Goal: Task Accomplishment & Management: Use online tool/utility

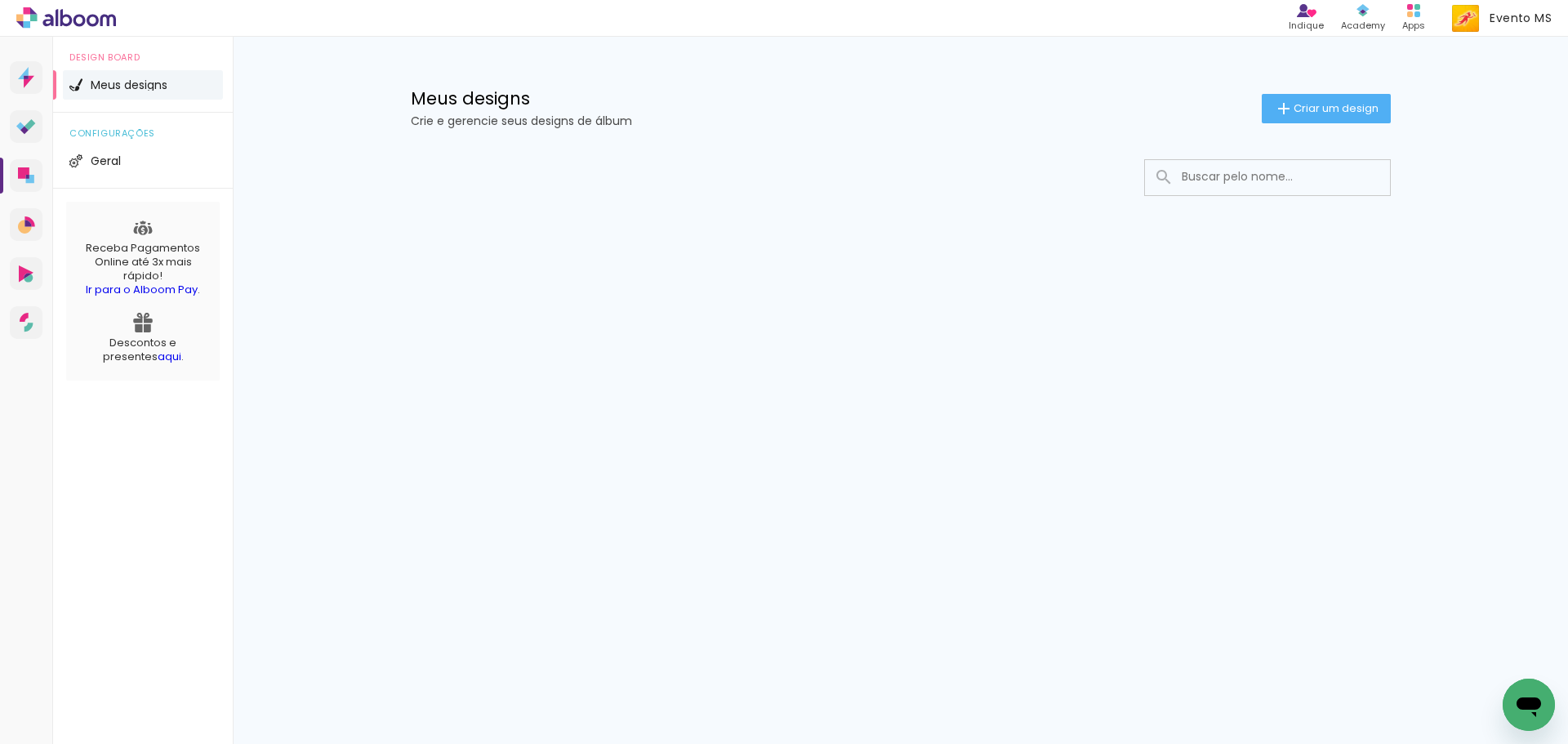
click at [1347, 186] on input at bounding box center [1289, 176] width 233 height 34
type input "[PERSON_NAME]"
type paper-input "[PERSON_NAME]"
click at [1375, 109] on span "Criar um design" at bounding box center [1336, 109] width 85 height 11
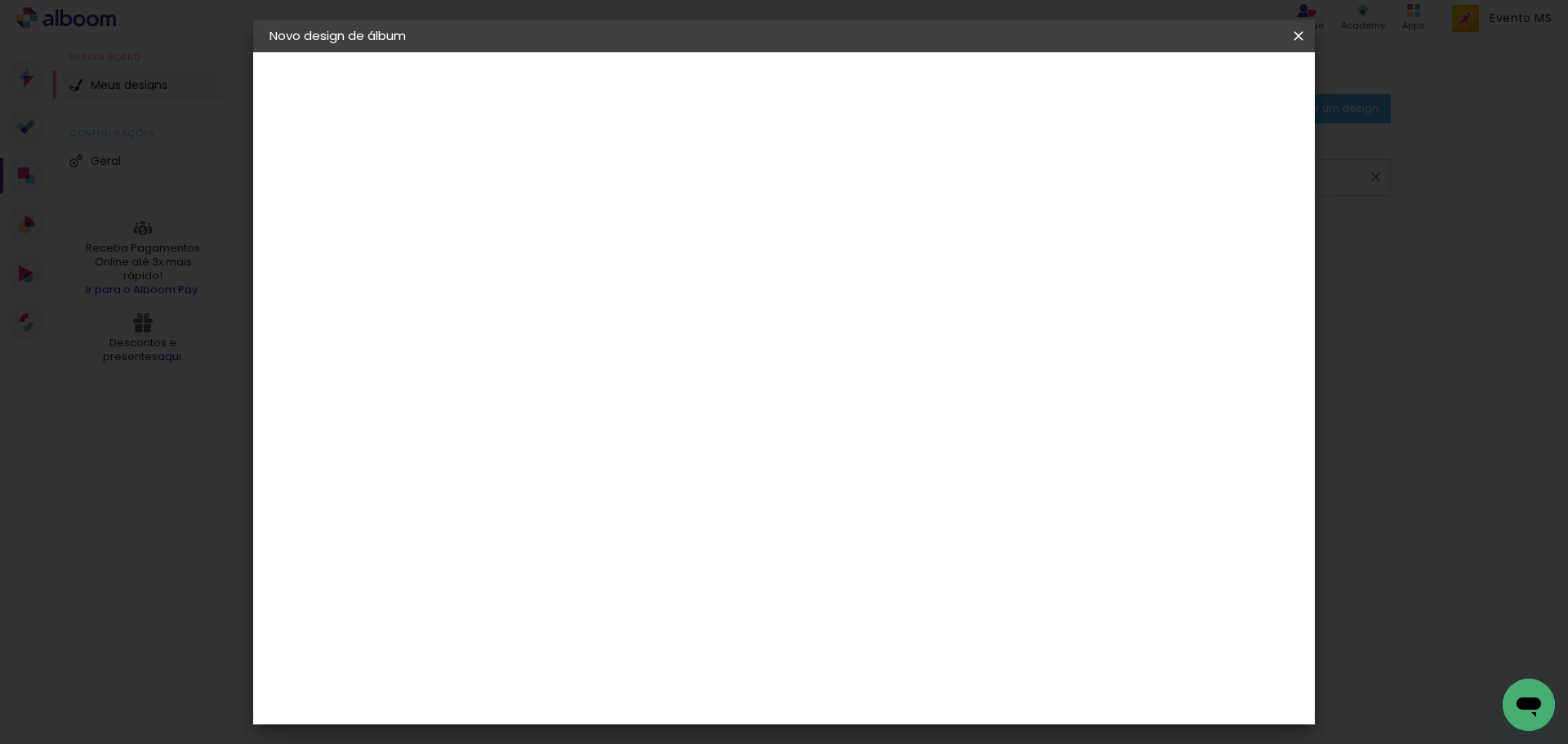
click at [537, 220] on input at bounding box center [537, 219] width 0 height 26
type input "[PERSON_NAME]"
type paper-input "[PERSON_NAME]"
click at [704, 76] on paper-button "Avançar" at bounding box center [664, 87] width 80 height 27
click at [0, 0] on slot "Tamanho Livre" at bounding box center [0, 0] width 0 height 0
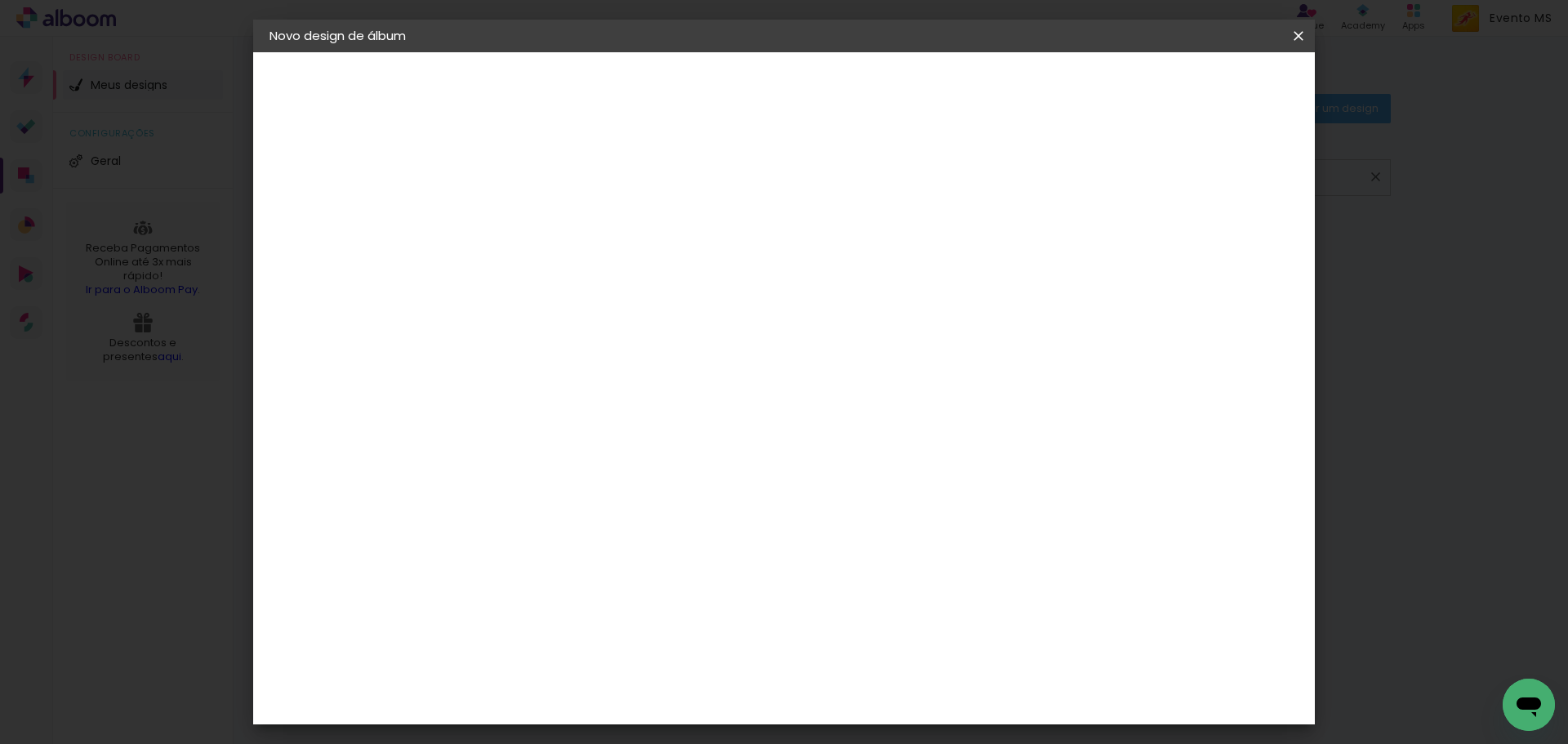
click at [0, 0] on slot "Avançar" at bounding box center [0, 0] width 0 height 0
drag, startPoint x: 889, startPoint y: 680, endPoint x: 870, endPoint y: 676, distance: 19.4
click at [870, 676] on input "60" at bounding box center [875, 680] width 43 height 25
drag, startPoint x: 895, startPoint y: 682, endPoint x: 859, endPoint y: 666, distance: 39.4
click at [861, 668] on paper-input-container "60 cm" at bounding box center [884, 681] width 73 height 41
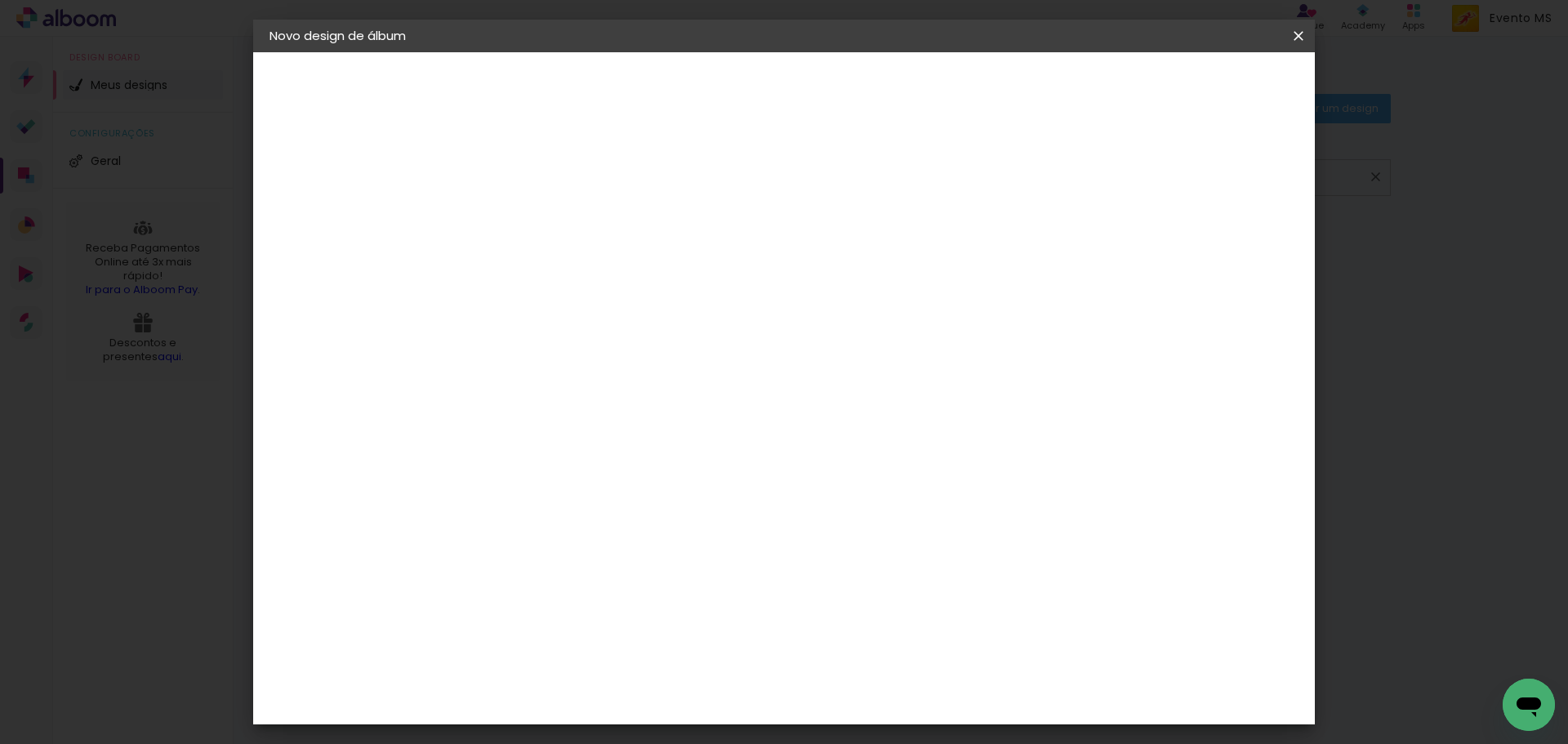
drag, startPoint x: 893, startPoint y: 680, endPoint x: 875, endPoint y: 676, distance: 18.4
click at [875, 676] on input "60" at bounding box center [875, 680] width 43 height 25
type input "40"
type paper-input "40"
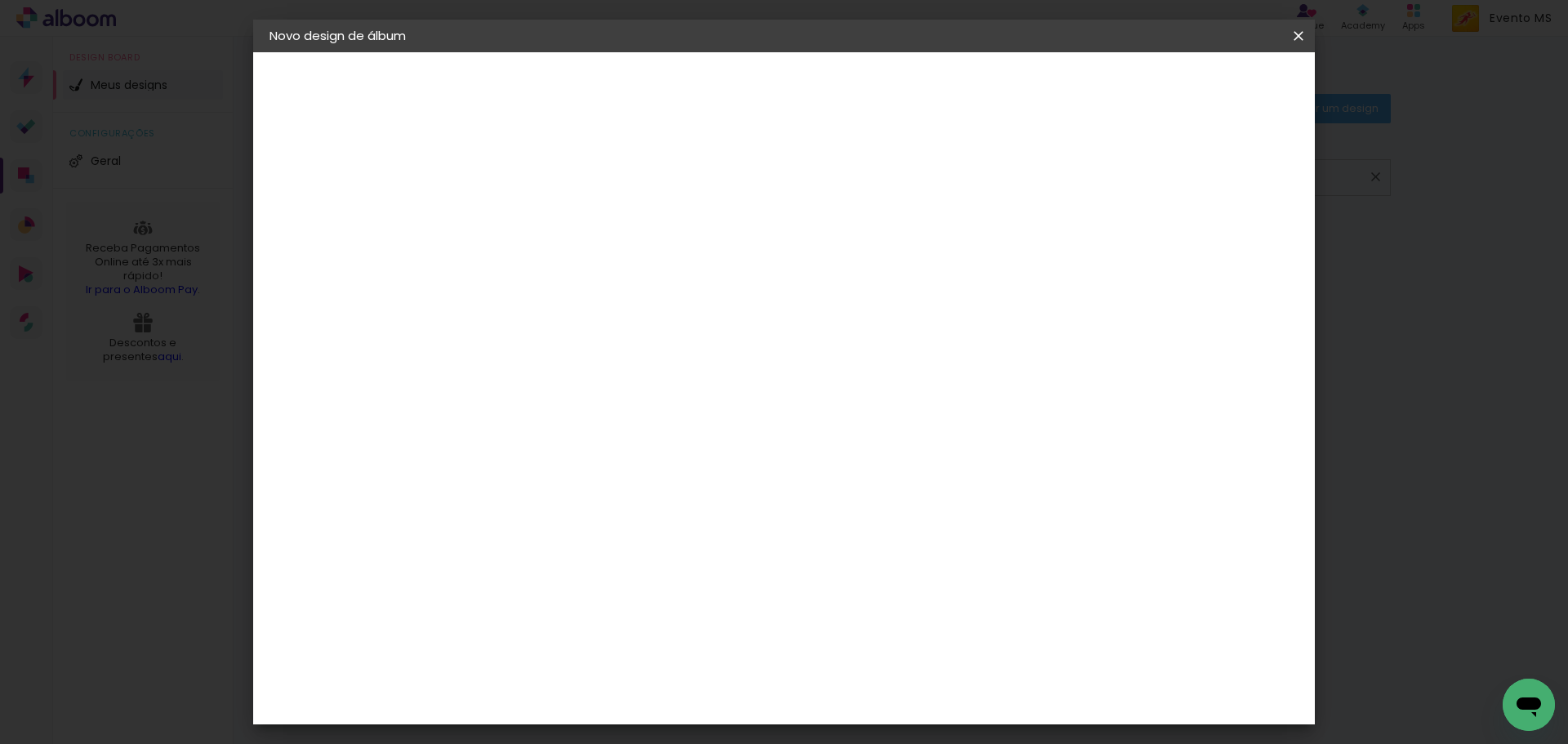
drag, startPoint x: 501, startPoint y: 393, endPoint x: 477, endPoint y: 389, distance: 24.3
click at [477, 389] on input "30" at bounding box center [485, 397] width 43 height 25
type input "20"
type paper-input "20"
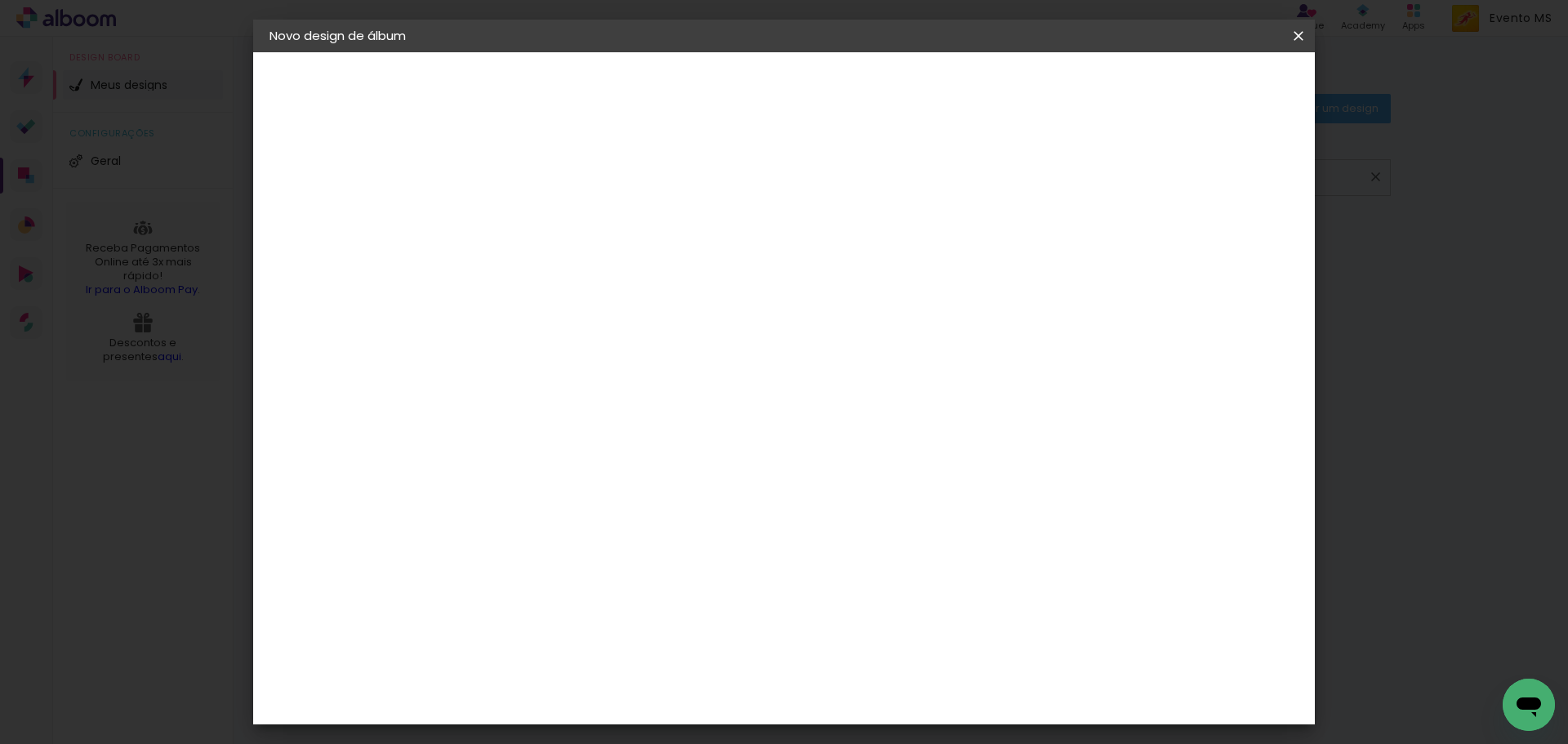
click at [1196, 85] on span "Iniciar design" at bounding box center [1159, 87] width 74 height 12
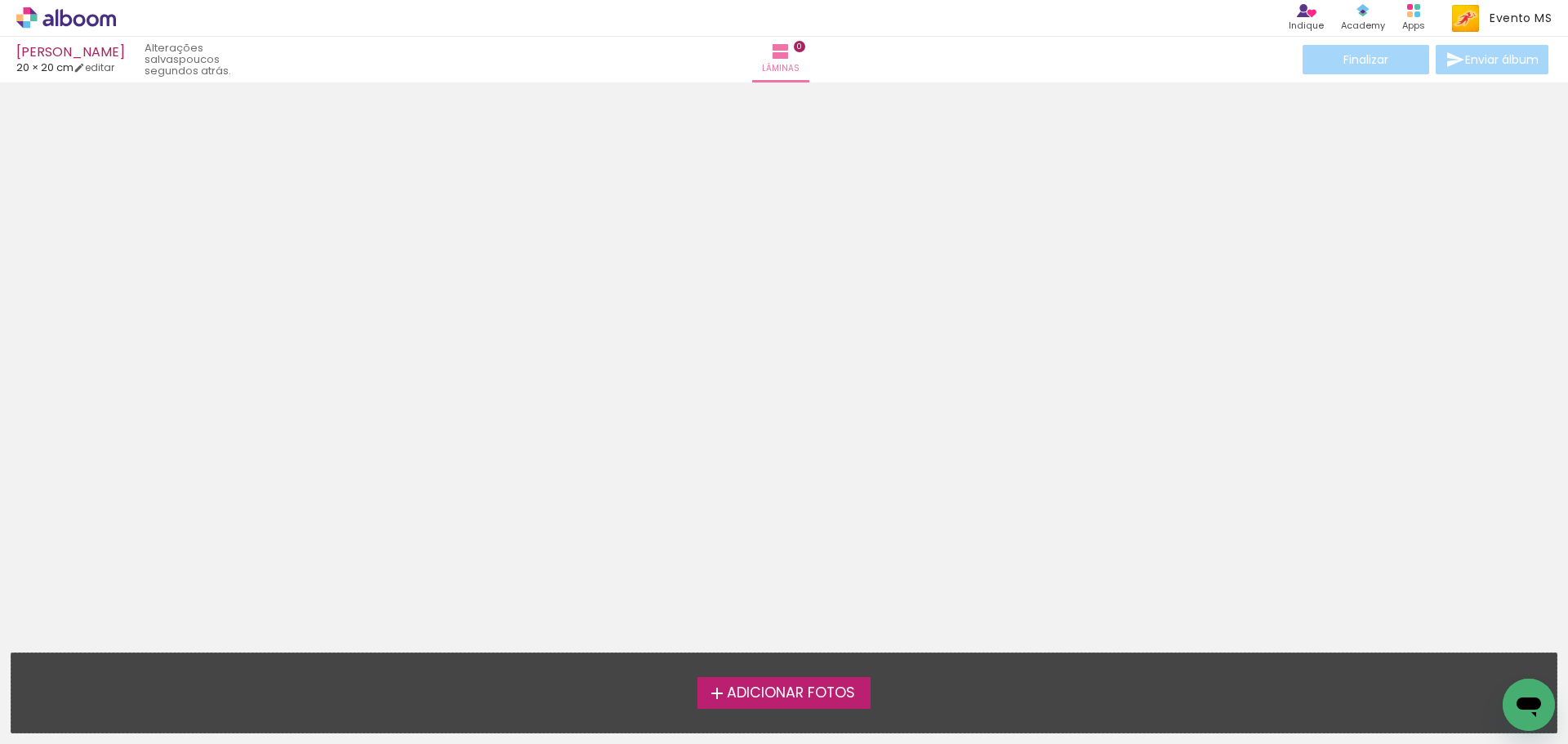
click at [763, 700] on span "Adicionar Fotos" at bounding box center [791, 693] width 128 height 15
click at [0, 0] on input "file" at bounding box center [0, 0] width 0 height 0
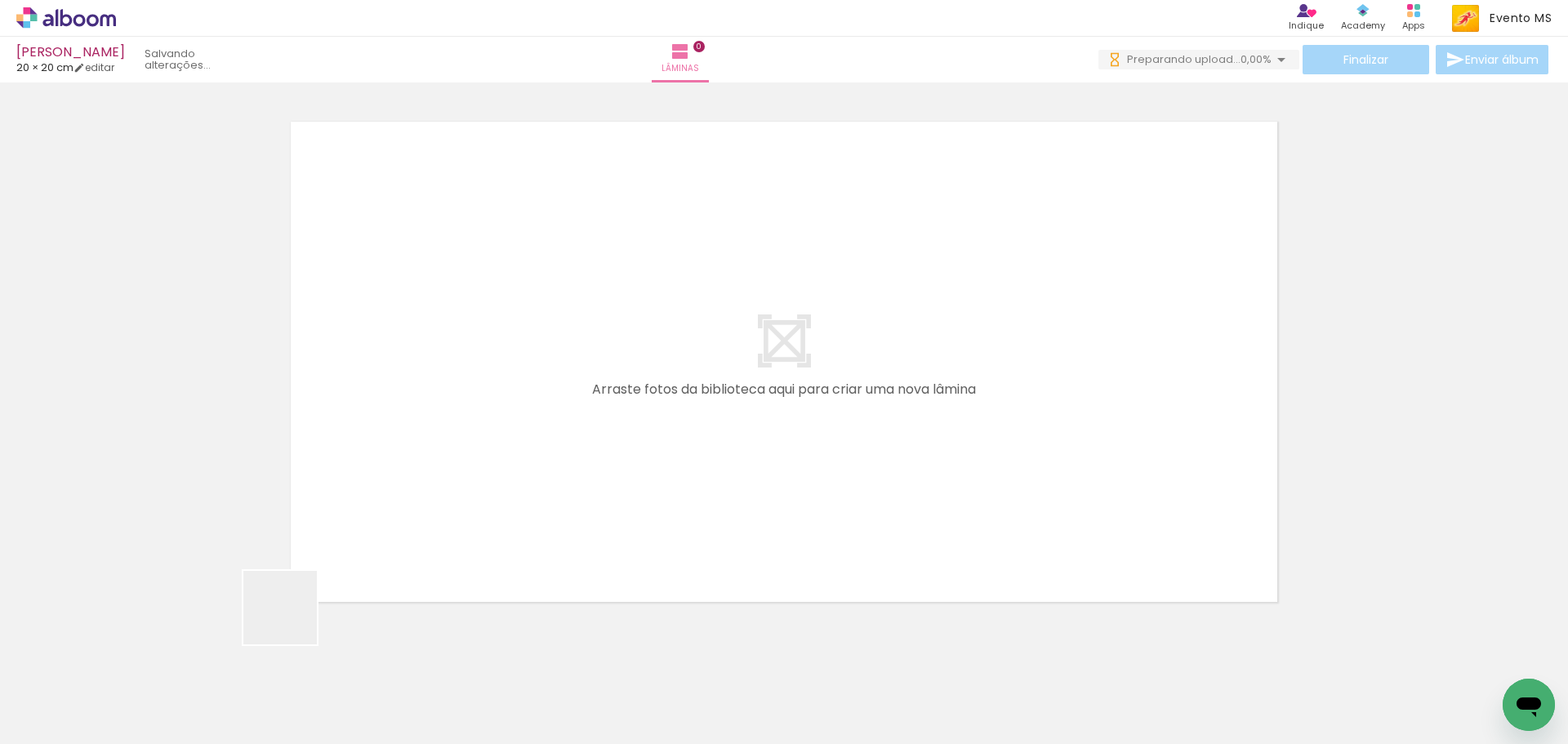
drag, startPoint x: 173, startPoint y: 722, endPoint x: 321, endPoint y: 602, distance: 190.5
click at [350, 555] on quentale-workspace at bounding box center [784, 372] width 1568 height 744
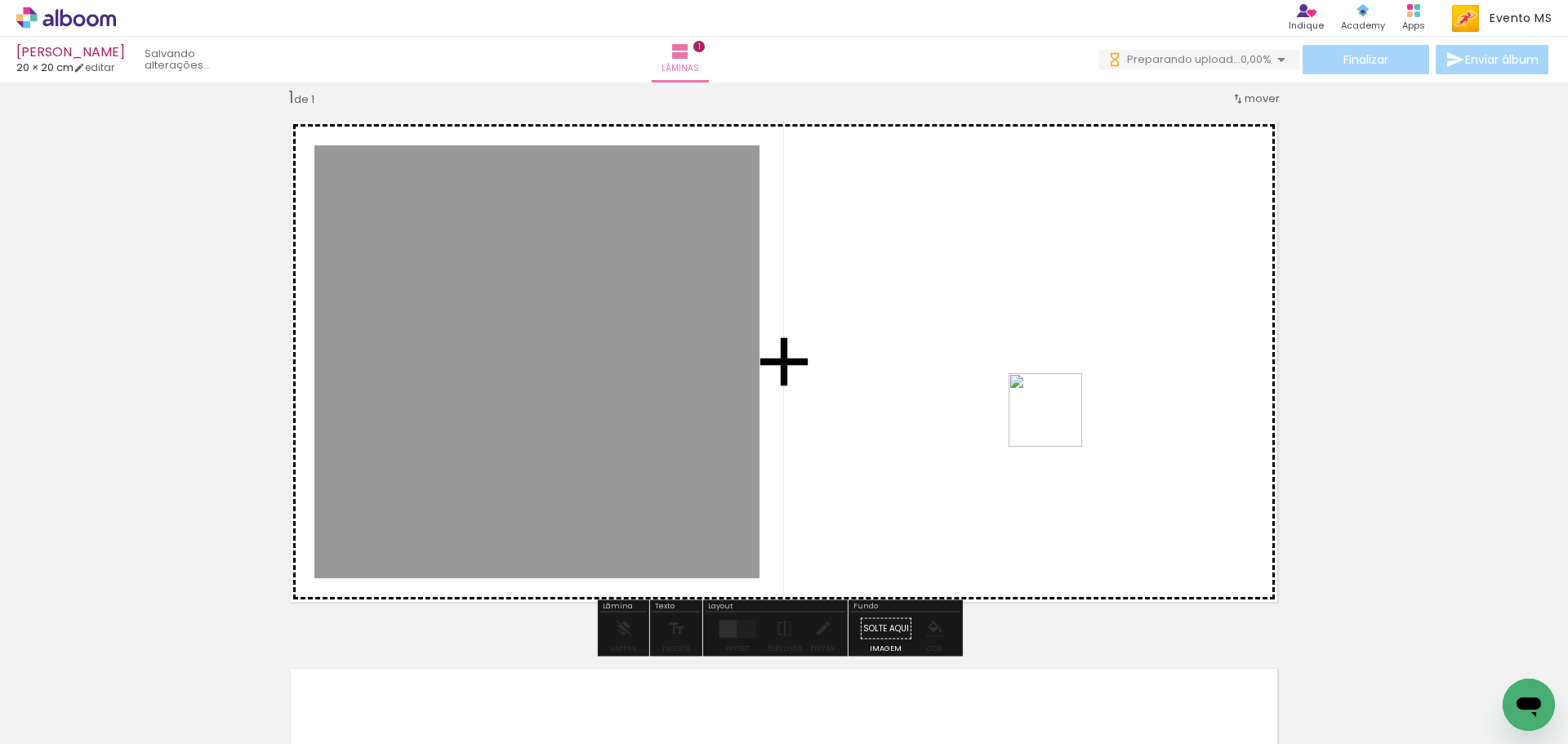
drag, startPoint x: 277, startPoint y: 708, endPoint x: 1056, endPoint y: 422, distance: 829.8
click at [1056, 422] on quentale-workspace at bounding box center [784, 372] width 1568 height 744
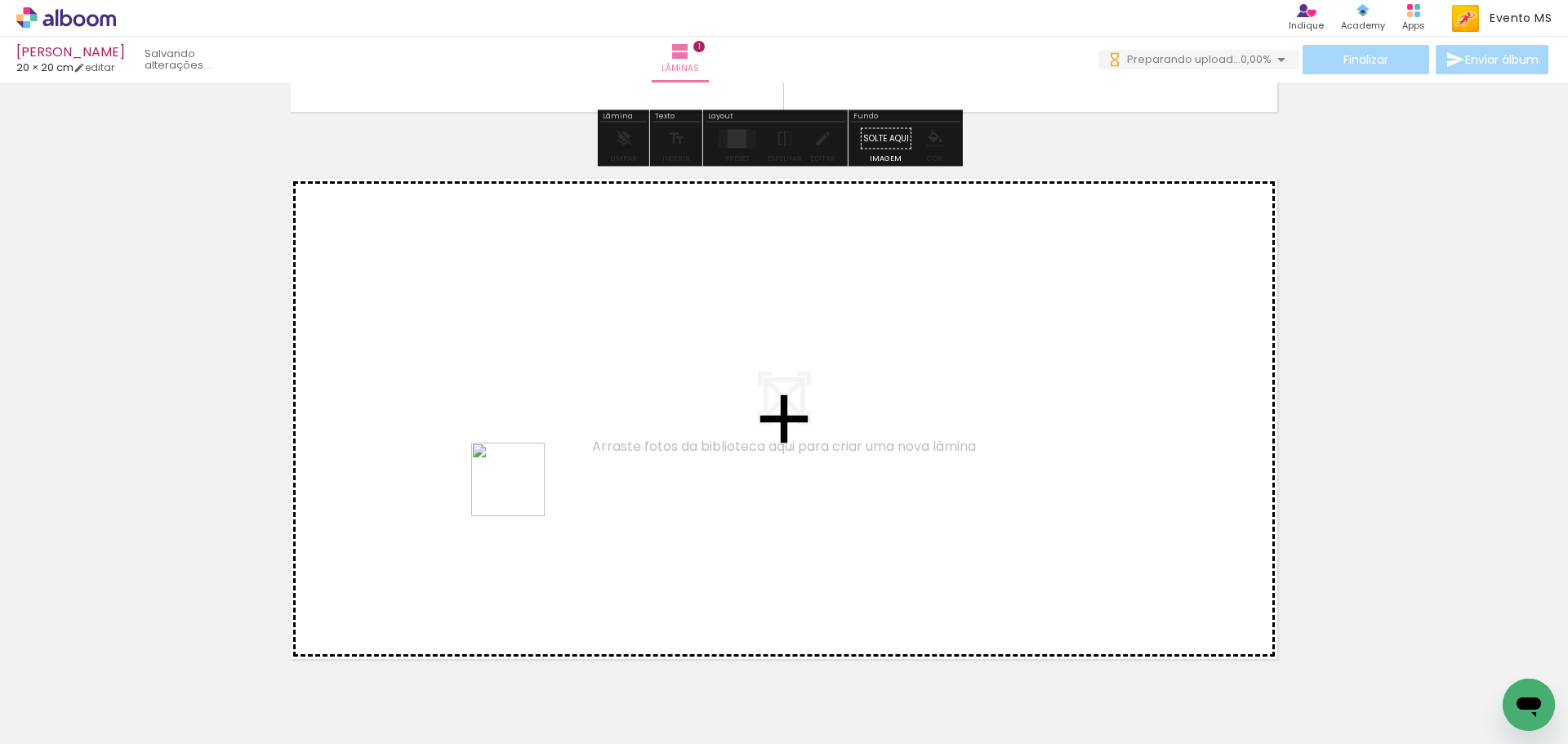
drag, startPoint x: 373, startPoint y: 707, endPoint x: 521, endPoint y: 491, distance: 261.8
click at [521, 491] on quentale-workspace at bounding box center [784, 372] width 1568 height 744
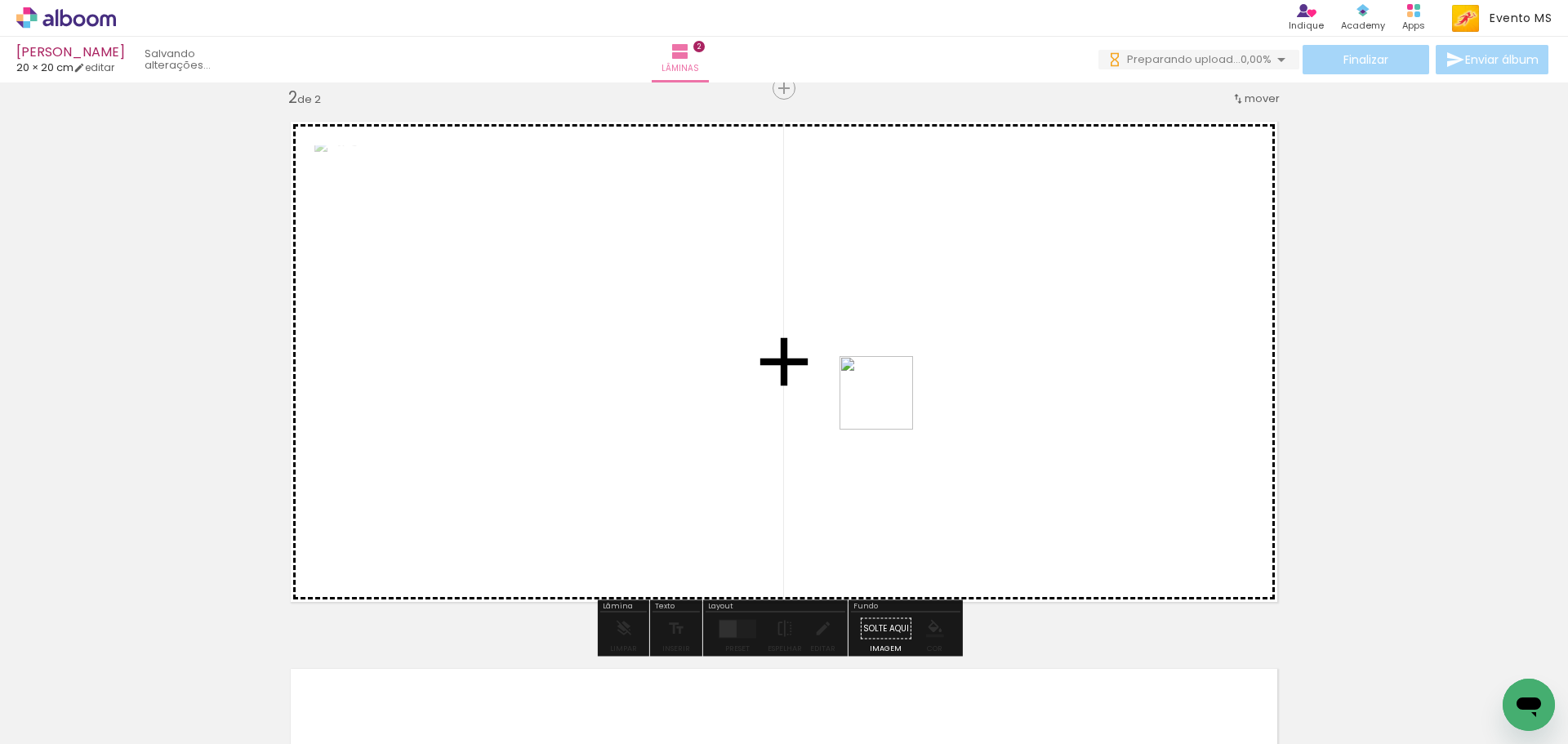
drag, startPoint x: 467, startPoint y: 684, endPoint x: 973, endPoint y: 351, distance: 605.7
click at [973, 351] on quentale-workspace at bounding box center [784, 372] width 1568 height 744
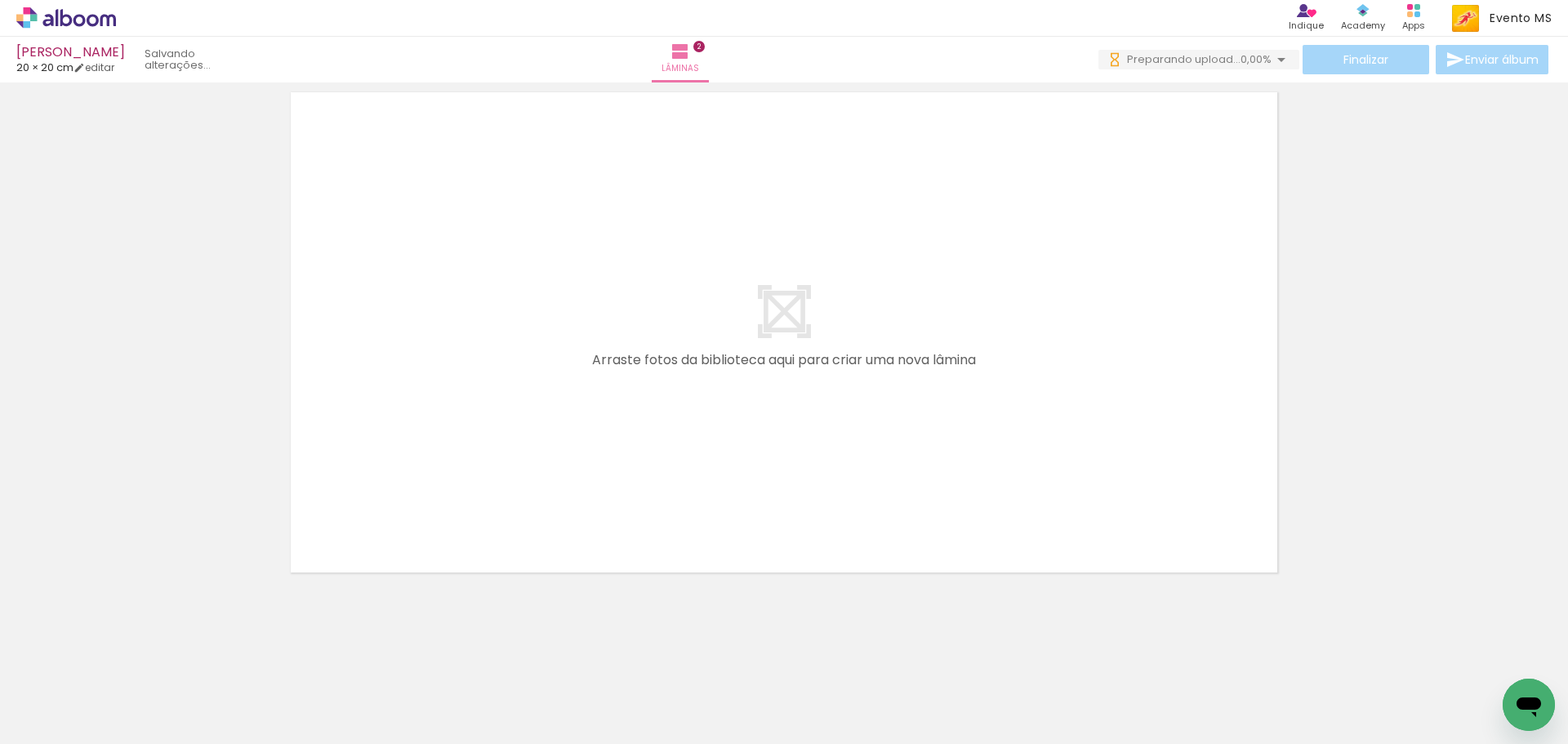
scroll to position [1146, 0]
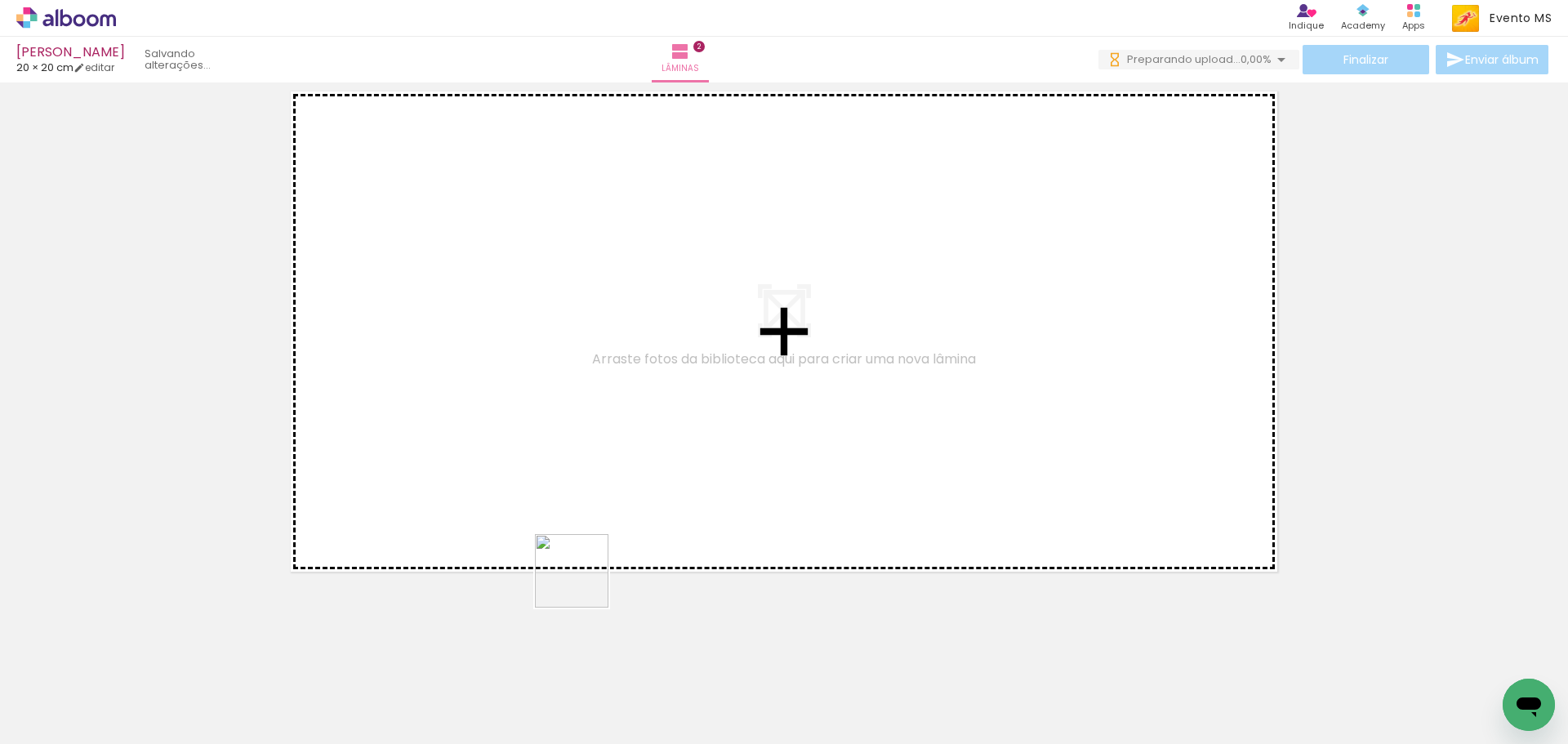
drag, startPoint x: 555, startPoint y: 679, endPoint x: 643, endPoint y: 423, distance: 270.7
click at [649, 419] on quentale-workspace at bounding box center [784, 372] width 1568 height 744
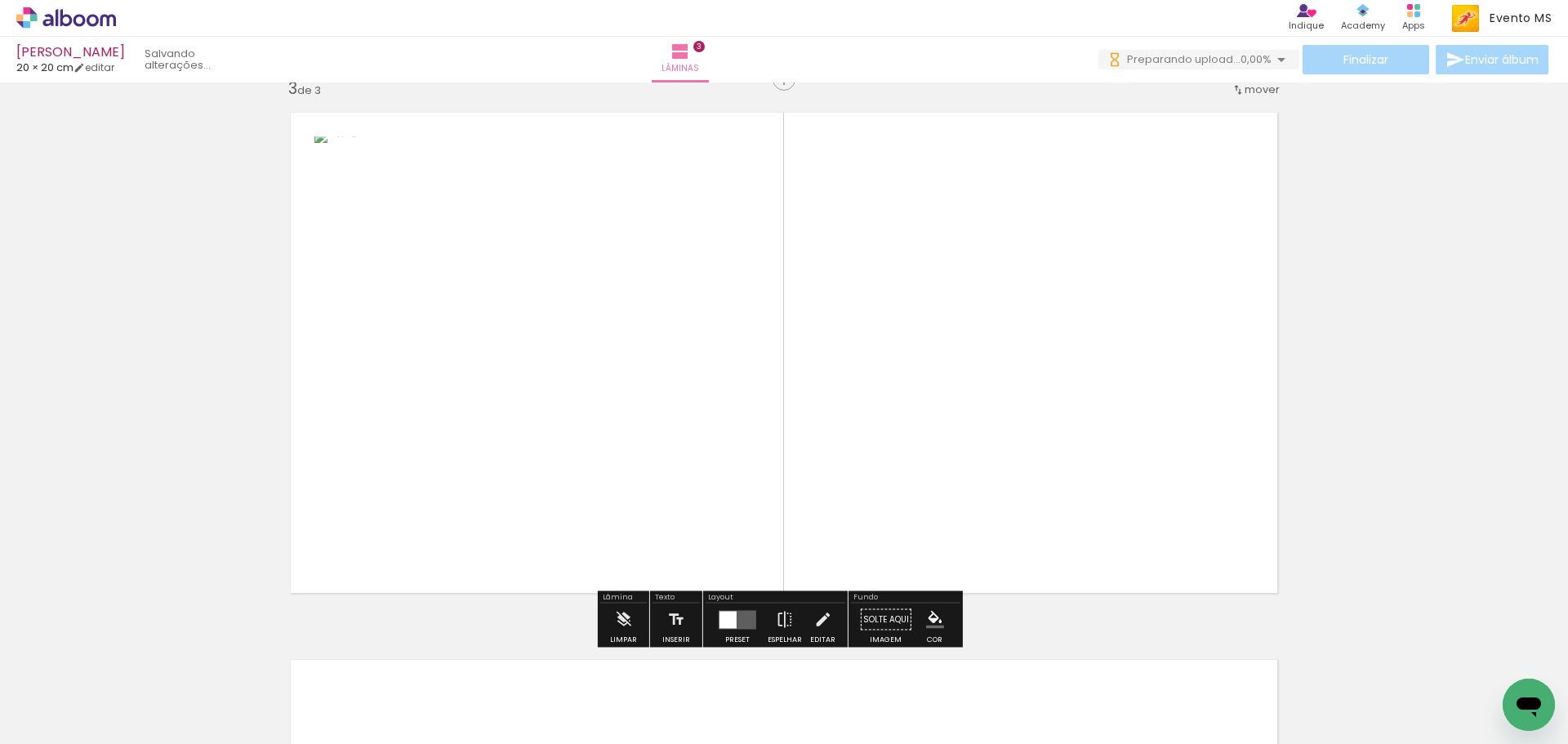
scroll to position [1116, 0]
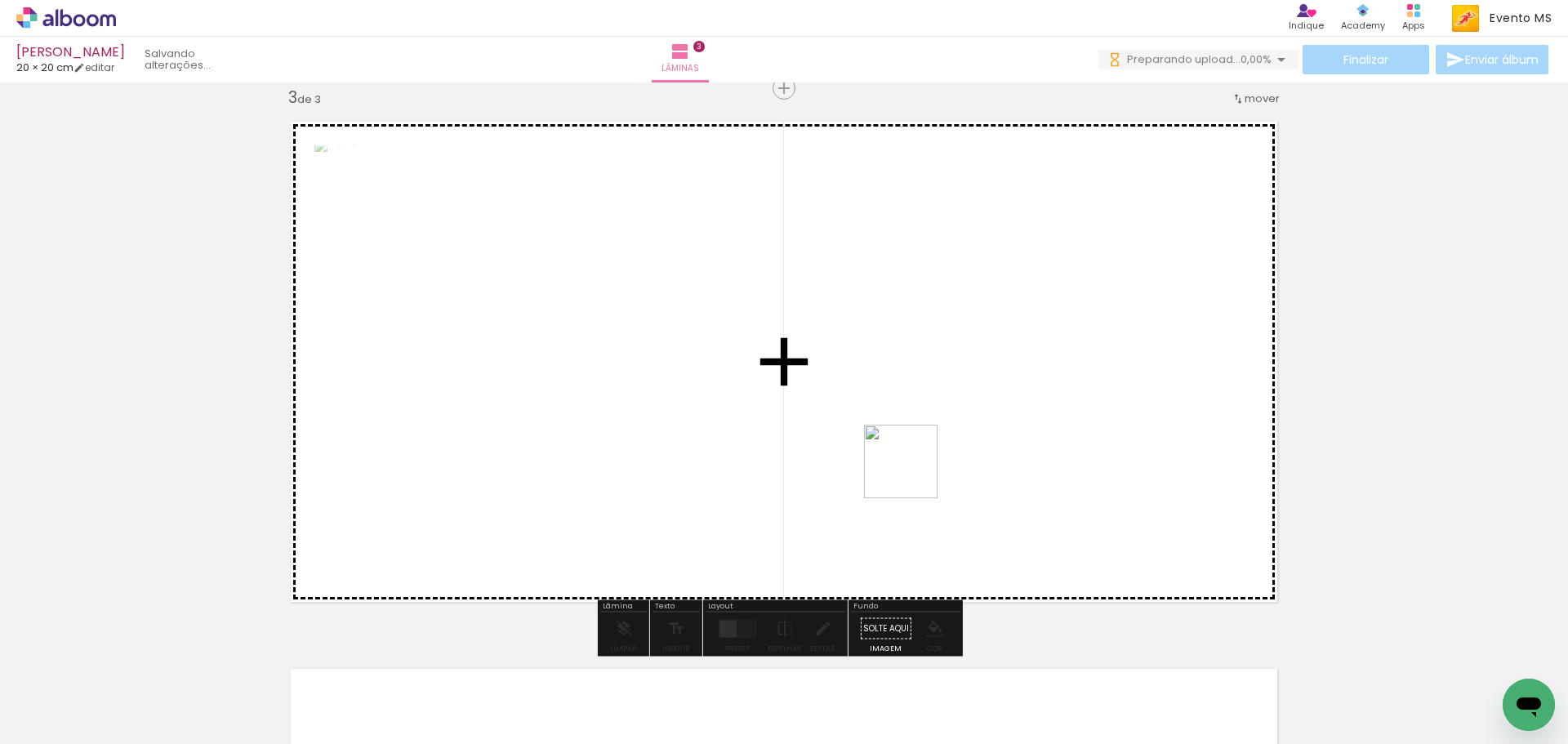
drag, startPoint x: 651, startPoint y: 701, endPoint x: 913, endPoint y: 474, distance: 346.7
click at [913, 474] on quentale-workspace at bounding box center [784, 372] width 1568 height 744
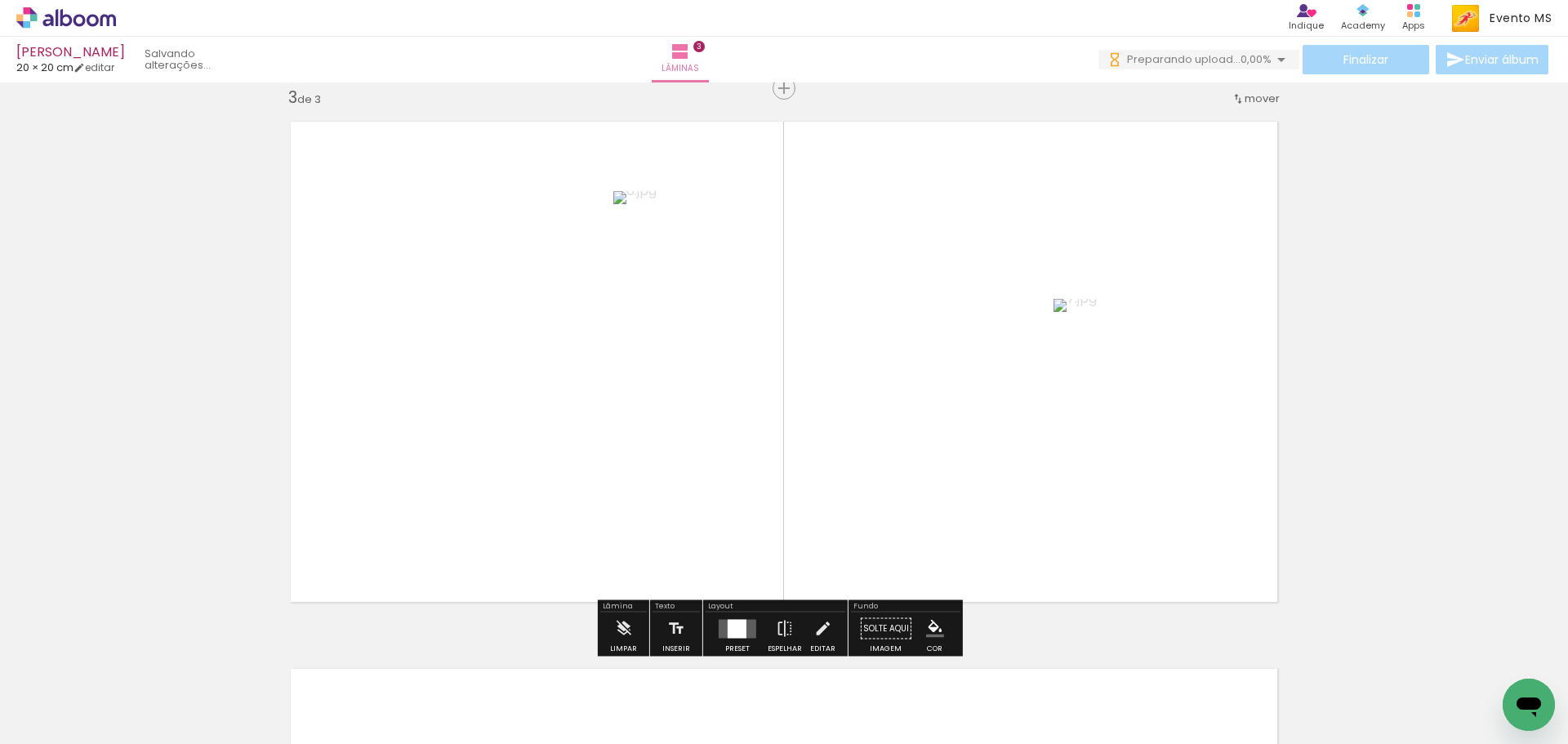
scroll to position [1687, 0]
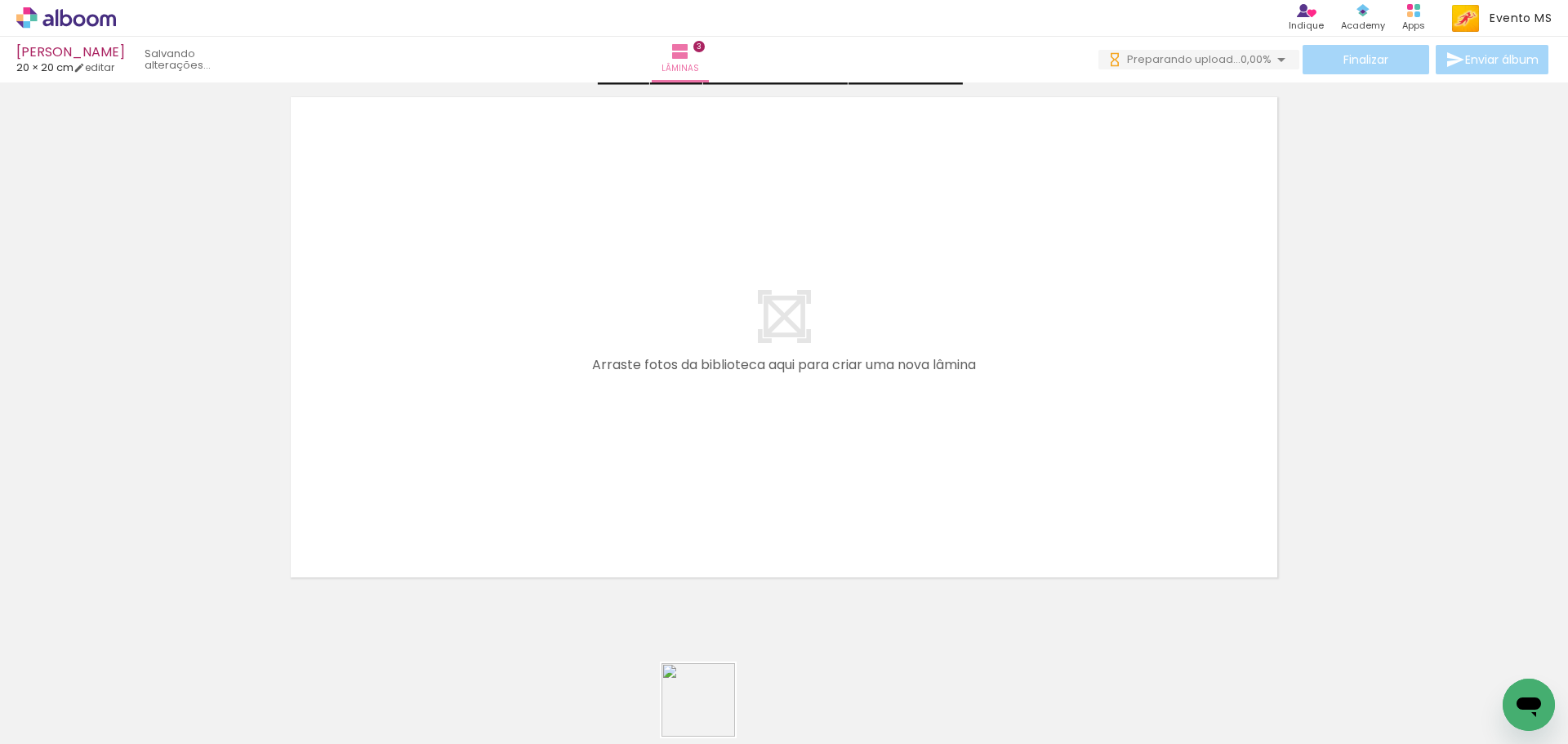
drag, startPoint x: 710, startPoint y: 712, endPoint x: 508, endPoint y: 467, distance: 317.5
click at [508, 467] on quentale-workspace at bounding box center [784, 372] width 1568 height 744
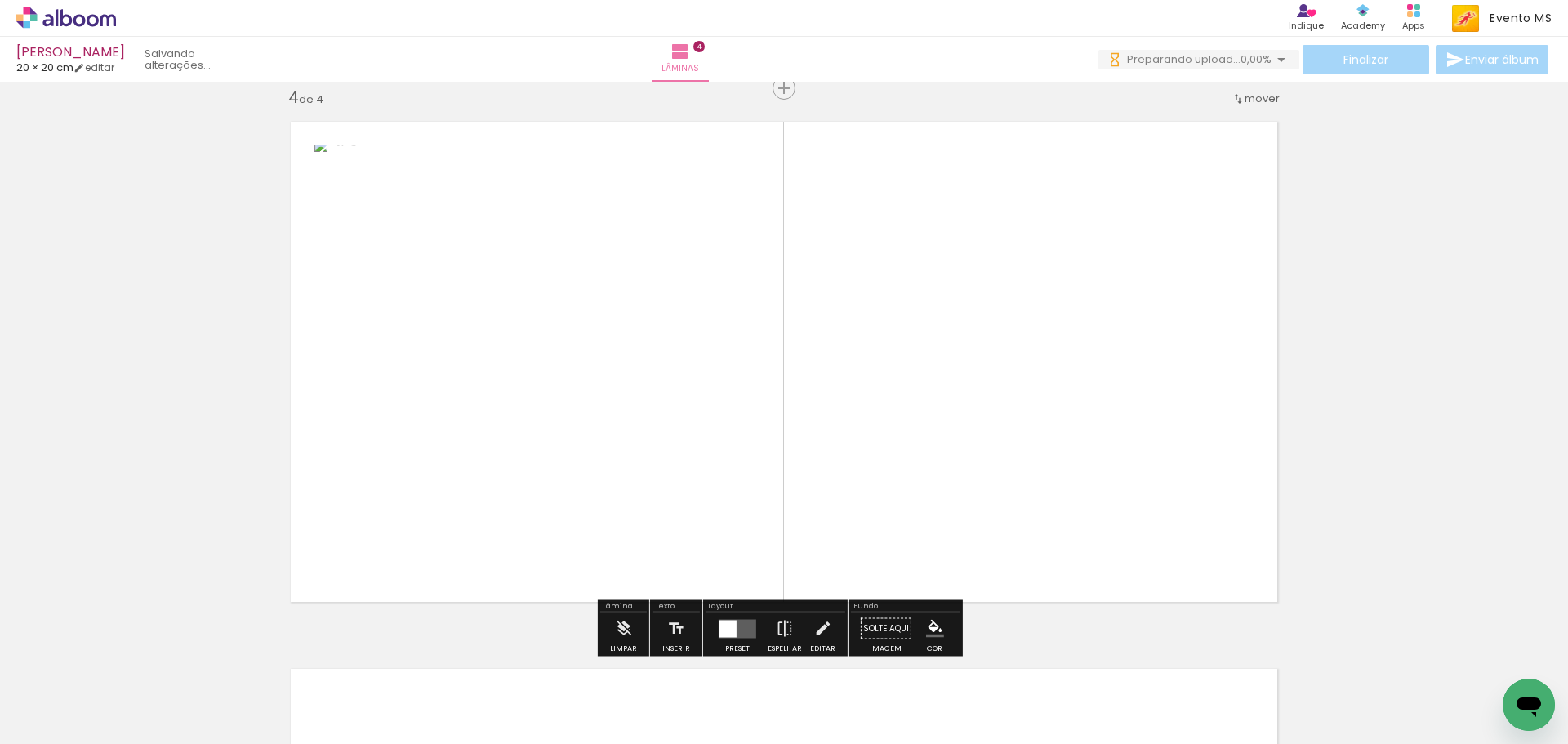
drag, startPoint x: 819, startPoint y: 707, endPoint x: 953, endPoint y: 392, distance: 342.3
click at [953, 392] on quentale-workspace at bounding box center [784, 372] width 1568 height 744
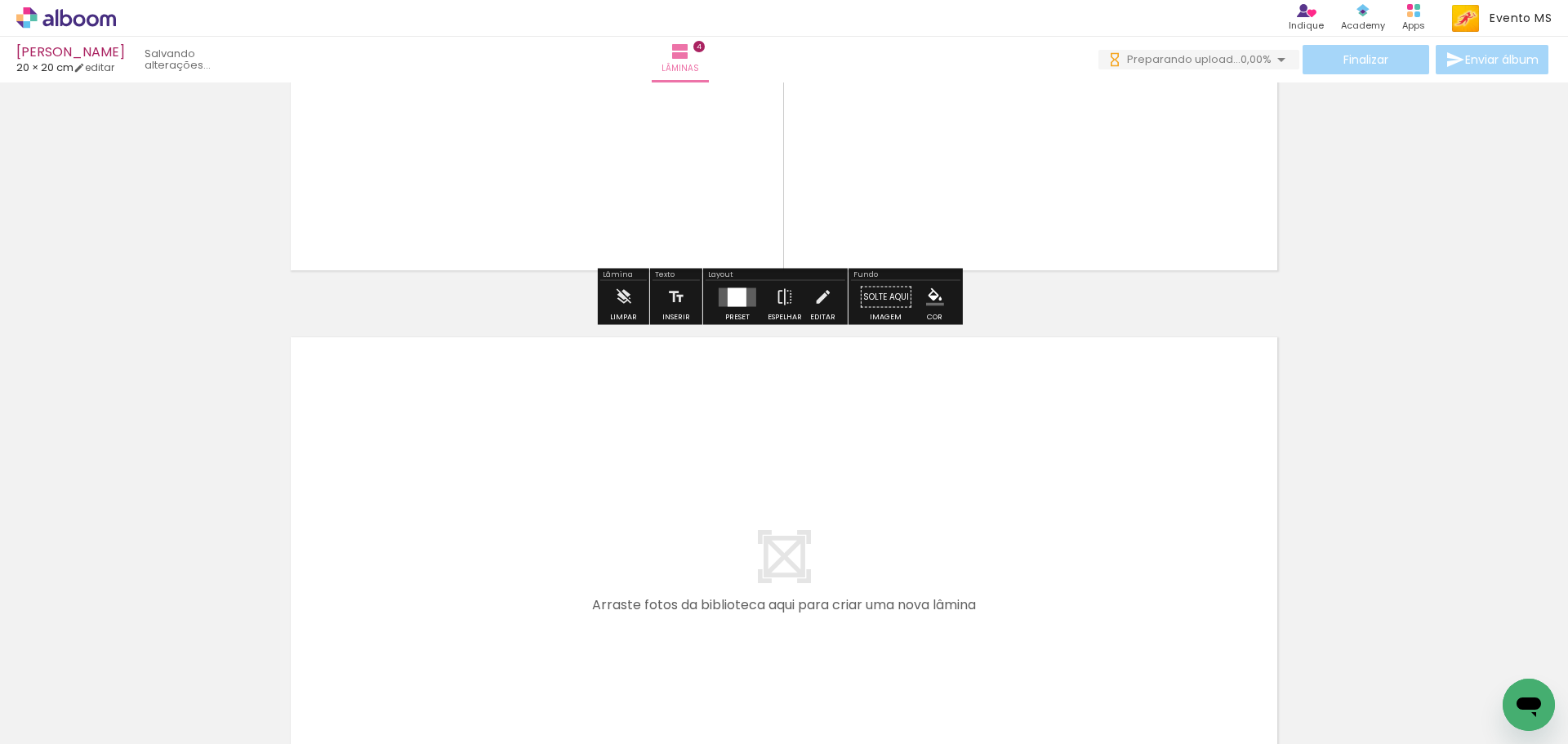
scroll to position [2234, 0]
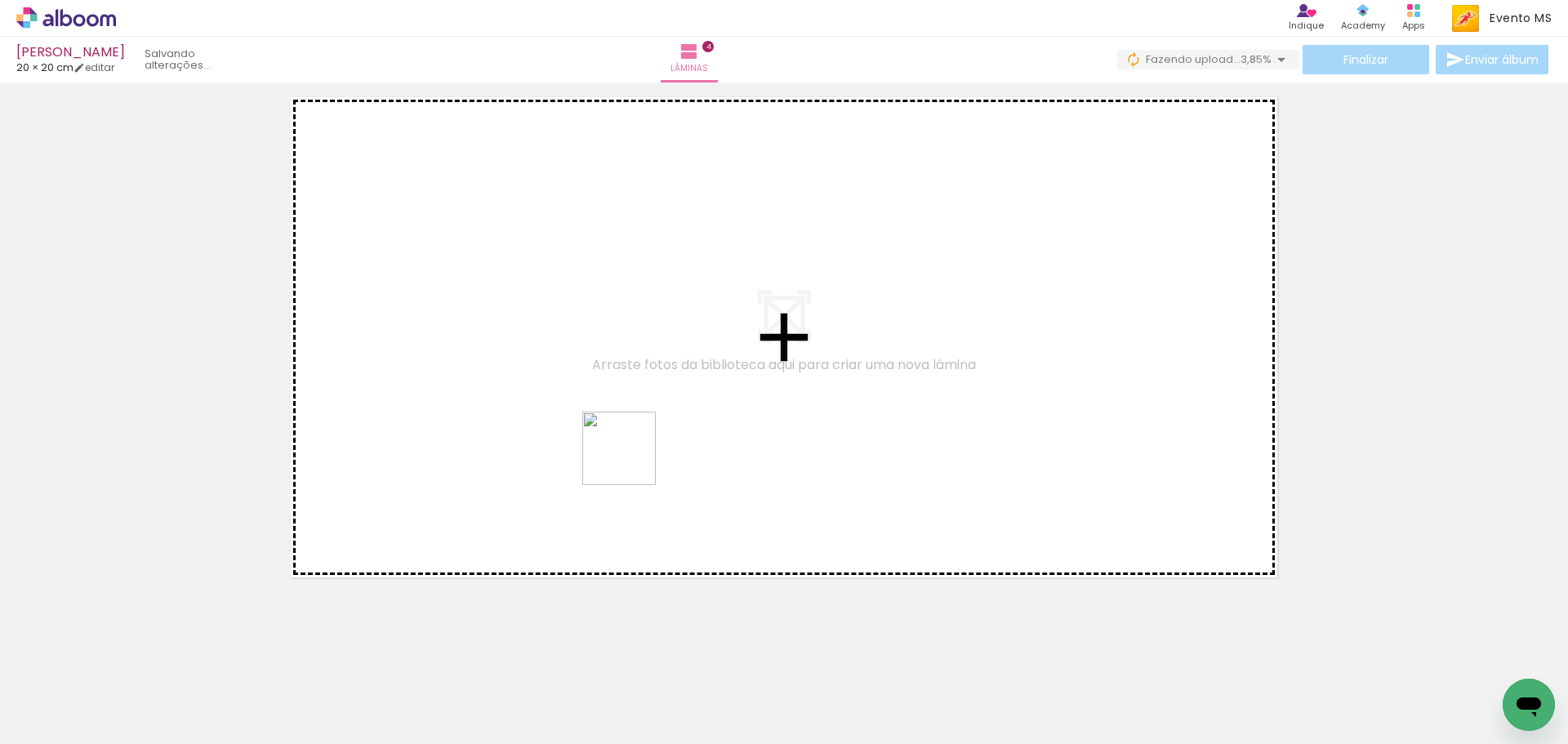
drag, startPoint x: 908, startPoint y: 699, endPoint x: 631, endPoint y: 460, distance: 365.9
click at [631, 460] on quentale-workspace at bounding box center [784, 372] width 1568 height 744
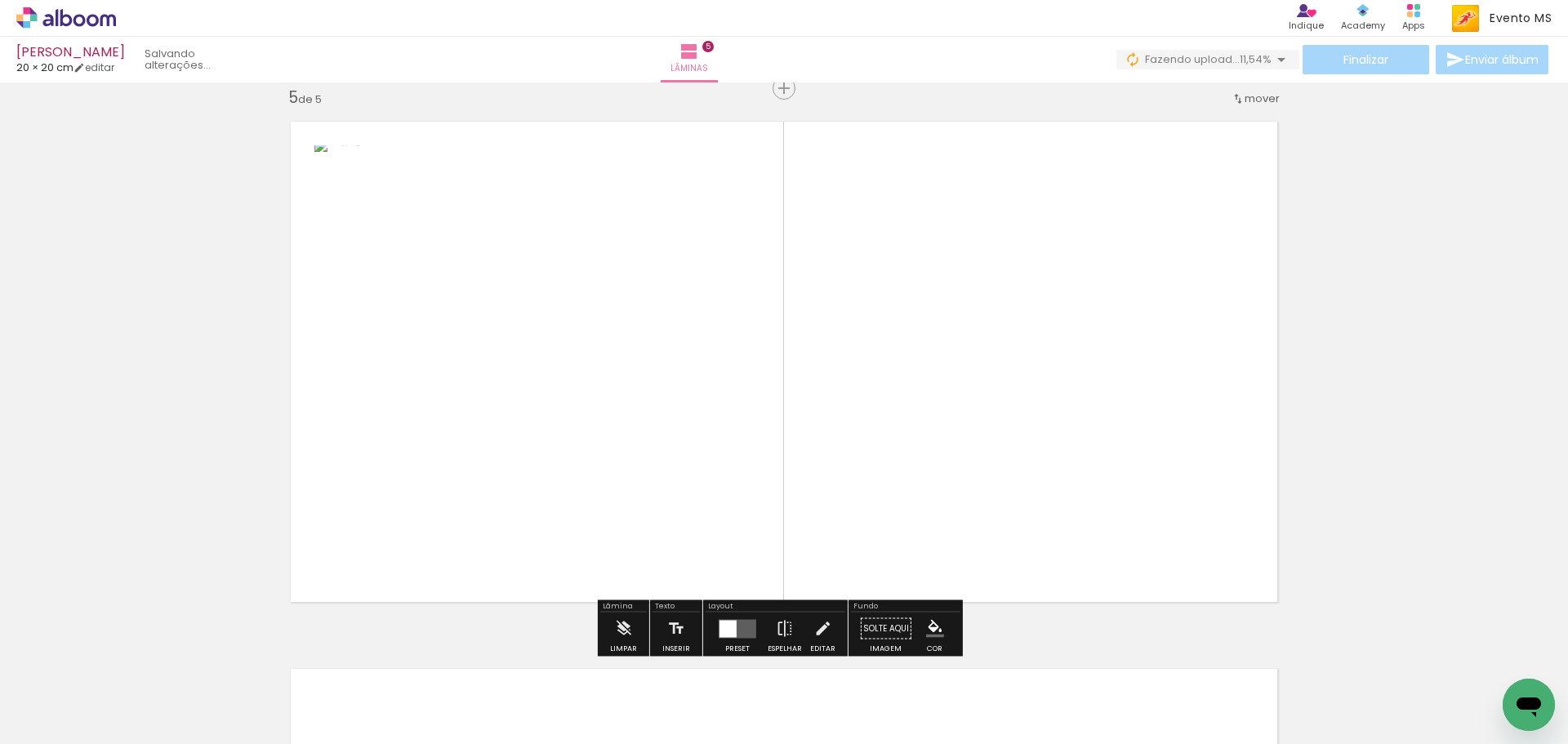
scroll to position [0, 0]
drag, startPoint x: 1006, startPoint y: 684, endPoint x: 1094, endPoint y: 314, distance: 380.3
click at [1094, 314] on quentale-workspace at bounding box center [784, 372] width 1568 height 744
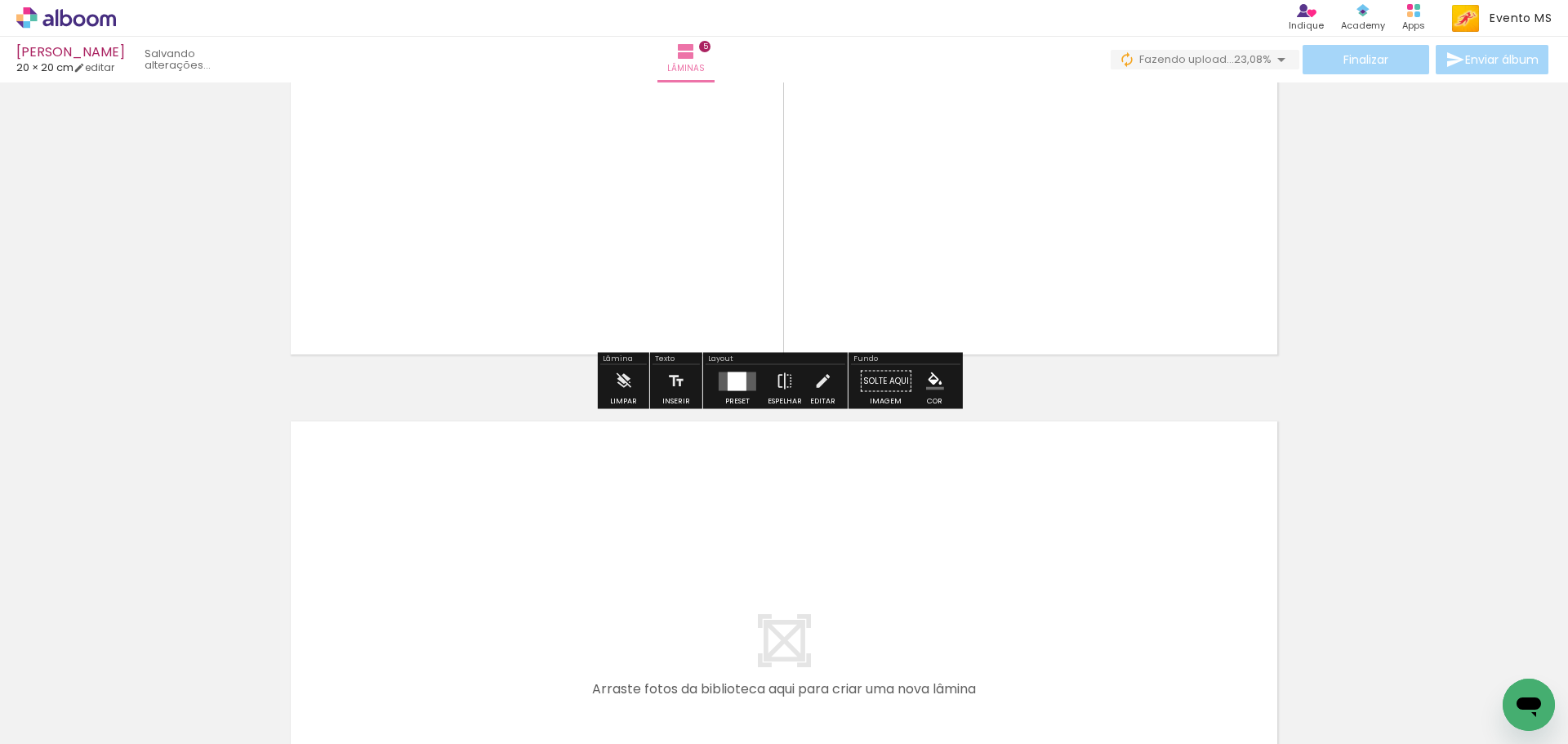
scroll to position [2781, 0]
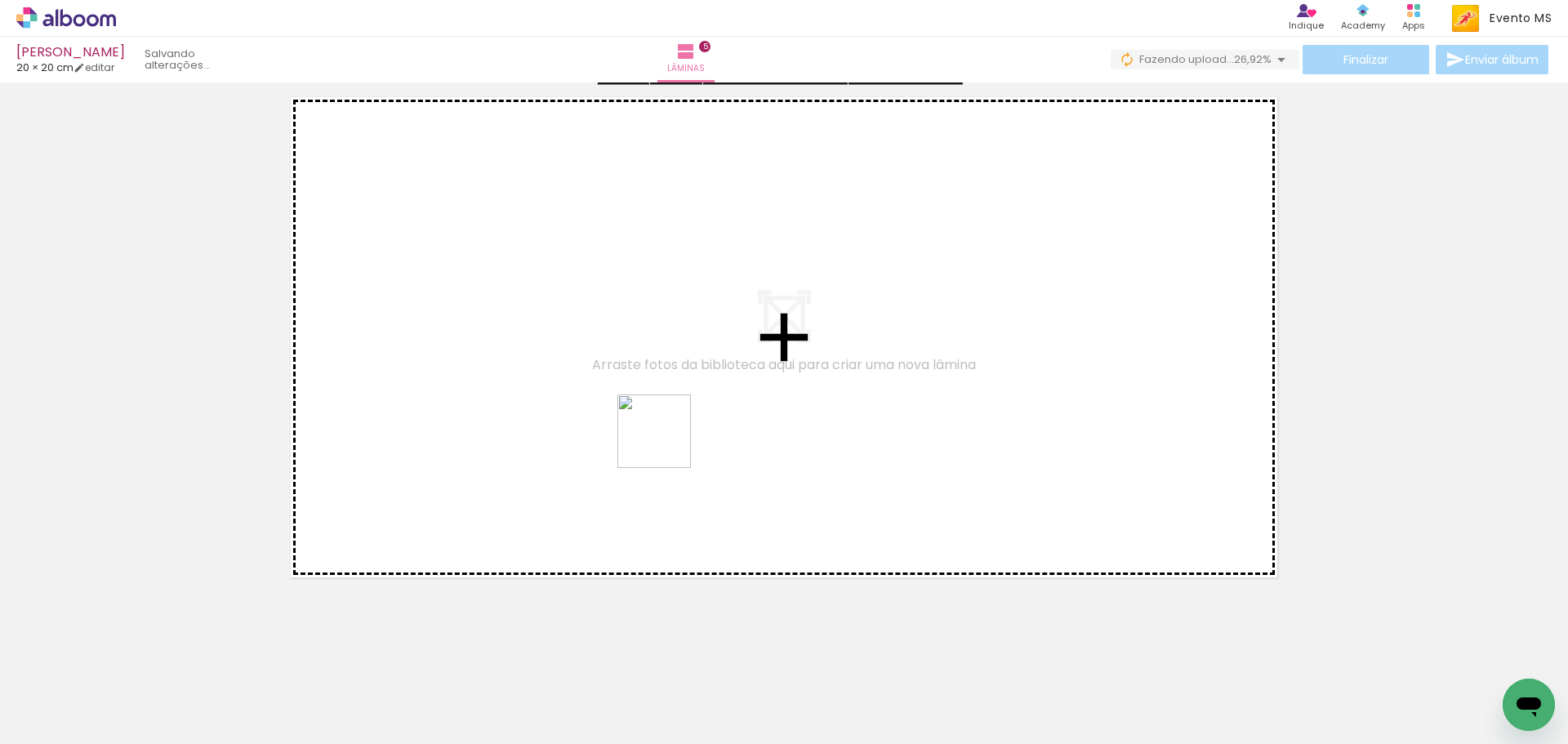
drag, startPoint x: 996, startPoint y: 634, endPoint x: 623, endPoint y: 414, distance: 433.0
click at [623, 414] on quentale-workspace at bounding box center [784, 372] width 1568 height 744
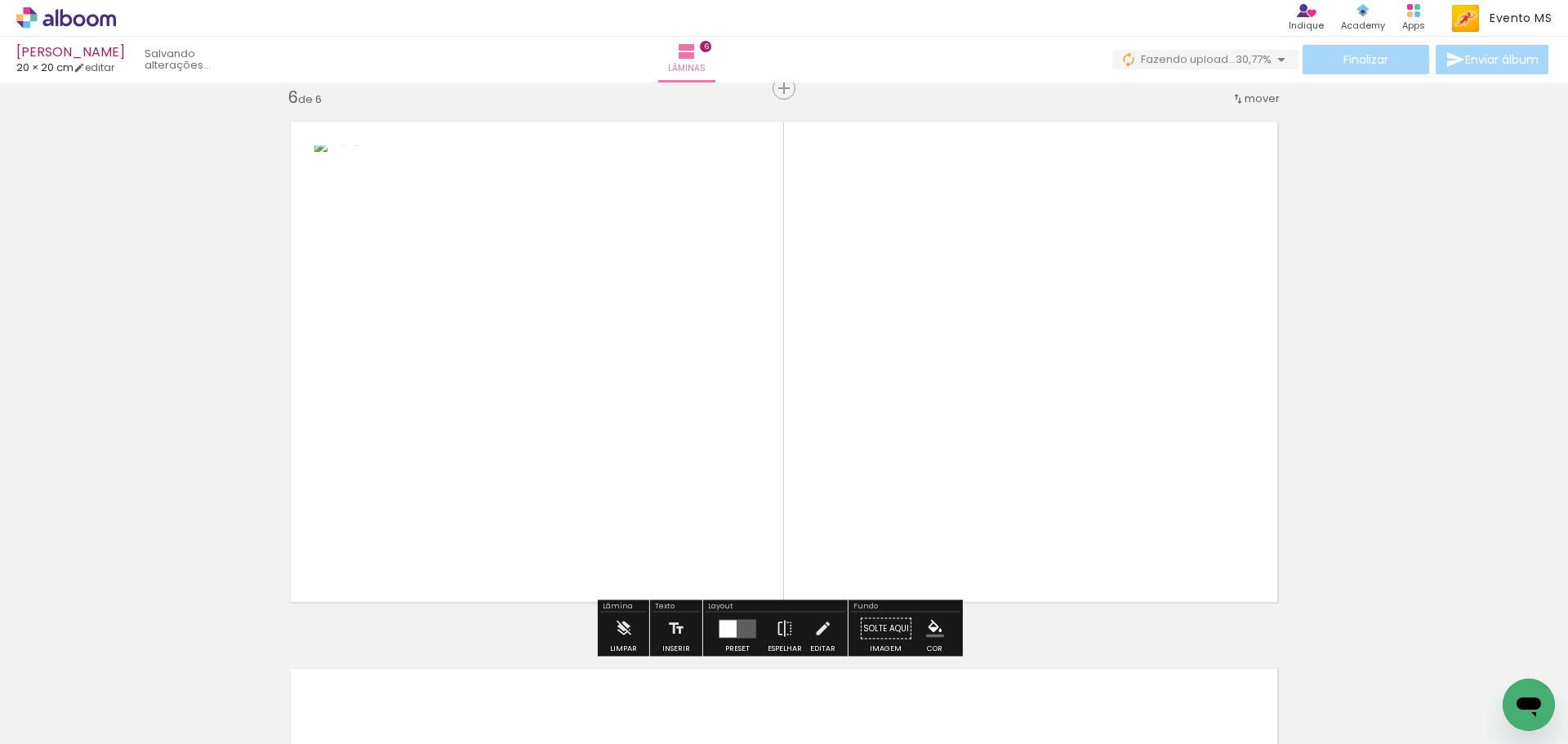
drag, startPoint x: 1187, startPoint y: 683, endPoint x: 1073, endPoint y: 292, distance: 407.3
click at [1073, 292] on quentale-workspace at bounding box center [784, 372] width 1568 height 744
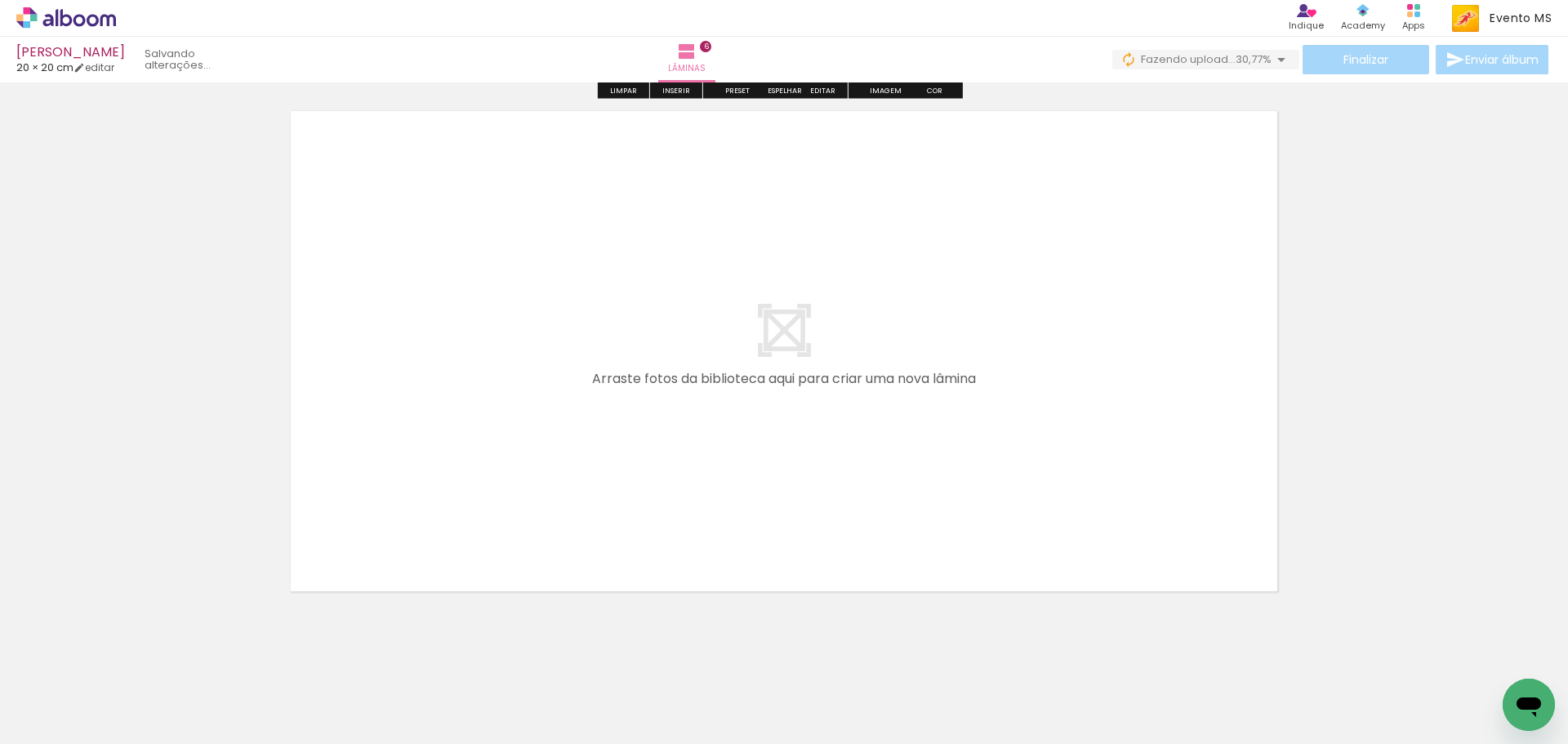
scroll to position [3327, 0]
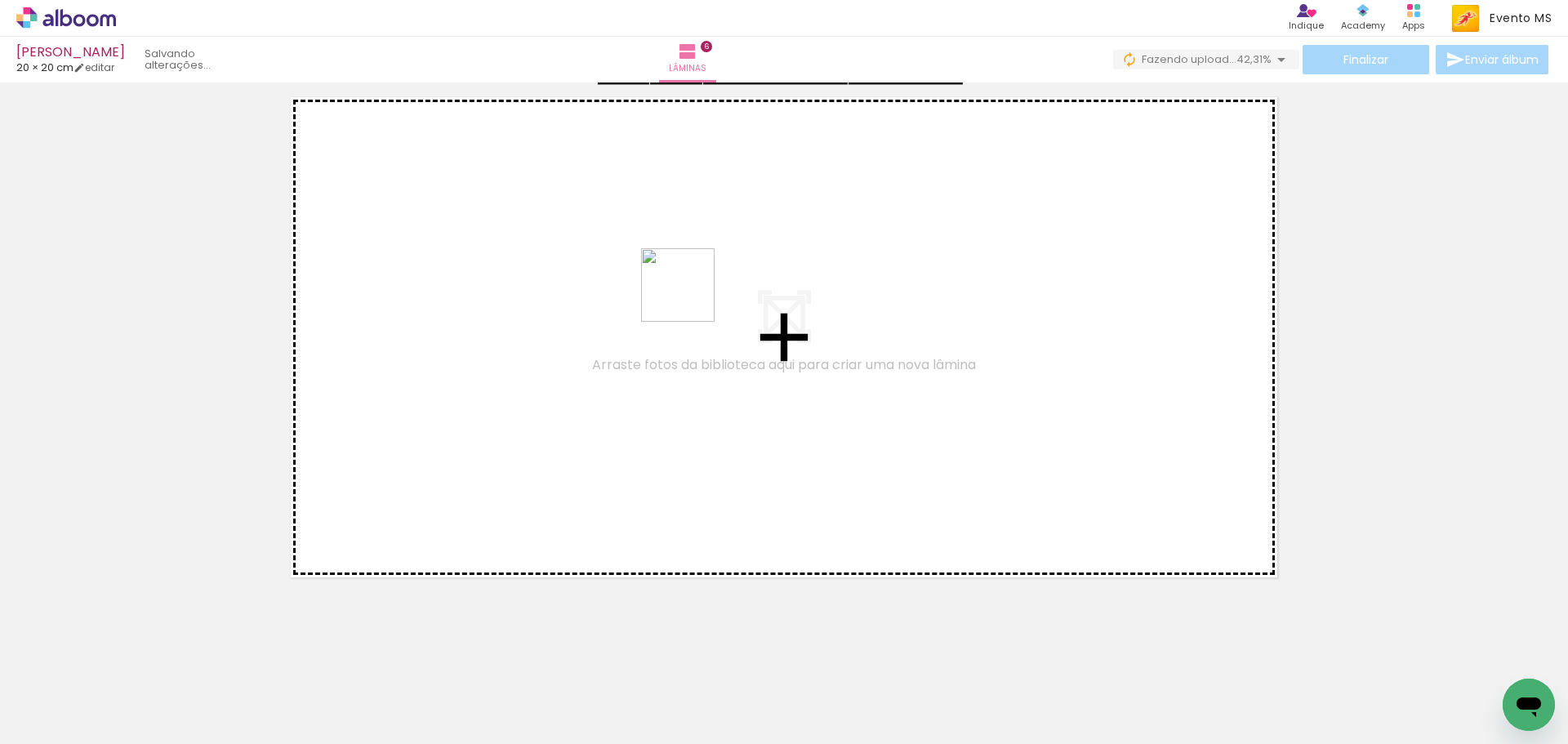
drag, startPoint x: 1281, startPoint y: 699, endPoint x: 685, endPoint y: 302, distance: 716.1
click at [685, 302] on quentale-workspace at bounding box center [784, 372] width 1568 height 744
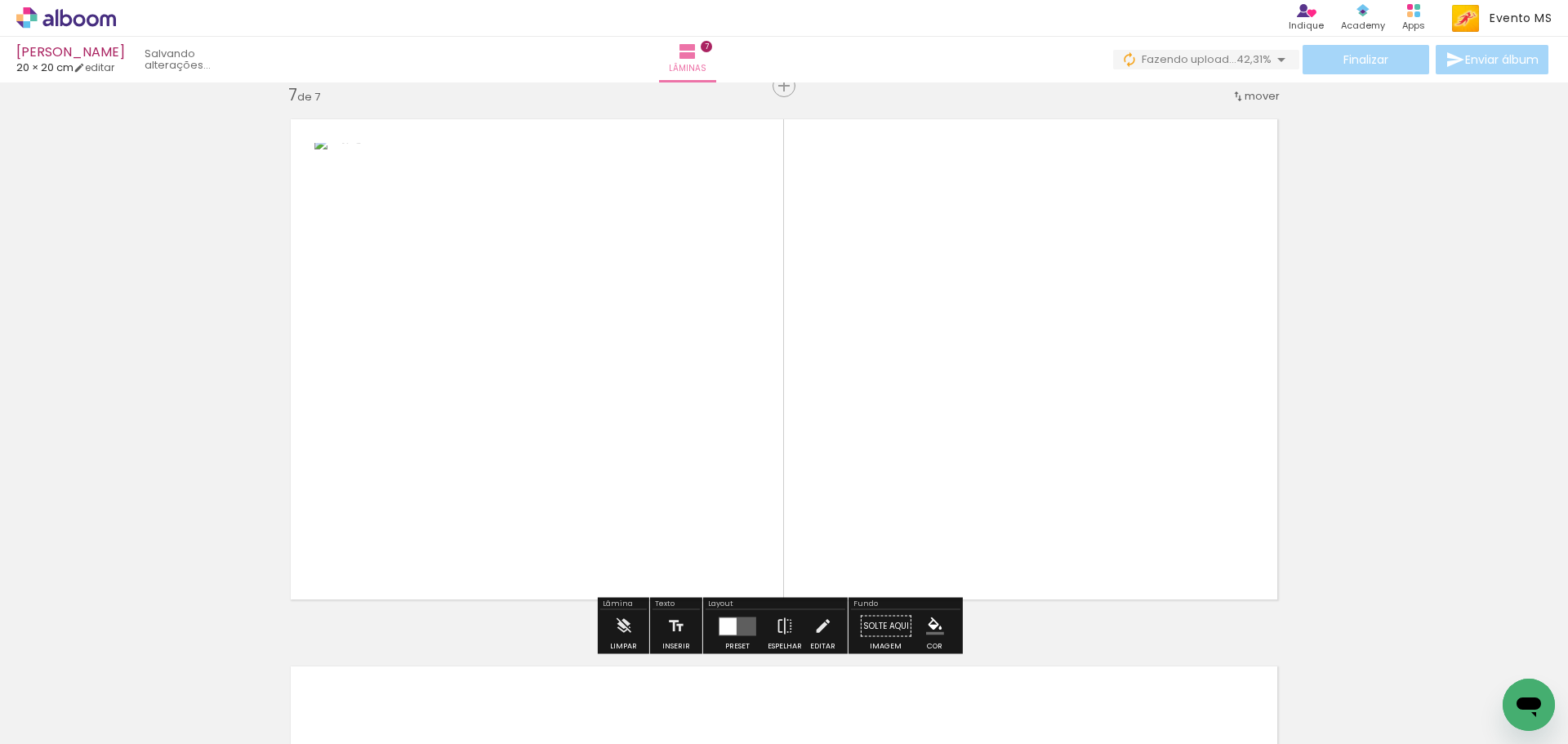
scroll to position [3304, 0]
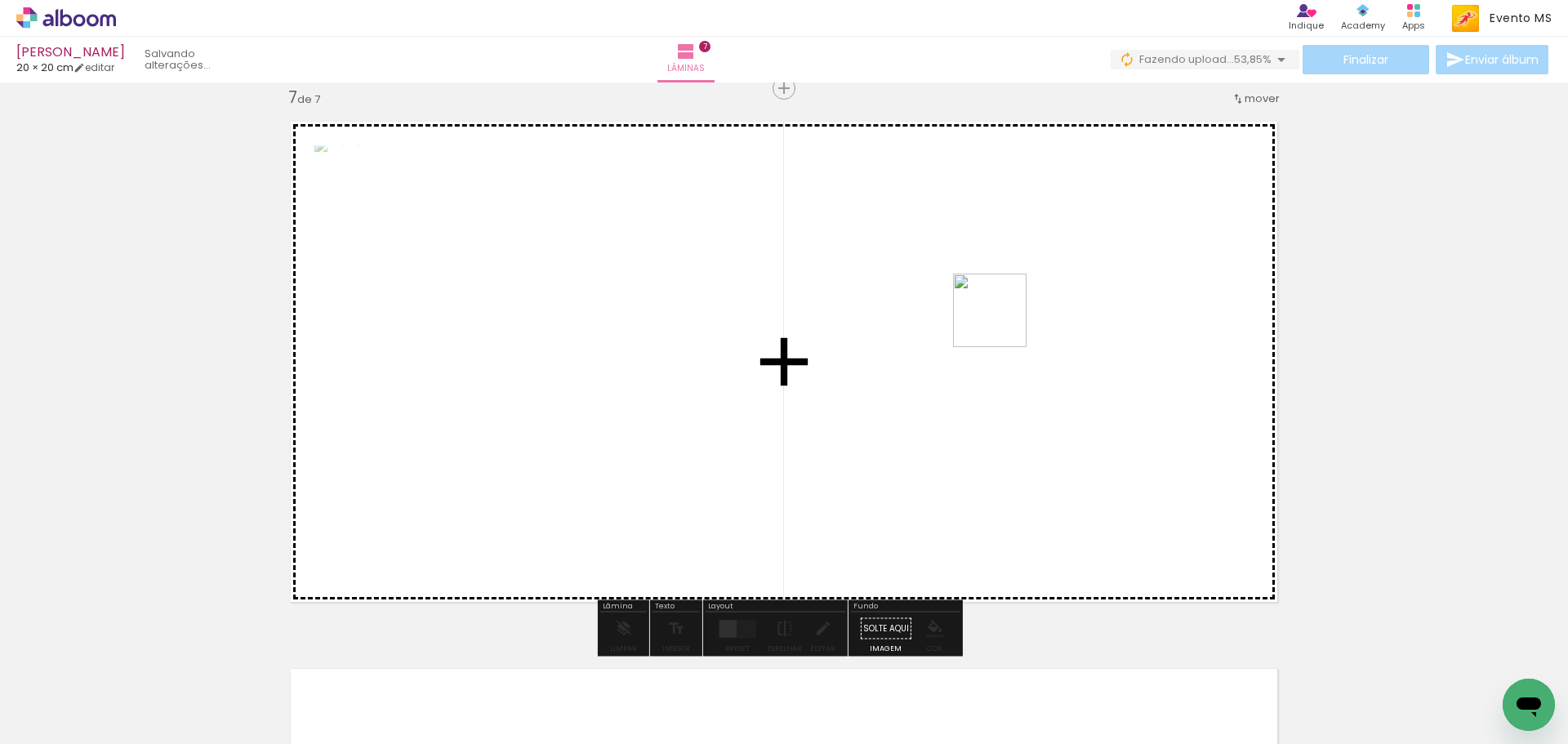
drag, startPoint x: 1373, startPoint y: 690, endPoint x: 1002, endPoint y: 322, distance: 522.6
click at [1002, 322] on quentale-workspace at bounding box center [784, 372] width 1568 height 744
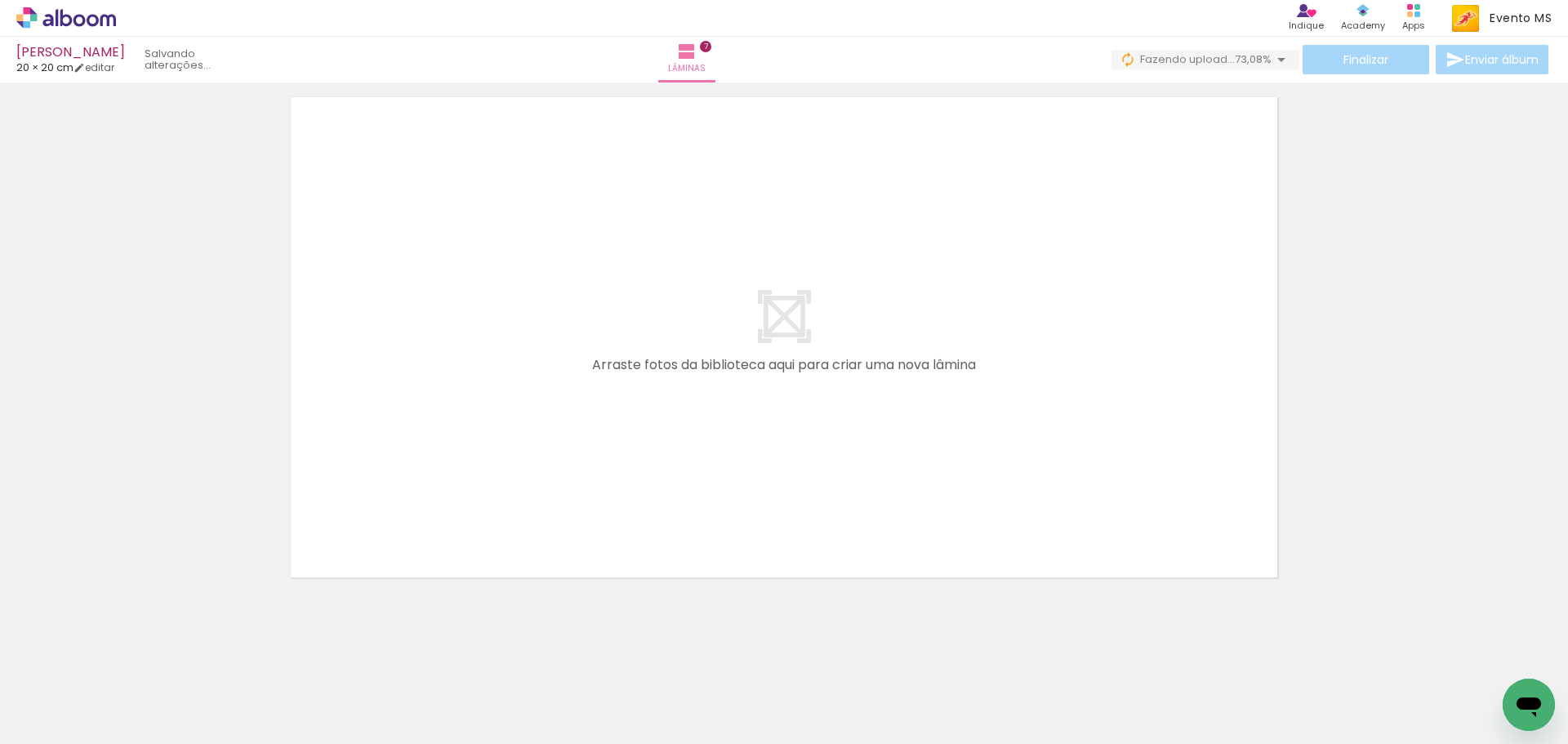
scroll to position [0, 949]
drag, startPoint x: 973, startPoint y: 736, endPoint x: 14, endPoint y: 26, distance: 1193.2
drag, startPoint x: 510, startPoint y: 712, endPoint x: 512, endPoint y: 435, distance: 277.0
click at [480, 370] on quentale-workspace at bounding box center [784, 372] width 1568 height 744
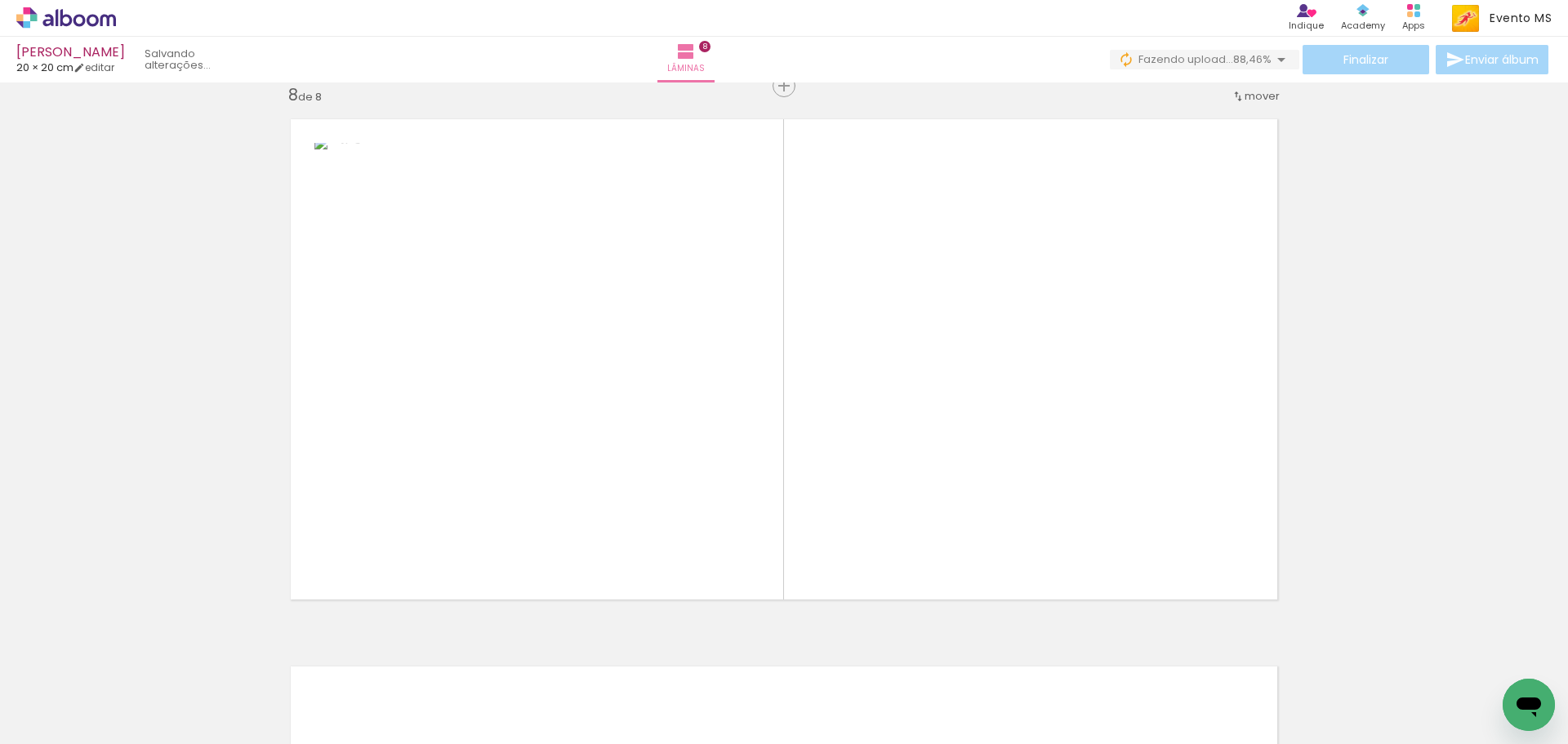
scroll to position [3851, 0]
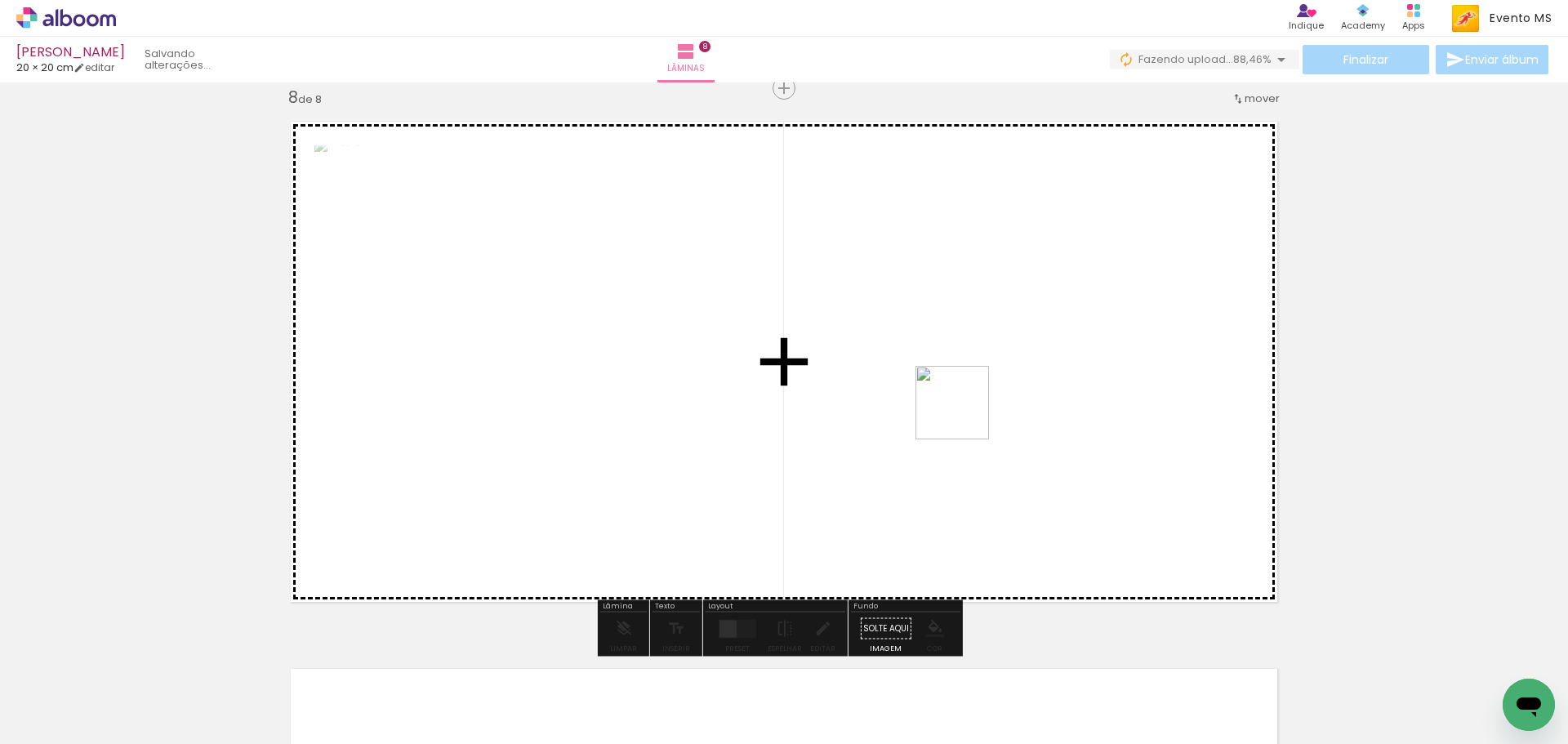
drag, startPoint x: 607, startPoint y: 700, endPoint x: 931, endPoint y: 436, distance: 417.9
click at [964, 411] on quentale-workspace at bounding box center [784, 372] width 1568 height 744
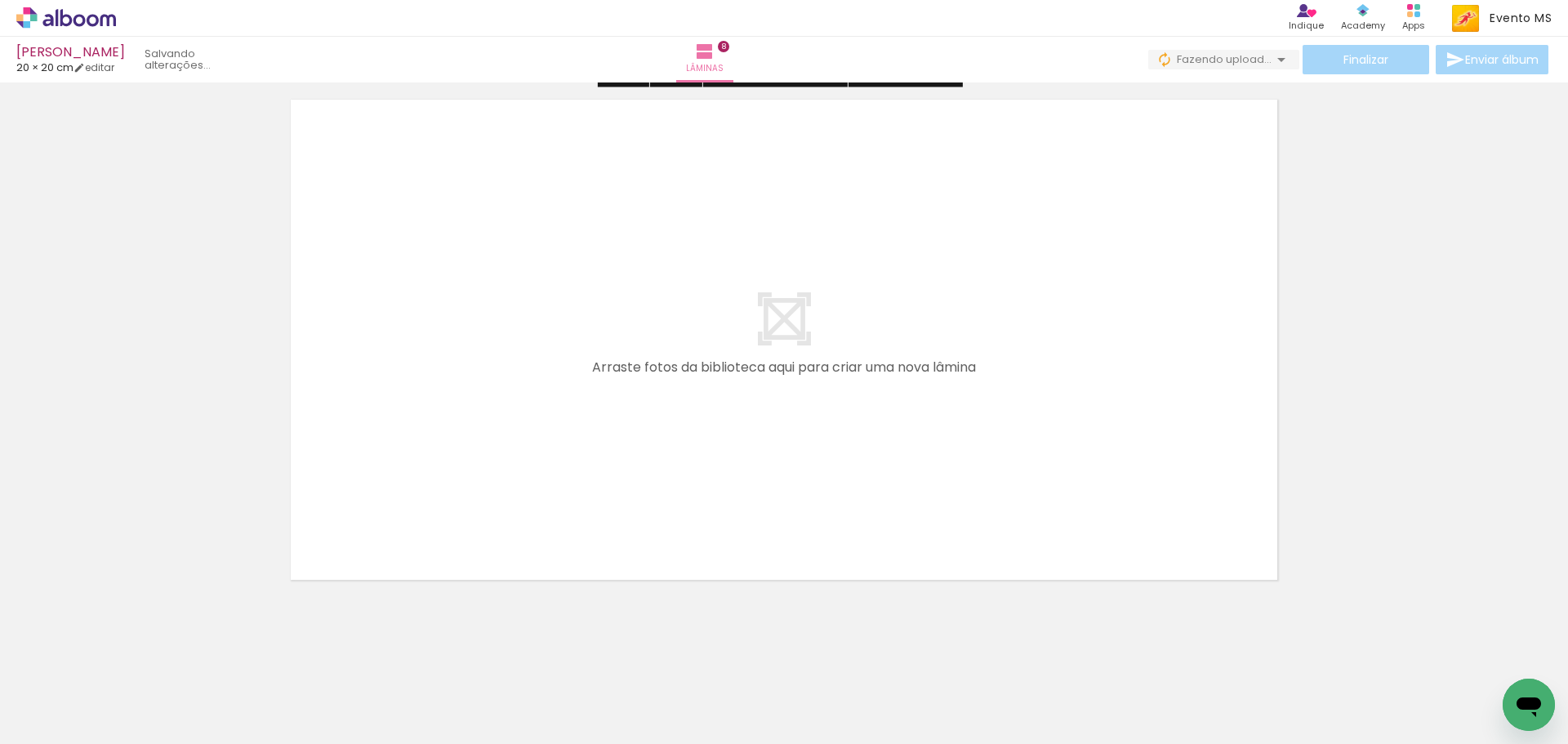
scroll to position [4427, 0]
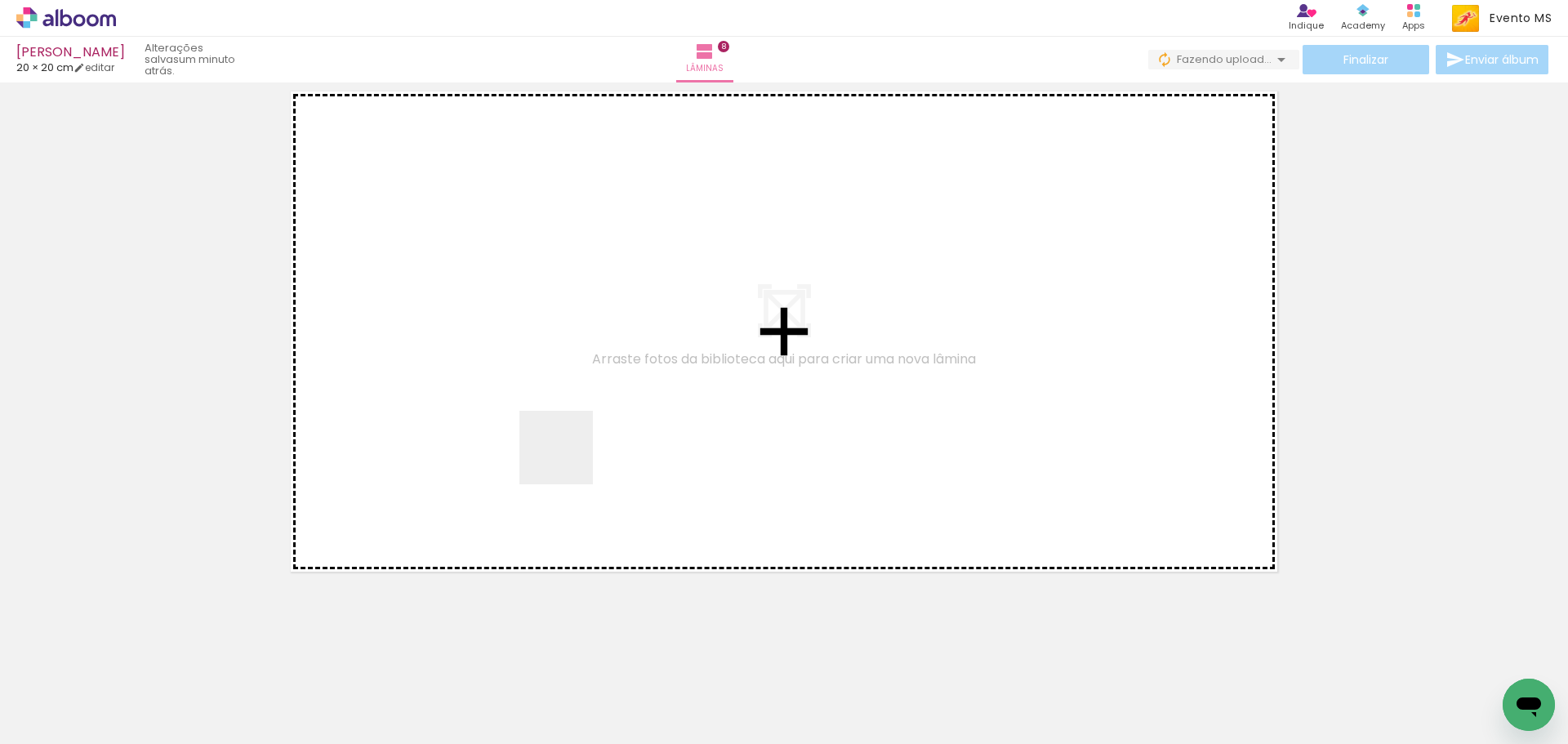
drag, startPoint x: 698, startPoint y: 704, endPoint x: 599, endPoint y: 473, distance: 251.3
click at [561, 435] on quentale-workspace at bounding box center [784, 372] width 1568 height 744
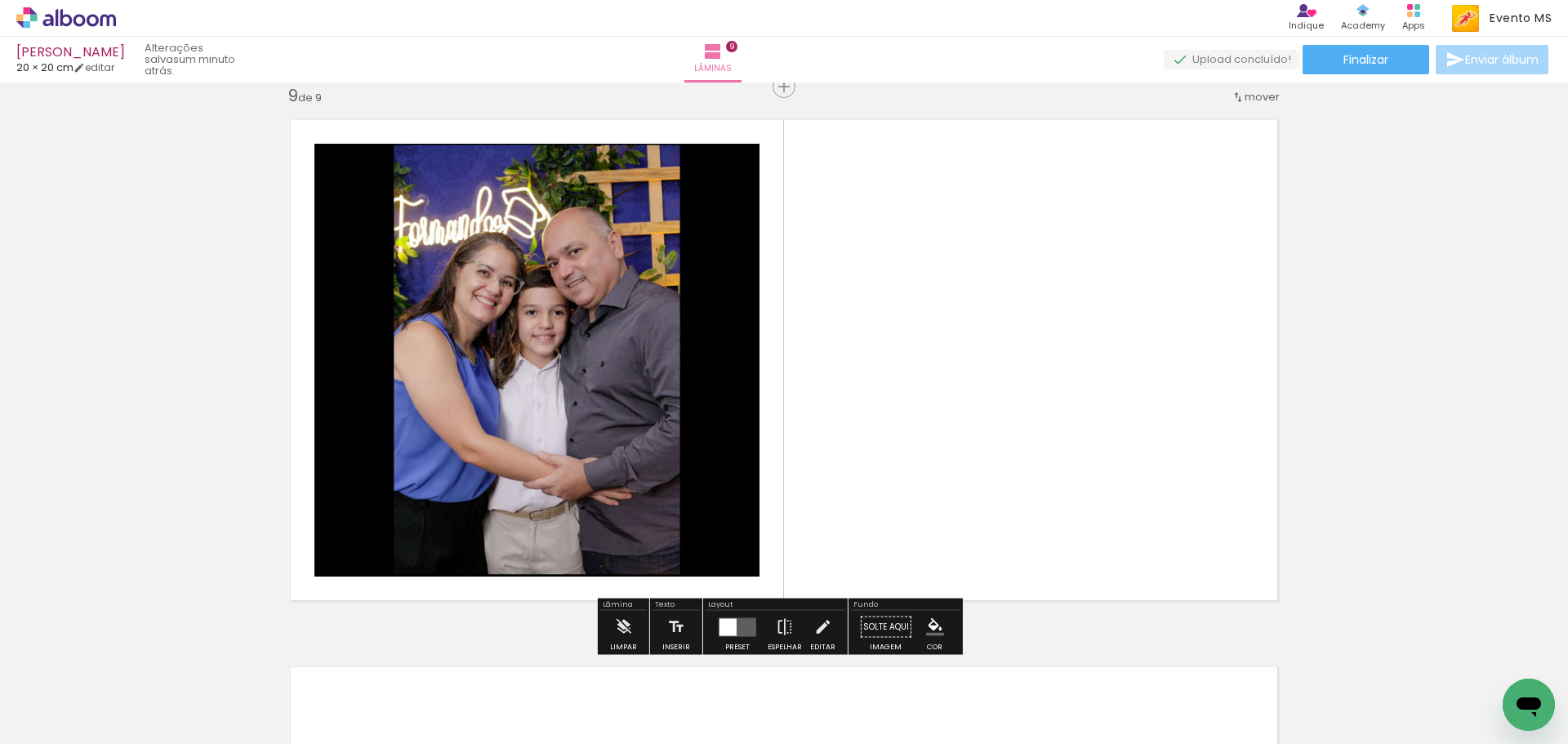
scroll to position [4397, 0]
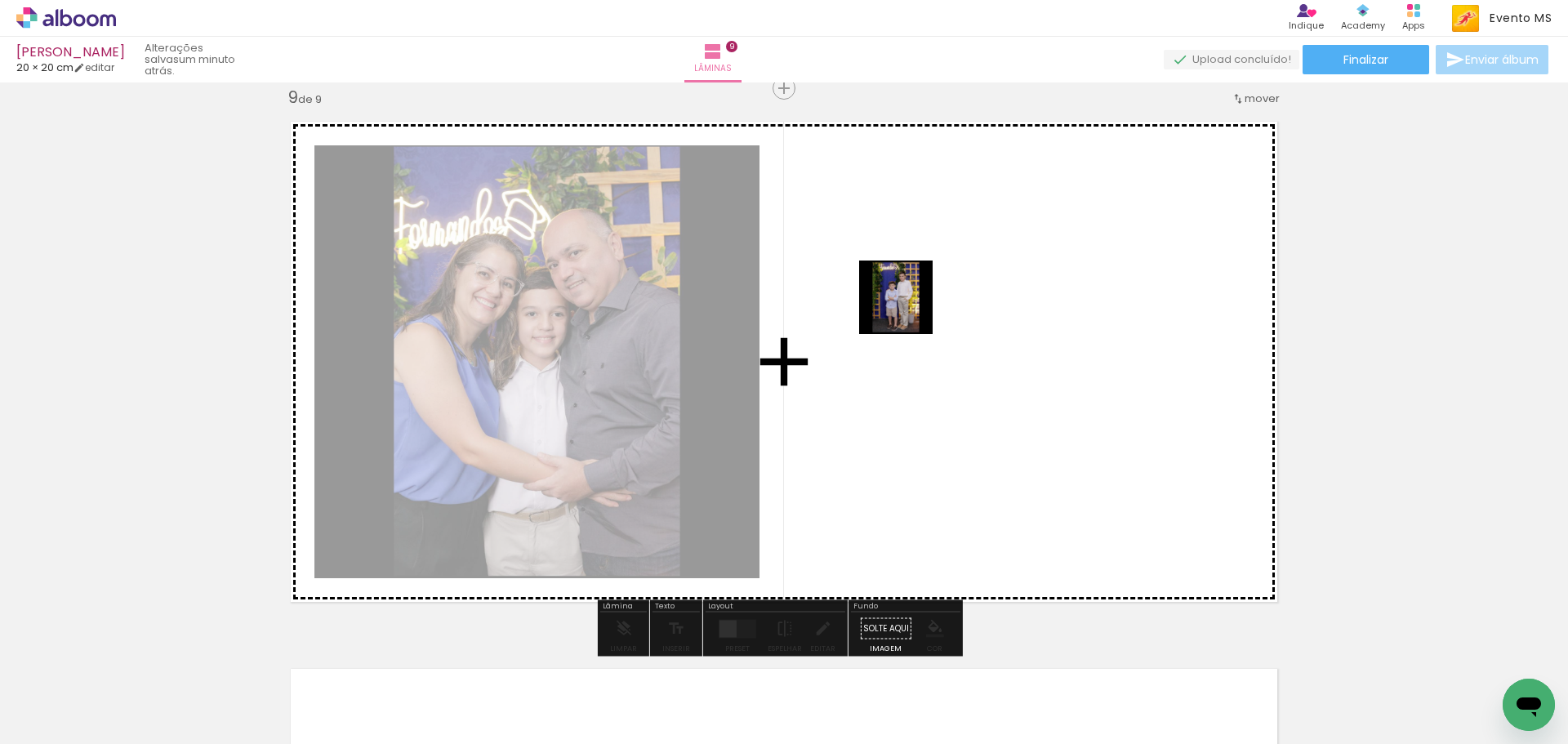
drag, startPoint x: 875, startPoint y: 402, endPoint x: 910, endPoint y: 298, distance: 109.7
click at [910, 299] on quentale-workspace at bounding box center [784, 372] width 1568 height 744
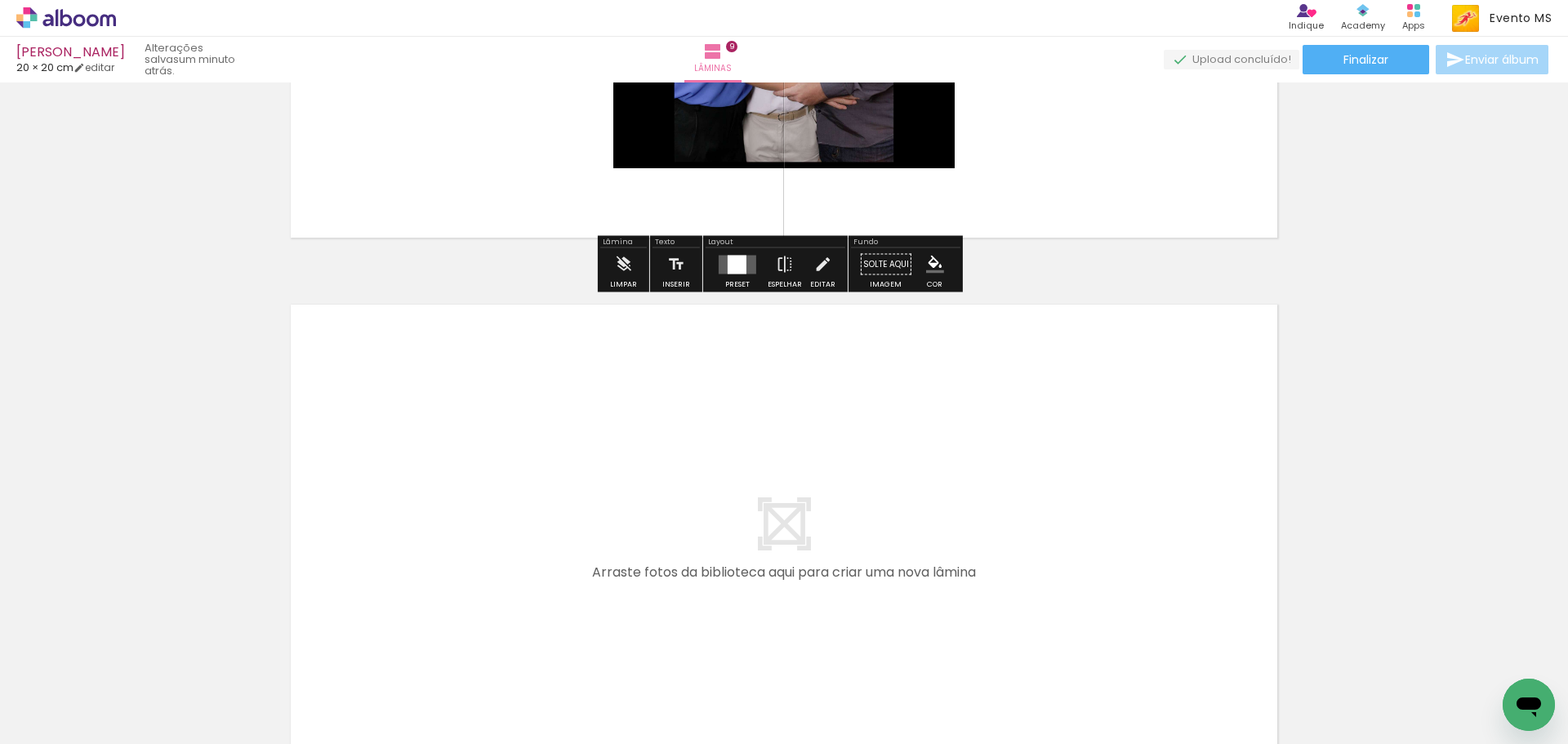
scroll to position [4969, 0]
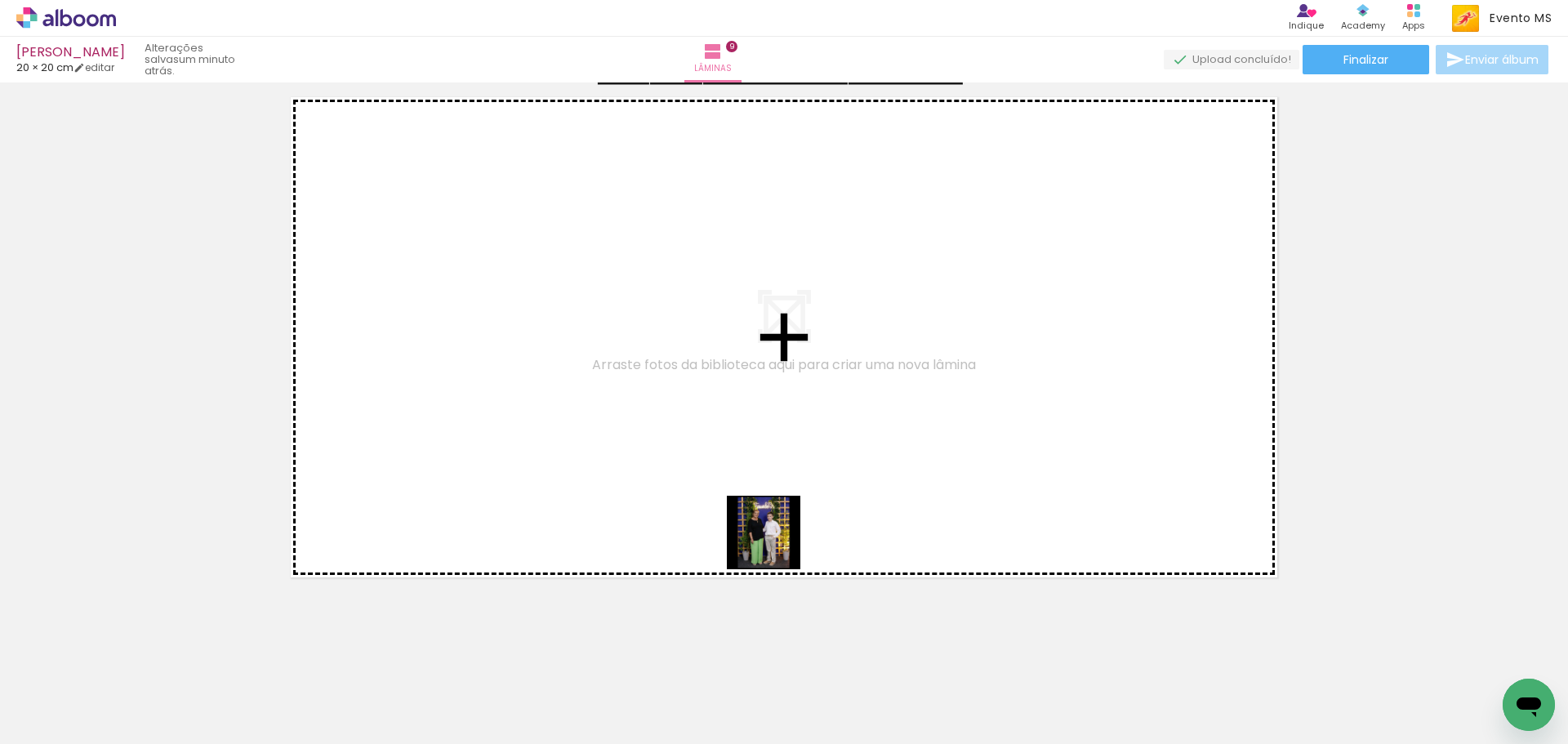
drag, startPoint x: 830, startPoint y: 623, endPoint x: 1021, endPoint y: 730, distance: 218.9
click at [716, 487] on quentale-workspace at bounding box center [784, 372] width 1568 height 744
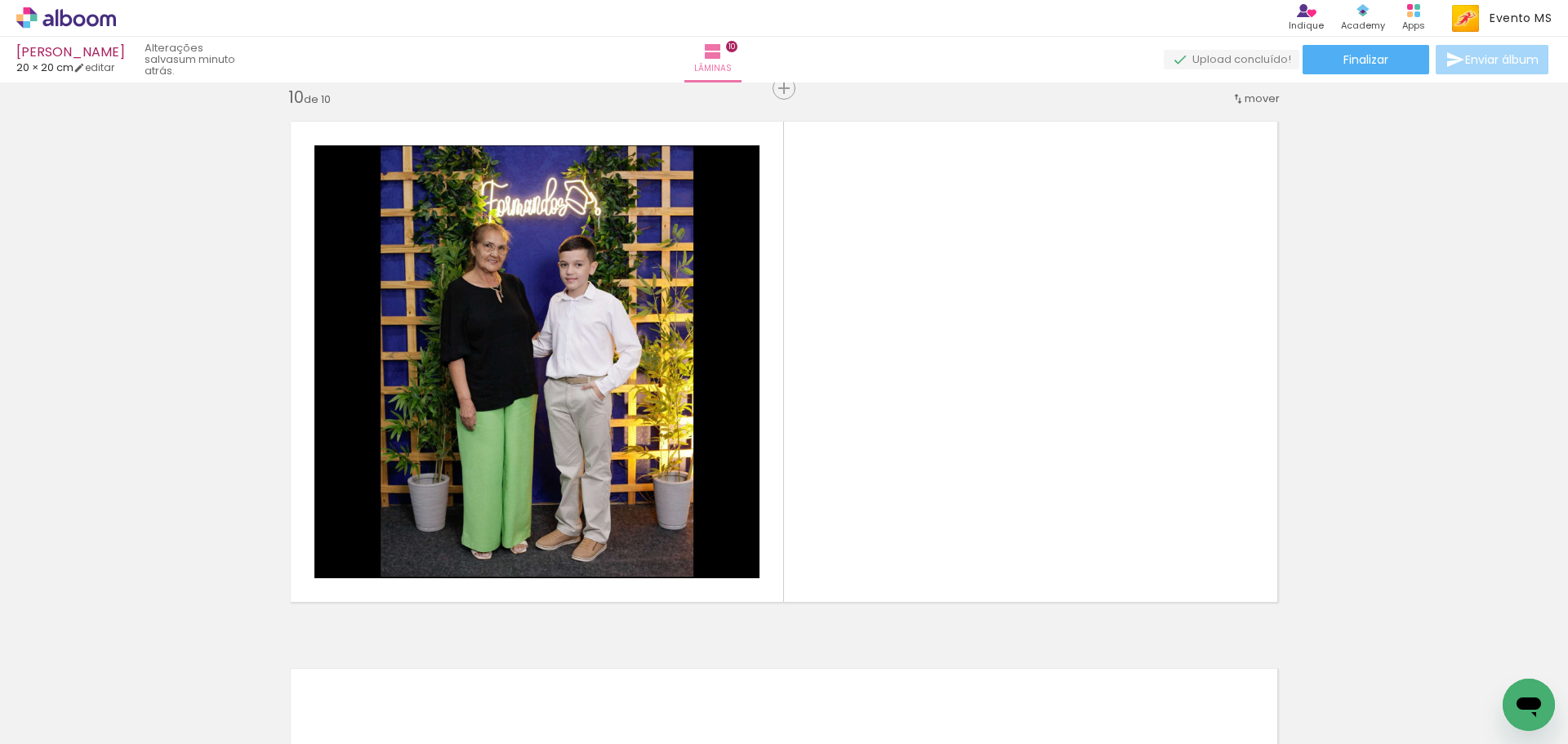
drag, startPoint x: 968, startPoint y: 683, endPoint x: 1051, endPoint y: 399, distance: 295.9
click at [1051, 399] on quentale-workspace at bounding box center [784, 372] width 1568 height 744
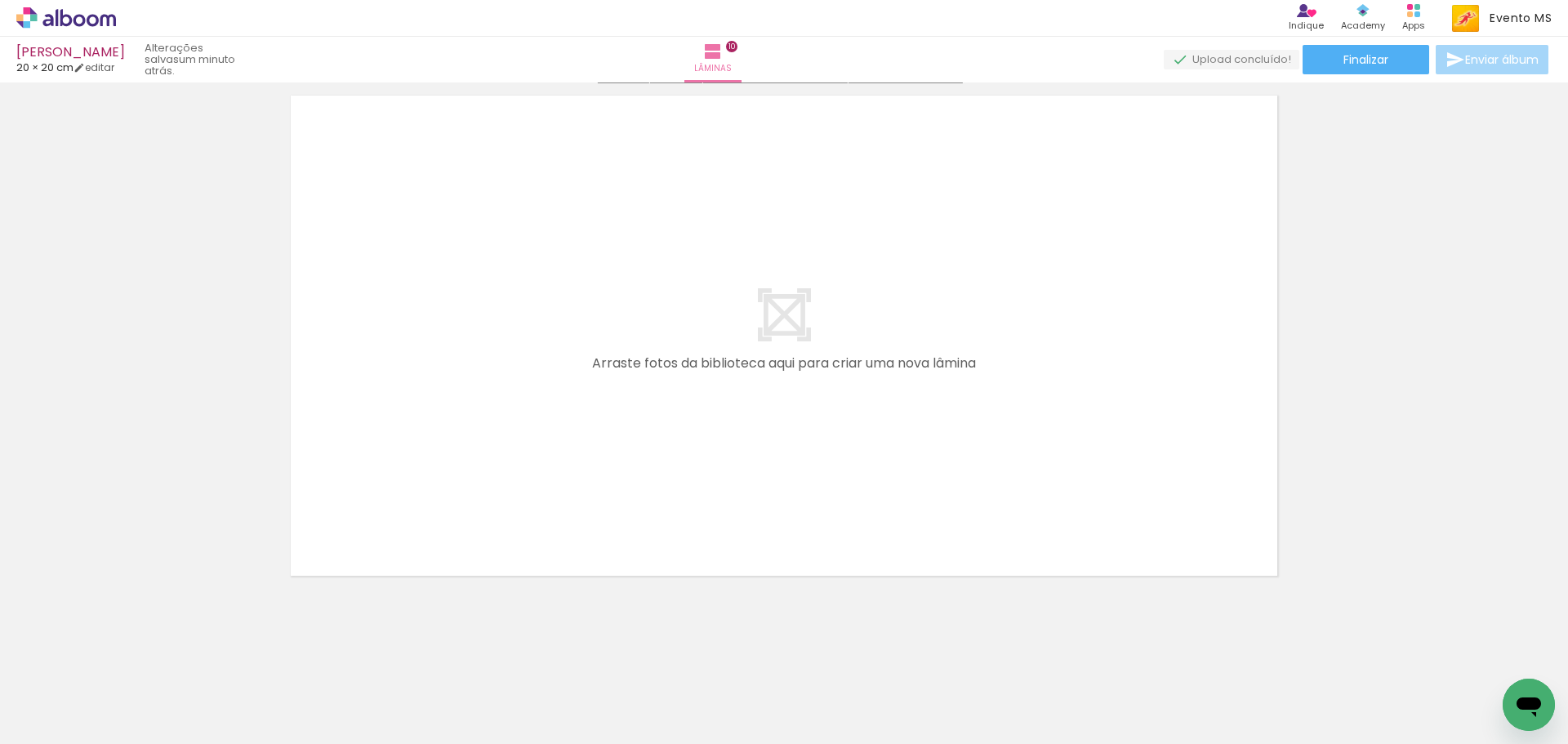
scroll to position [5522, 0]
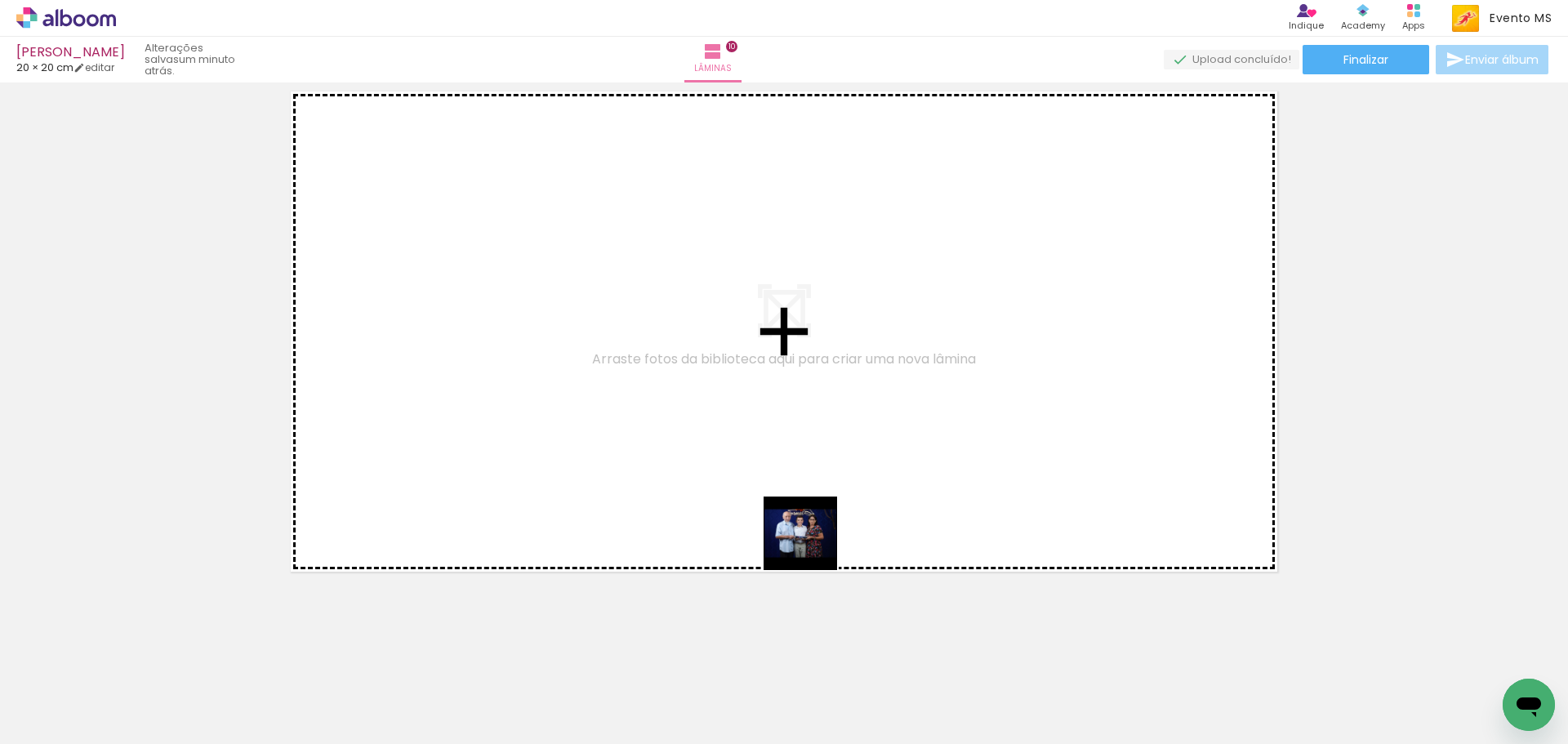
drag, startPoint x: 1032, startPoint y: 705, endPoint x: 940, endPoint y: 590, distance: 147.3
click at [770, 504] on quentale-workspace at bounding box center [784, 372] width 1568 height 744
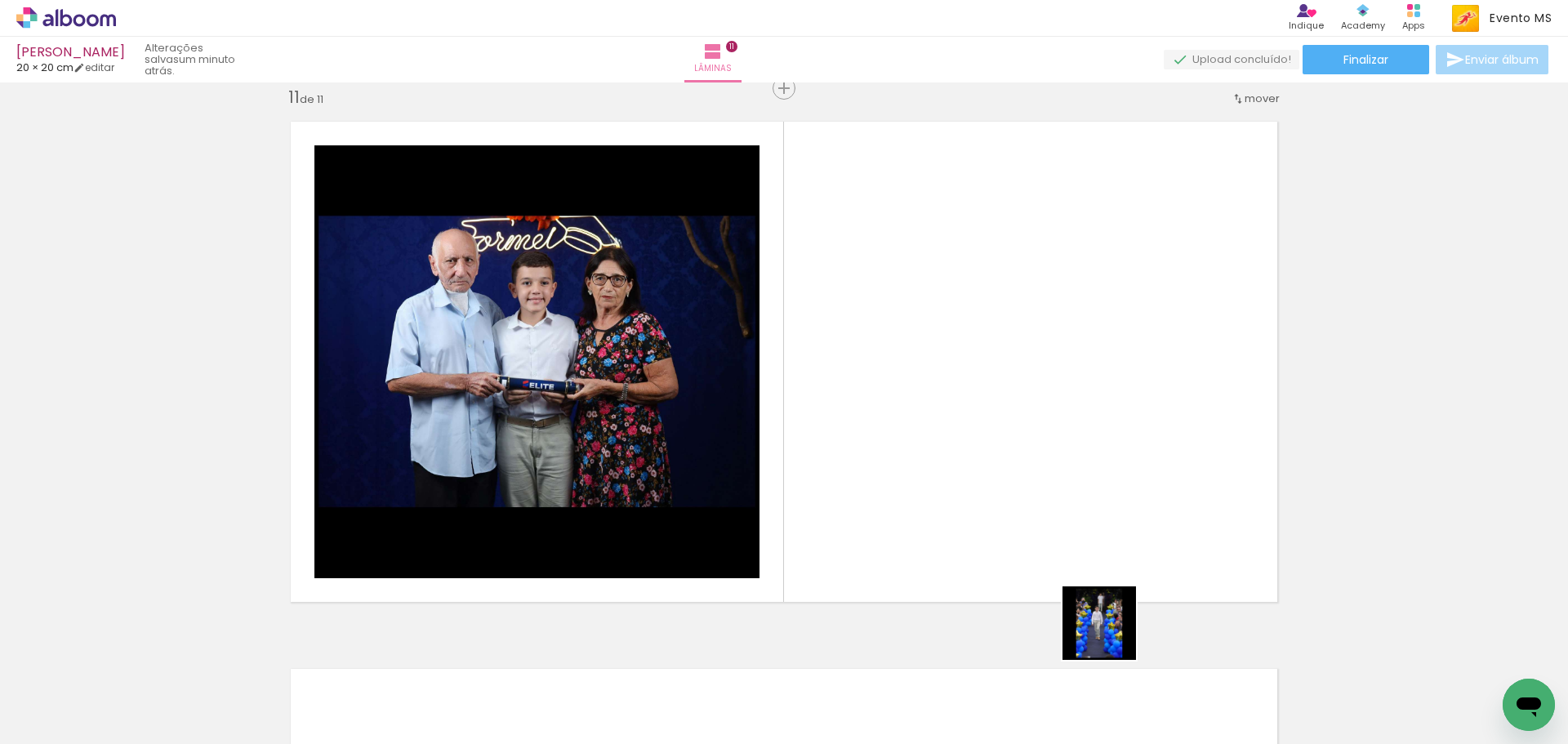
drag, startPoint x: 1136, startPoint y: 700, endPoint x: 1021, endPoint y: 437, distance: 287.0
click at [1021, 434] on quentale-workspace at bounding box center [784, 372] width 1568 height 744
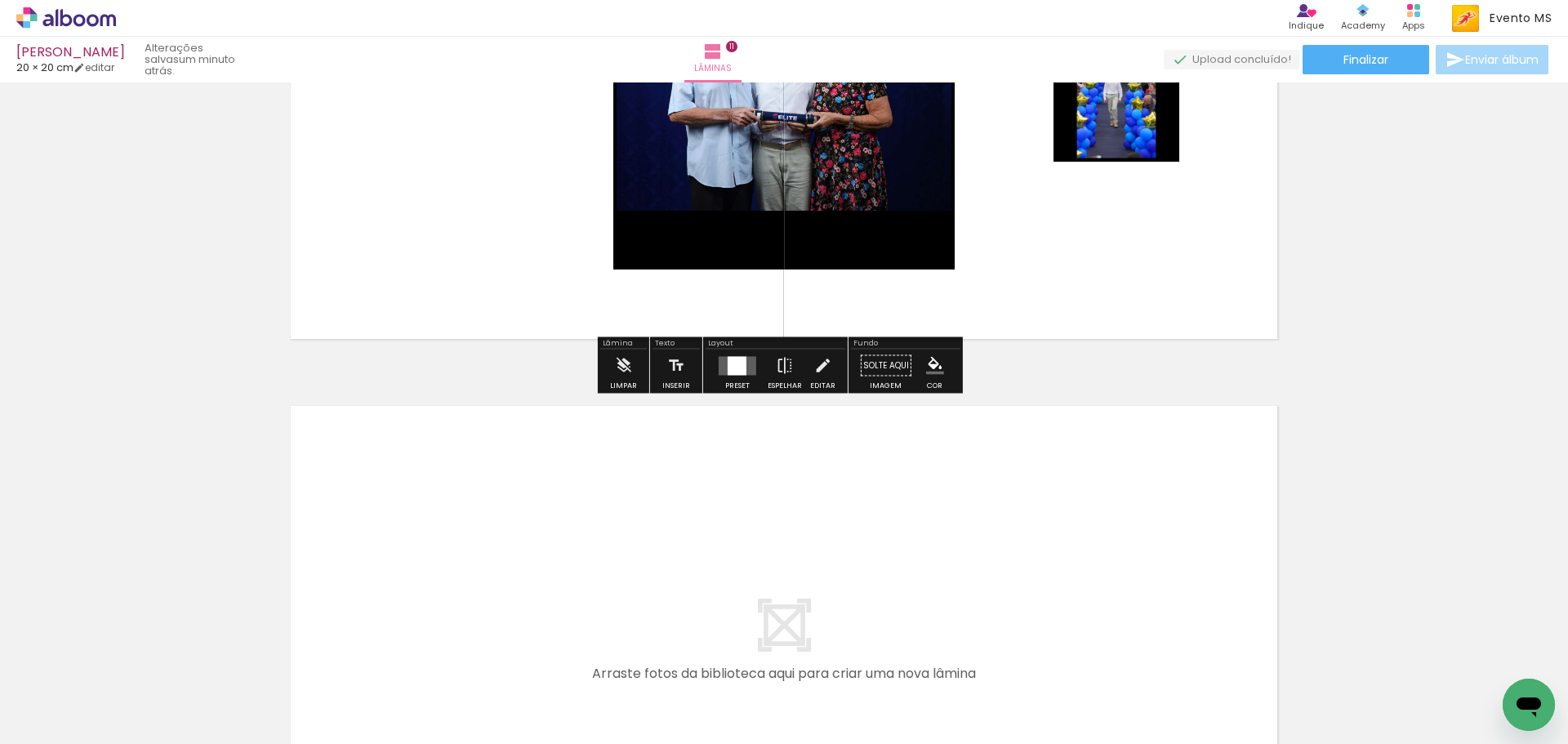
scroll to position [6063, 0]
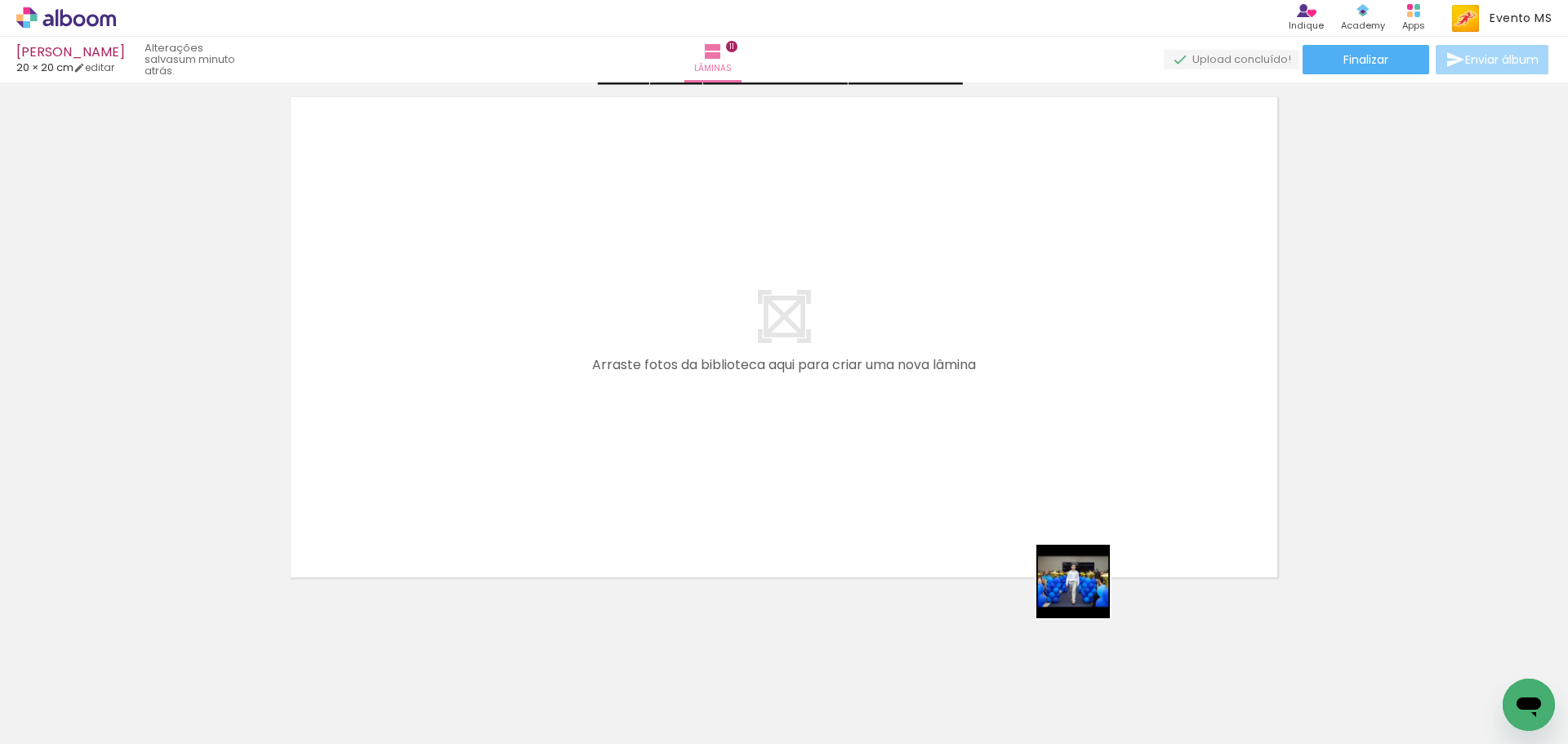
drag, startPoint x: 1086, startPoint y: 593, endPoint x: 655, endPoint y: 327, distance: 506.5
click at [655, 327] on quentale-workspace at bounding box center [784, 372] width 1568 height 744
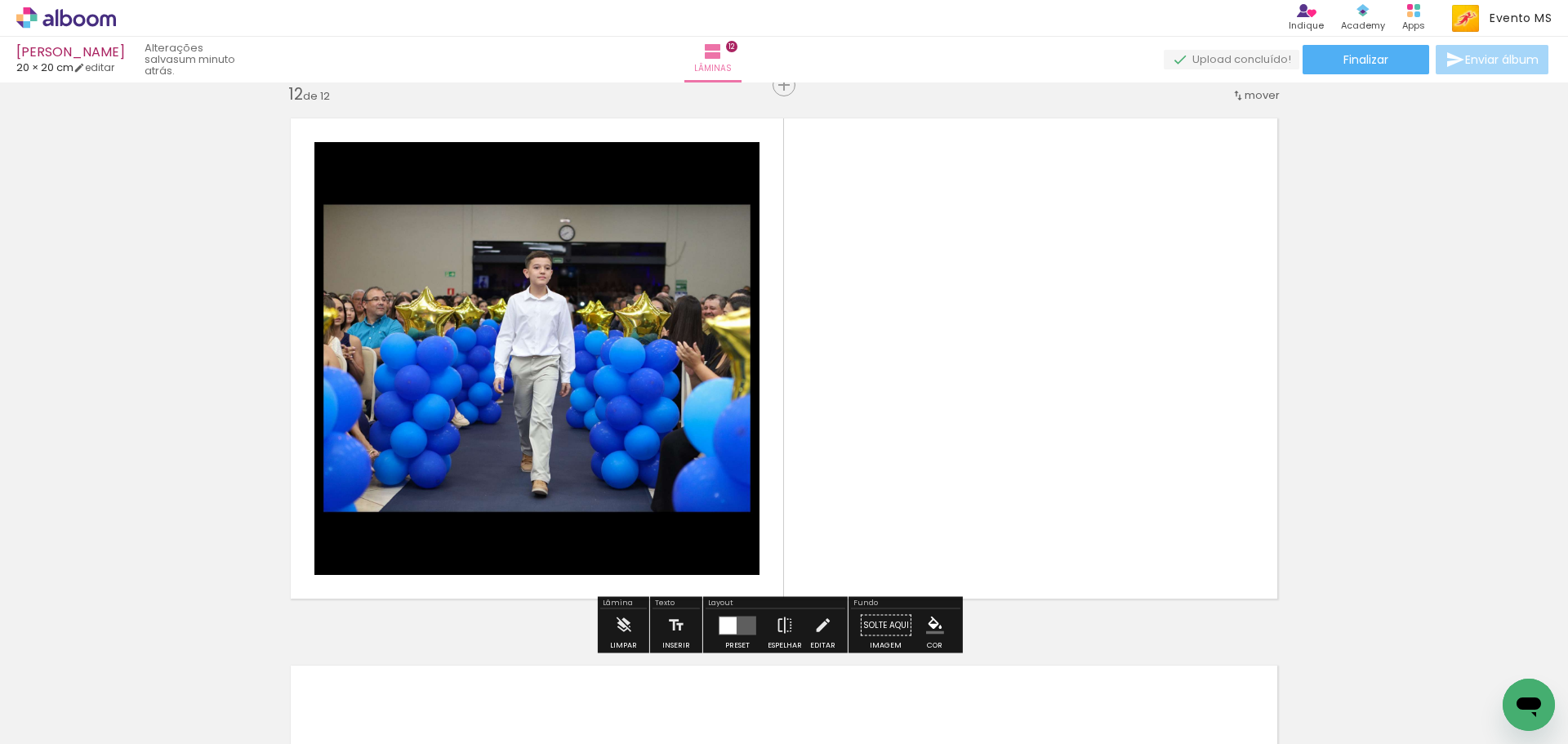
scroll to position [6039, 0]
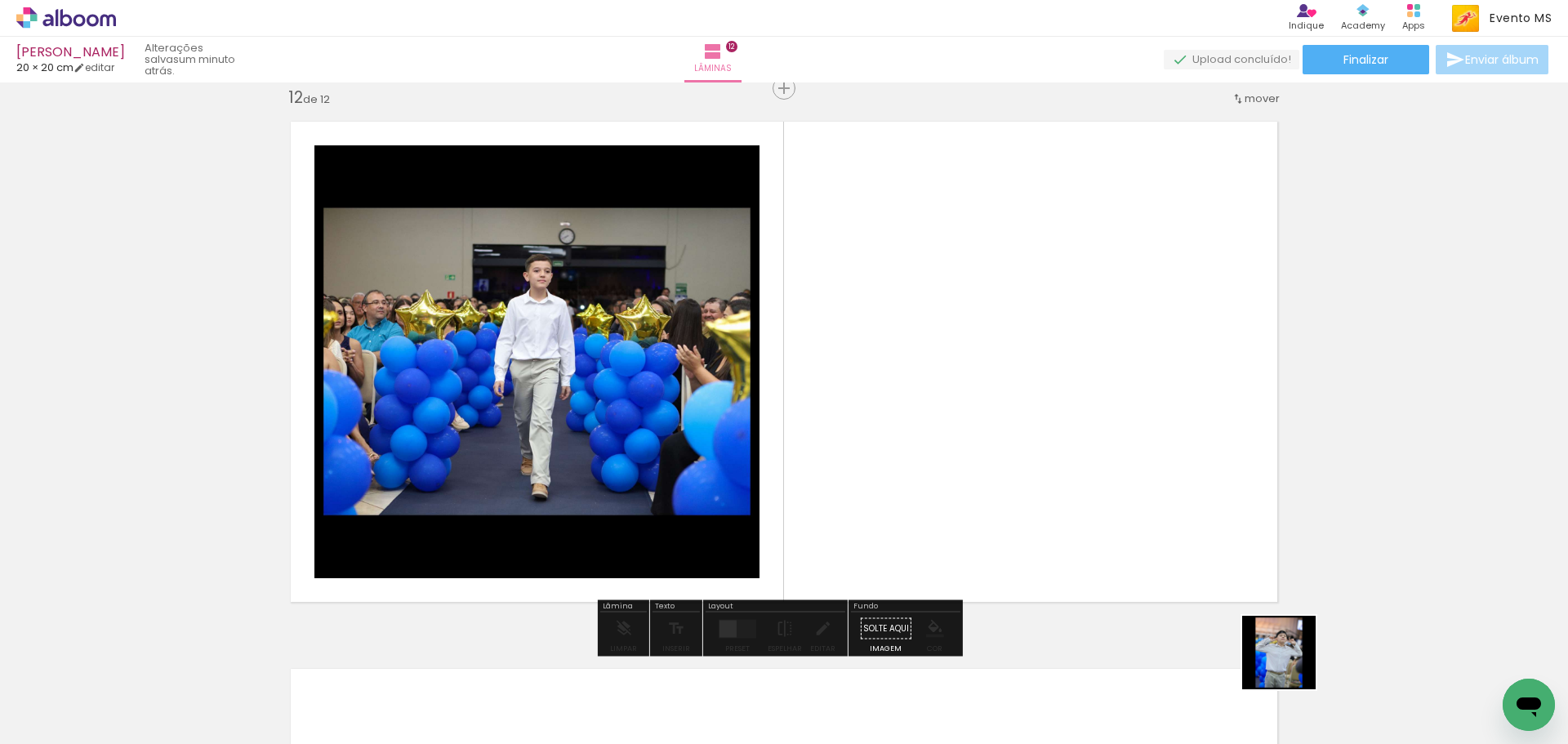
drag, startPoint x: 1291, startPoint y: 665, endPoint x: 1018, endPoint y: 385, distance: 391.1
click at [1022, 391] on quentale-workspace at bounding box center [784, 372] width 1568 height 744
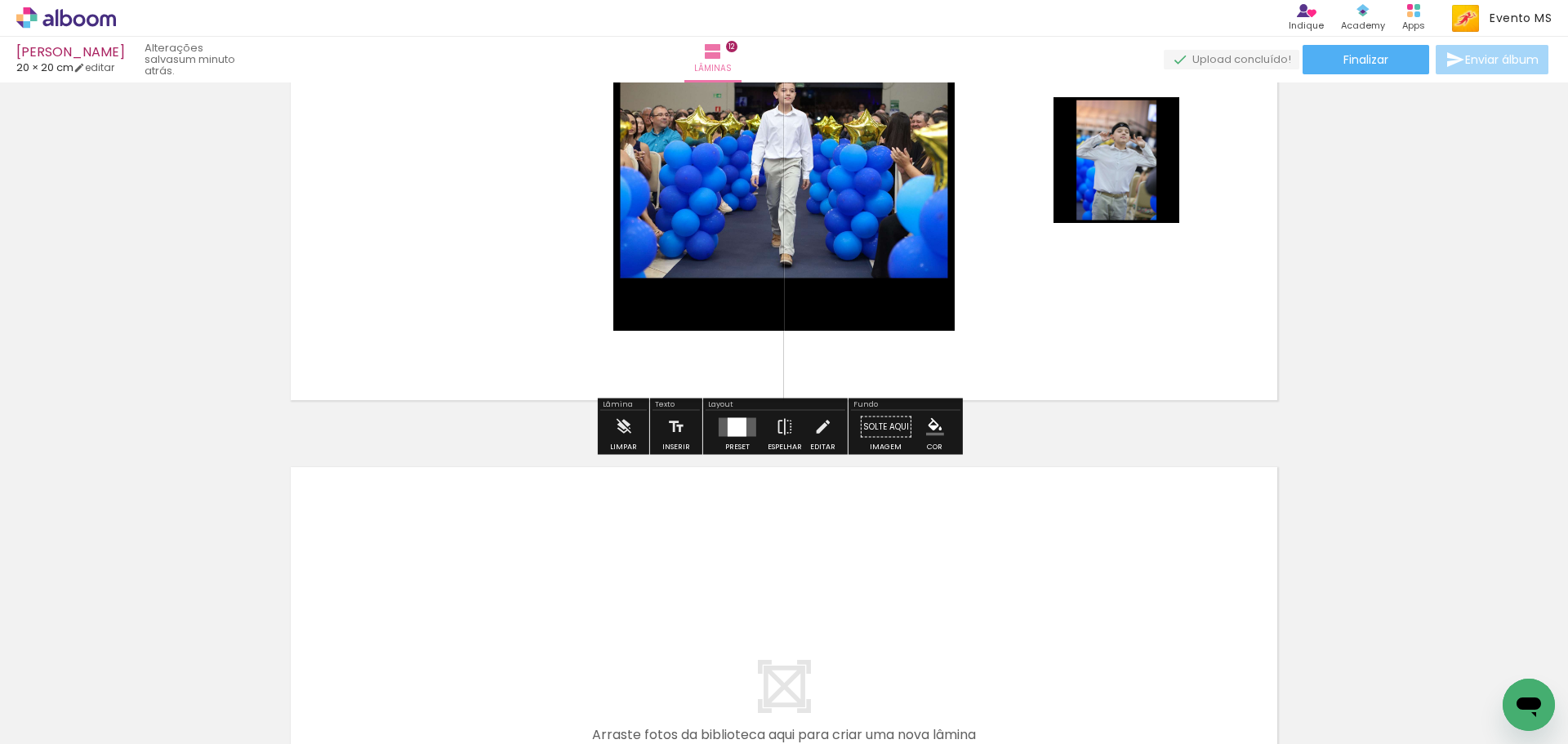
scroll to position [6616, 0]
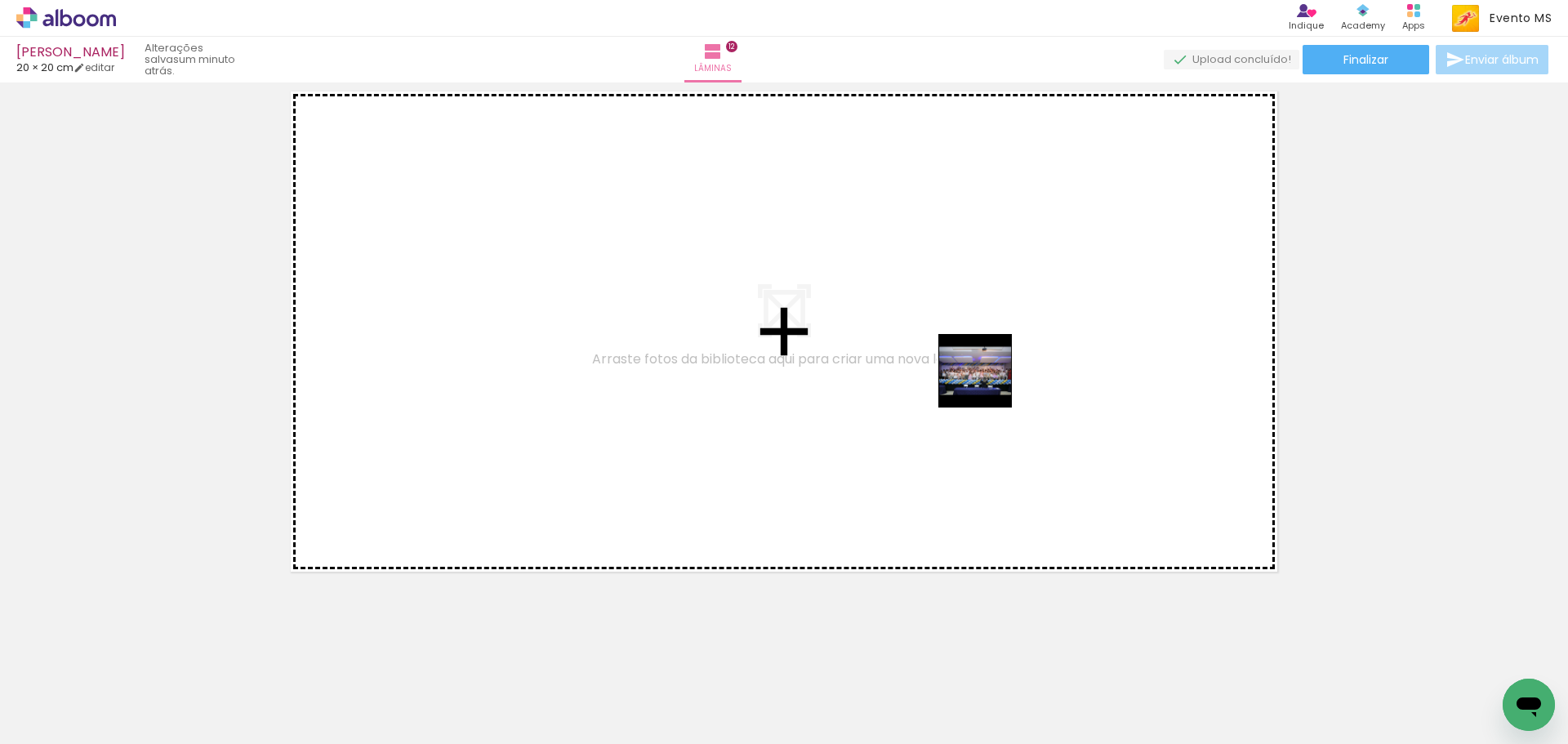
drag, startPoint x: 1365, startPoint y: 654, endPoint x: 987, endPoint y: 382, distance: 465.7
click at [987, 382] on quentale-workspace at bounding box center [784, 372] width 1568 height 744
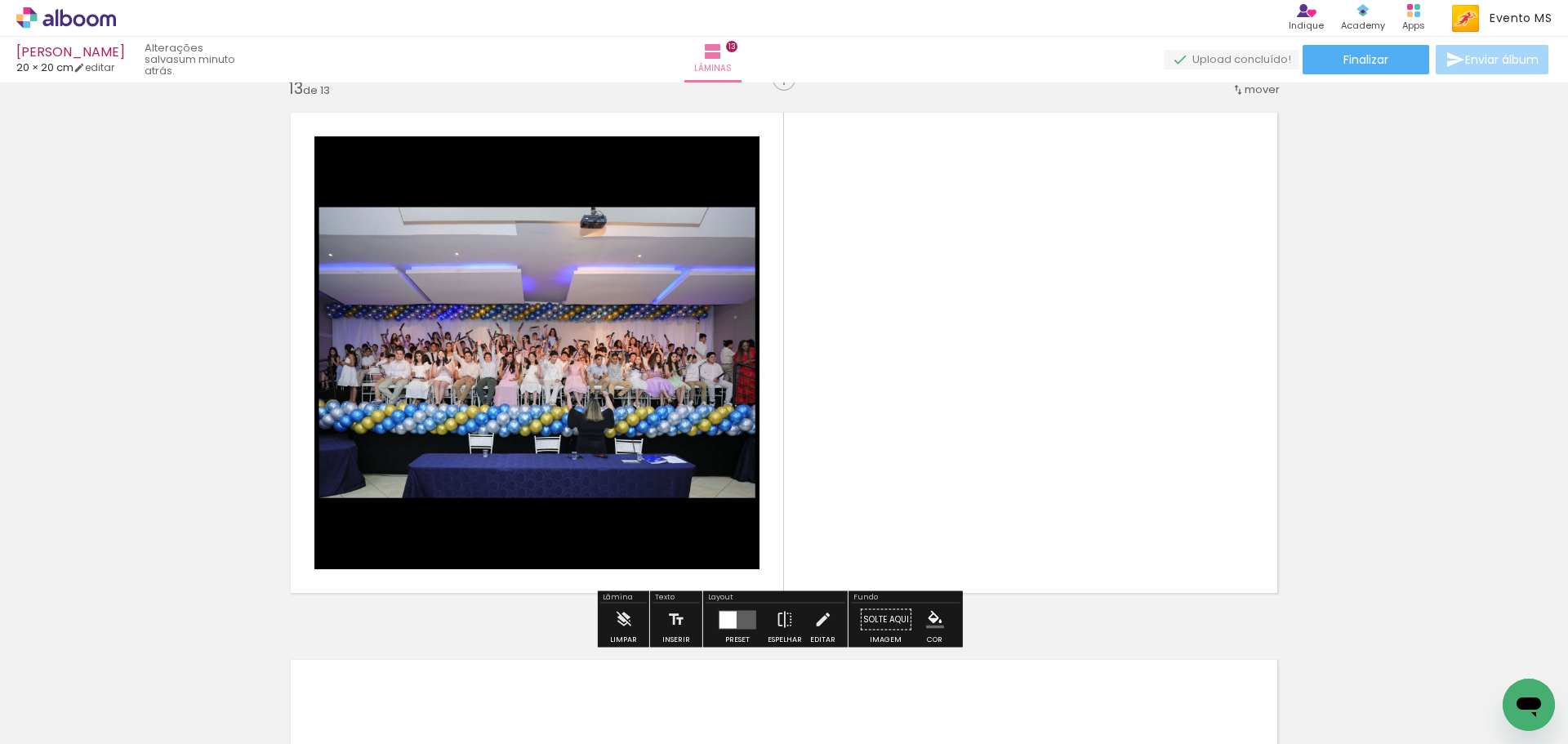
scroll to position [6586, 0]
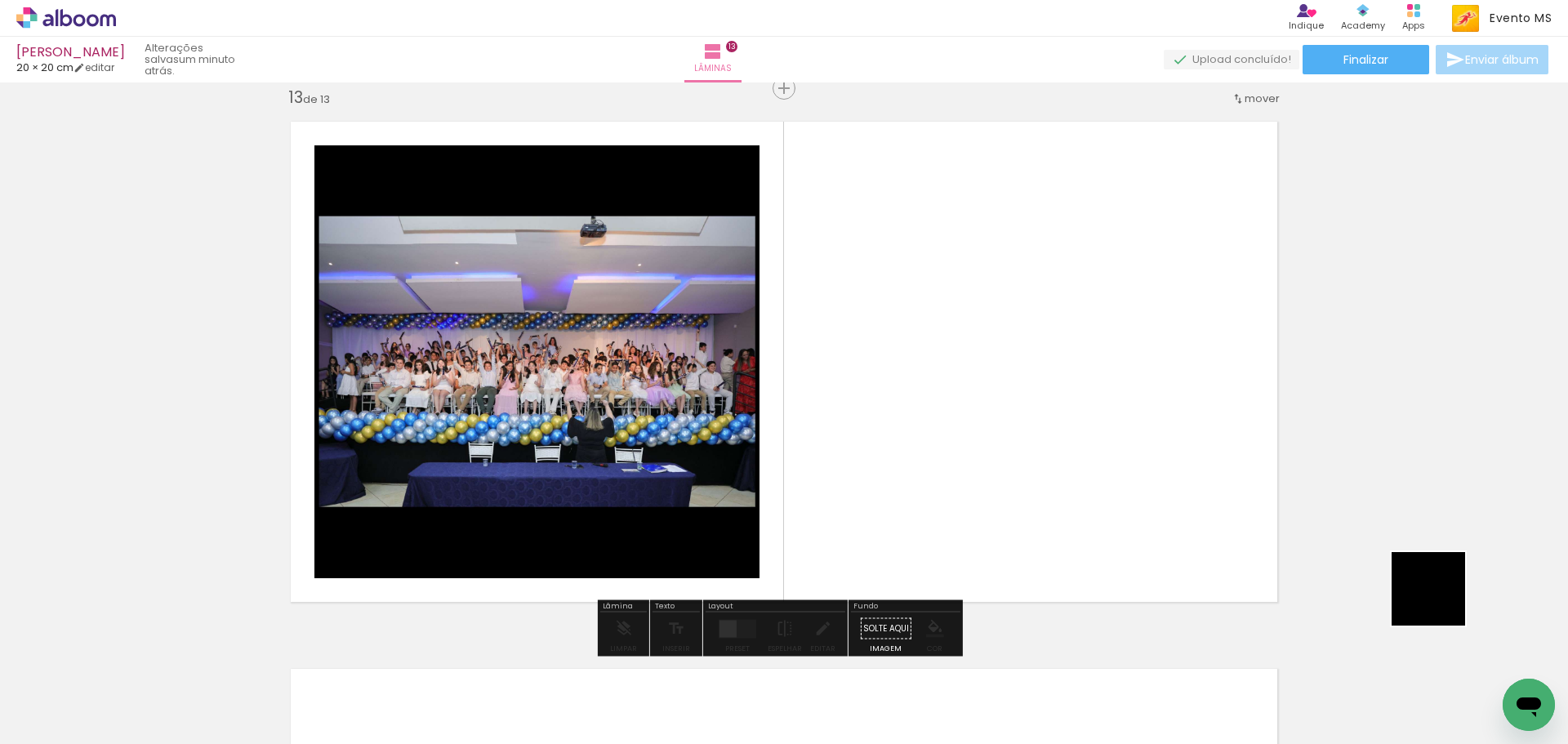
drag, startPoint x: 1486, startPoint y: 667, endPoint x: 1124, endPoint y: 381, distance: 461.3
click at [1124, 381] on quentale-workspace at bounding box center [784, 372] width 1568 height 744
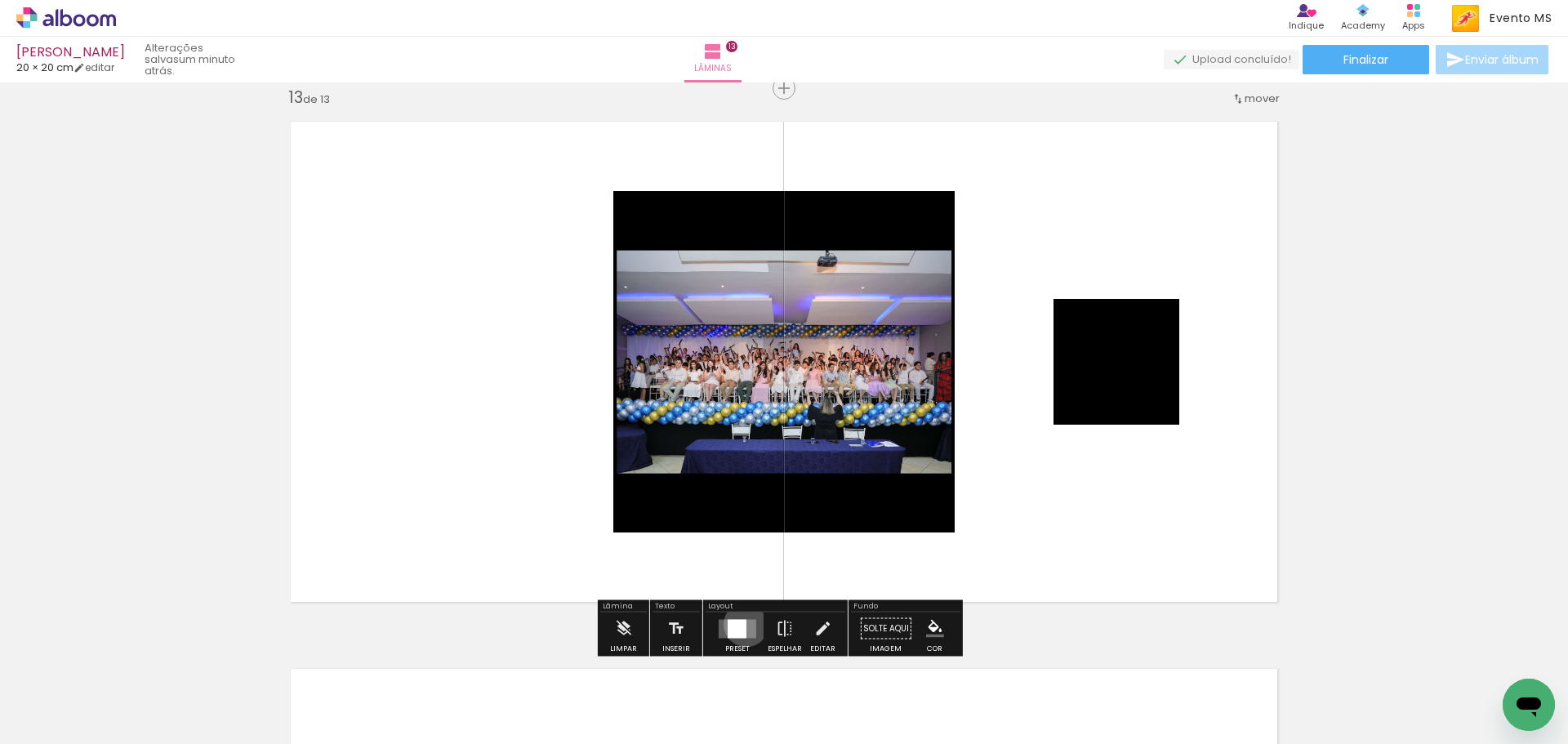
drag, startPoint x: 742, startPoint y: 623, endPoint x: 1037, endPoint y: 433, distance: 350.9
click at [745, 621] on quentale-layouter at bounding box center [737, 628] width 37 height 19
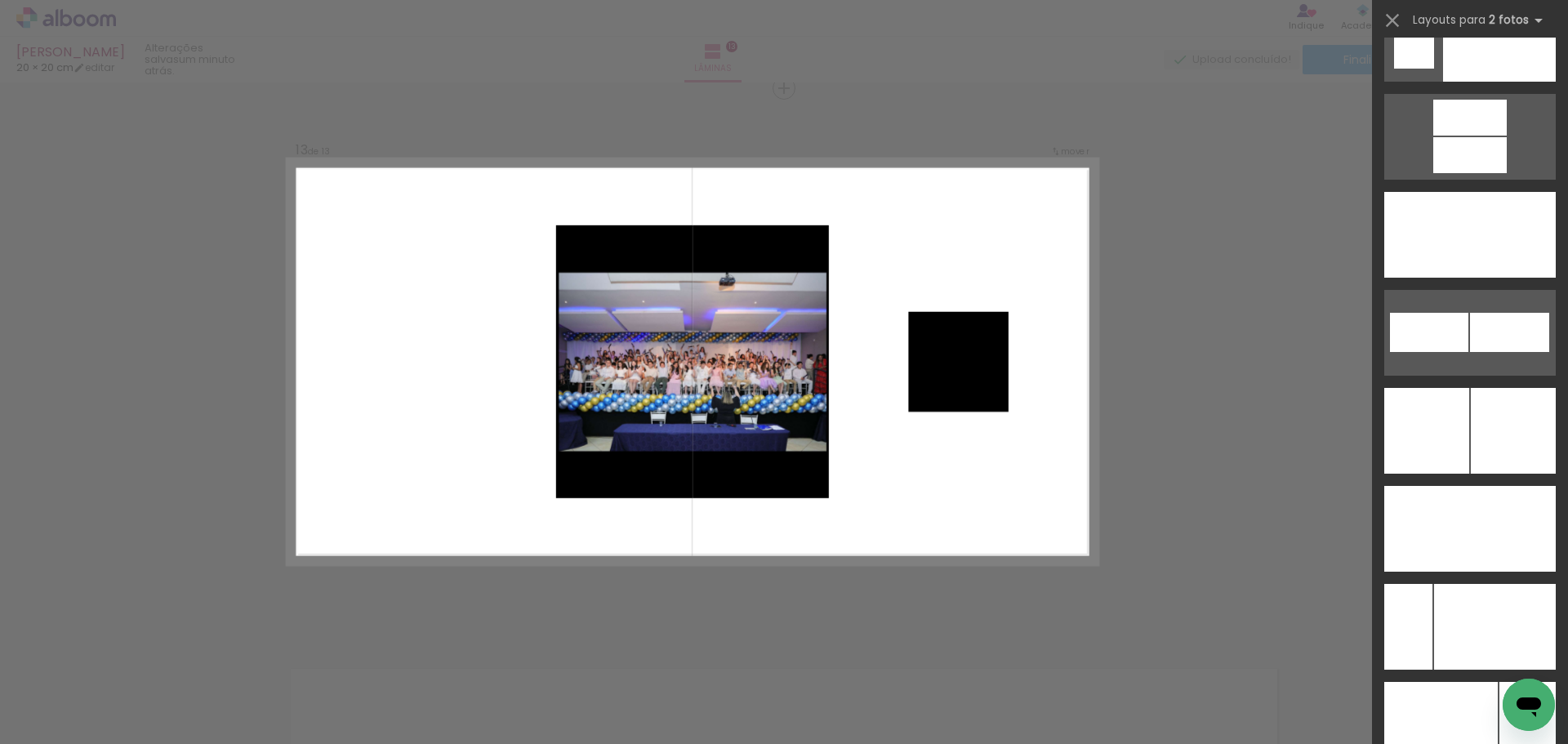
scroll to position [7164, 0]
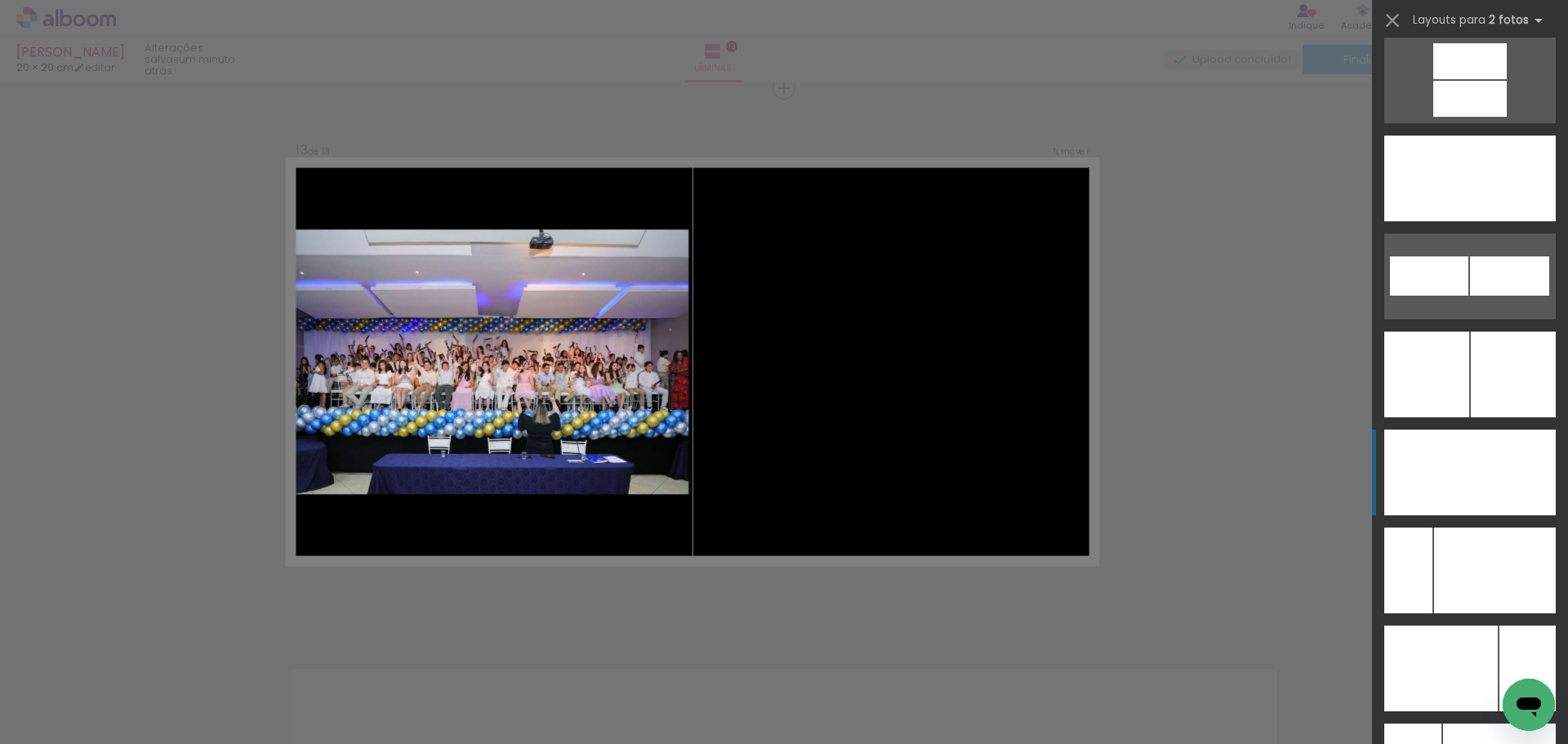
click at [1507, 221] on div at bounding box center [1499, 178] width 114 height 86
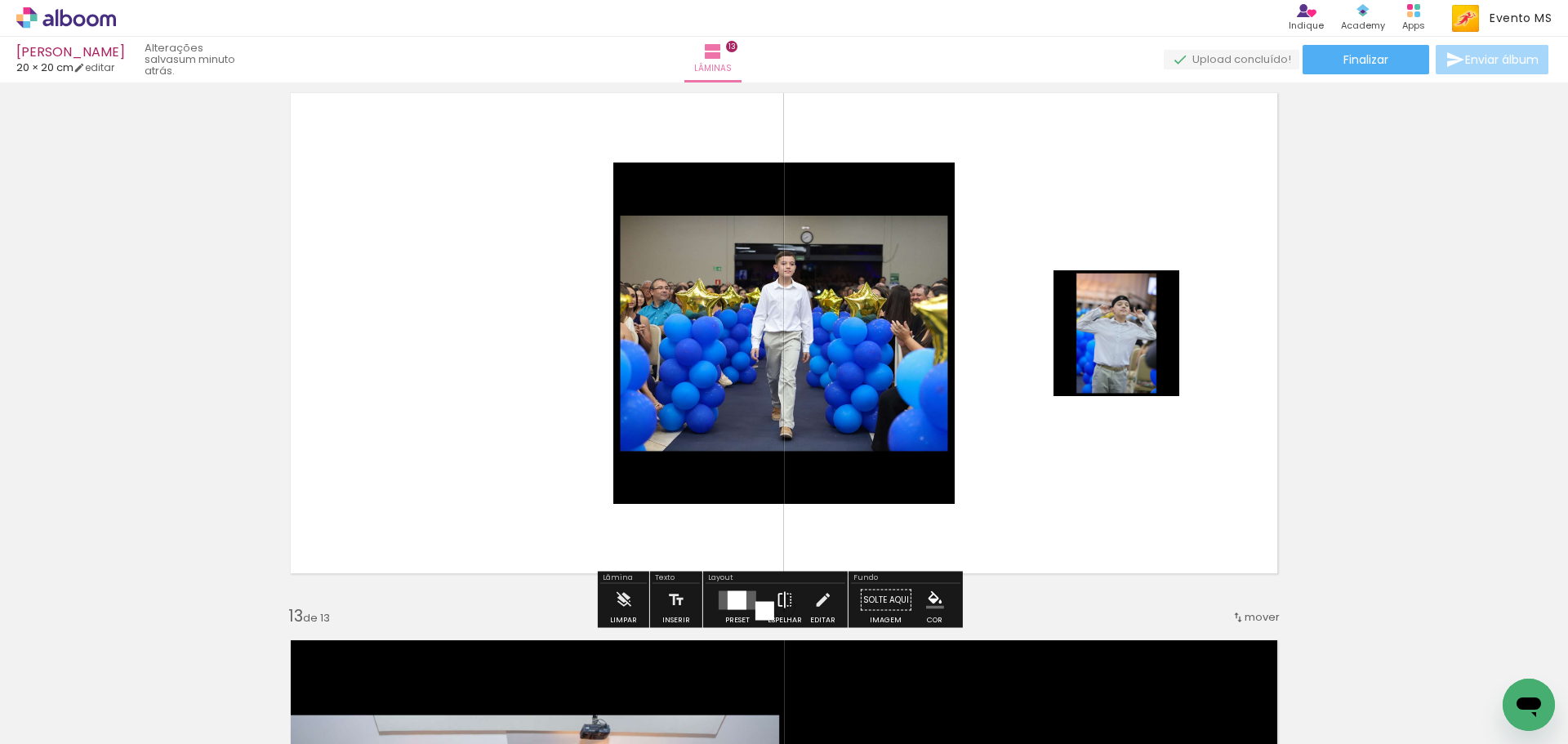
scroll to position [6095, 0]
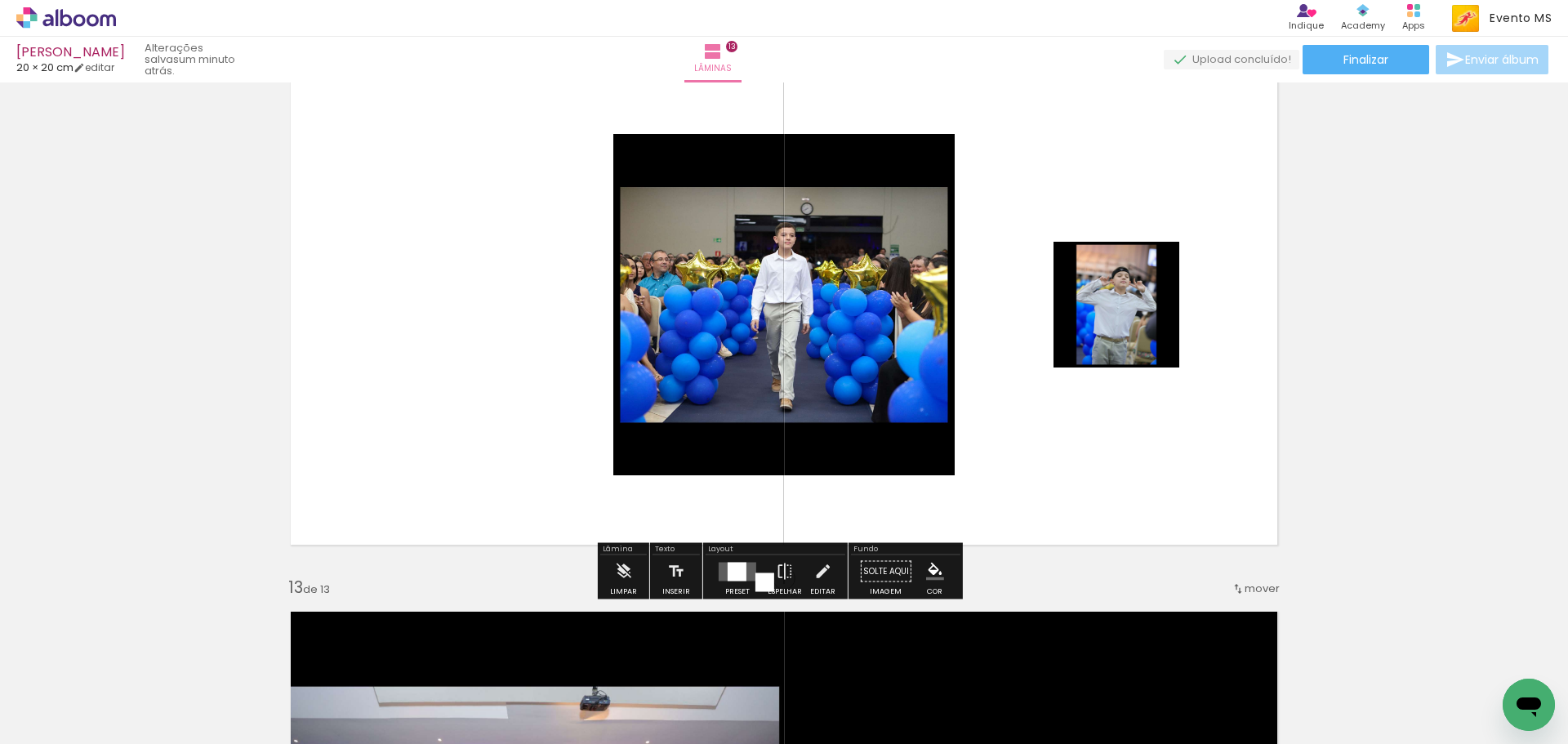
click at [733, 570] on div at bounding box center [737, 571] width 19 height 19
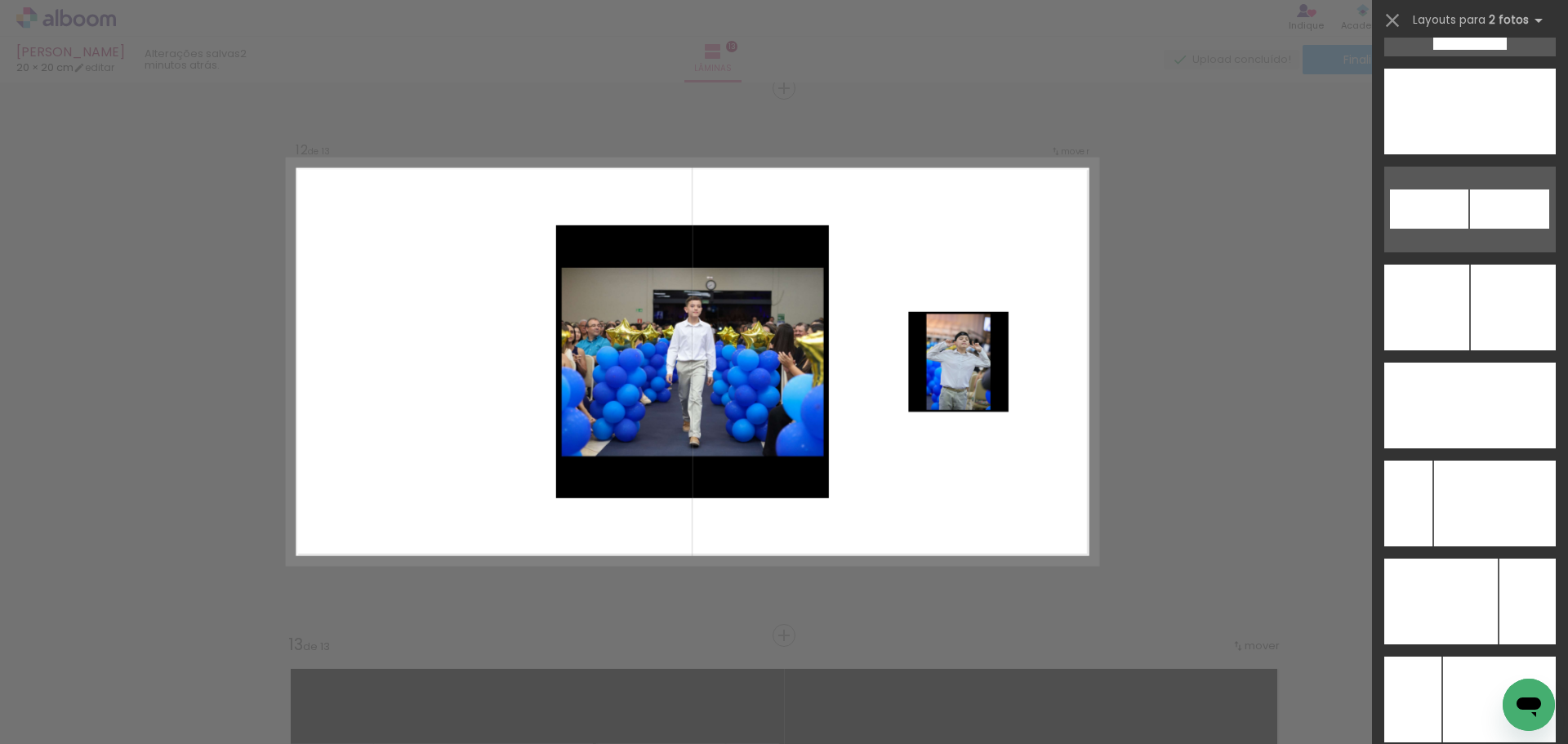
scroll to position [7197, 0]
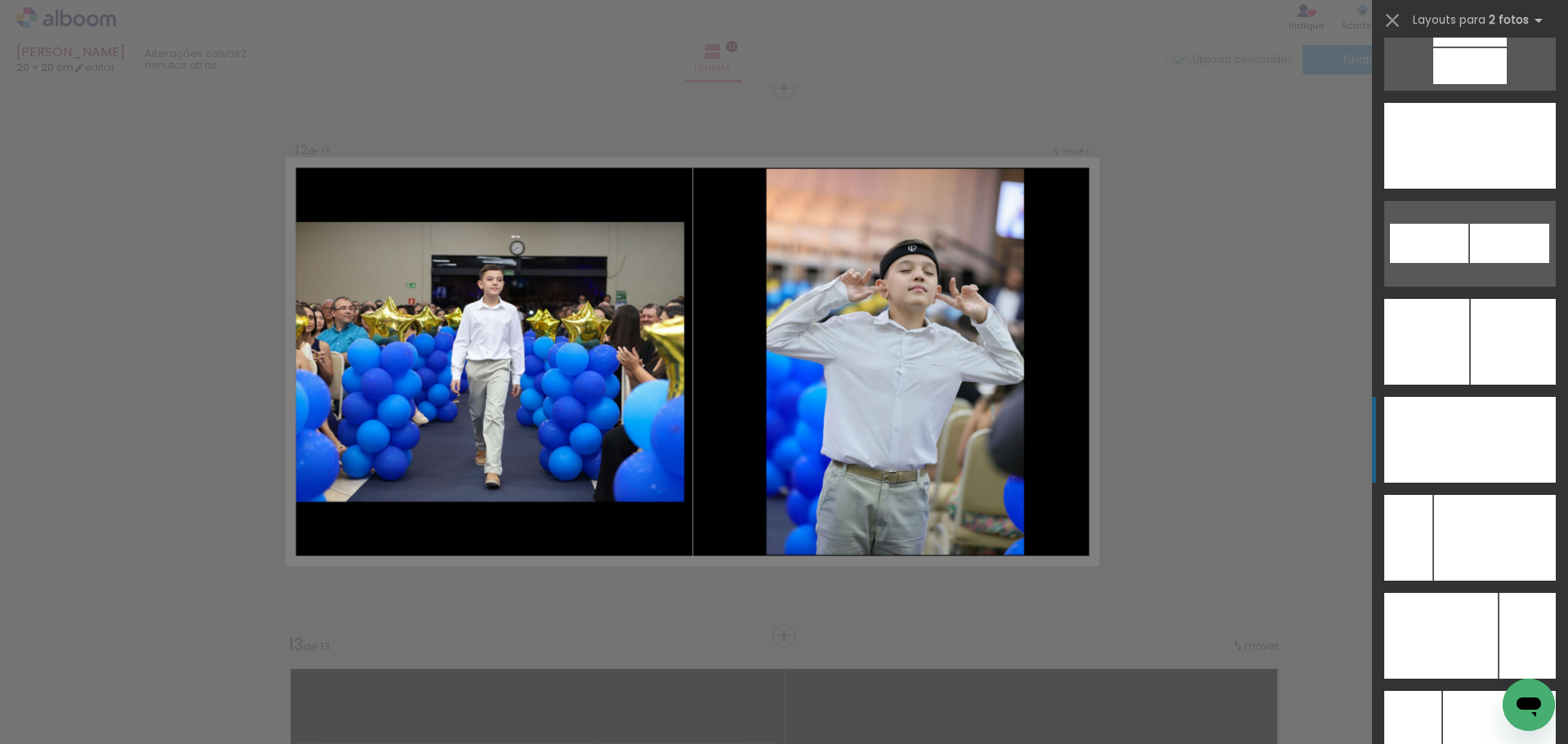
click at [1489, 495] on div at bounding box center [1495, 538] width 121 height 86
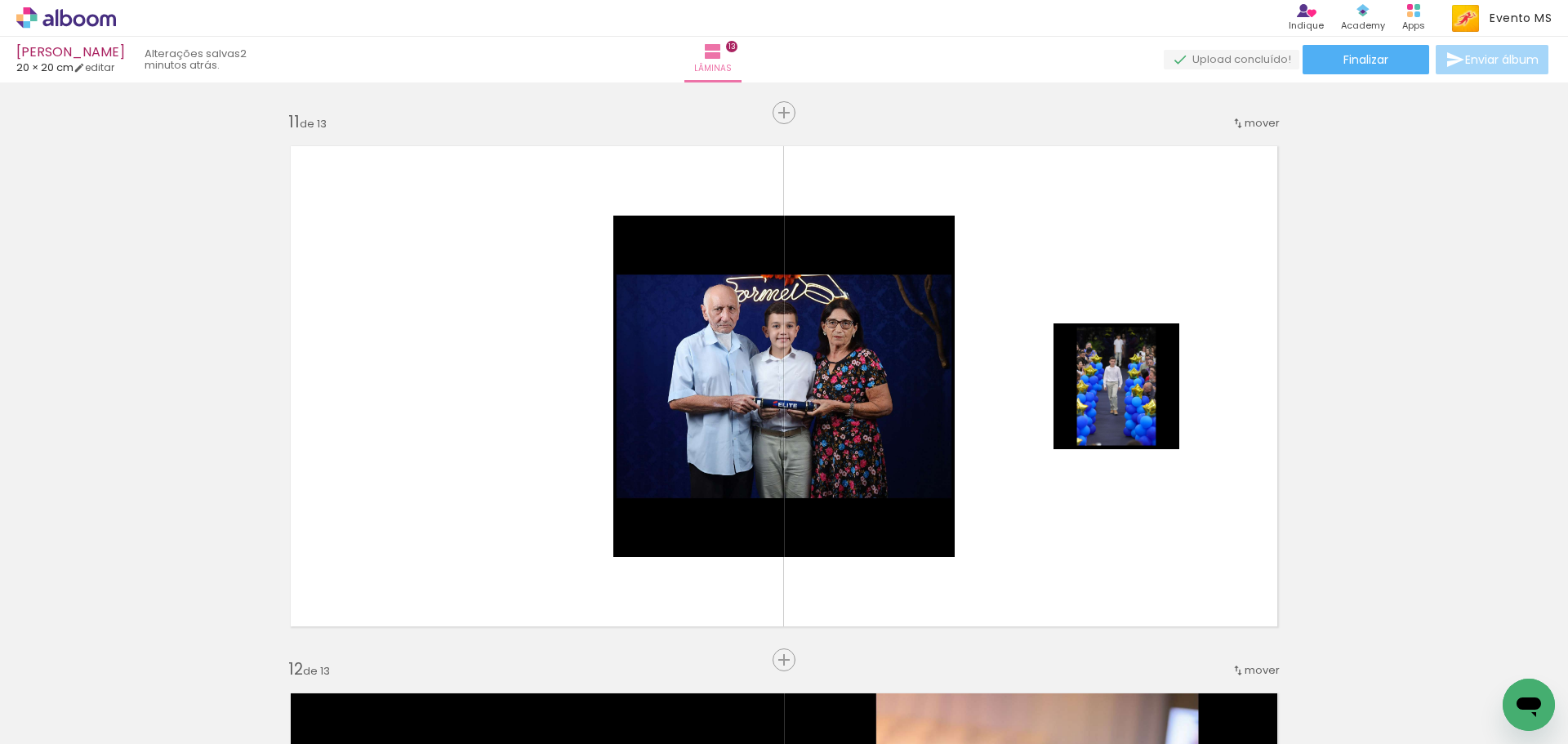
scroll to position [5549, 0]
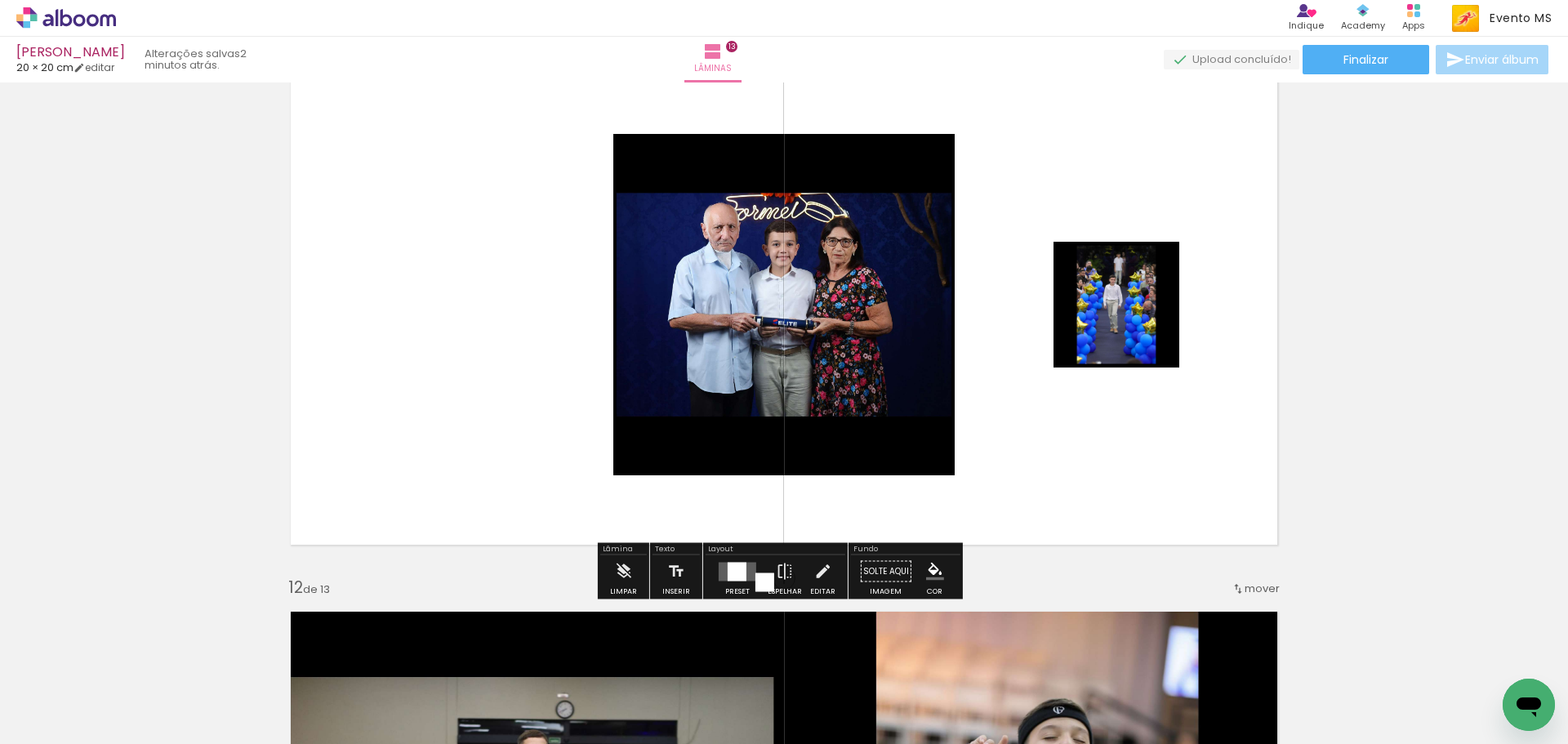
click at [731, 568] on div at bounding box center [737, 571] width 19 height 19
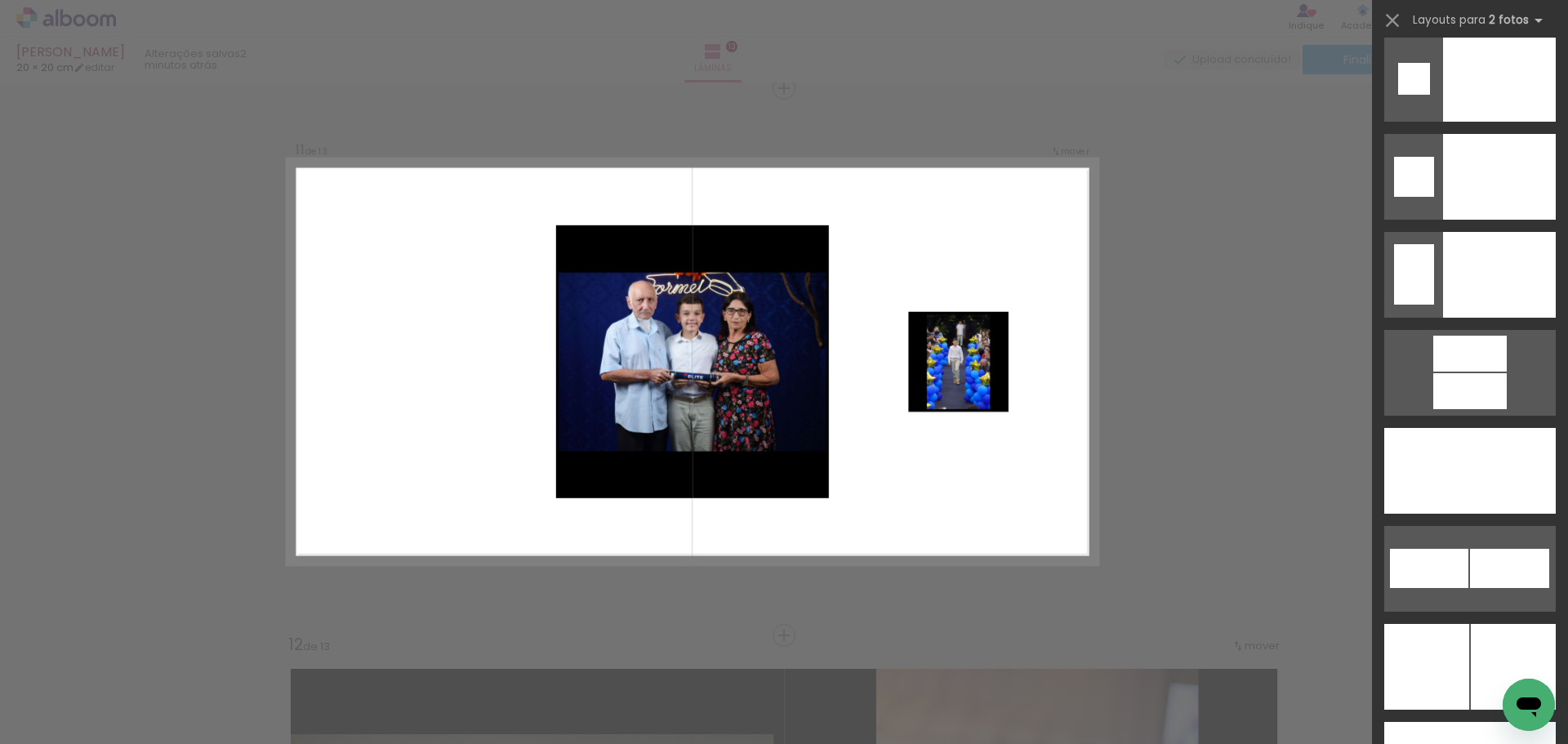
scroll to position [7063, 0]
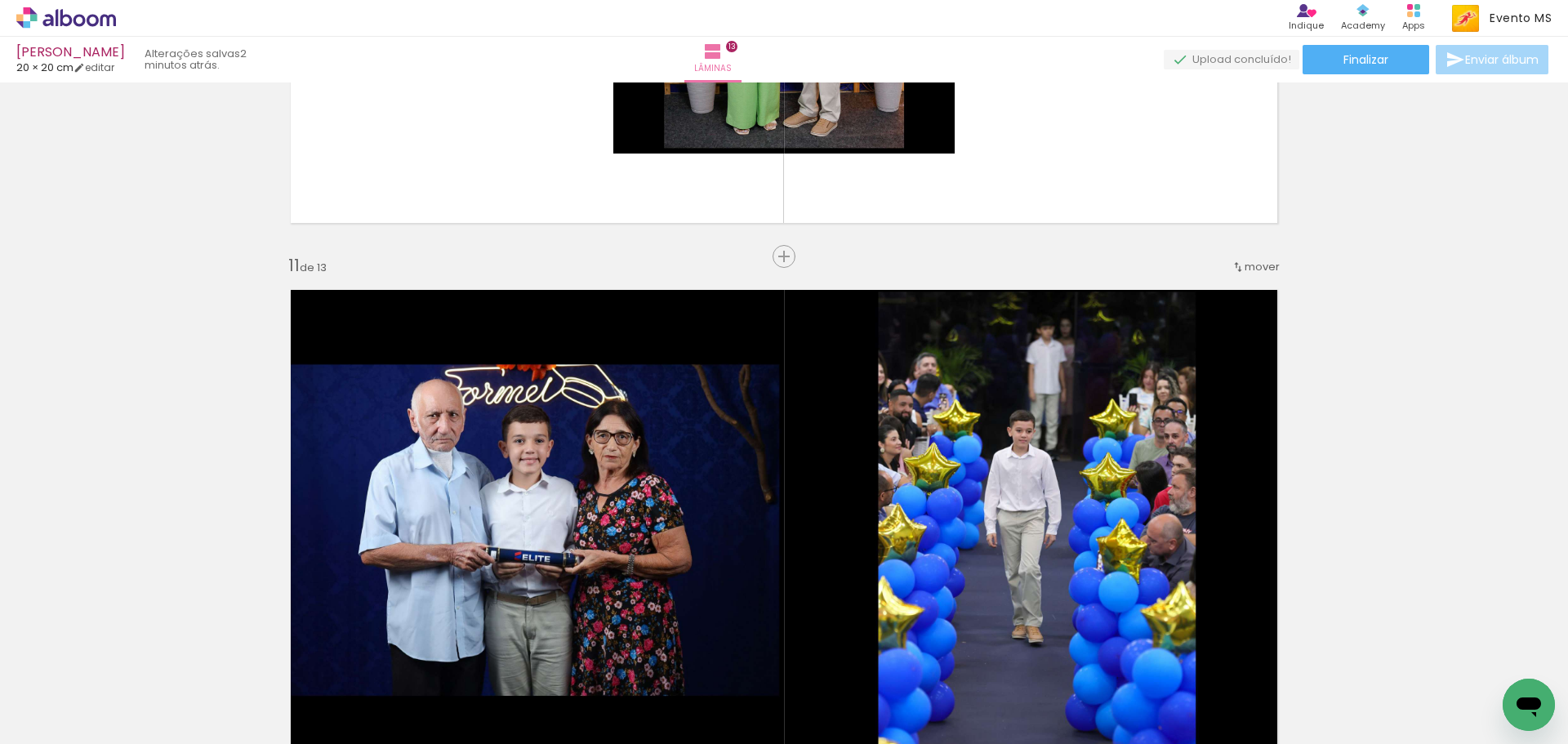
scroll to position [5002, 0]
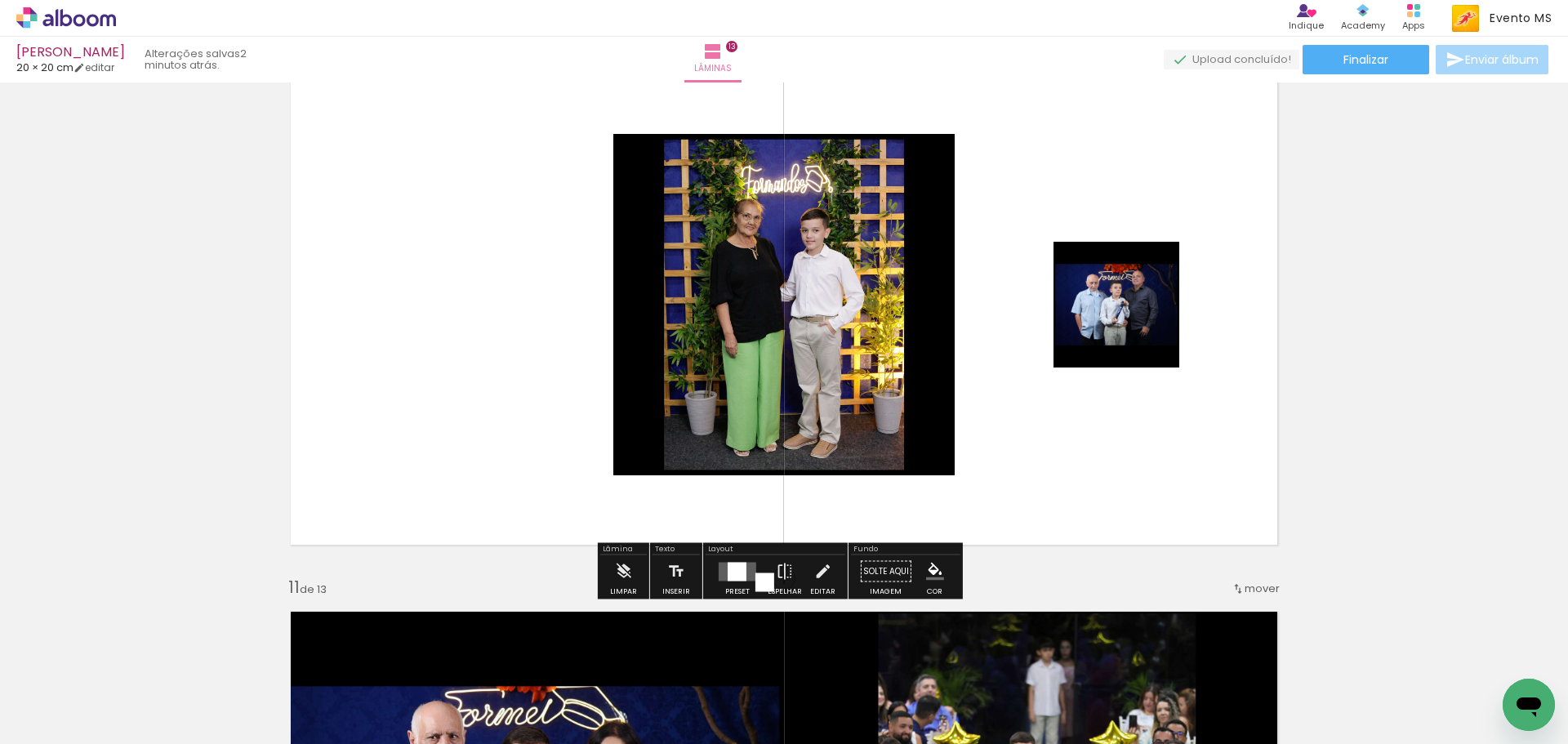
click at [736, 570] on div at bounding box center [737, 571] width 19 height 19
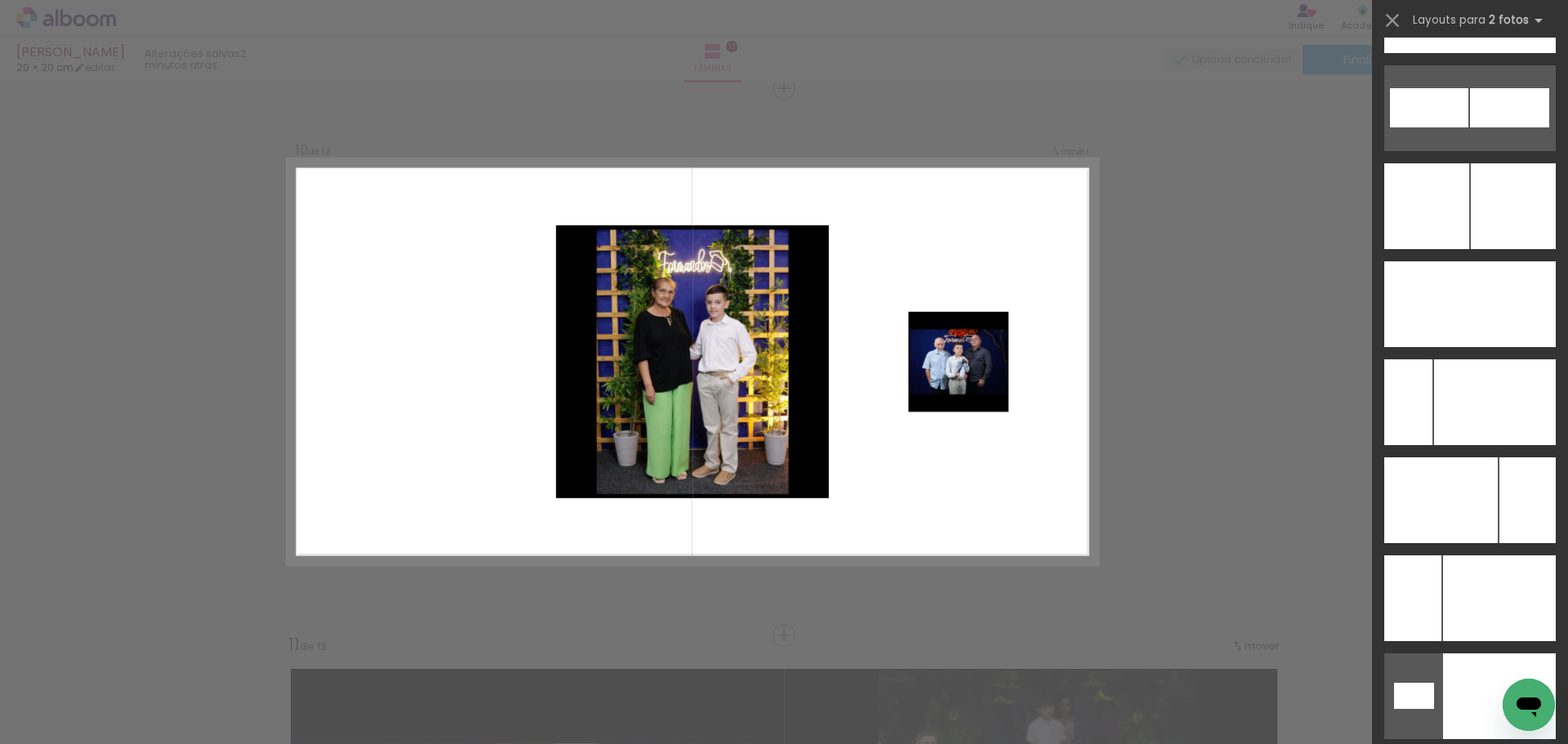
scroll to position [7344, 0]
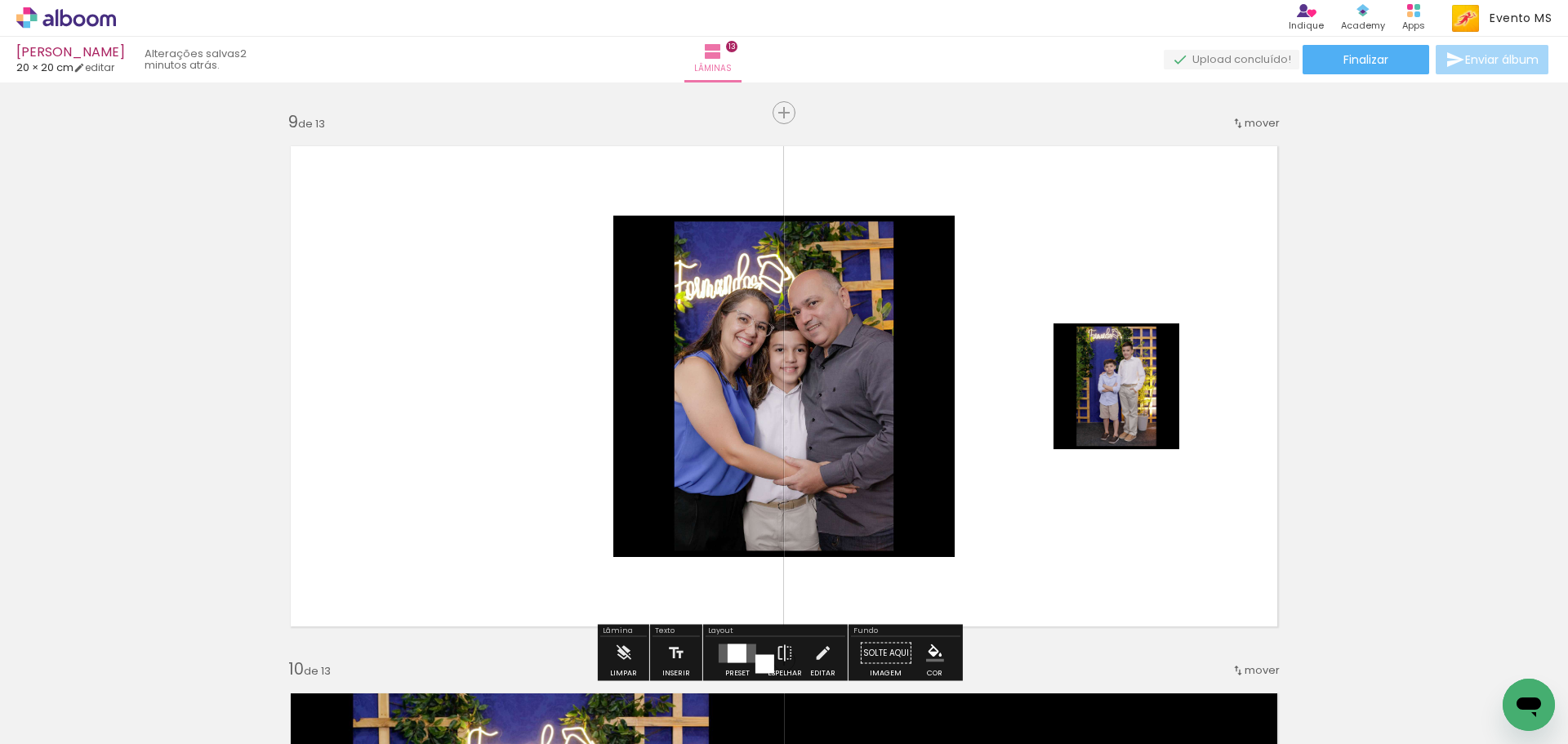
scroll to position [4455, 0]
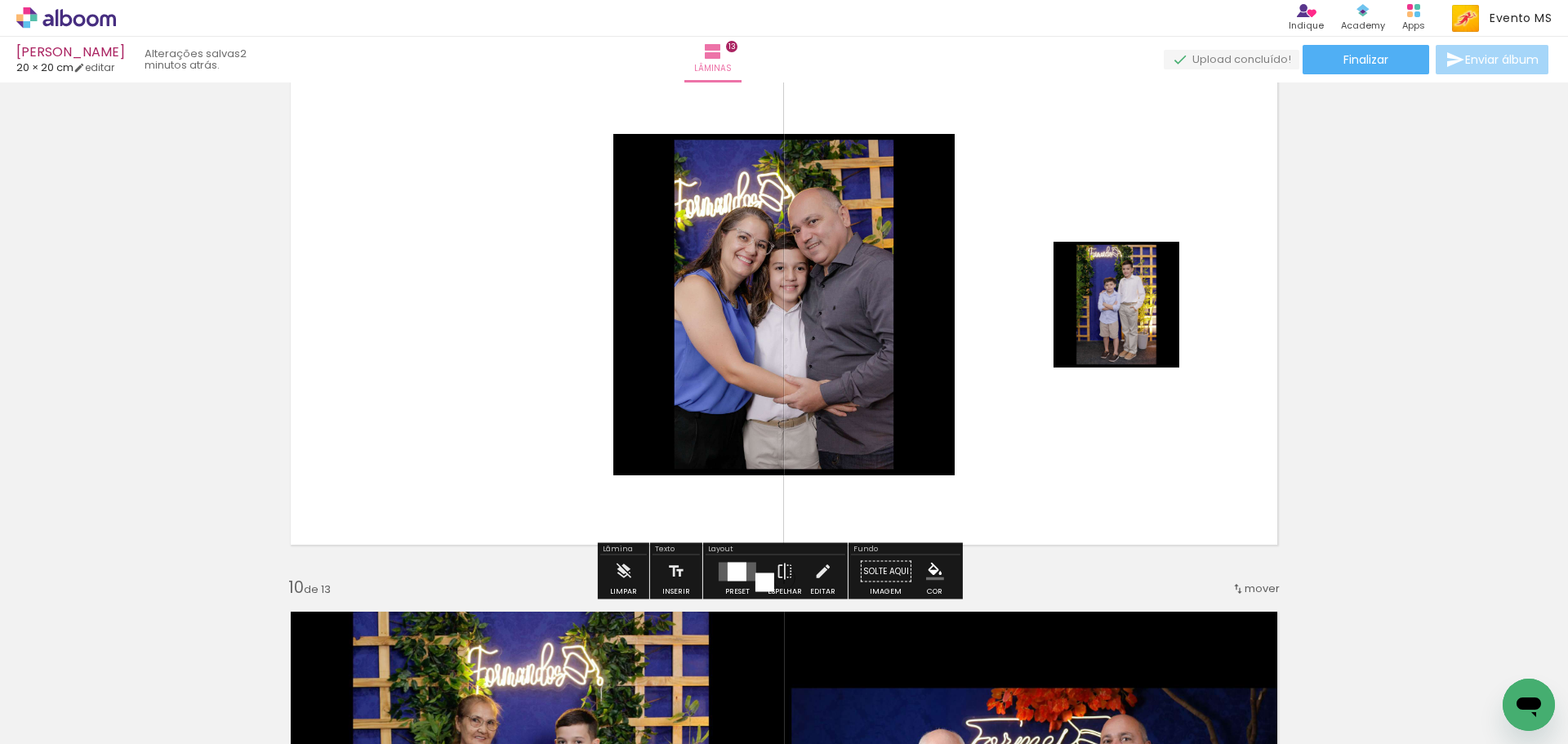
click at [731, 567] on div at bounding box center [737, 571] width 19 height 19
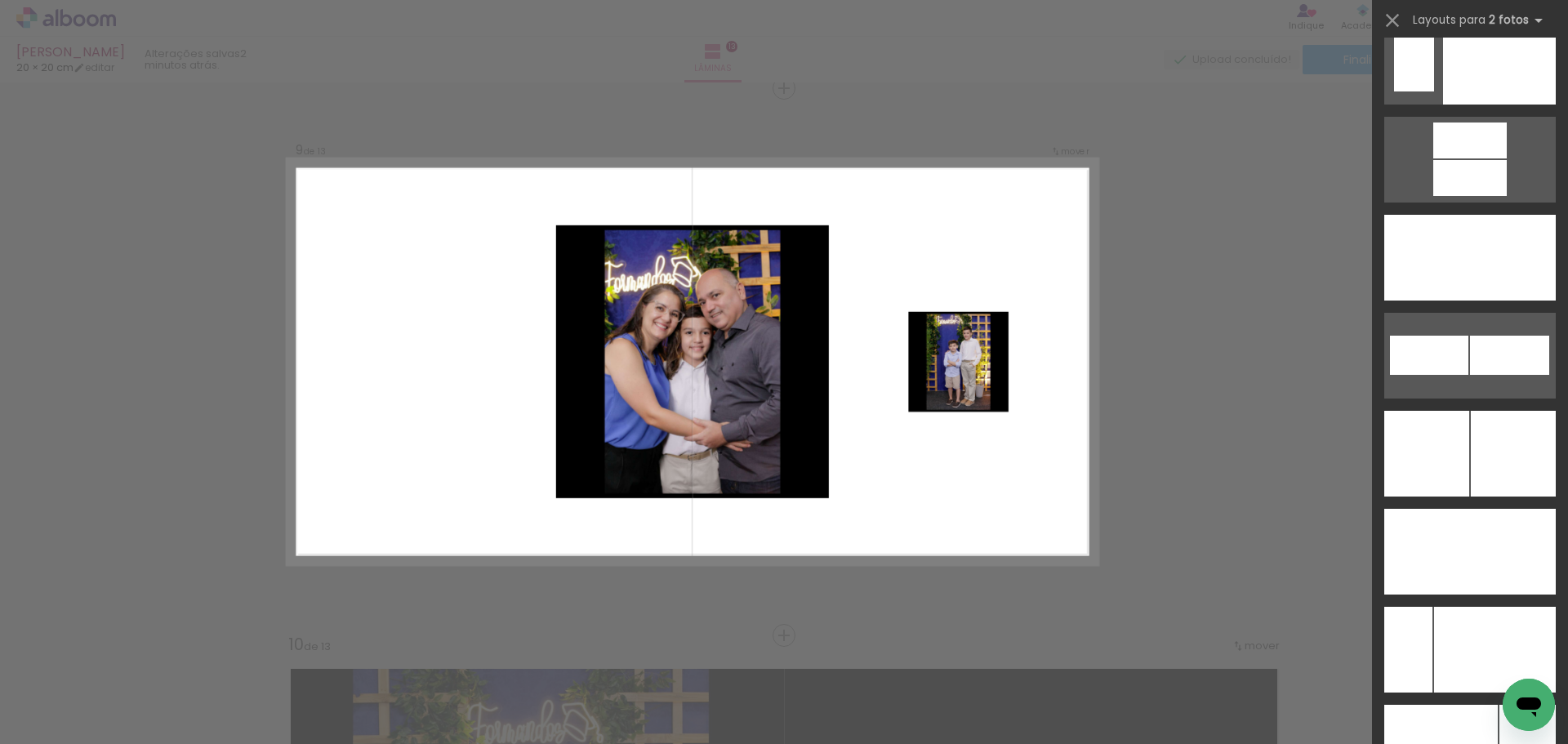
scroll to position [7208, 0]
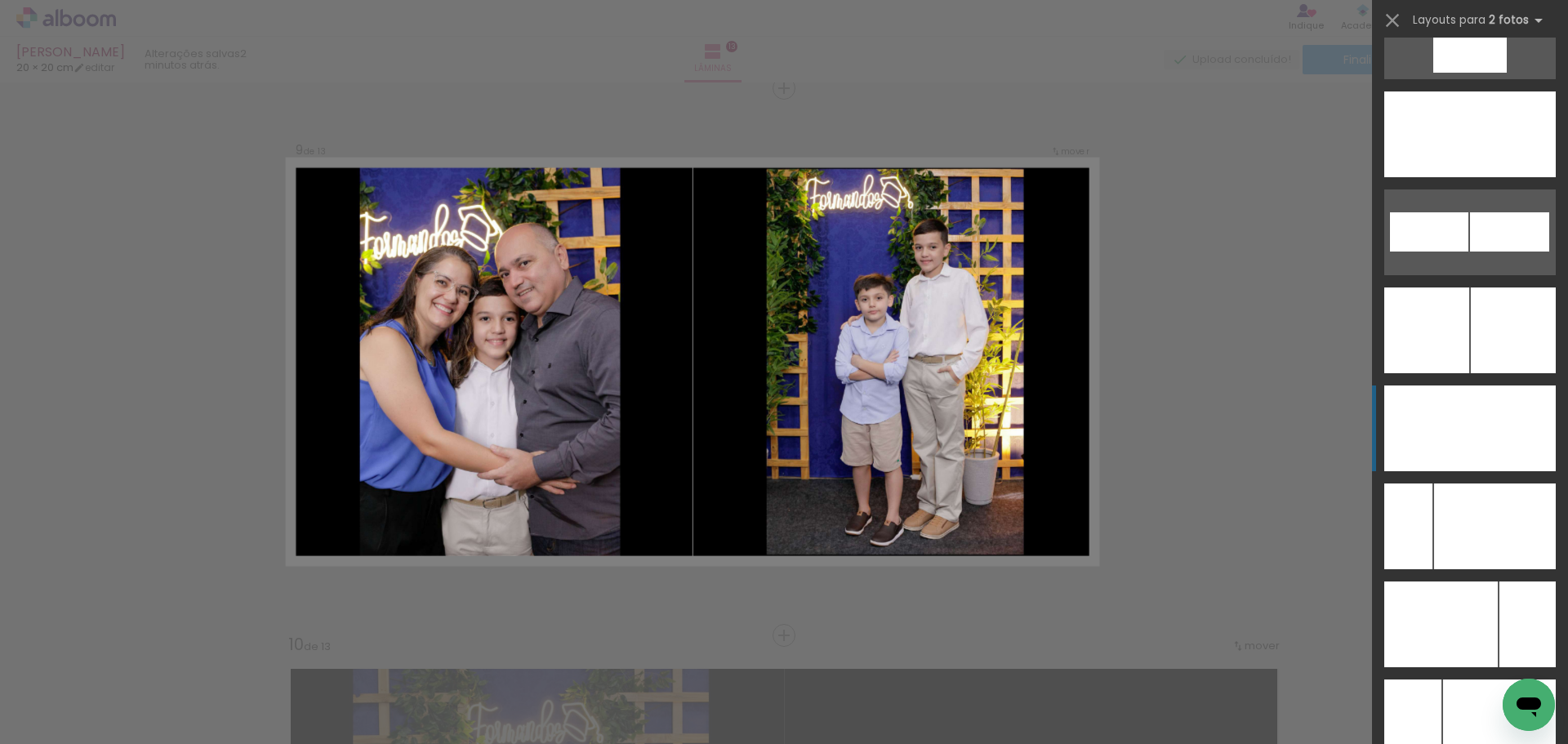
click at [1499, 177] on div at bounding box center [1499, 134] width 114 height 86
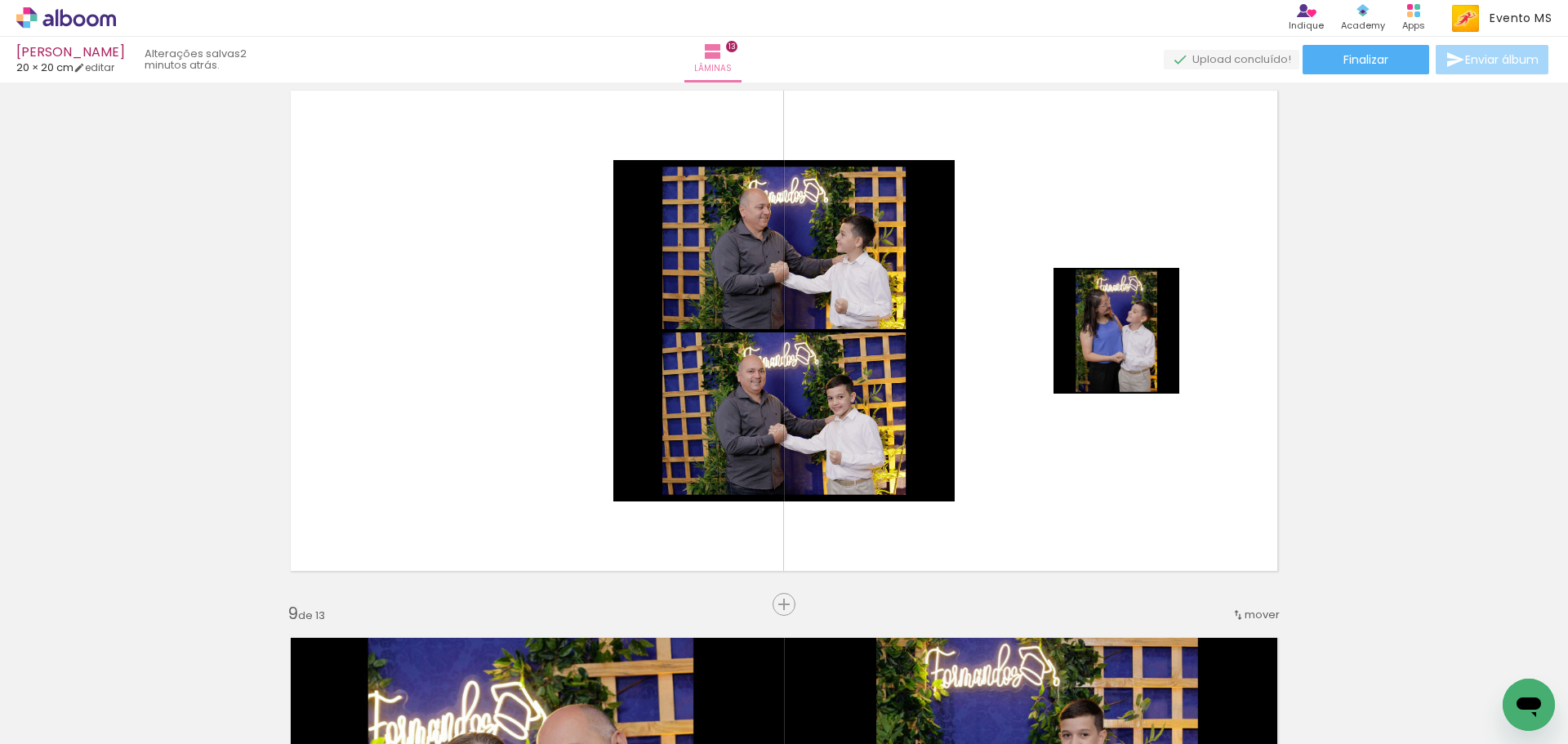
scroll to position [3907, 0]
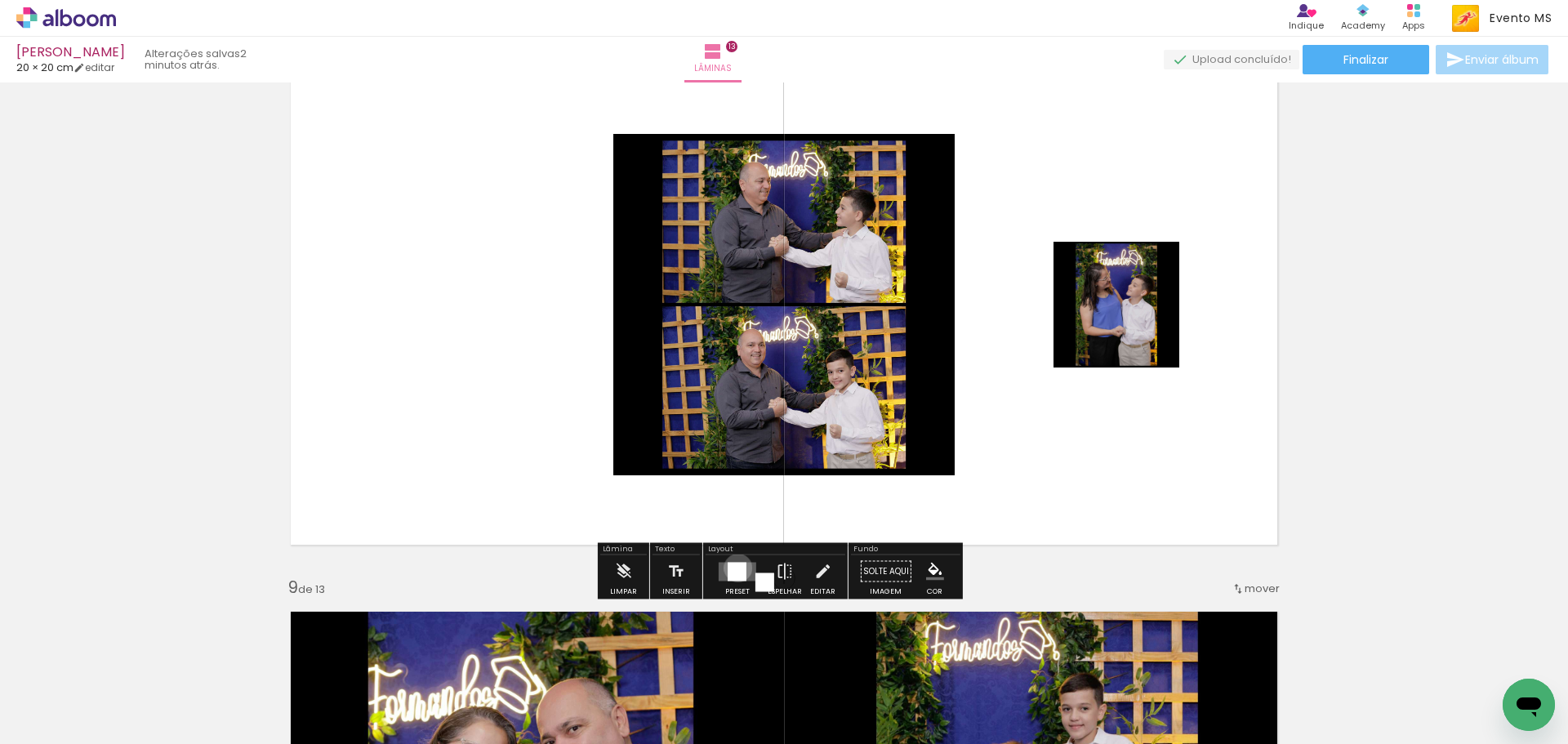
click at [734, 568] on div at bounding box center [737, 571] width 19 height 19
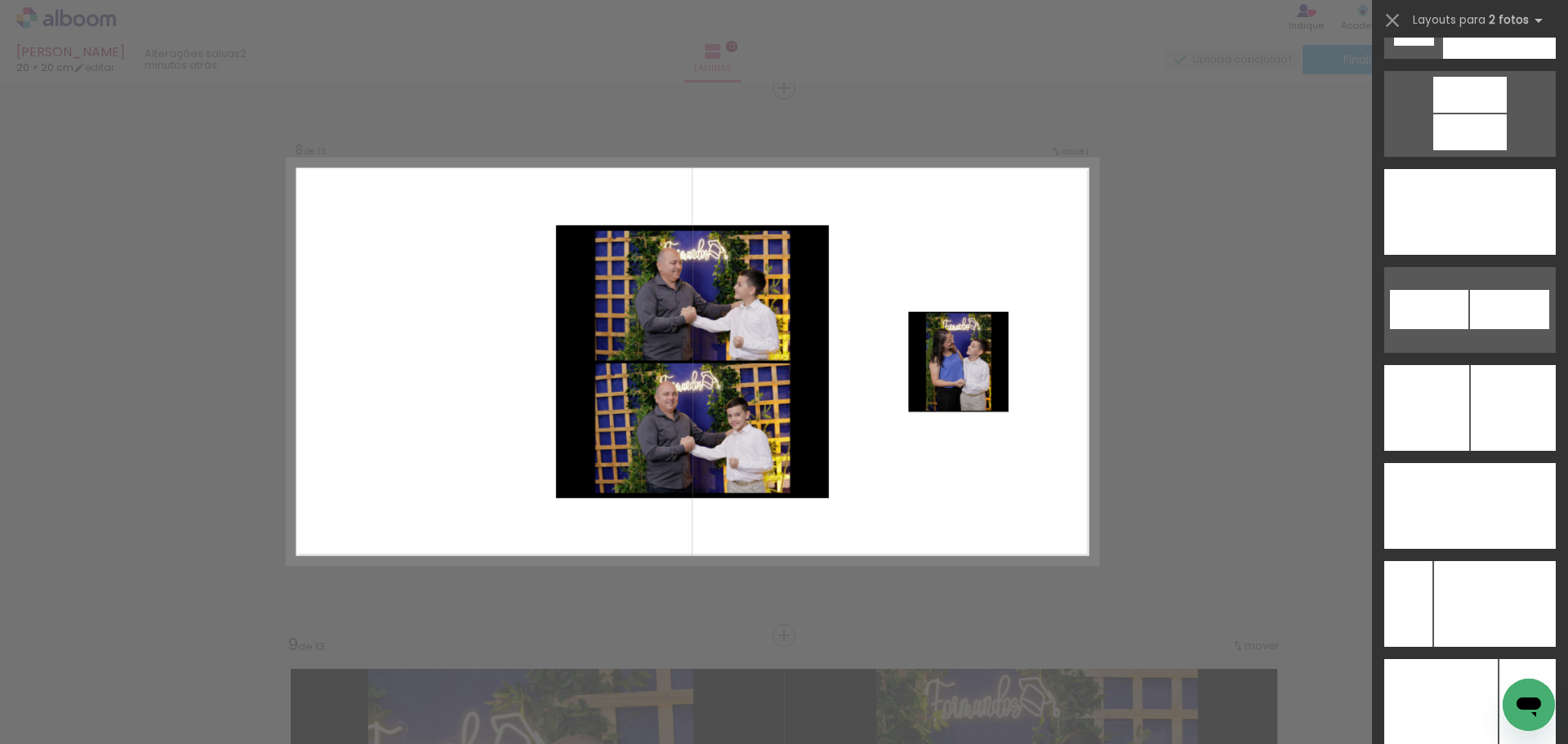
scroll to position [7176, 0]
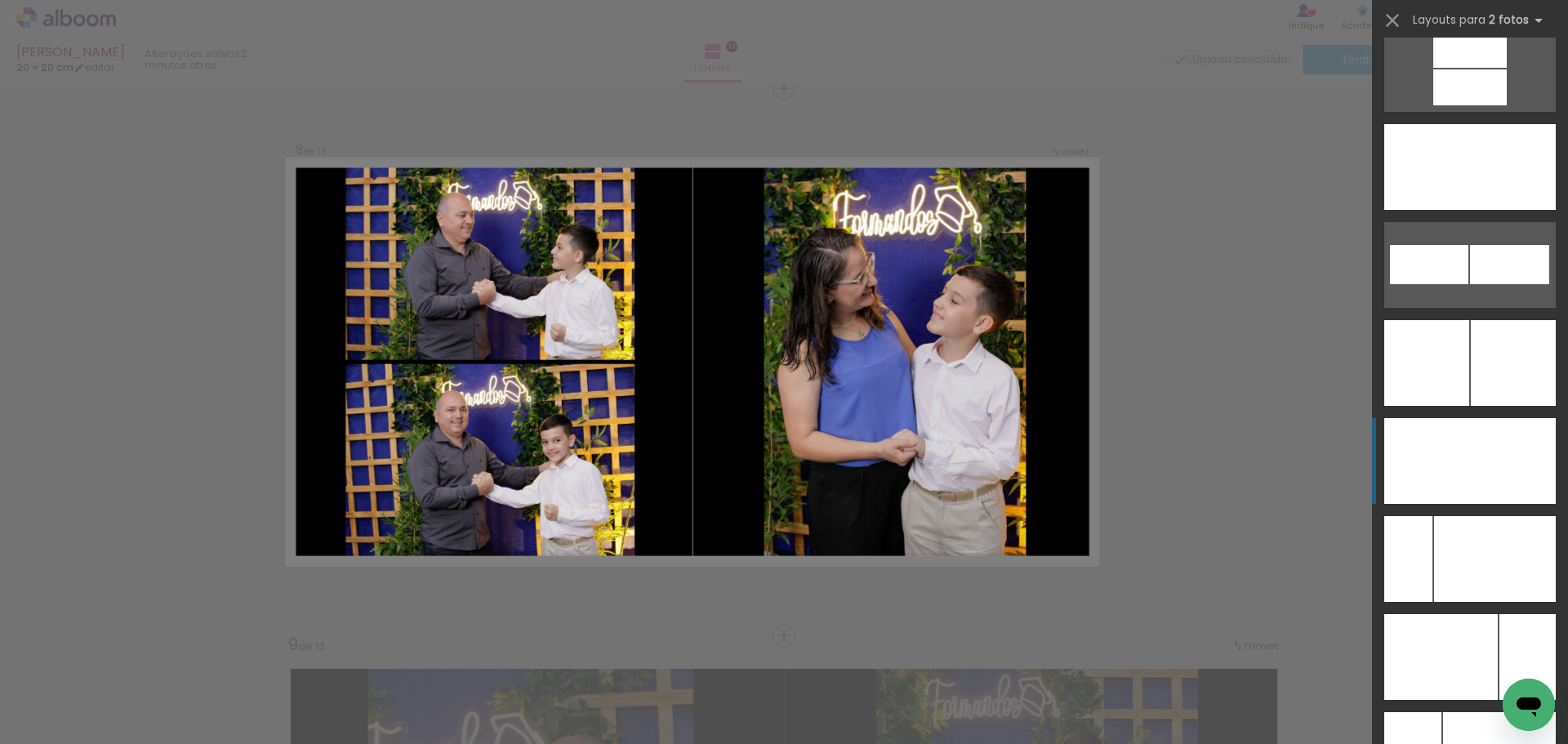
click at [1495, 469] on div at bounding box center [1513, 461] width 86 height 86
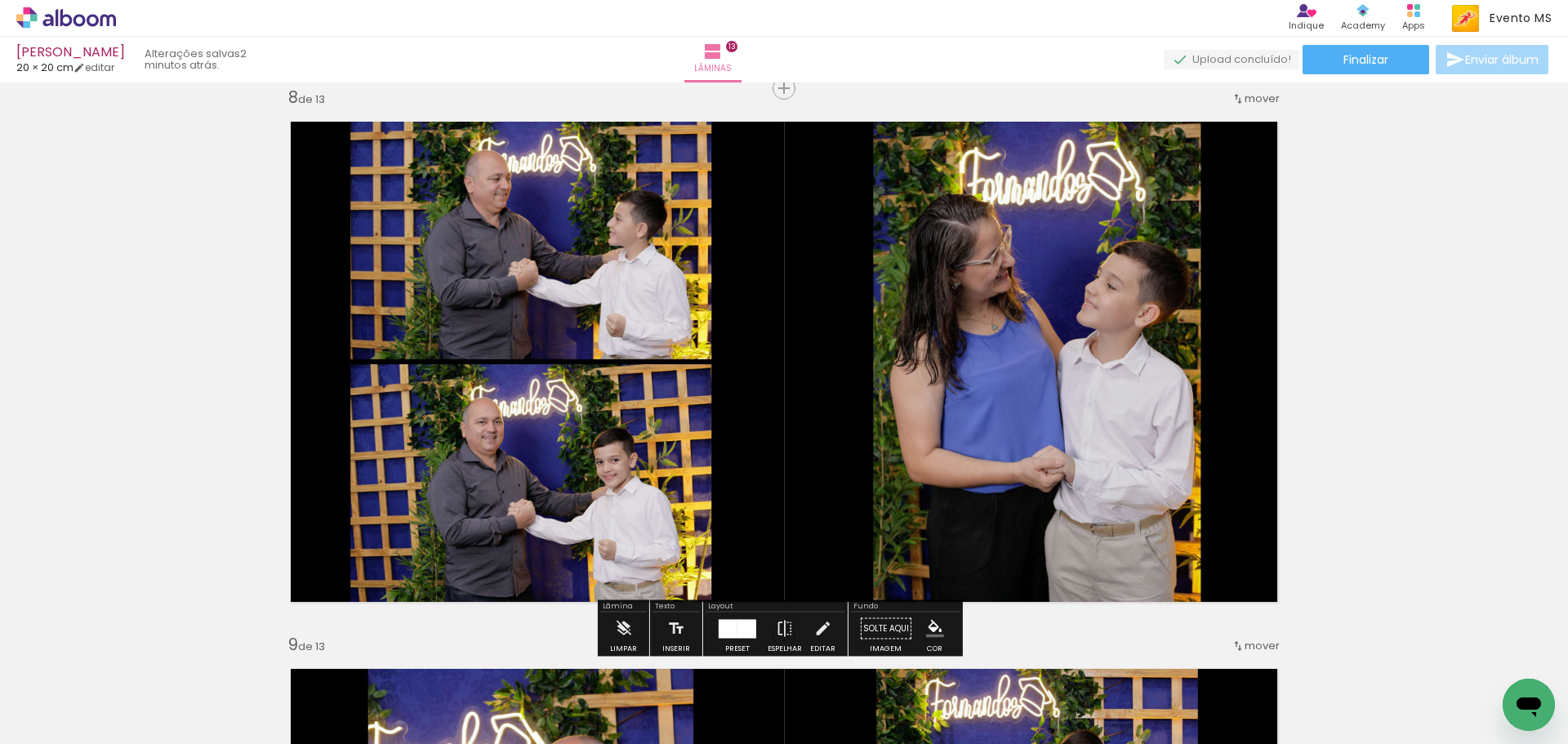
click at [1426, 452] on div "Inserir lâmina 1 de 13 Inserir lâmina 2 de 13 Inserir lâmina 3 de 13 Inserir lâ…" at bounding box center [784, 68] width 1568 height 7659
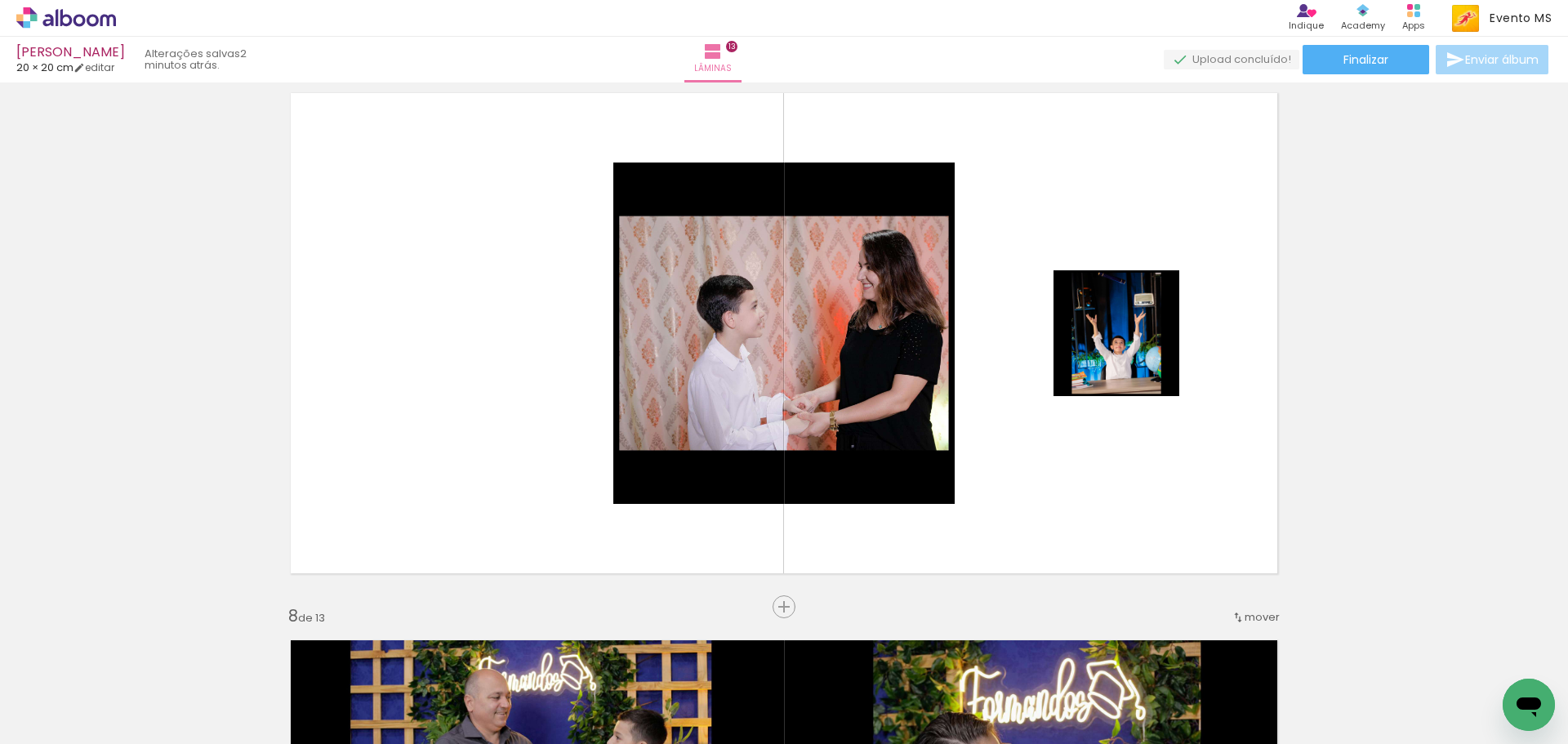
scroll to position [3360, 0]
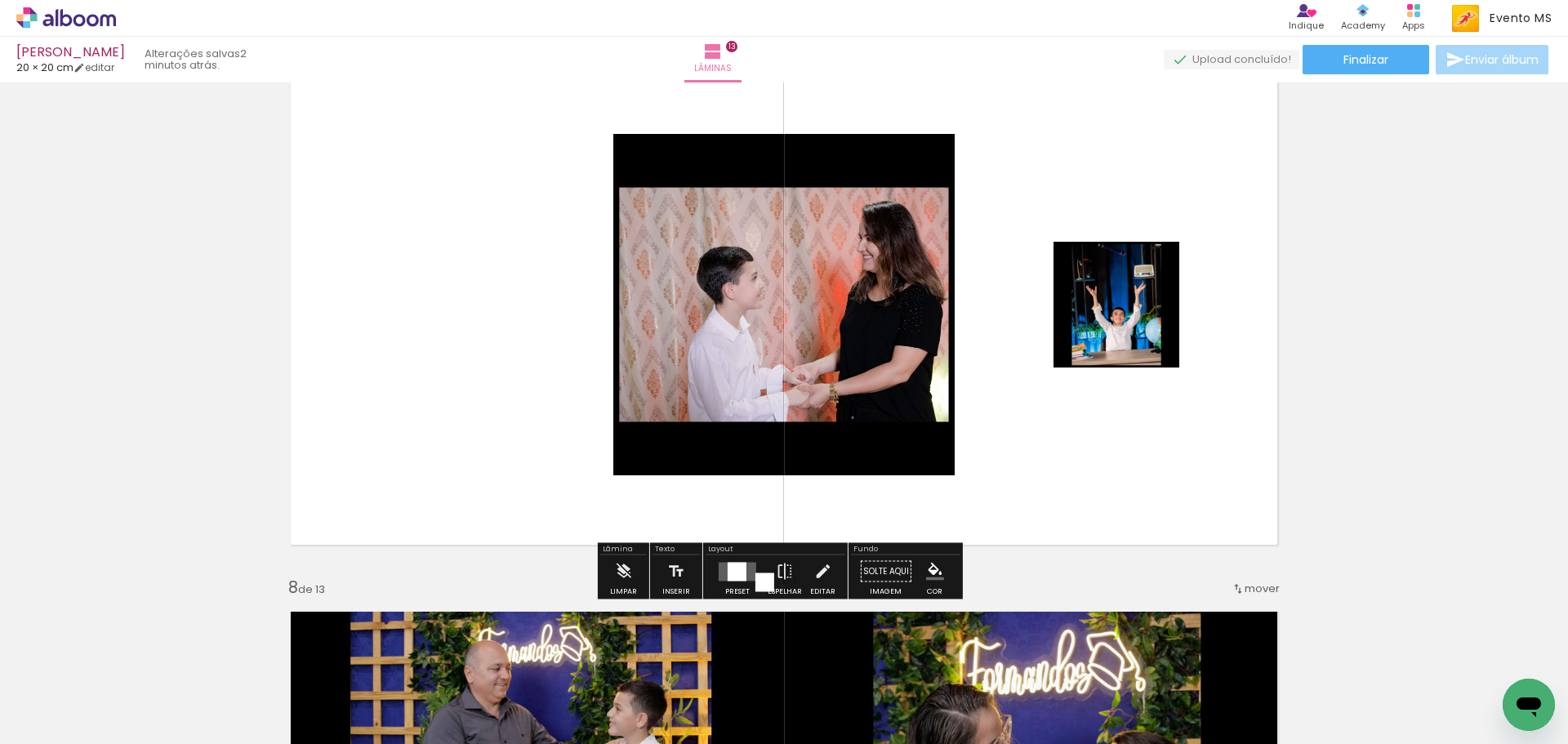
click at [735, 564] on div at bounding box center [737, 571] width 19 height 19
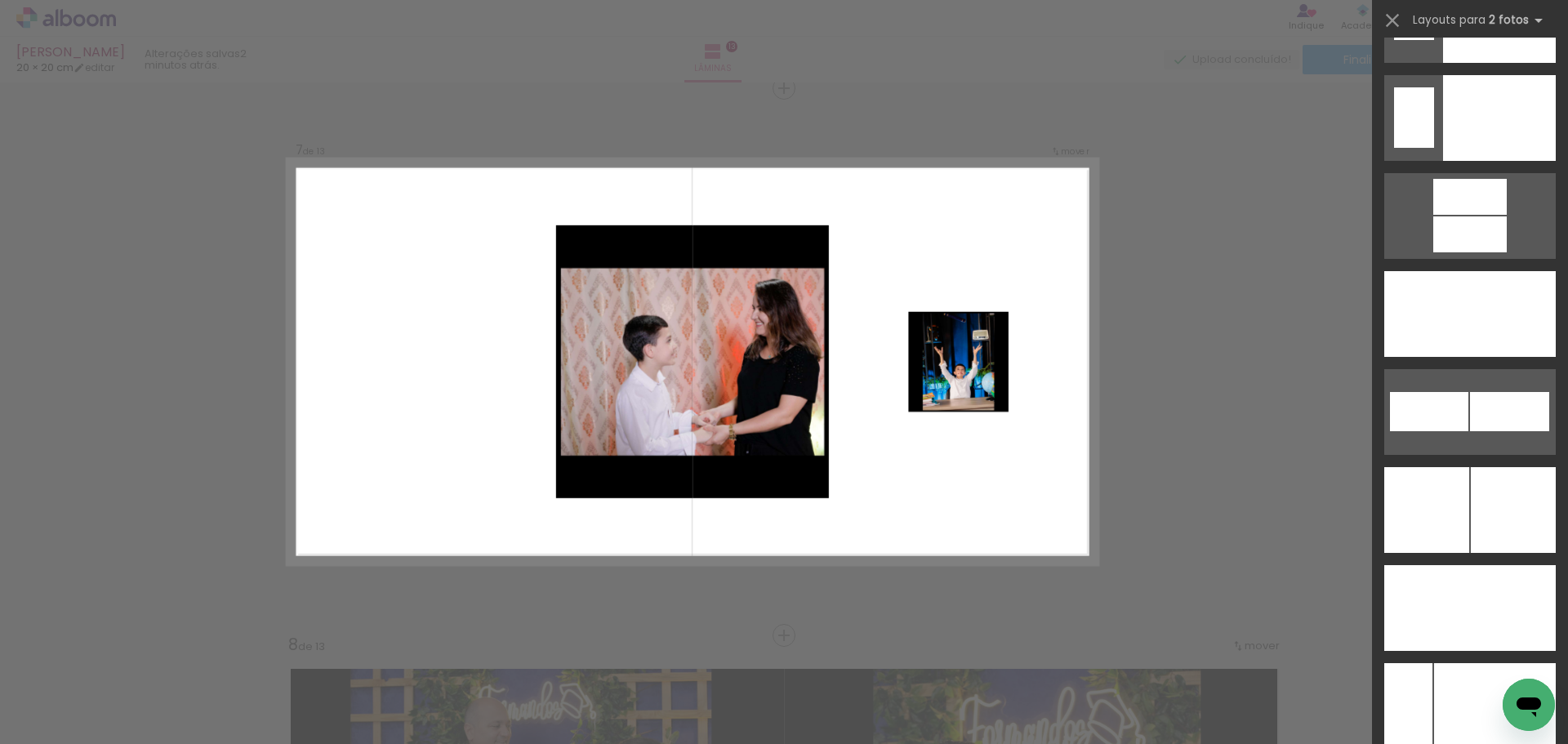
scroll to position [0, 0]
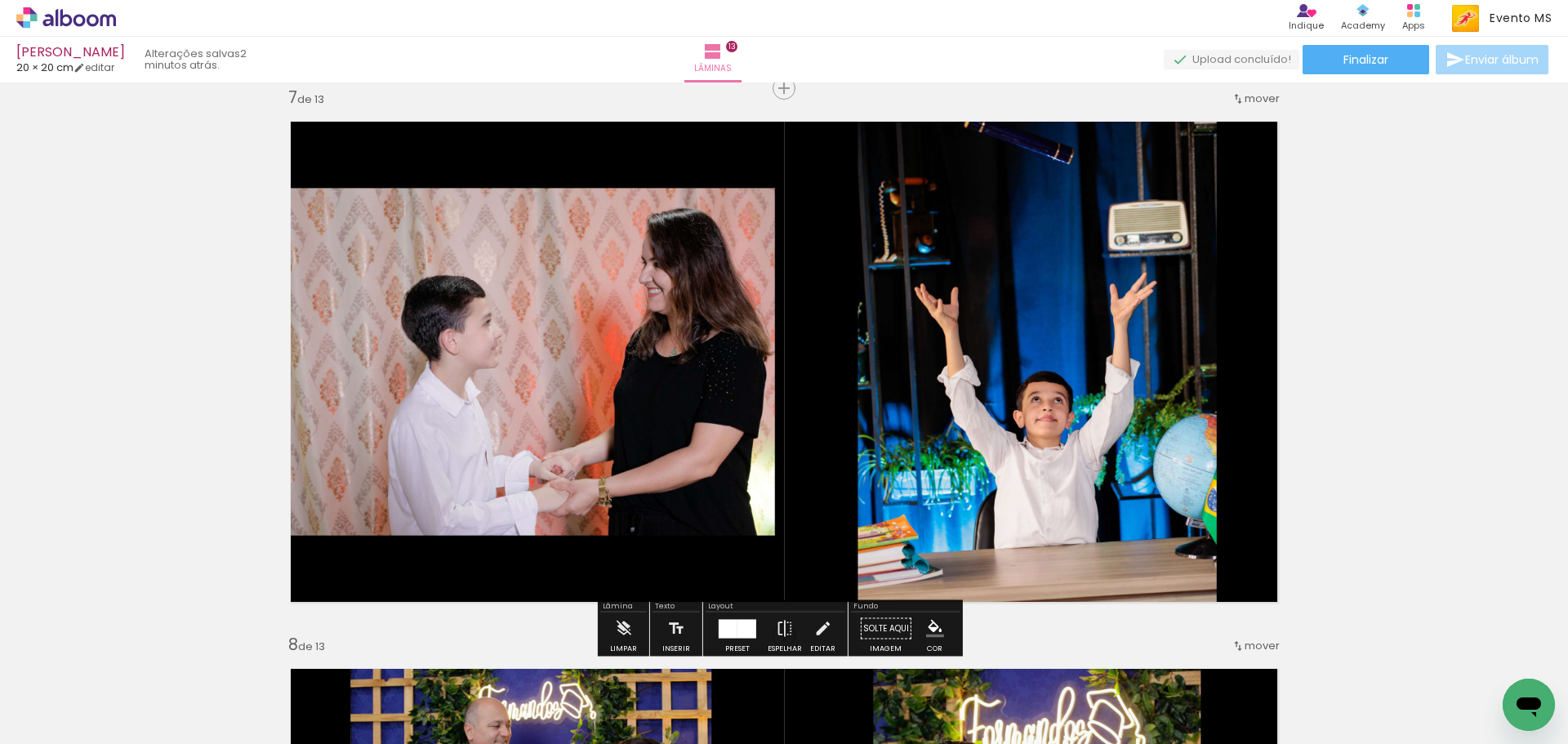
click at [1455, 498] on div "Inserir lâmina 1 de 13 Inserir lâmina 2 de 13 Inserir lâmina 3 de 13 Inserir lâ…" at bounding box center [784, 614] width 1568 height 7659
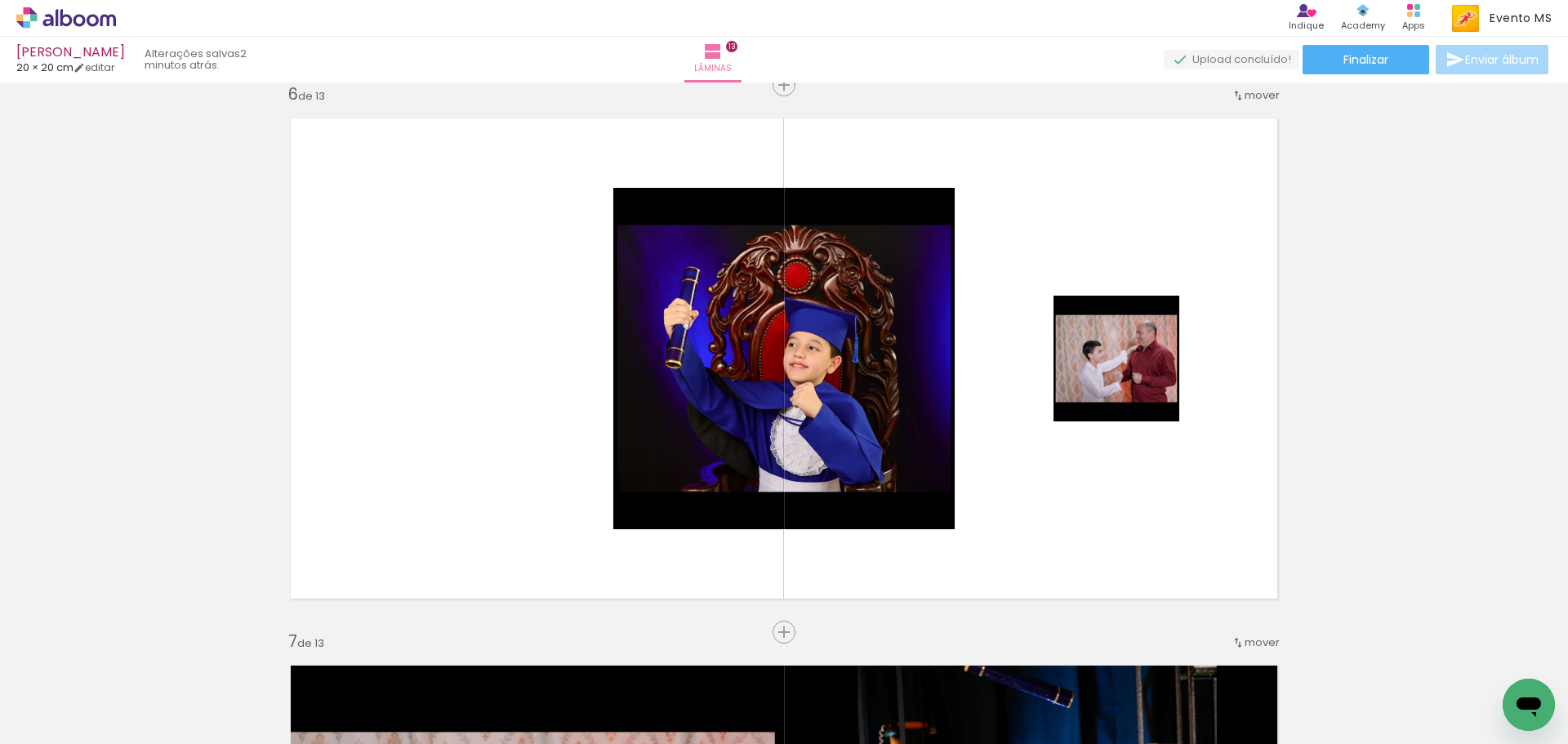
scroll to position [2814, 0]
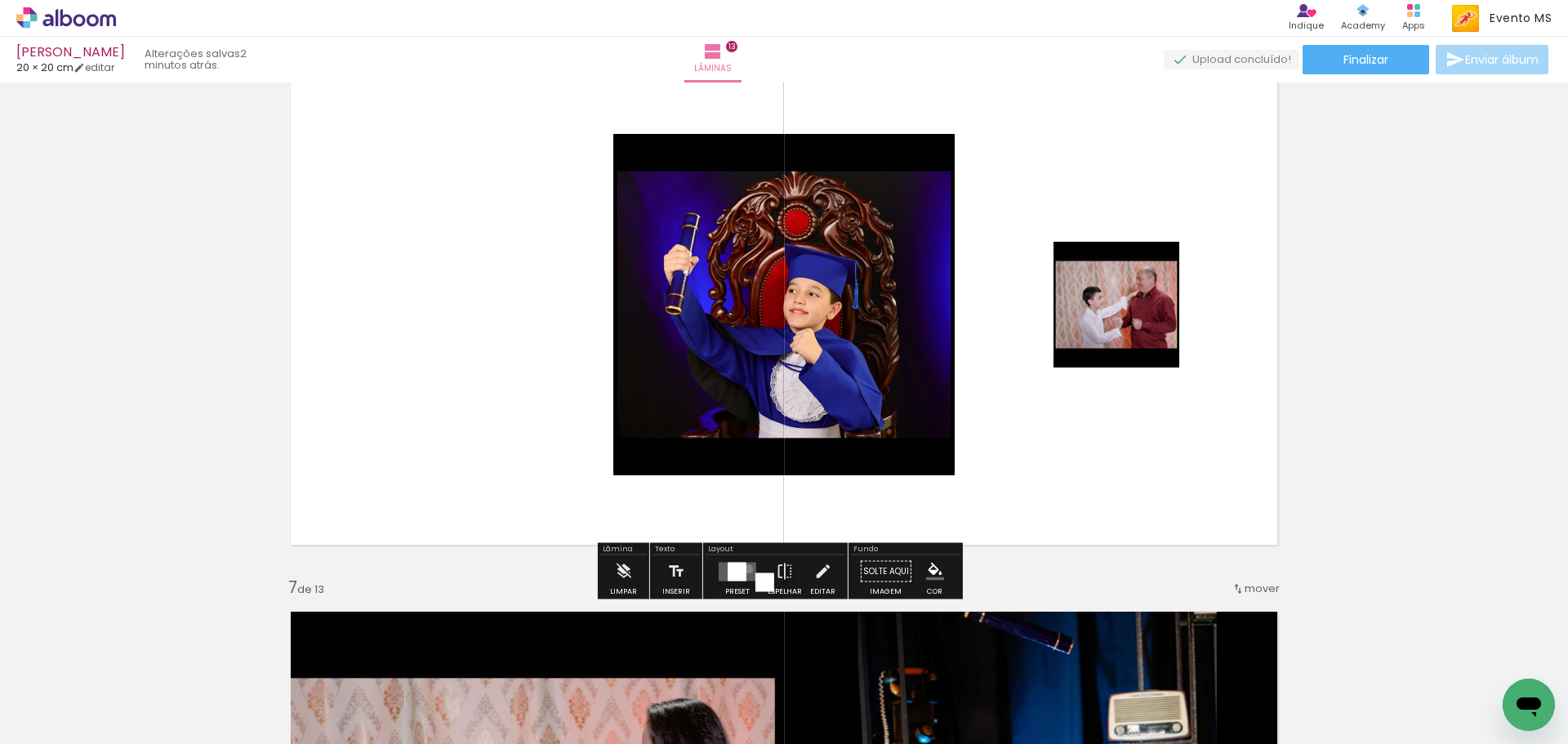
click at [745, 568] on quentale-layouter at bounding box center [737, 571] width 37 height 19
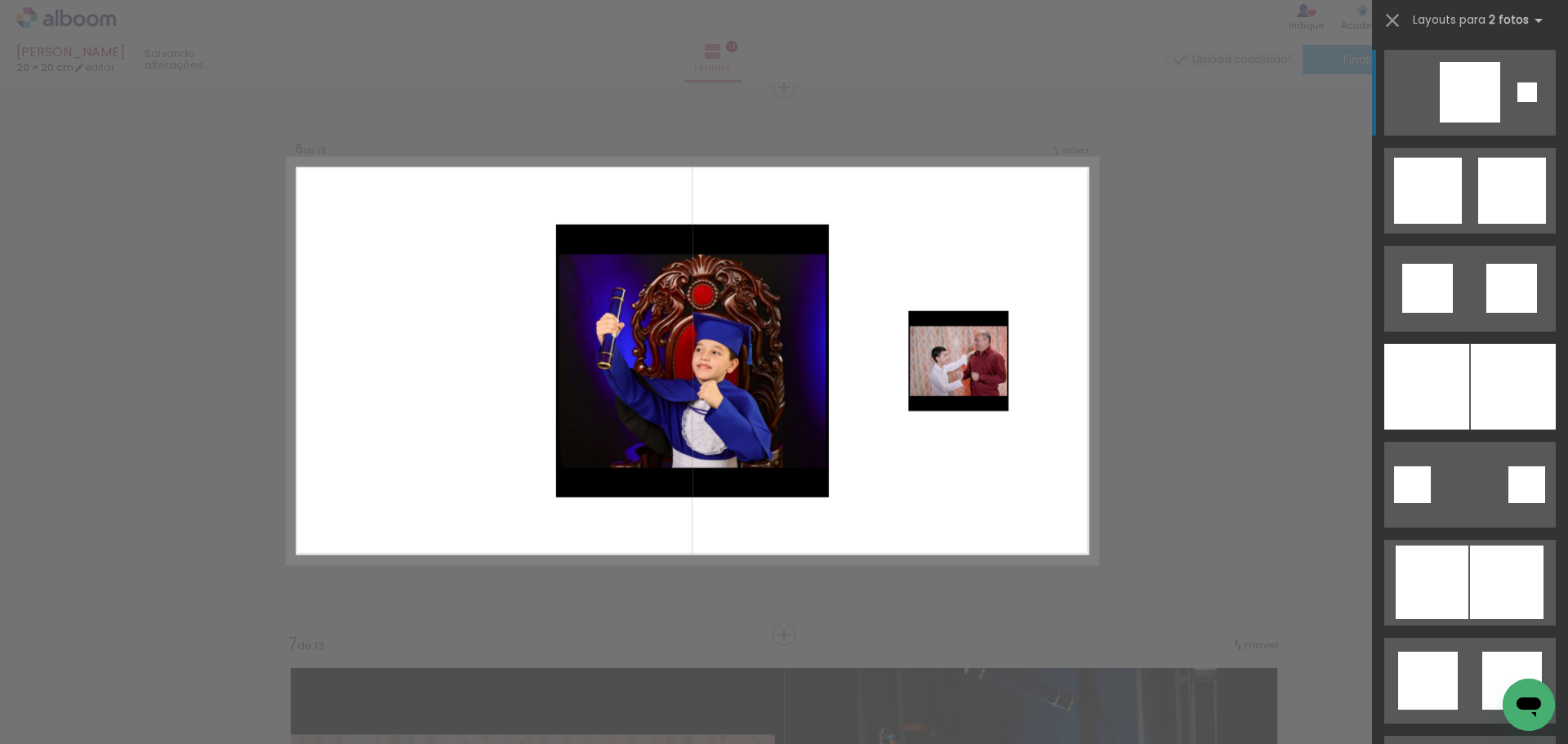
scroll to position [2756, 0]
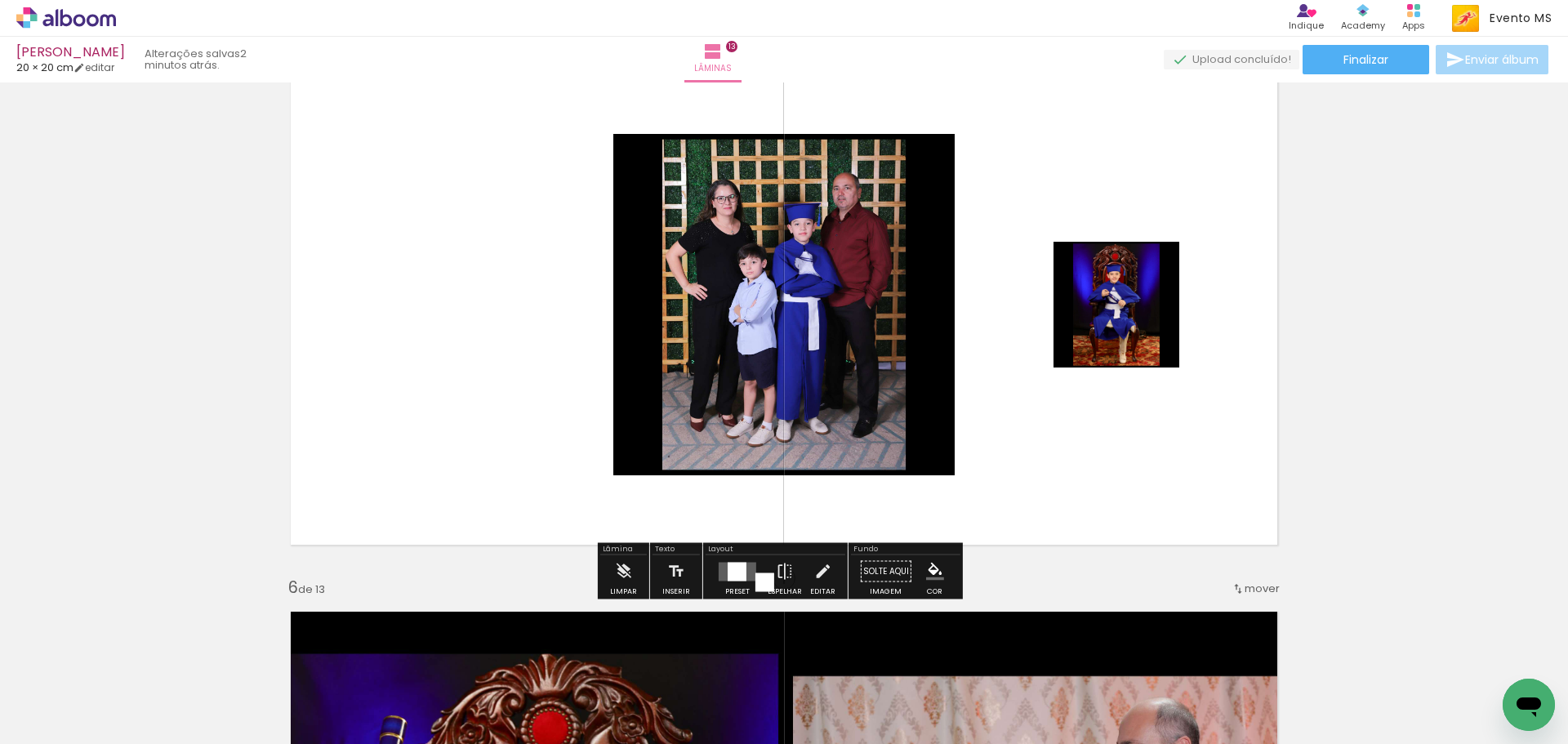
click at [731, 572] on div at bounding box center [737, 571] width 19 height 19
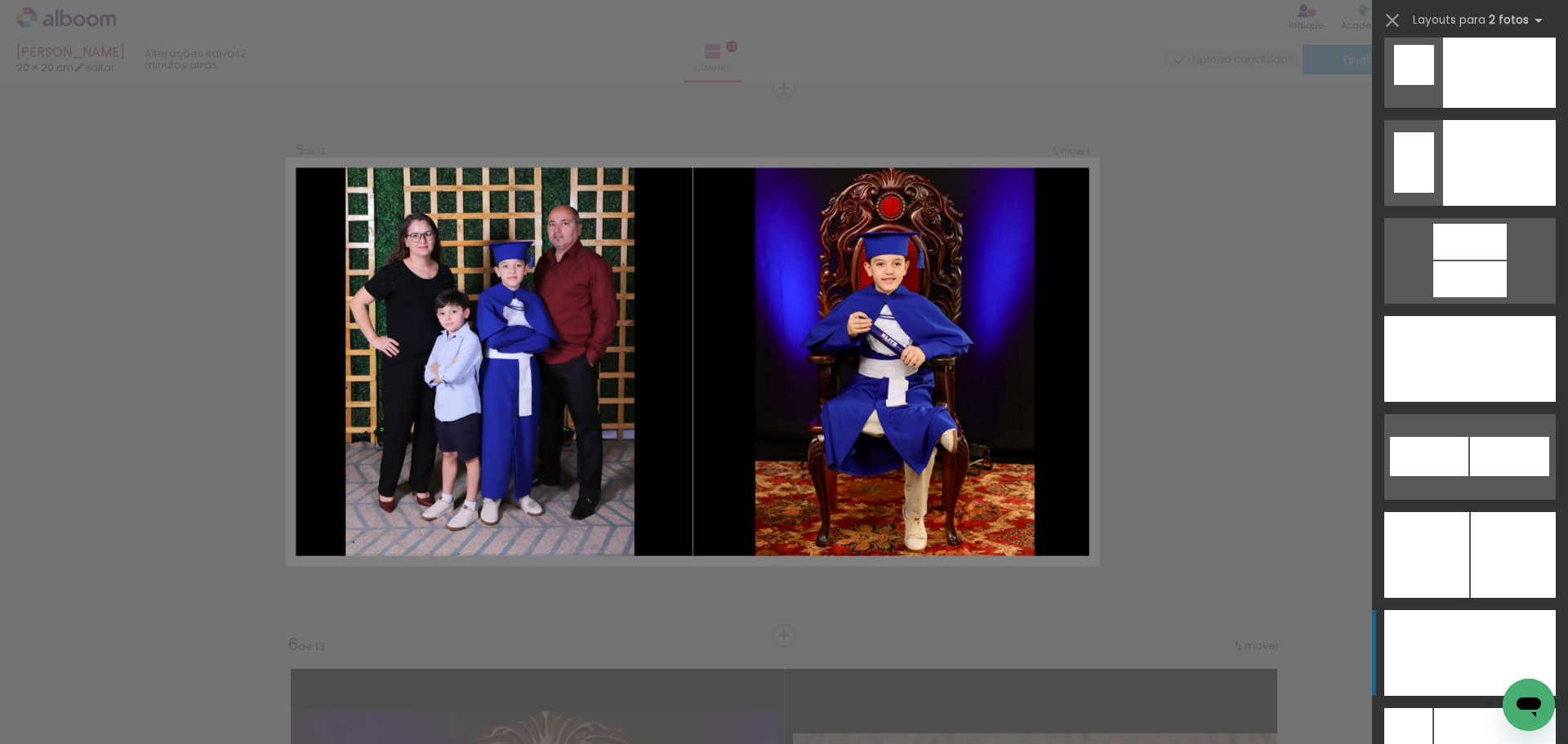
click at [1510, 402] on div at bounding box center [1499, 359] width 114 height 86
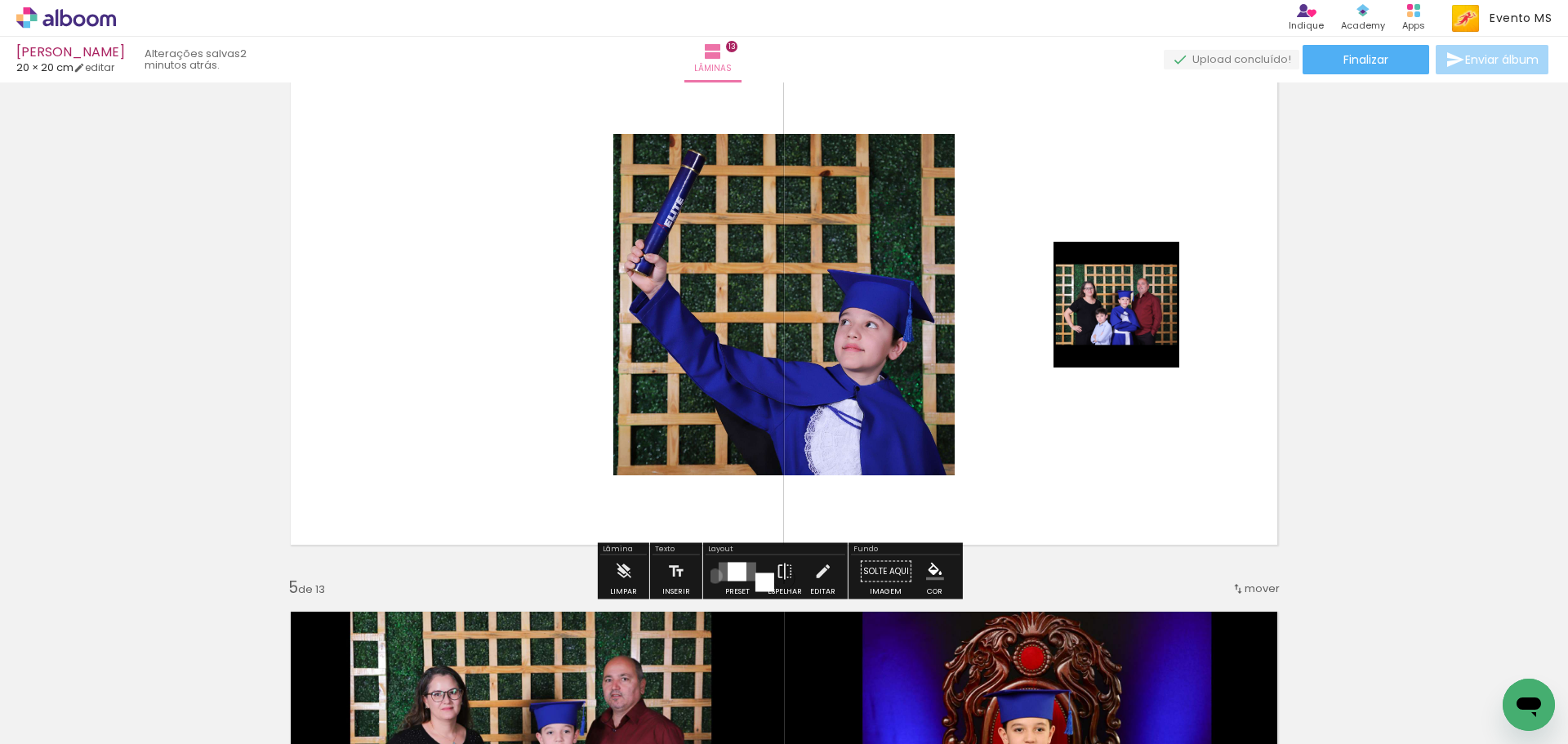
click at [715, 576] on div at bounding box center [737, 571] width 44 height 33
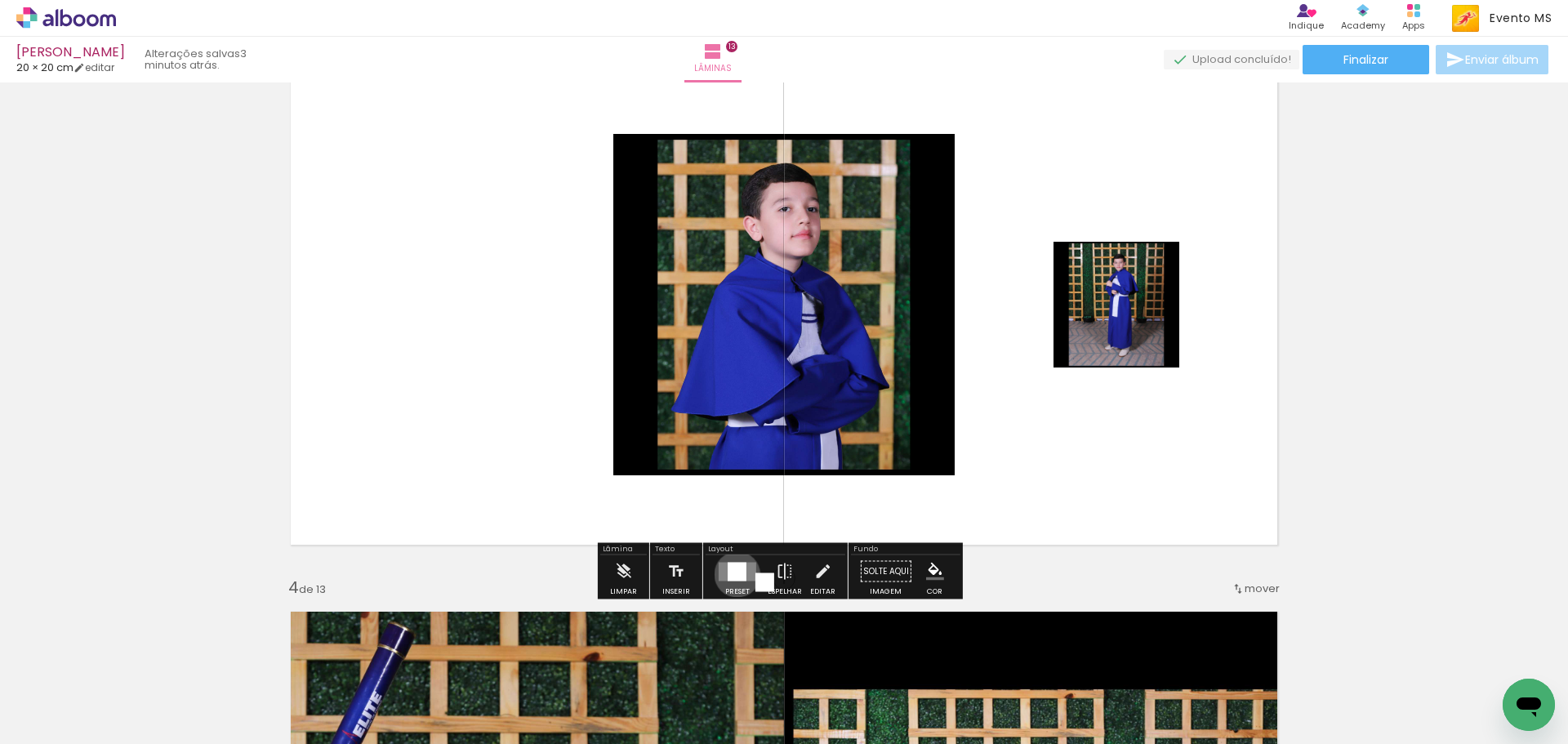
click at [733, 574] on div at bounding box center [737, 571] width 19 height 19
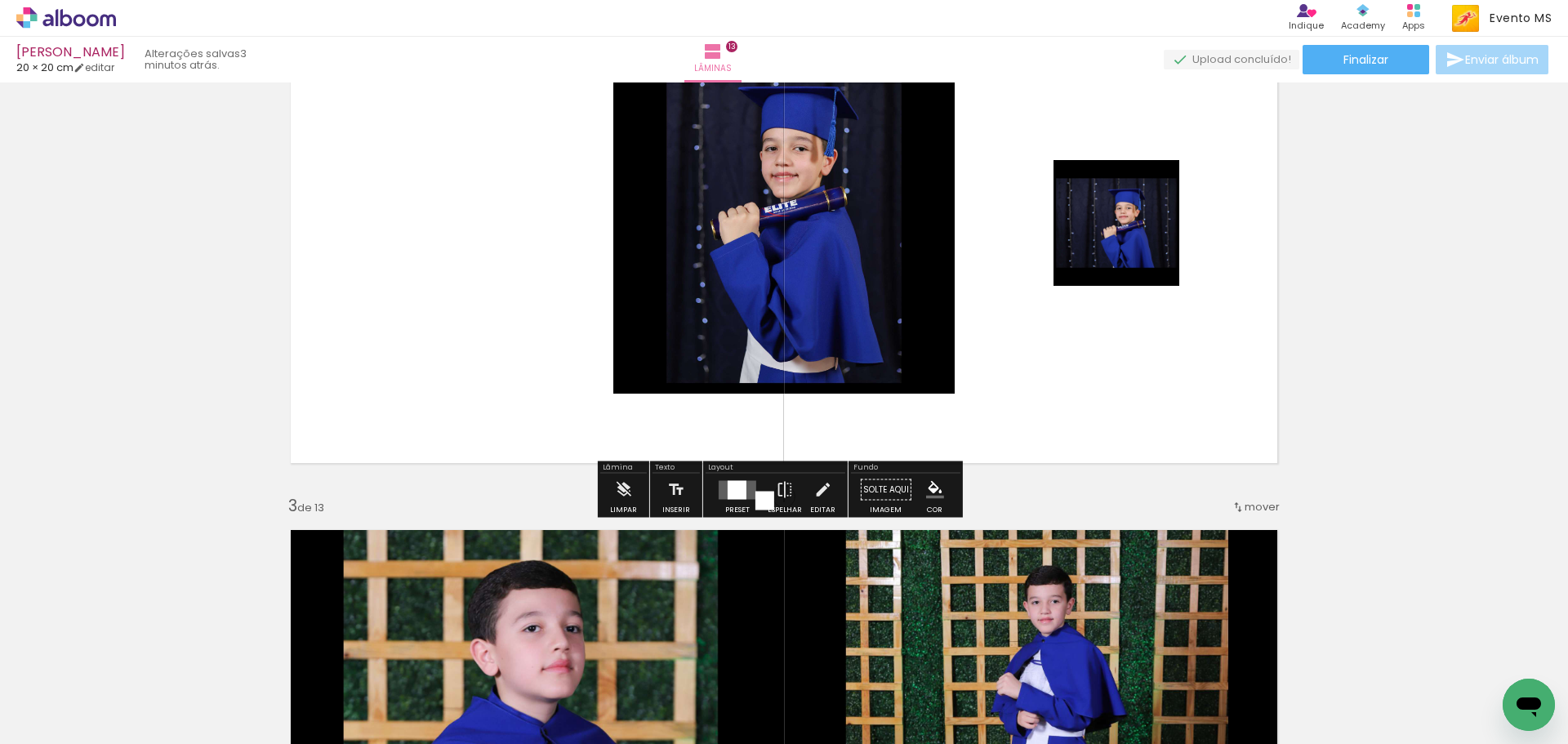
click at [738, 488] on div at bounding box center [737, 489] width 19 height 19
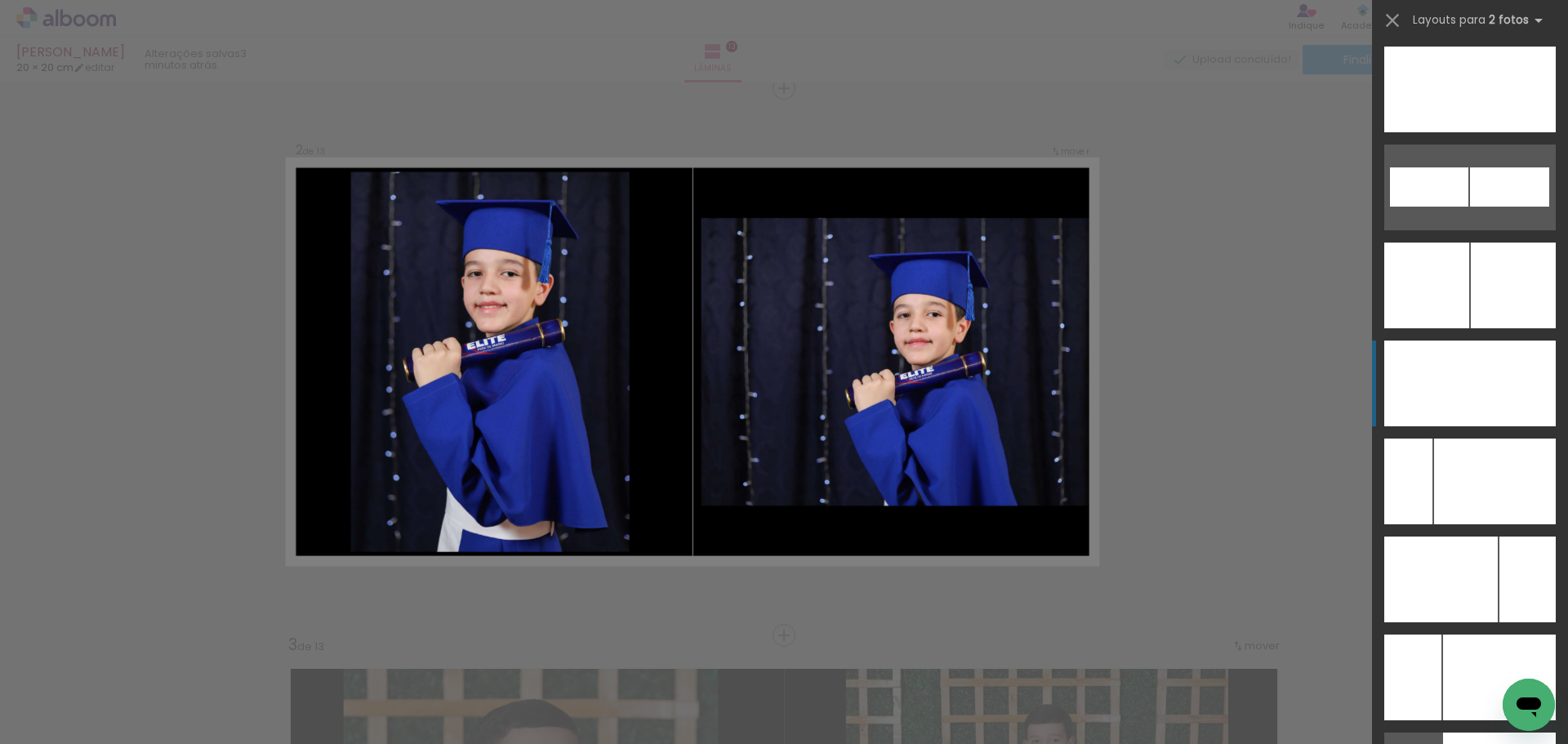
click at [1515, 537] on div at bounding box center [1528, 580] width 57 height 86
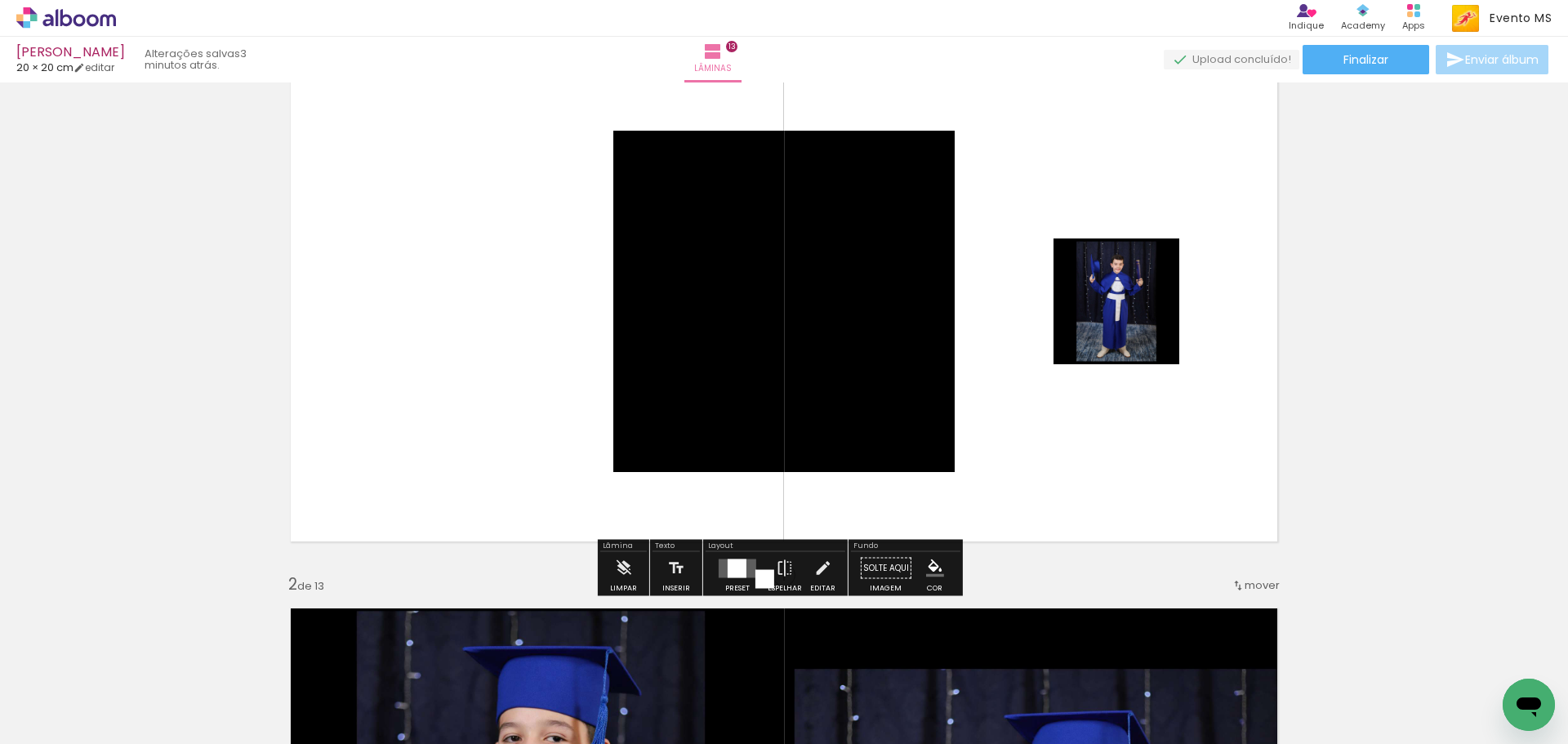
click at [749, 561] on quentale-layouter at bounding box center [737, 568] width 37 height 19
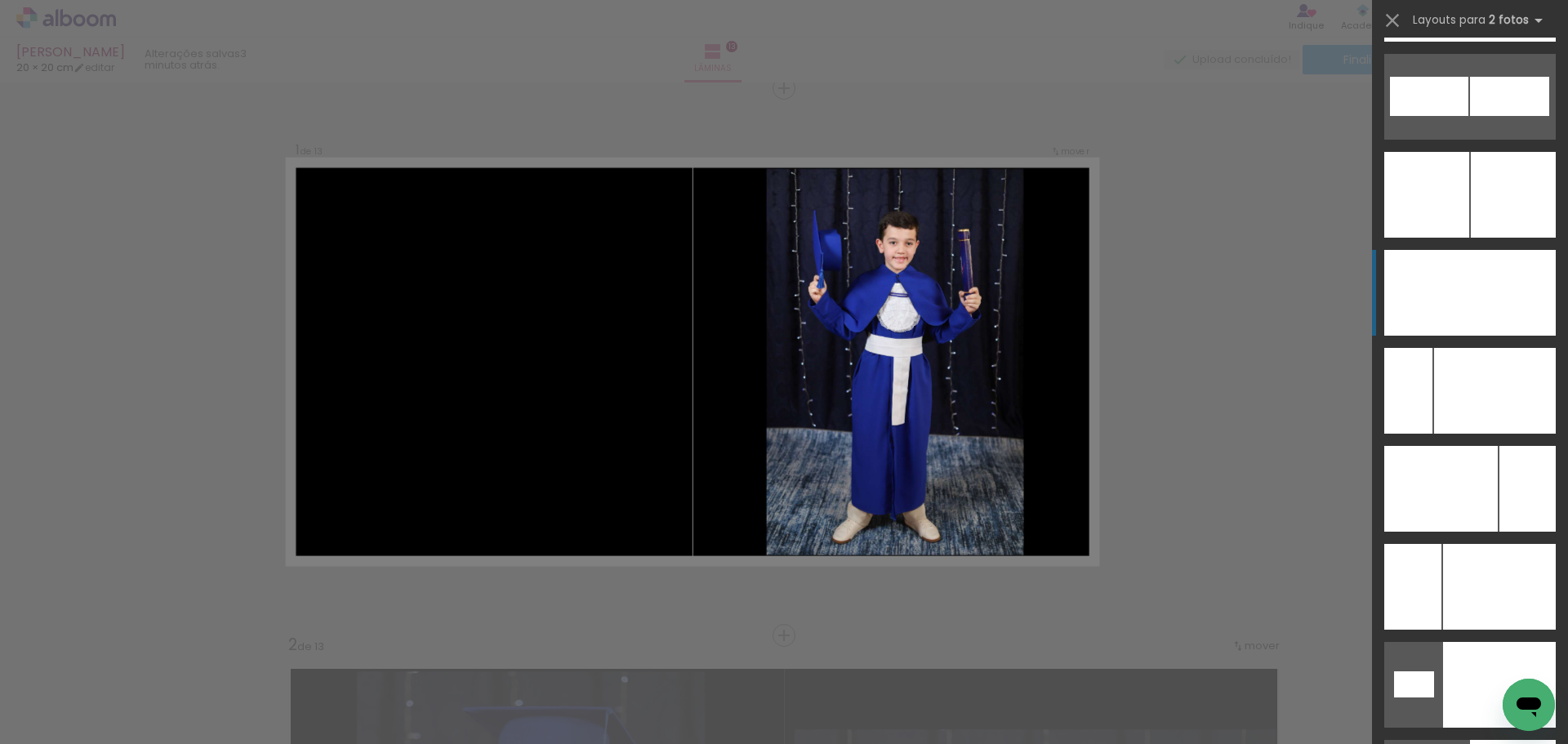
click at [1500, 445] on div at bounding box center [1528, 488] width 57 height 86
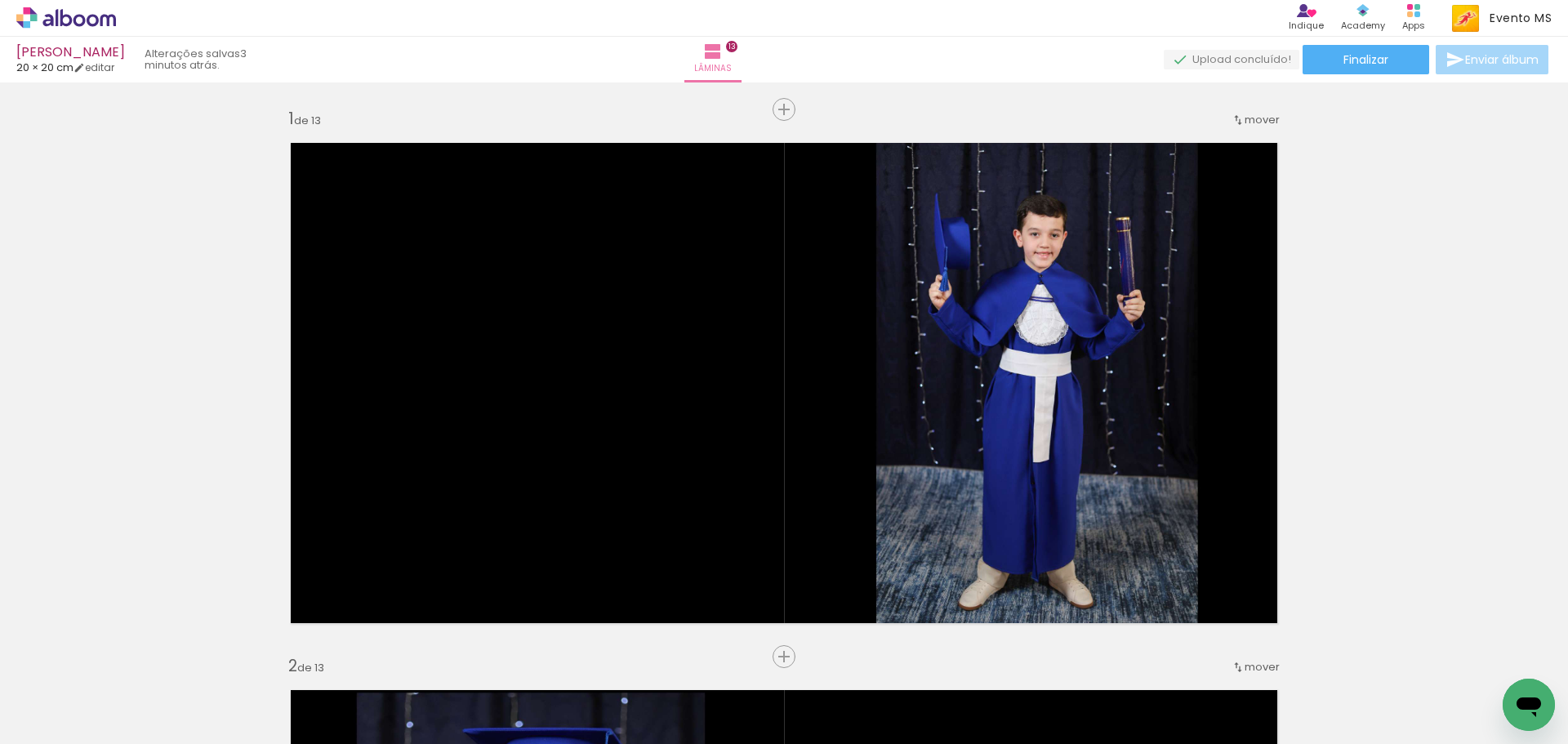
drag, startPoint x: 1556, startPoint y: 132, endPoint x: 1564, endPoint y: 136, distance: 8.9
click at [1563, 147] on div "Inserir lâmina 1 de 13 Inserir lâmina 2 de 13 Inserir lâmina 3 de 13 Inserir lâ…" at bounding box center [784, 413] width 1568 height 661
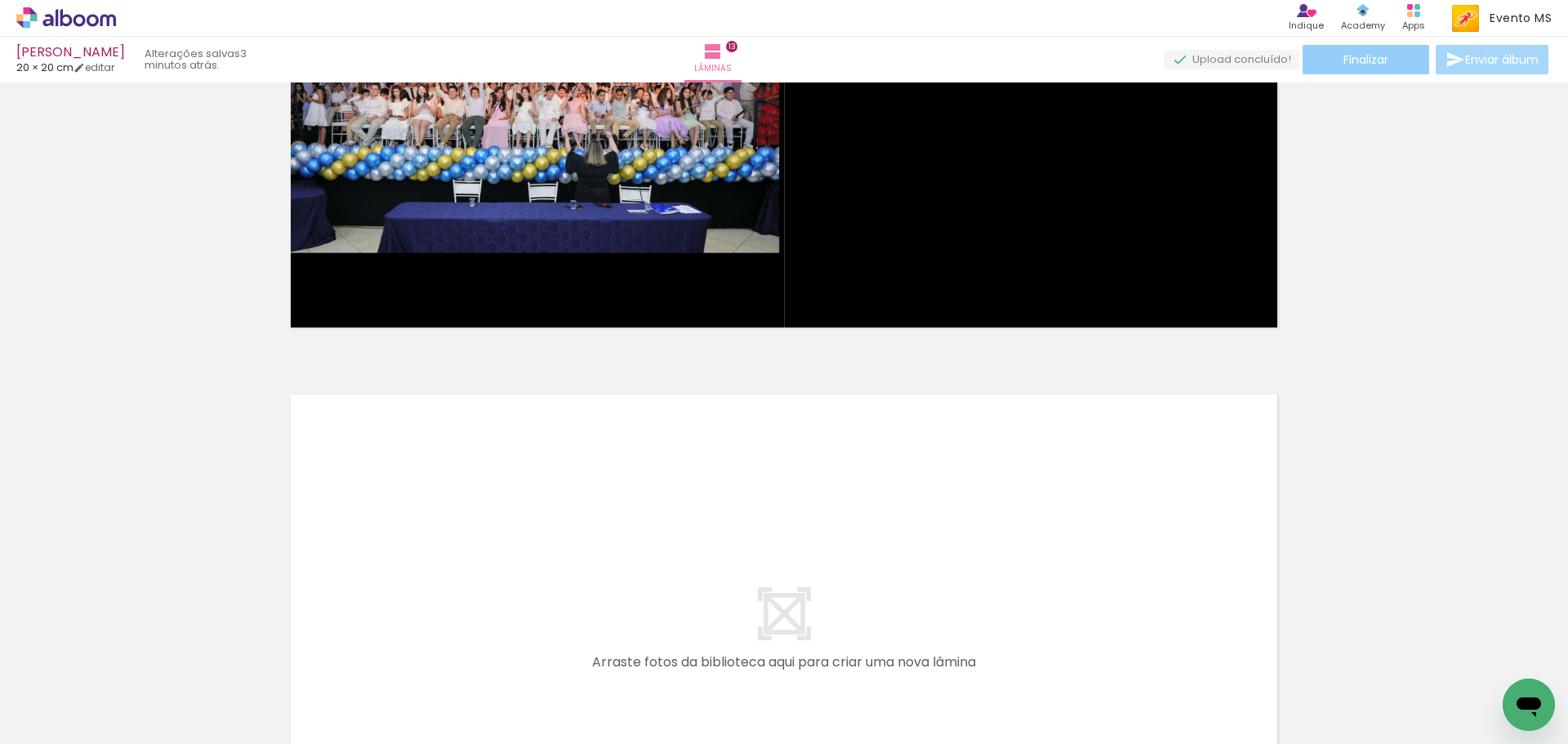
click at [1383, 47] on paper-button "Finalizar" at bounding box center [1366, 59] width 127 height 29
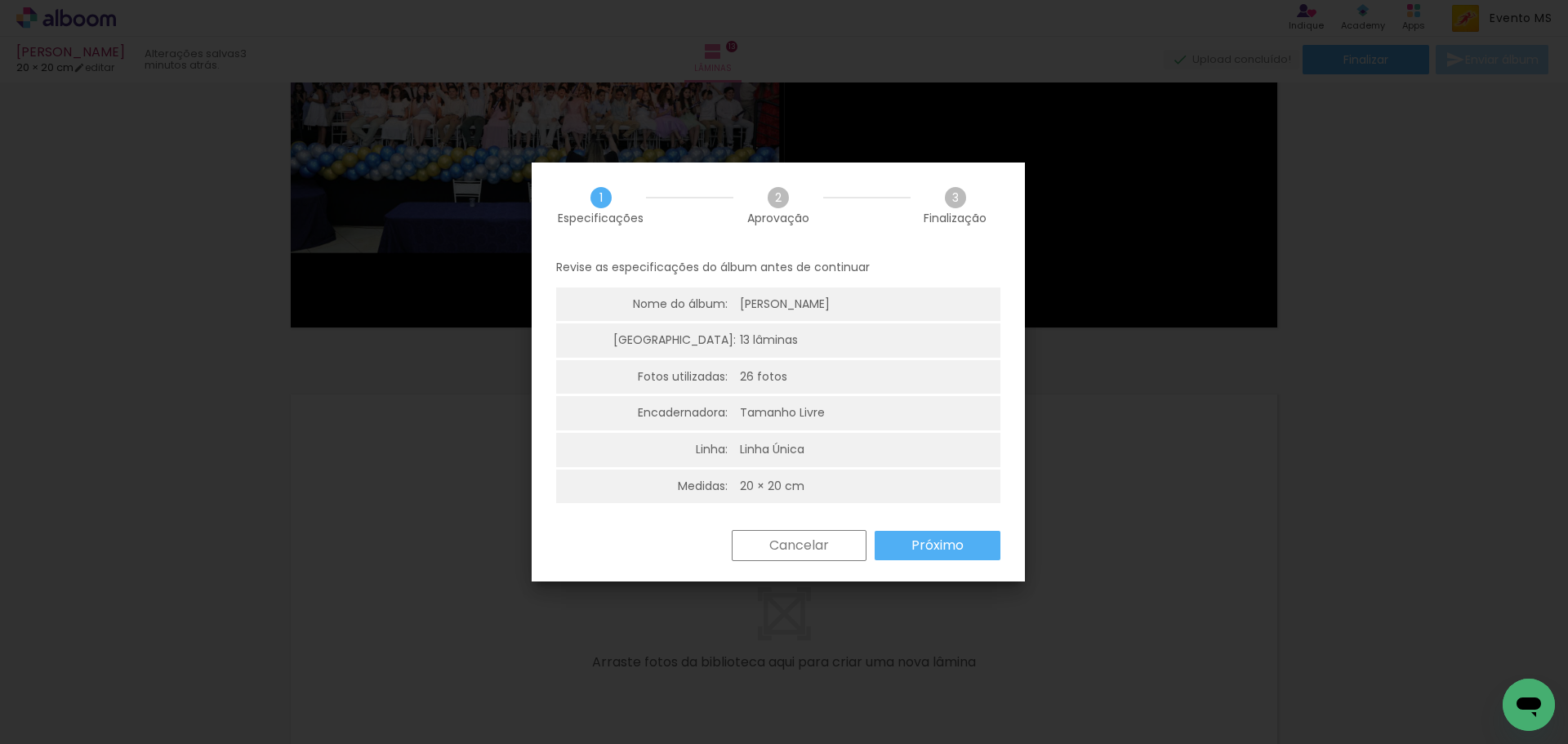
click at [0, 0] on slot "Próximo" at bounding box center [0, 0] width 0 height 0
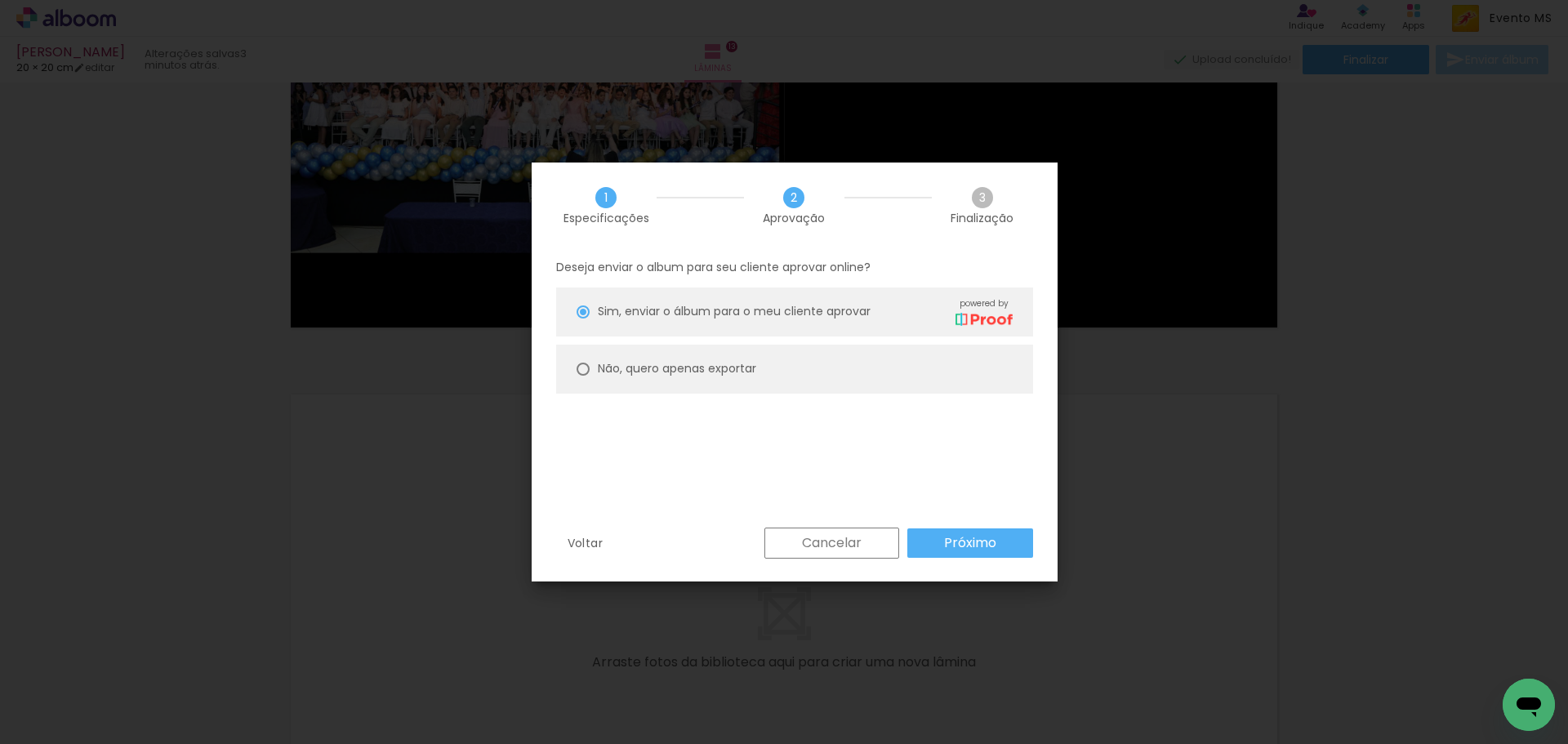
click at [0, 0] on slot "Próximo" at bounding box center [0, 0] width 0 height 0
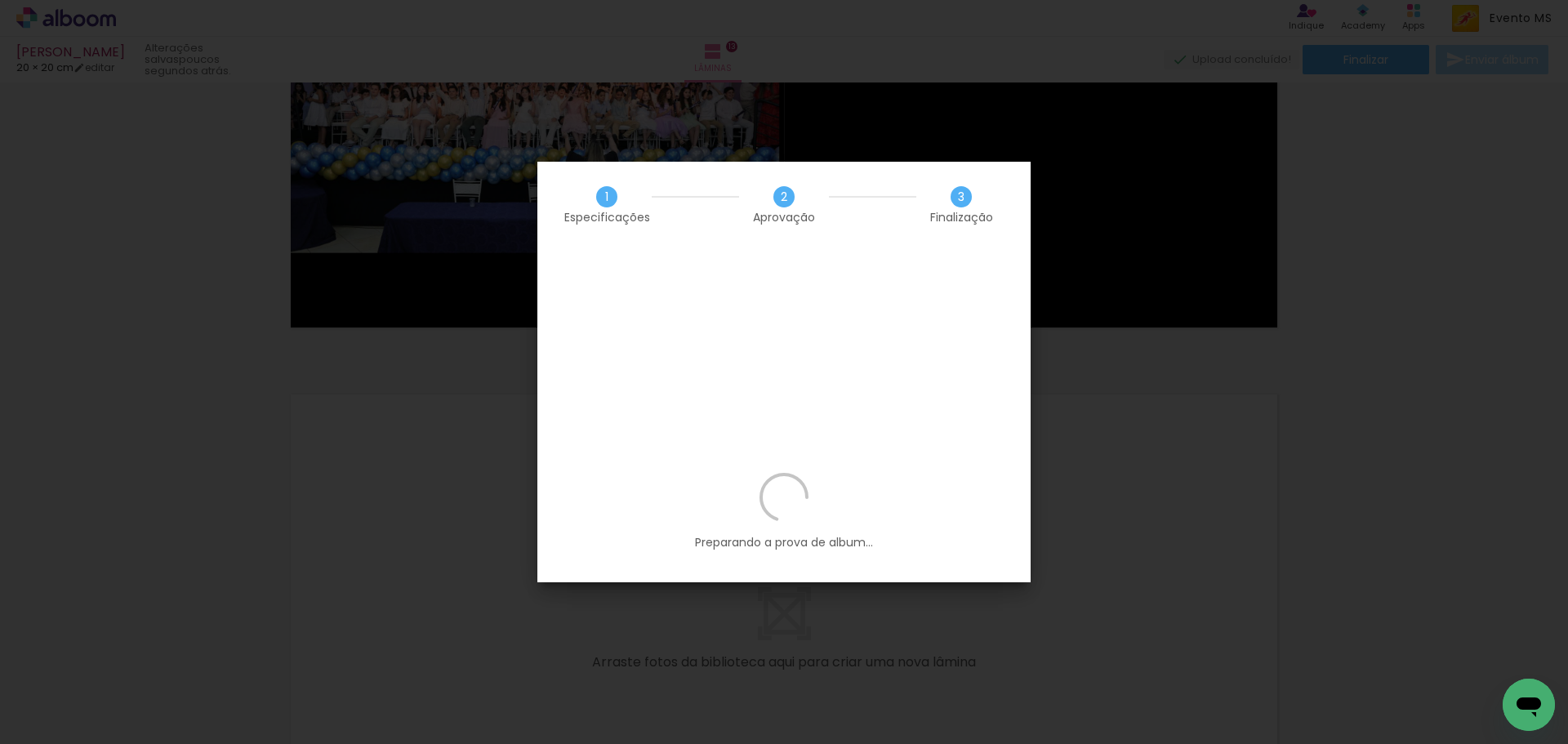
scroll to position [0, 949]
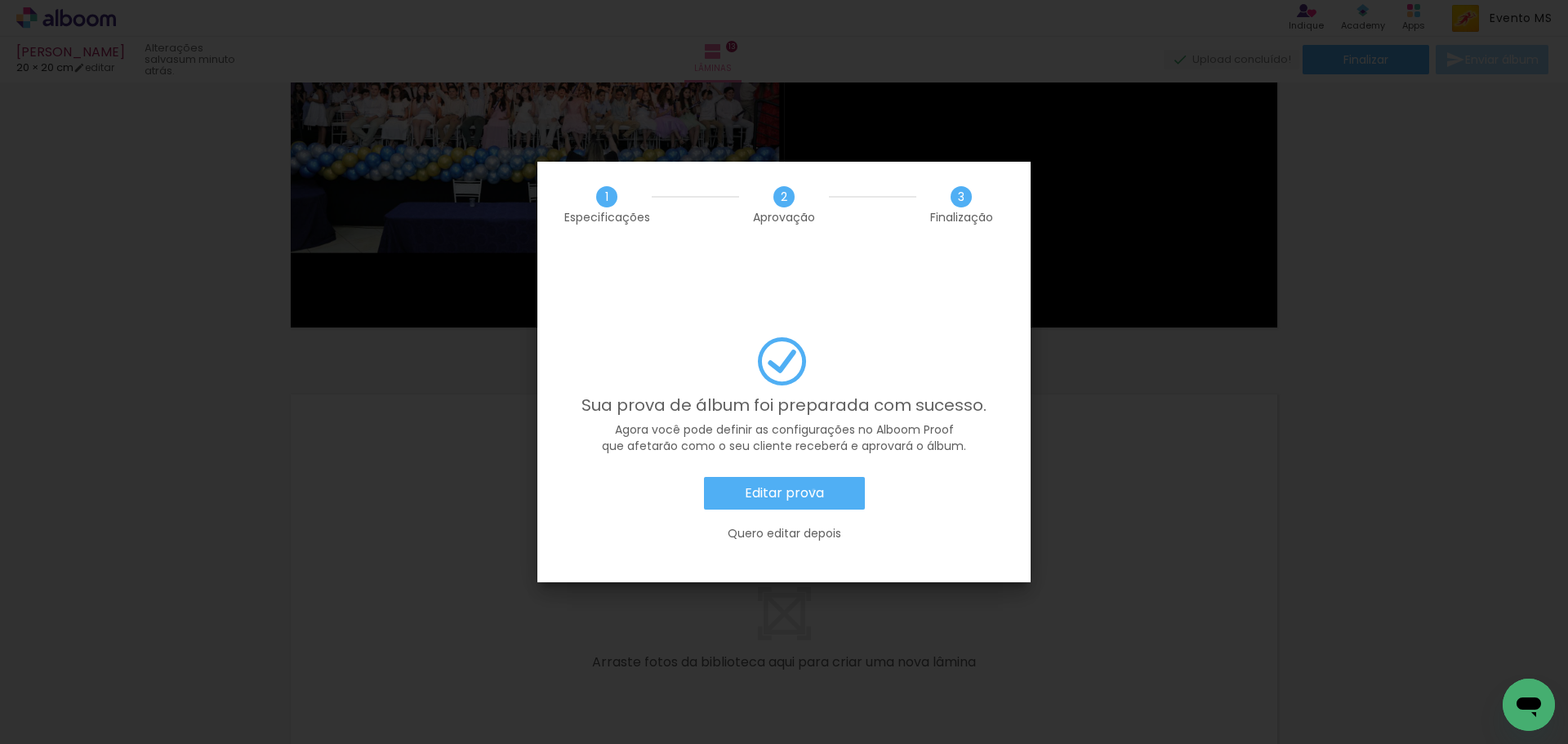
click at [0, 0] on slot "Editar prova" at bounding box center [0, 0] width 0 height 0
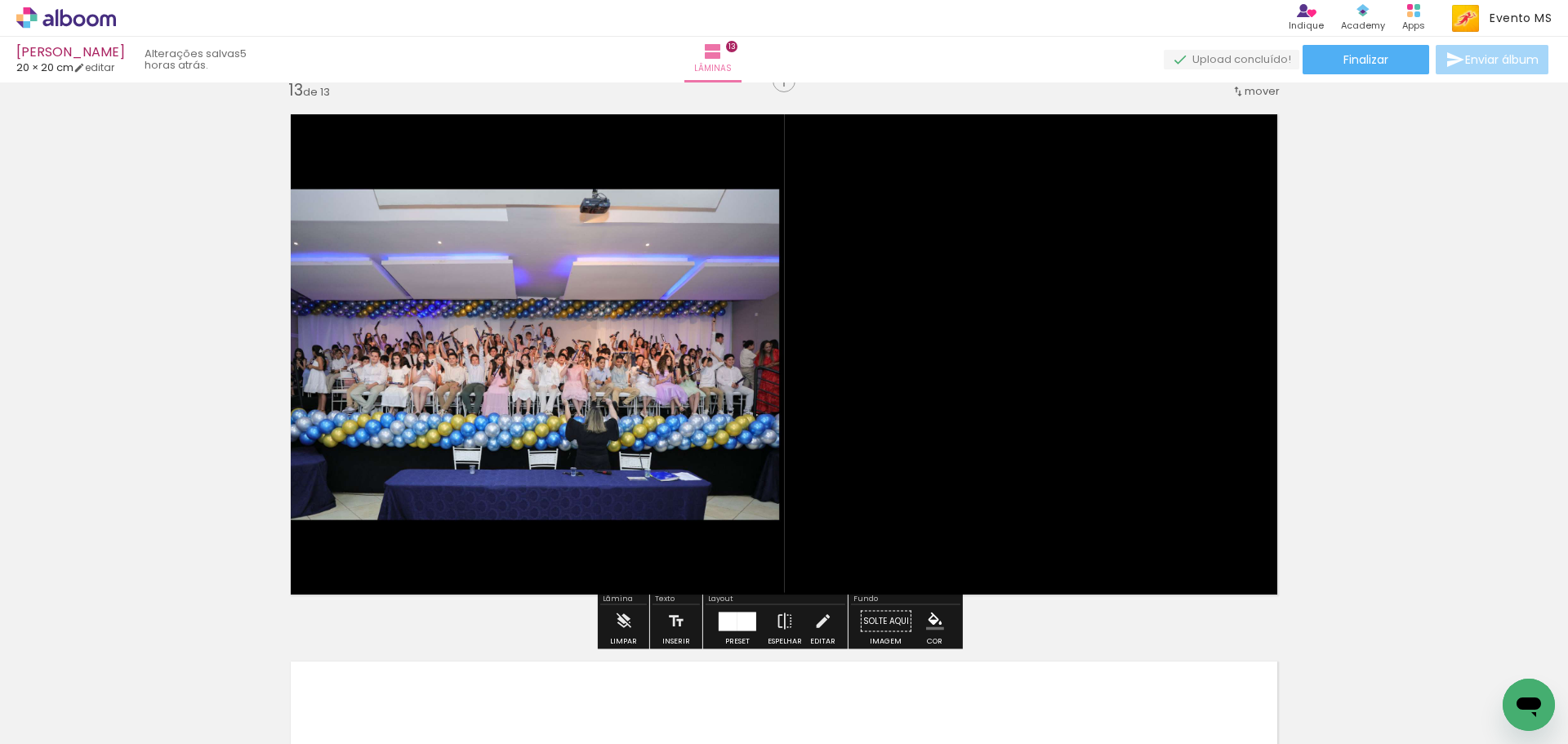
scroll to position [6591, 0]
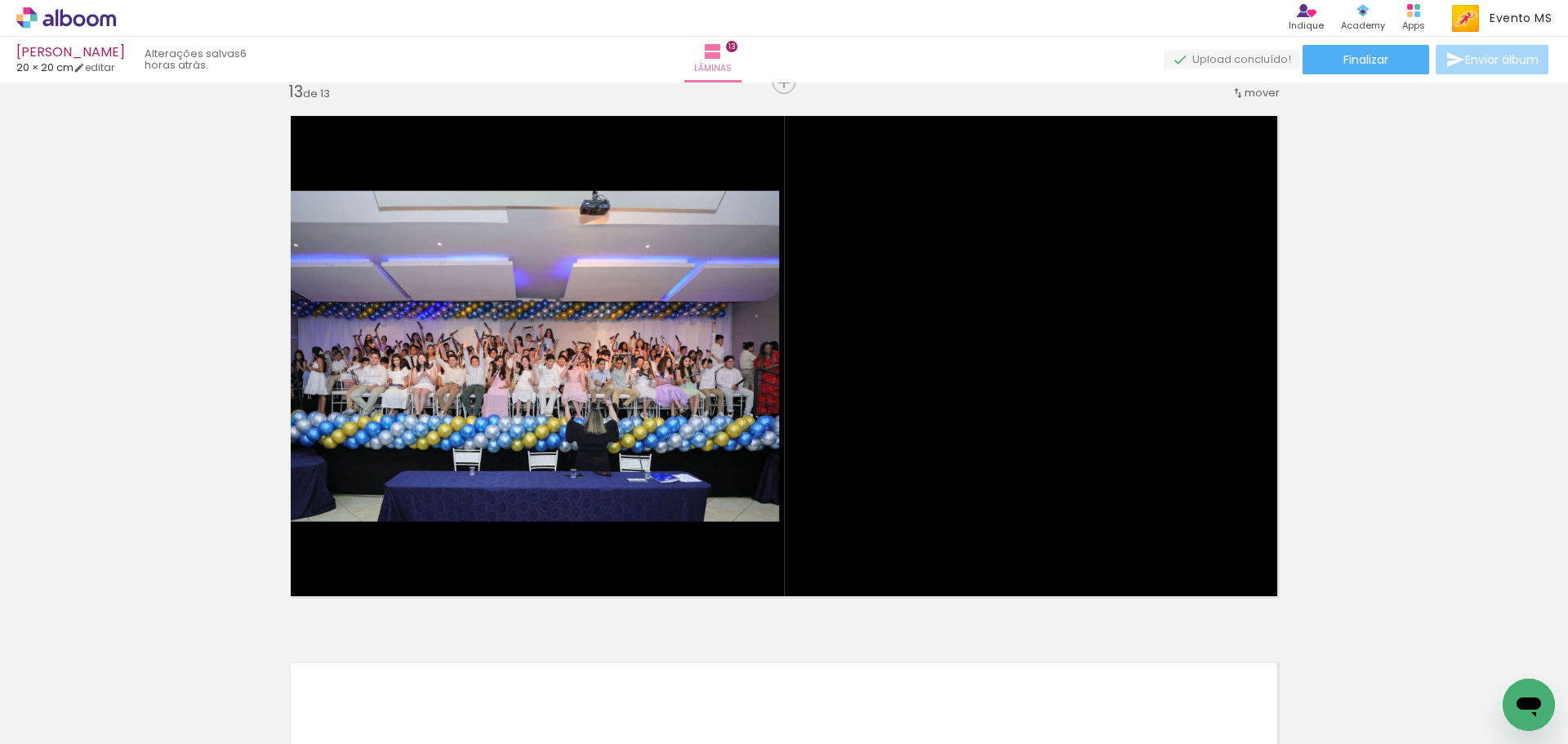
scroll to position [0, 949]
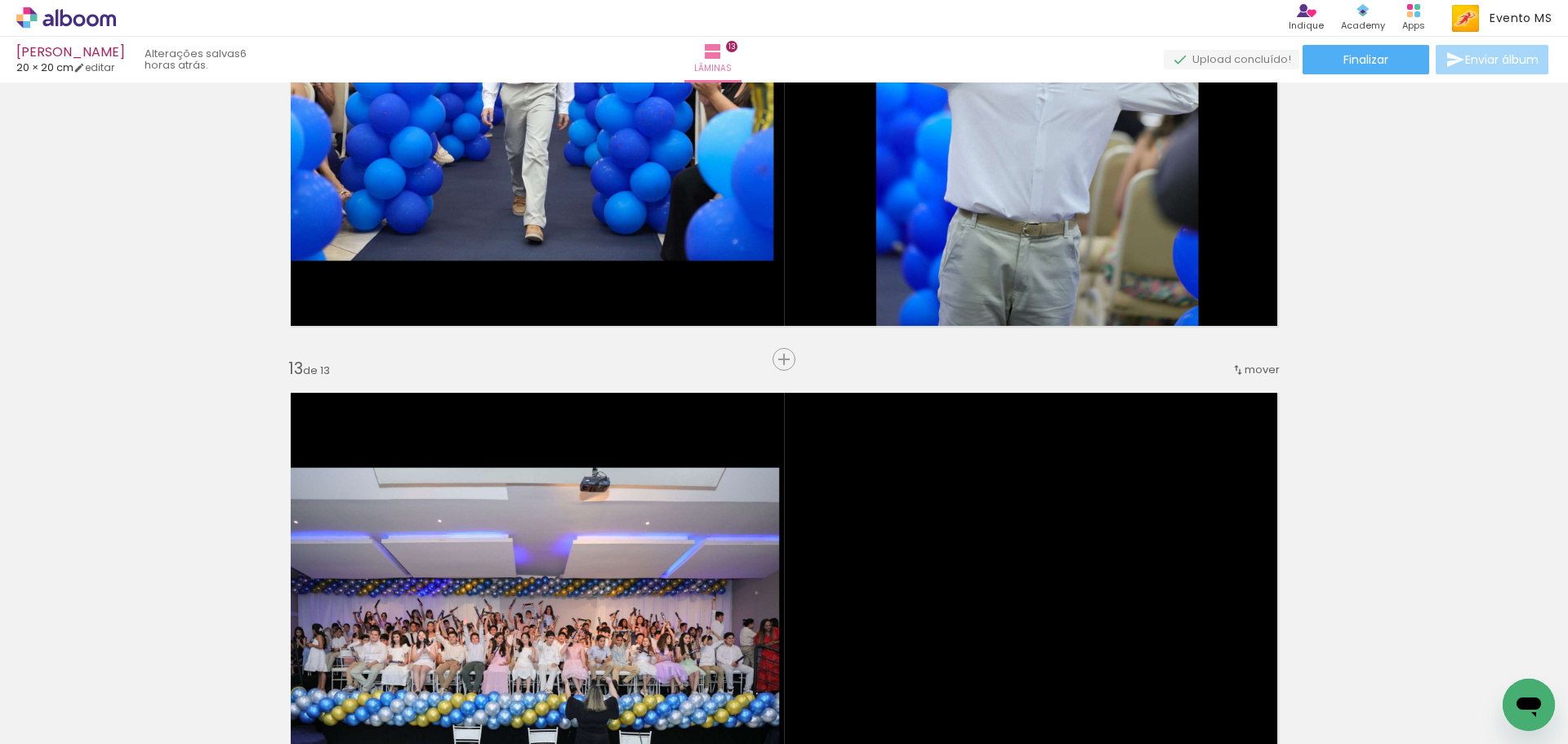
scroll to position [6264, 0]
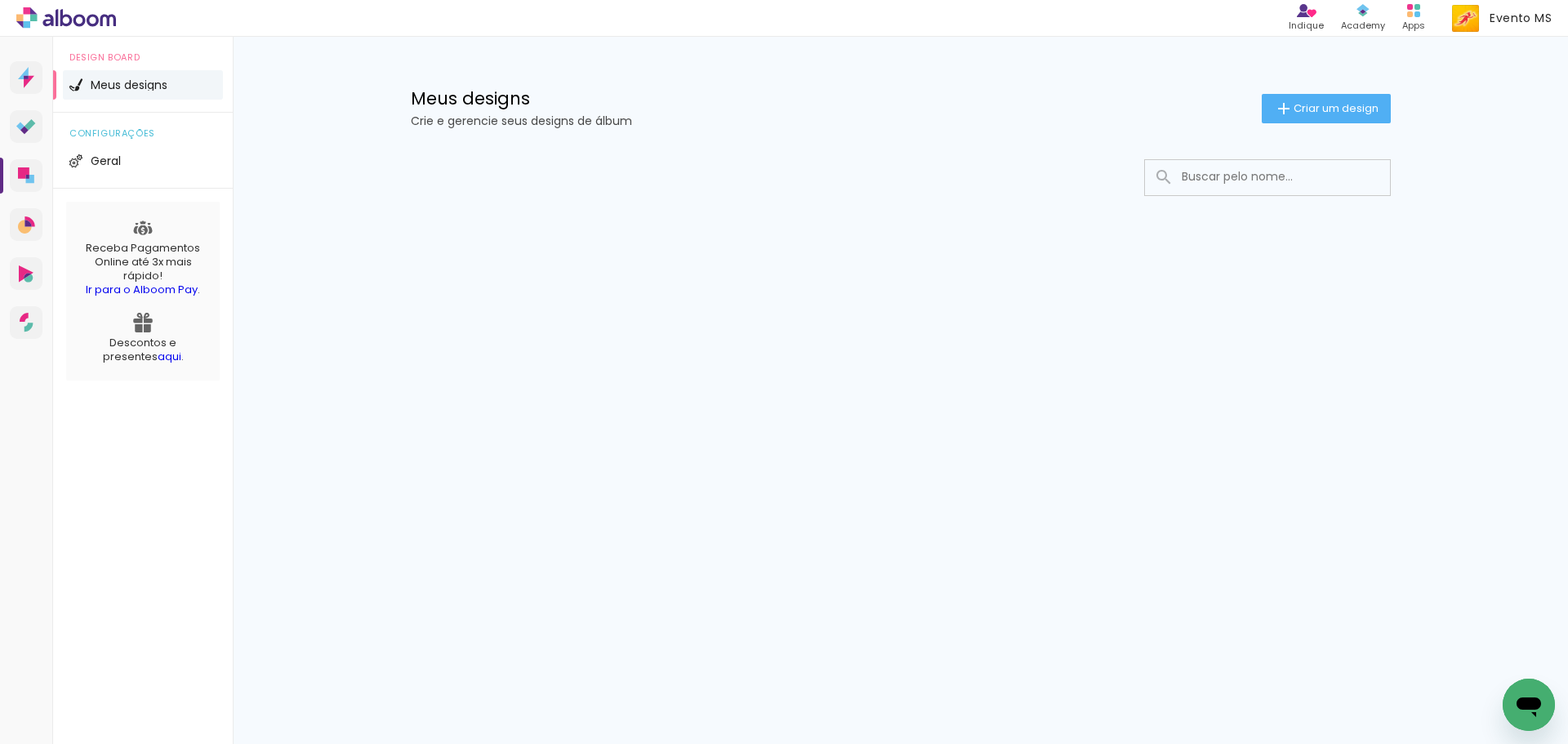
click at [1244, 173] on input at bounding box center [1289, 176] width 233 height 34
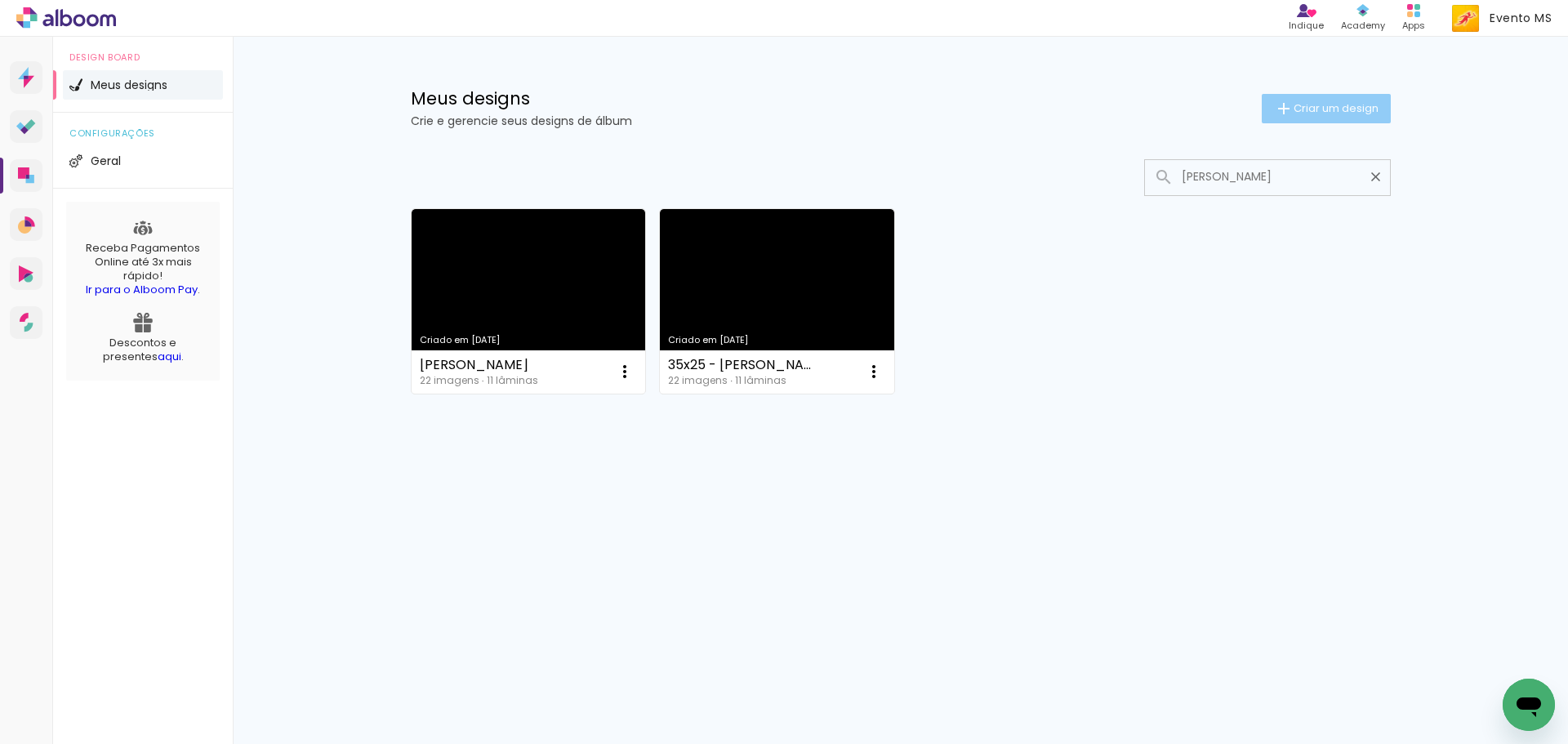
type input "joão pedro"
type paper-input "joão pedro"
click at [1331, 96] on paper-button "Criar um design" at bounding box center [1326, 109] width 129 height 29
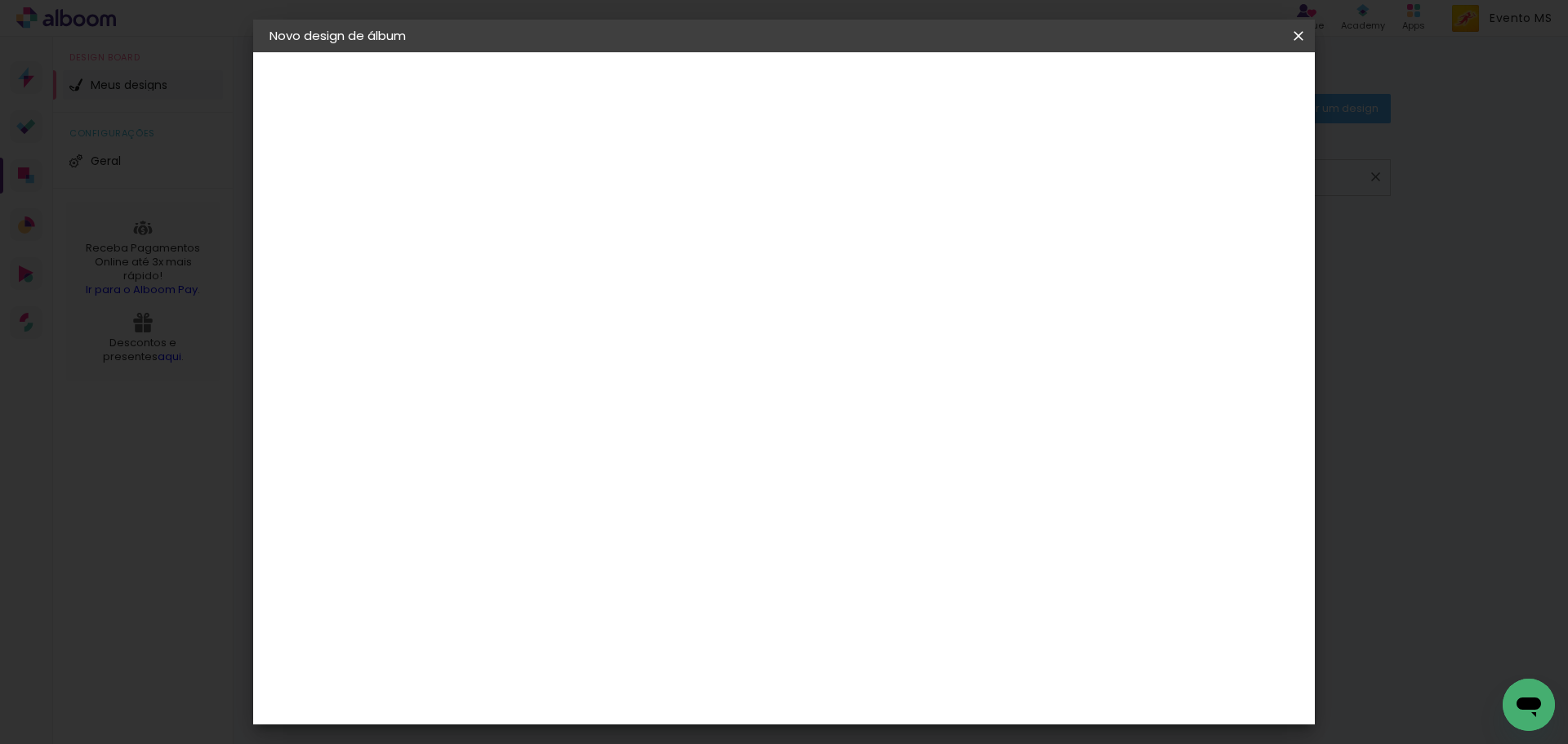
click at [537, 233] on div at bounding box center [537, 233] width 0 height 2
click at [537, 218] on input at bounding box center [537, 219] width 0 height 26
type input "João Pedro Maldonado Martinez"
type paper-input "João Pedro Maldonado Martinez"
click at [0, 0] on slot "Avançar" at bounding box center [0, 0] width 0 height 0
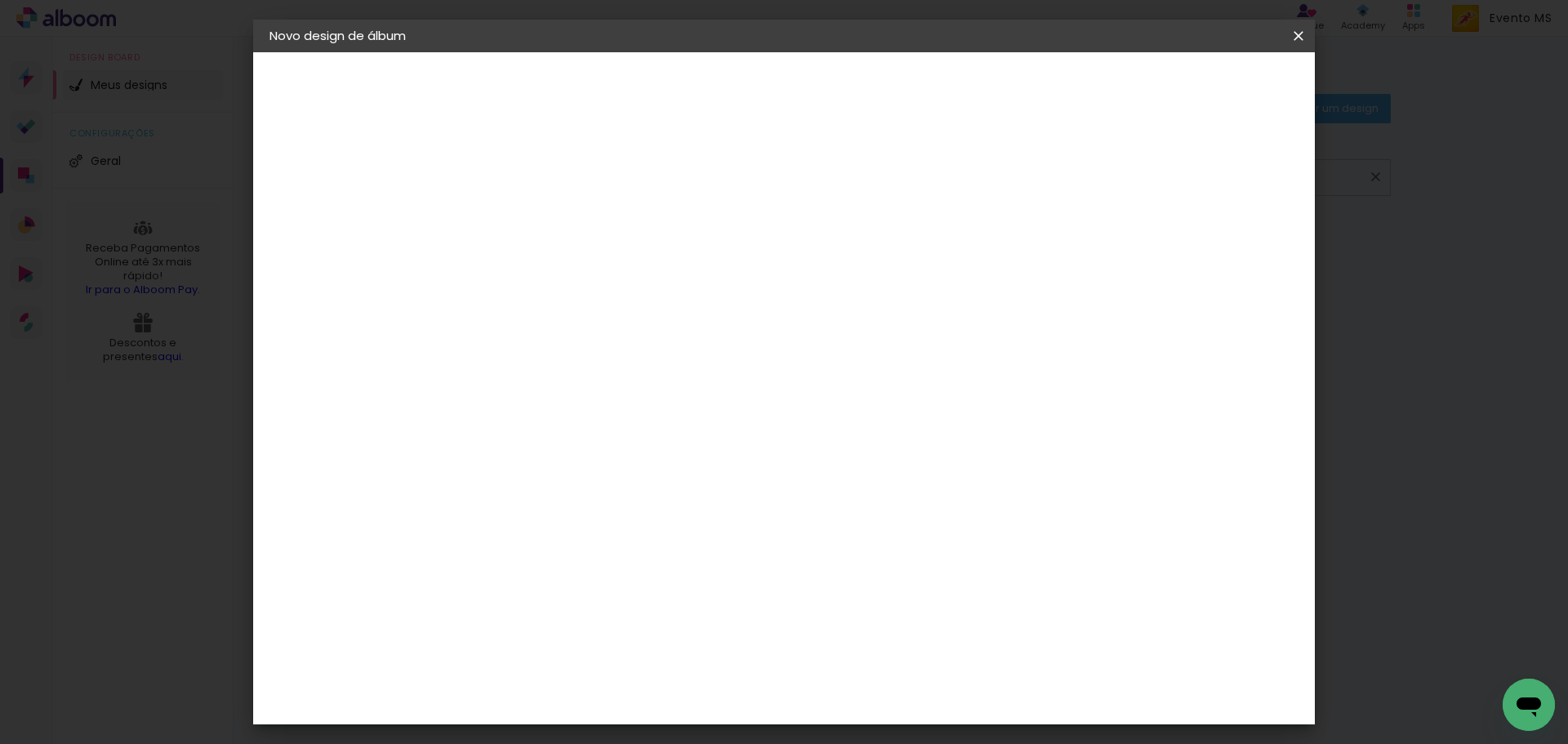
click at [0, 0] on slot "Tamanho Livre" at bounding box center [0, 0] width 0 height 0
click at [0, 0] on slot "Avançar" at bounding box center [0, 0] width 0 height 0
drag, startPoint x: 894, startPoint y: 680, endPoint x: 835, endPoint y: 661, distance: 62.0
click at [836, 661] on div "cm" at bounding box center [884, 681] width 641 height 58
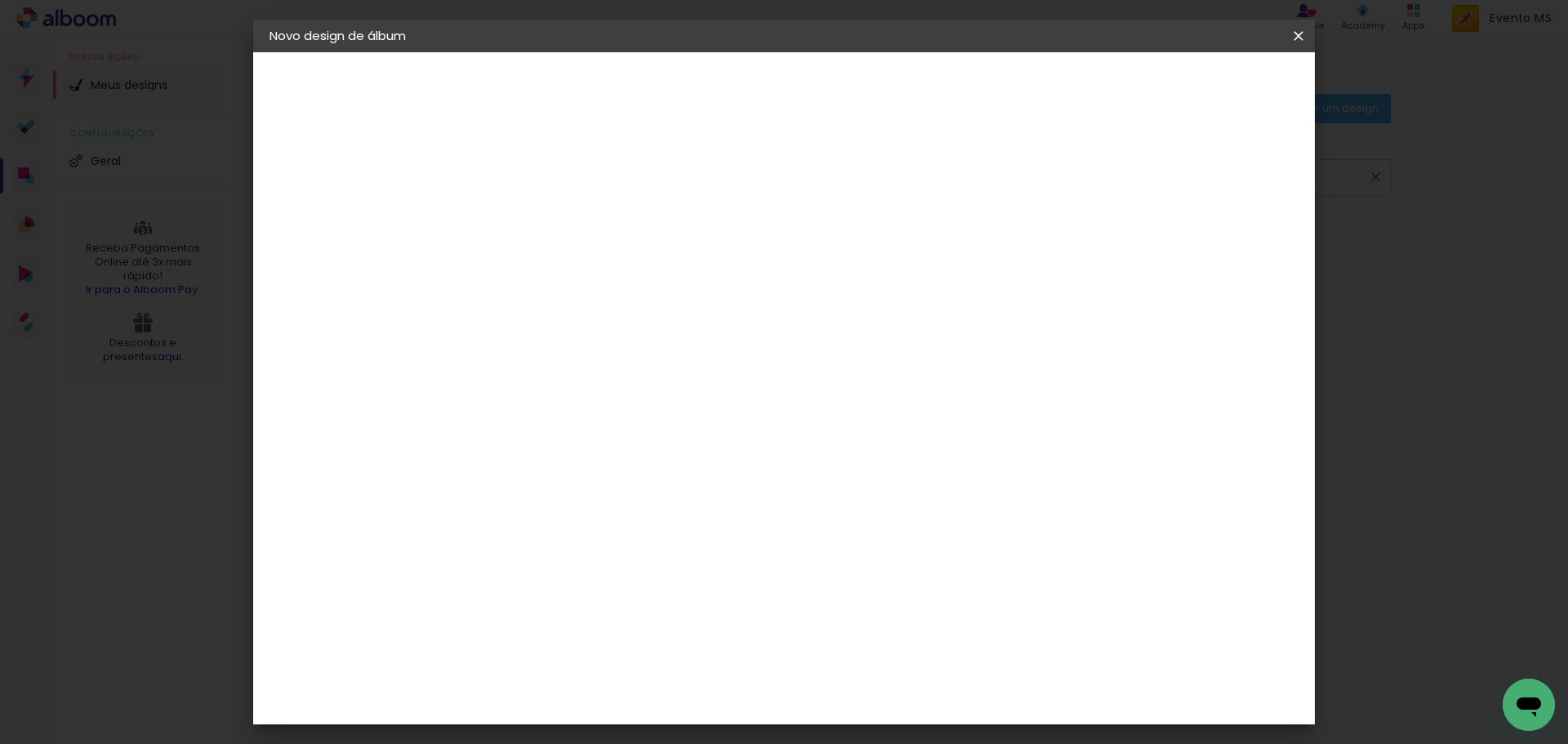
type input "48"
type paper-input "48"
click at [1196, 89] on span "Iniciar design" at bounding box center [1159, 87] width 74 height 12
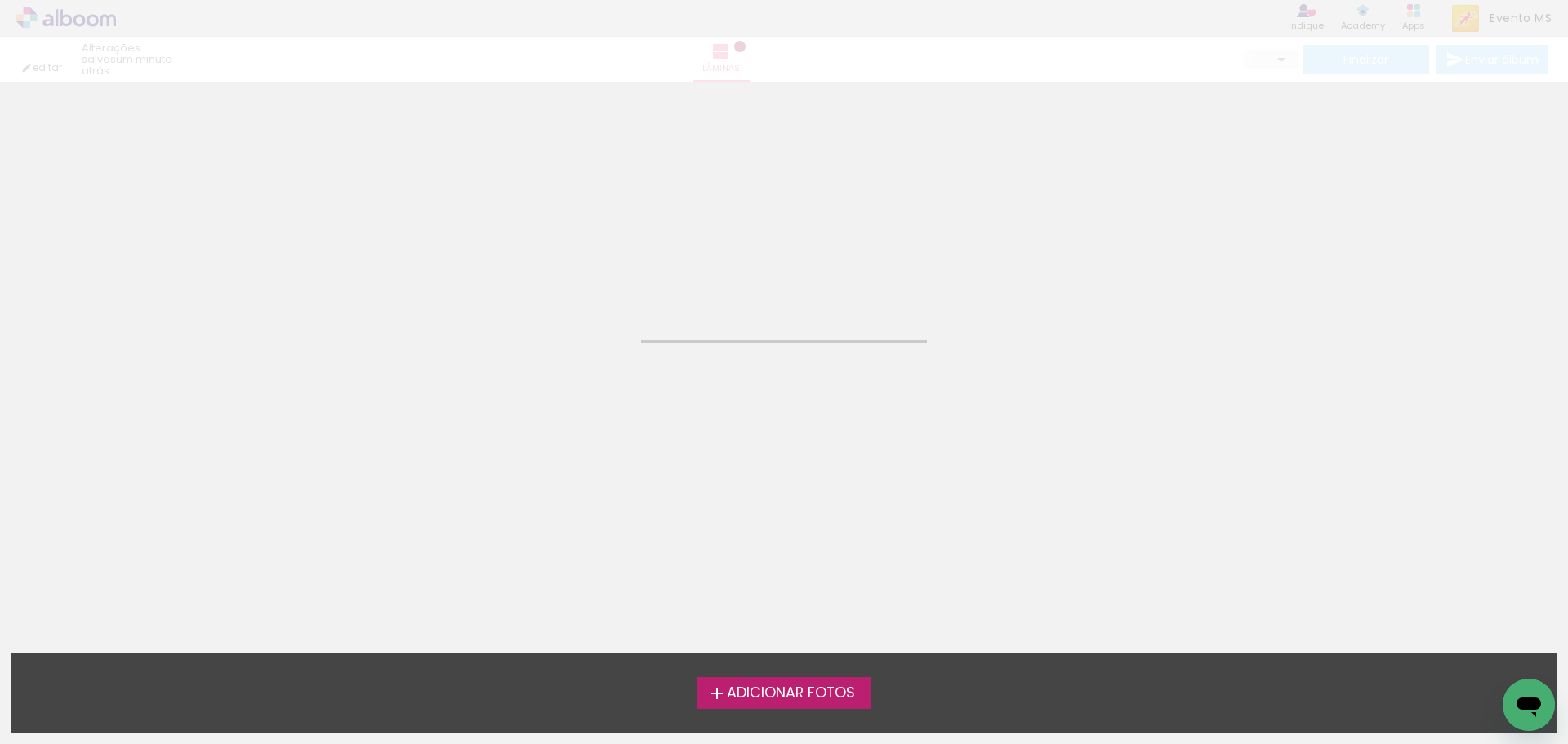
click at [785, 695] on span "Adicionar Fotos" at bounding box center [791, 693] width 128 height 15
click at [0, 0] on input "file" at bounding box center [0, 0] width 0 height 0
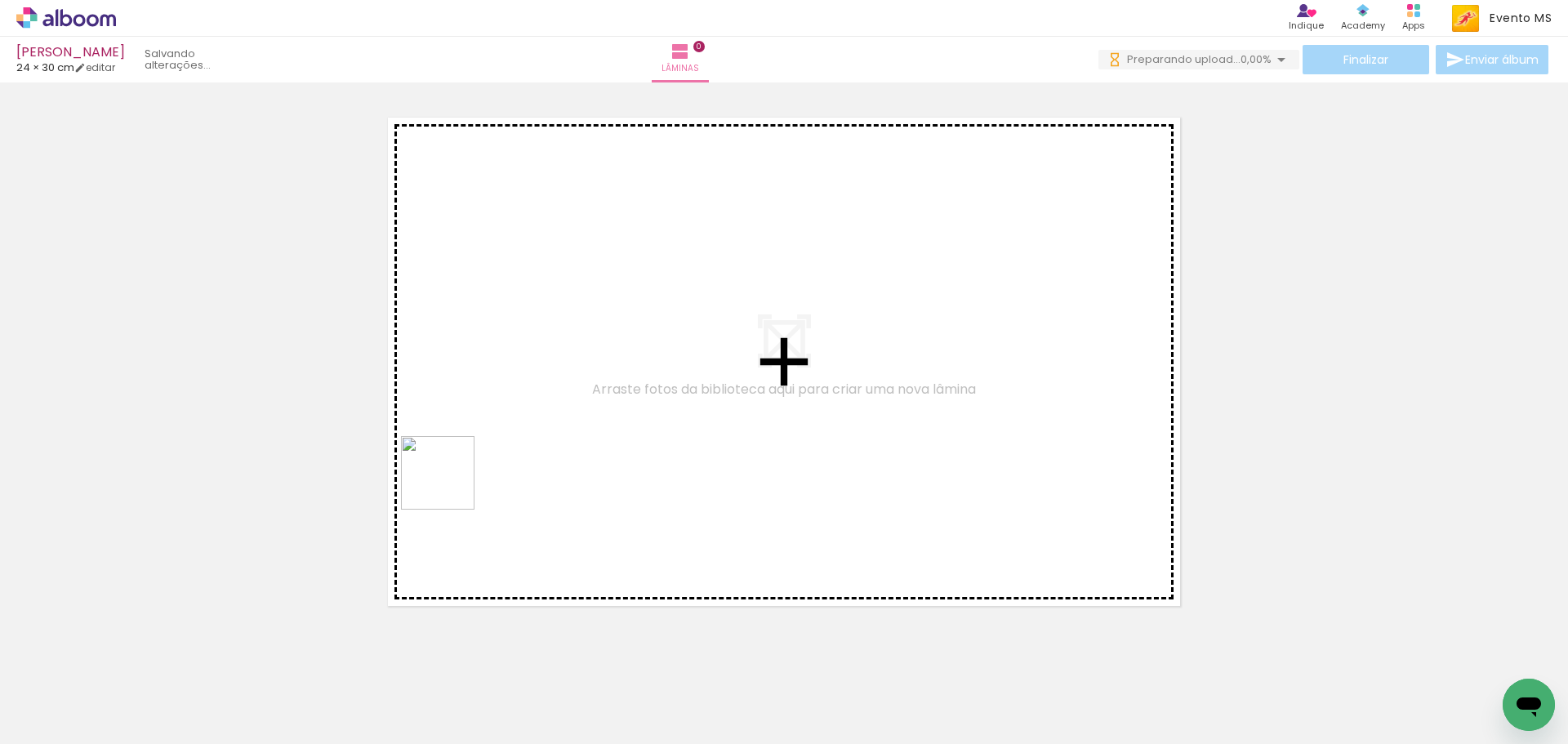
drag, startPoint x: 185, startPoint y: 705, endPoint x: 461, endPoint y: 497, distance: 345.6
click at [468, 474] on quentale-workspace at bounding box center [784, 372] width 1568 height 744
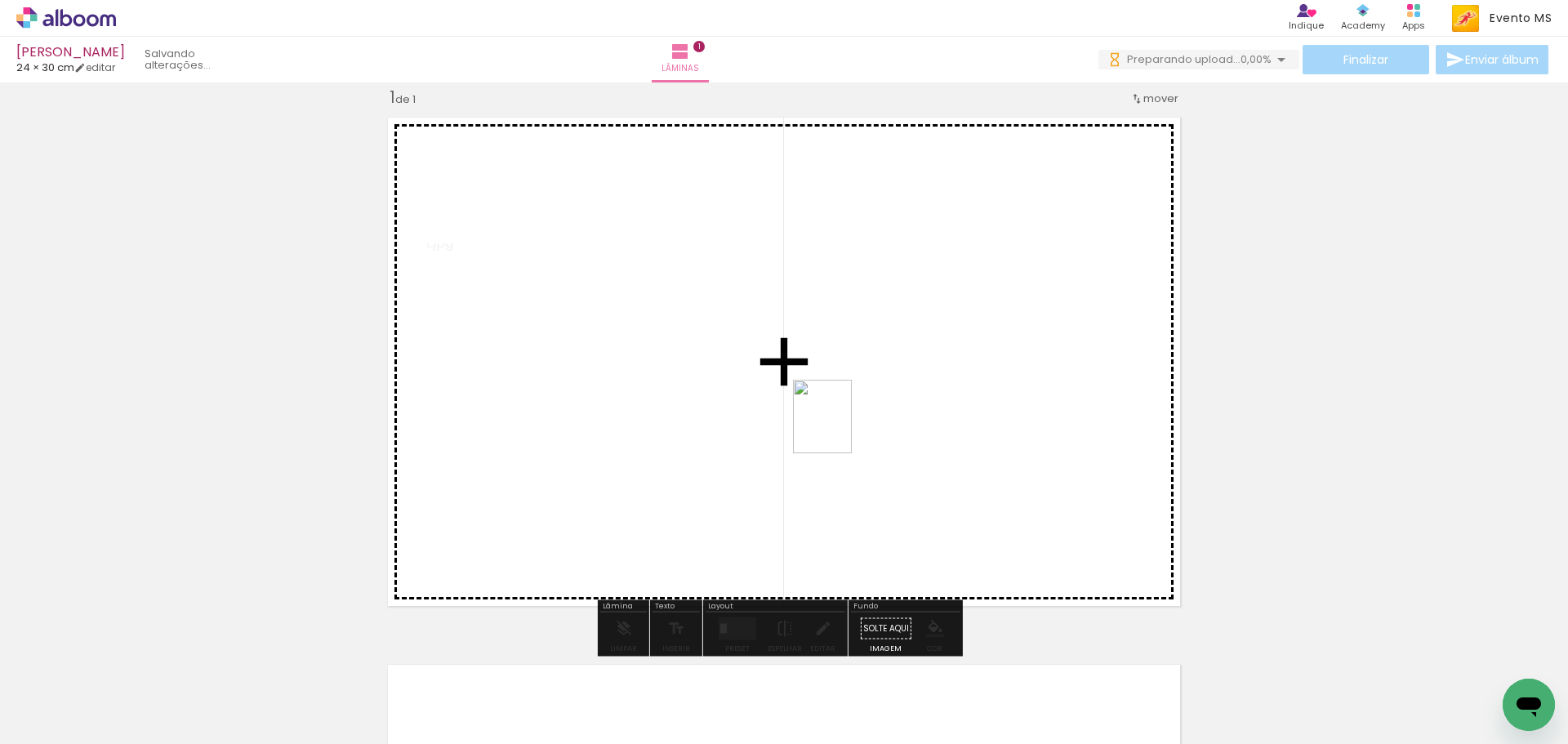
drag, startPoint x: 276, startPoint y: 702, endPoint x: 842, endPoint y: 429, distance: 628.4
click at [842, 429] on quentale-workspace at bounding box center [784, 372] width 1568 height 744
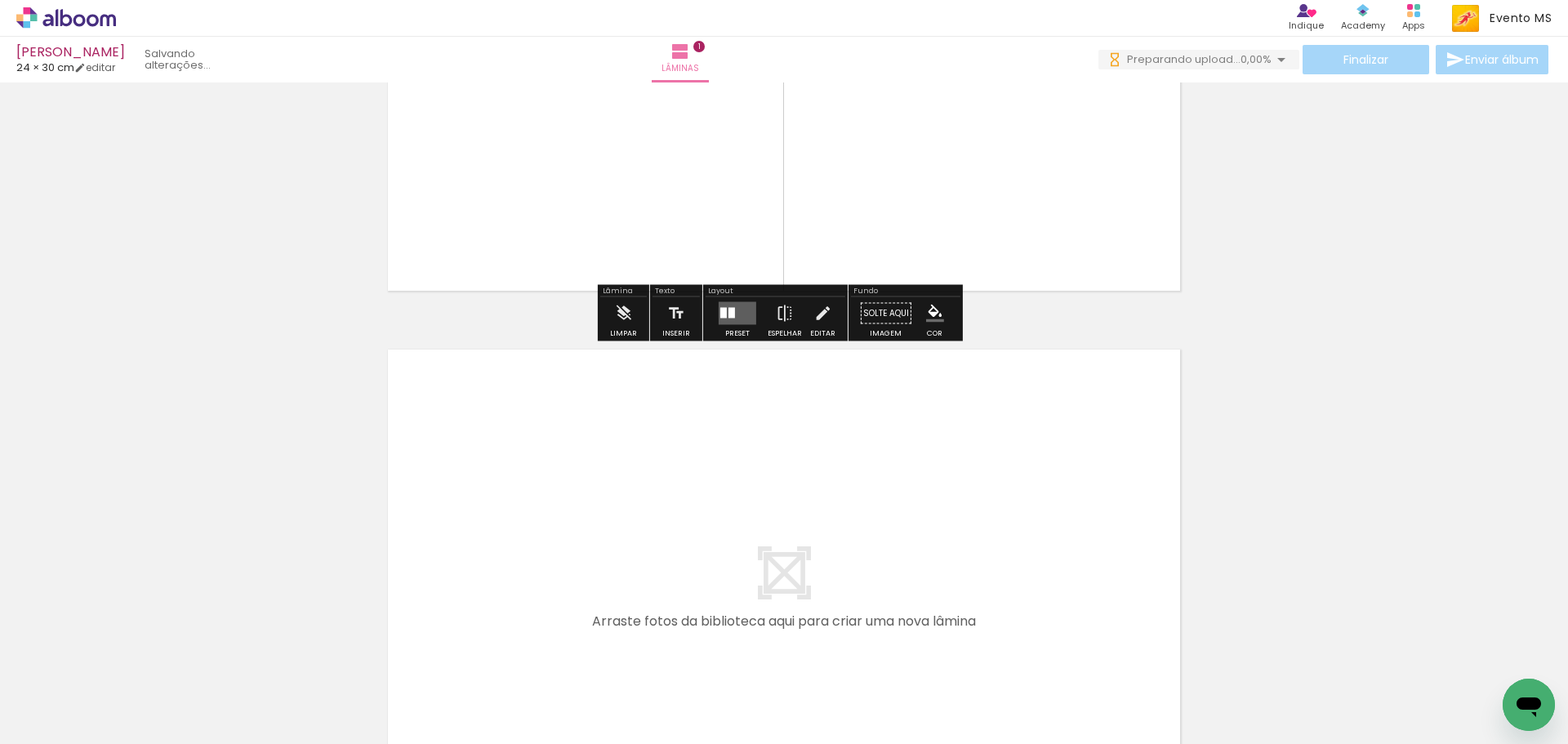
scroll to position [511, 0]
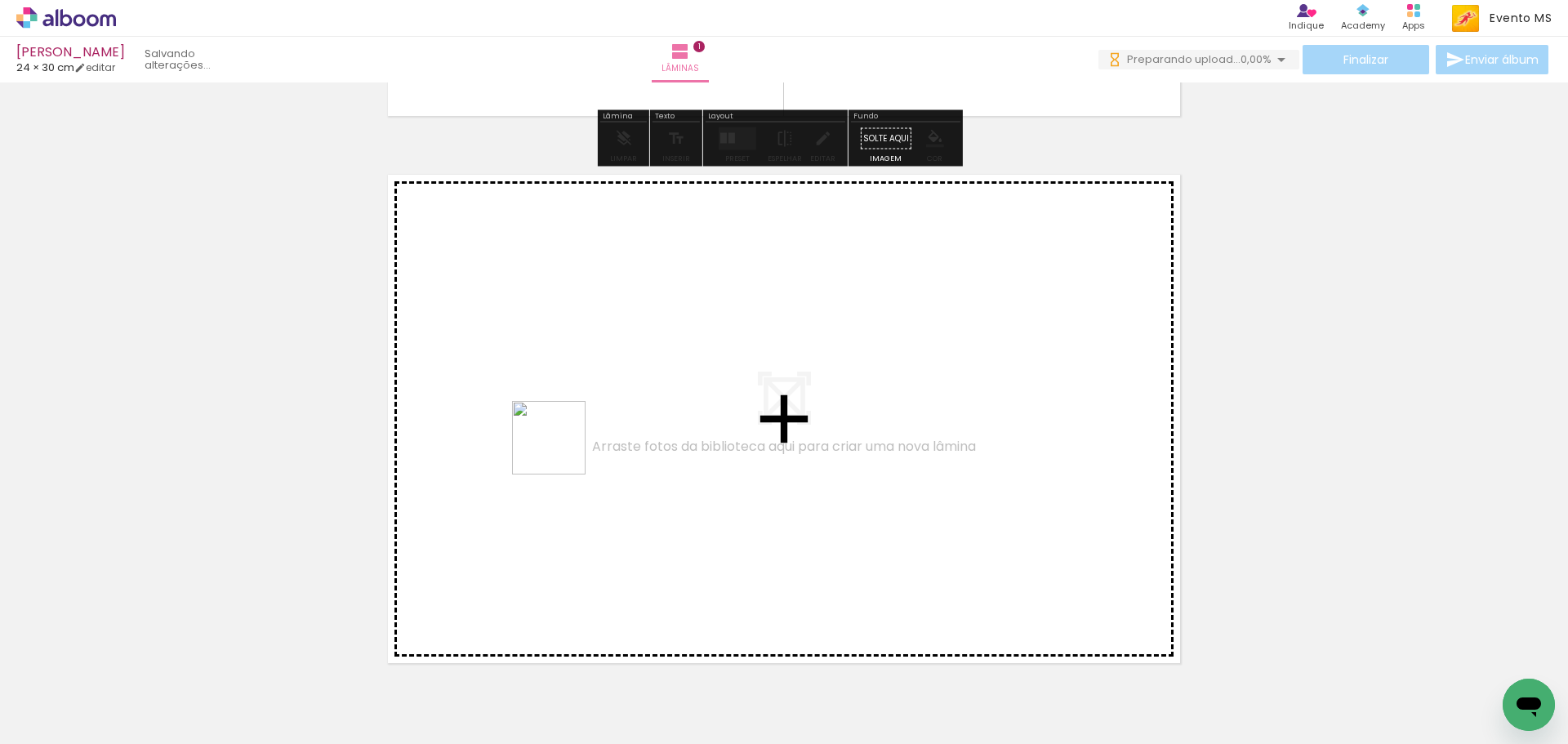
drag, startPoint x: 350, startPoint y: 688, endPoint x: 561, endPoint y: 450, distance: 318.1
click at [561, 450] on quentale-workspace at bounding box center [784, 372] width 1568 height 744
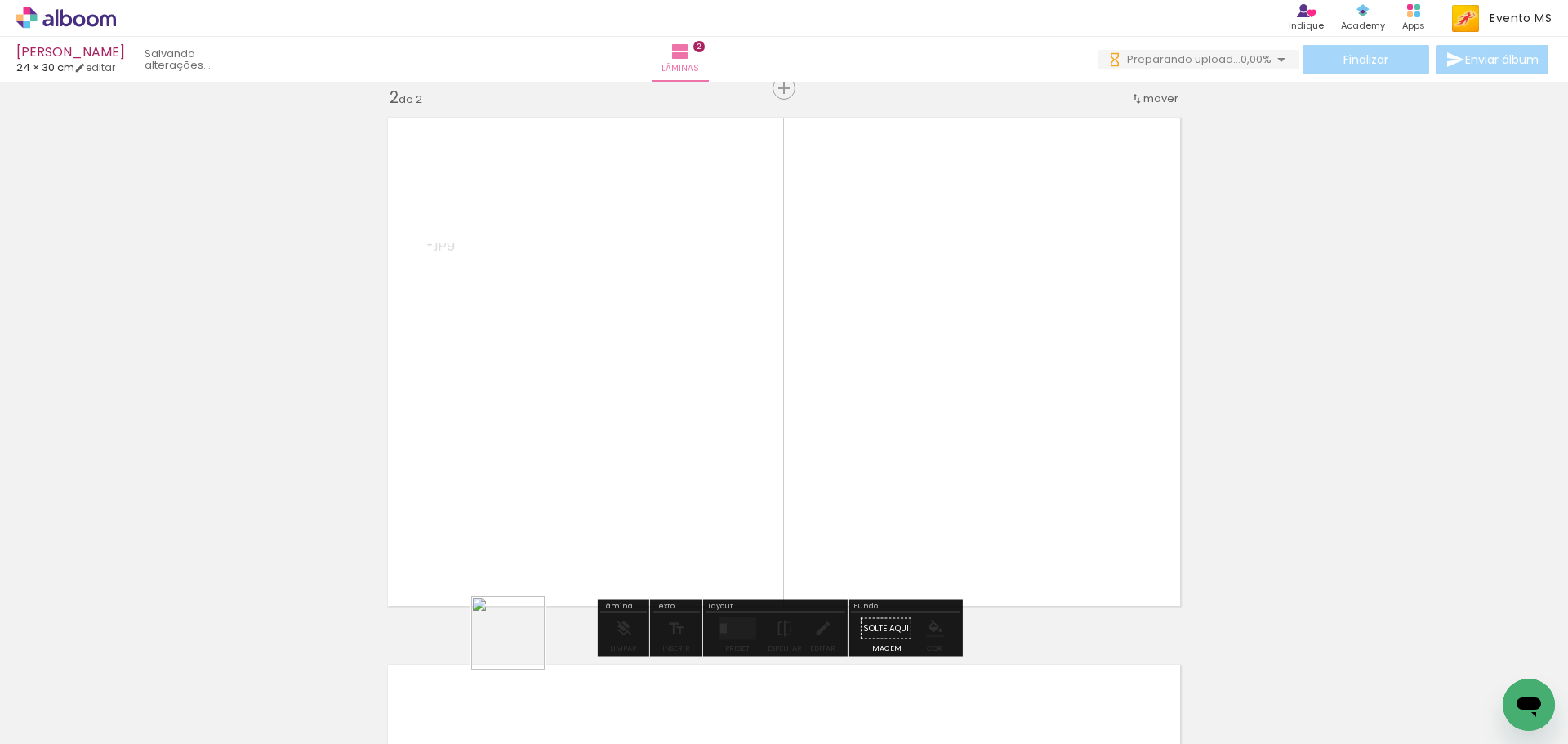
drag, startPoint x: 457, startPoint y: 676, endPoint x: 875, endPoint y: 413, distance: 493.9
click at [941, 337] on quentale-workspace at bounding box center [784, 372] width 1568 height 744
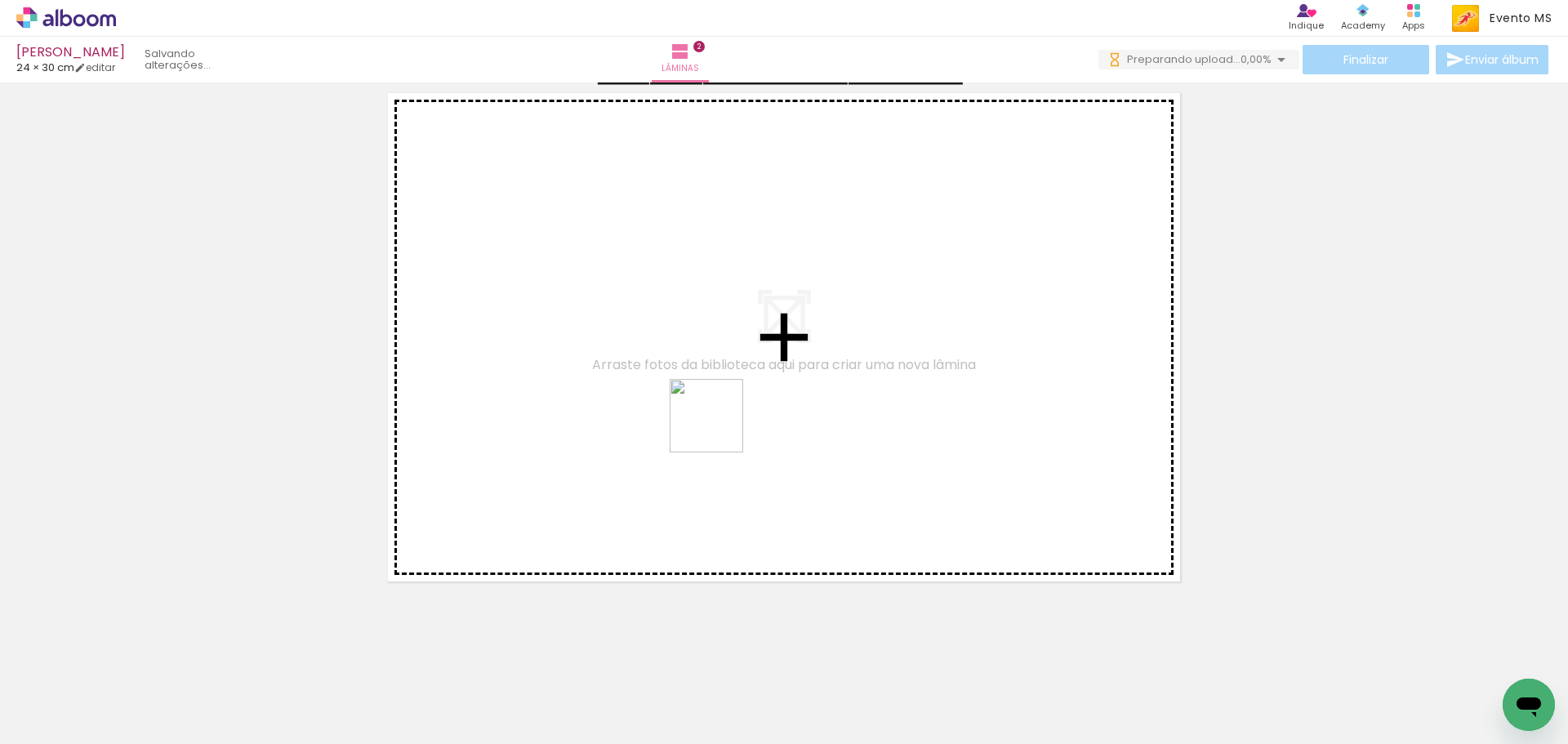
drag, startPoint x: 552, startPoint y: 705, endPoint x: 719, endPoint y: 427, distance: 324.3
click at [719, 427] on quentale-workspace at bounding box center [784, 372] width 1568 height 744
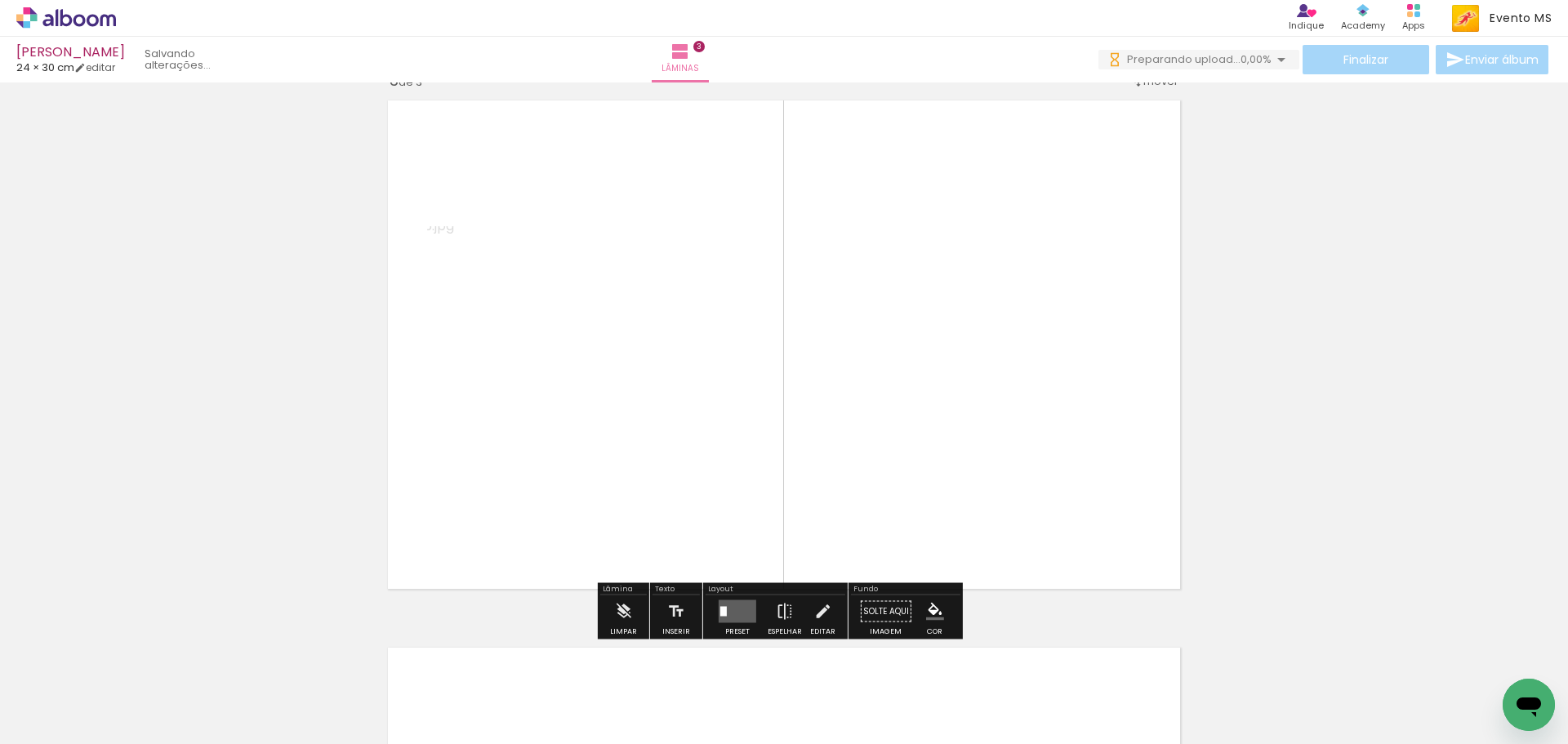
scroll to position [1116, 0]
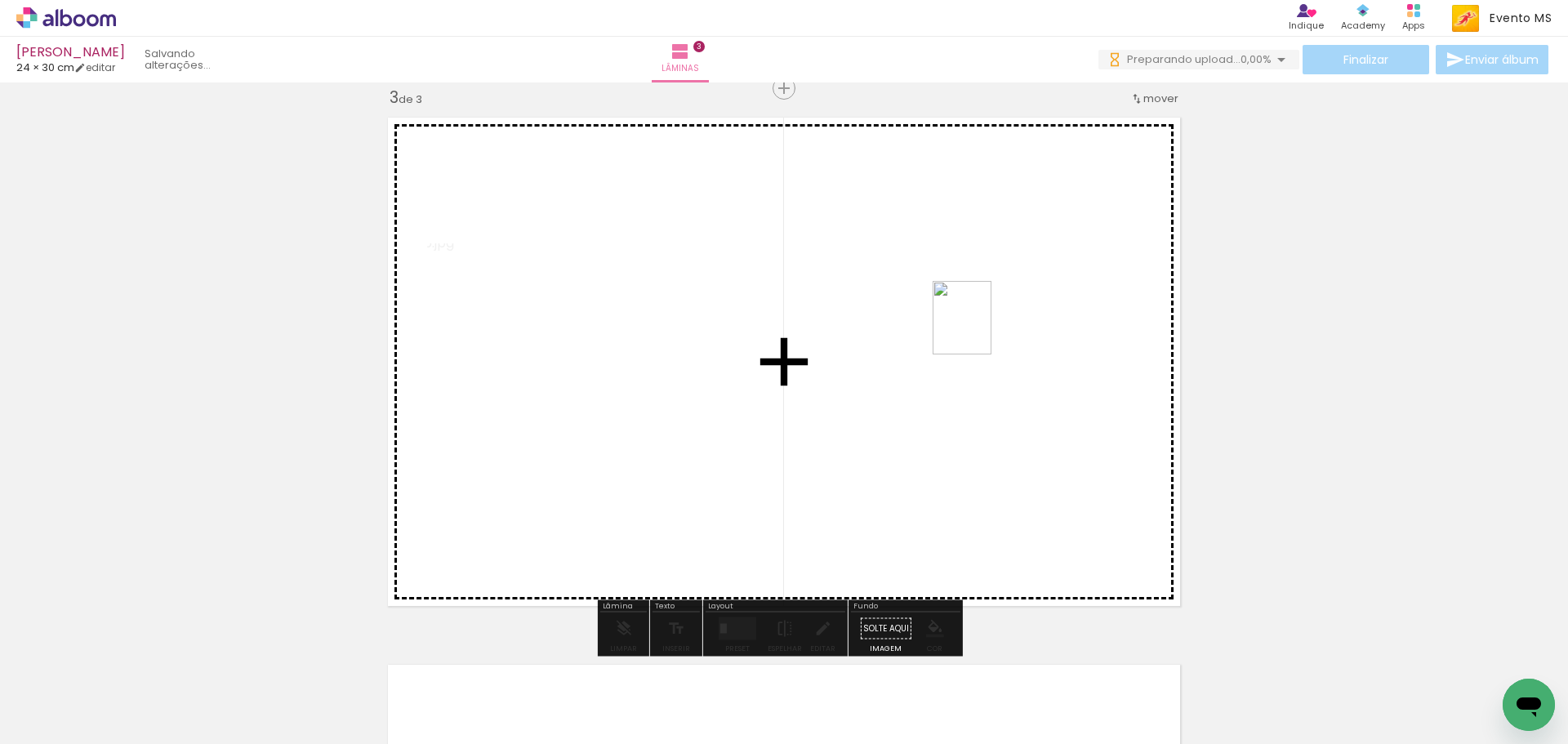
drag, startPoint x: 647, startPoint y: 690, endPoint x: 971, endPoint y: 348, distance: 471.1
click at [983, 329] on quentale-workspace at bounding box center [784, 372] width 1568 height 744
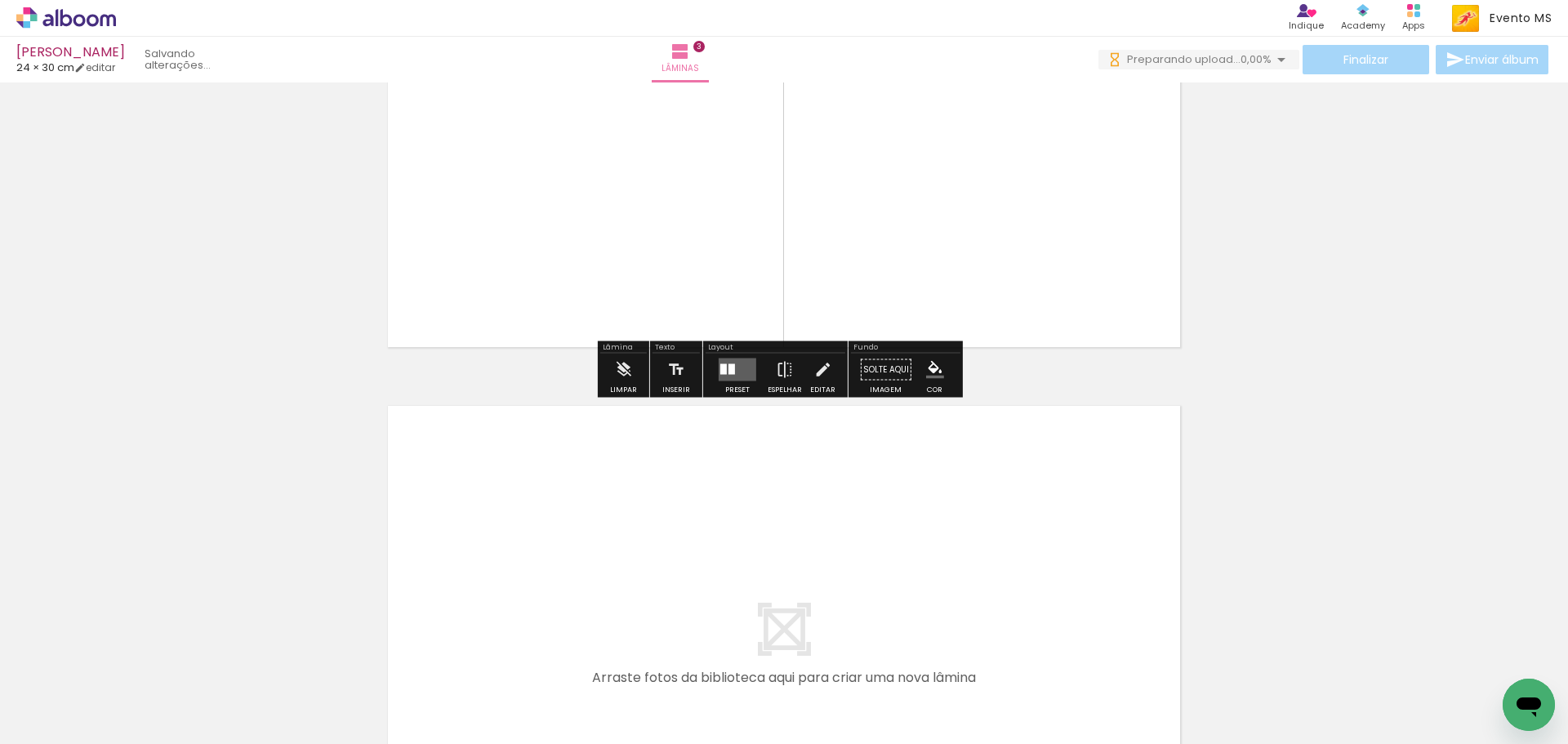
scroll to position [1605, 0]
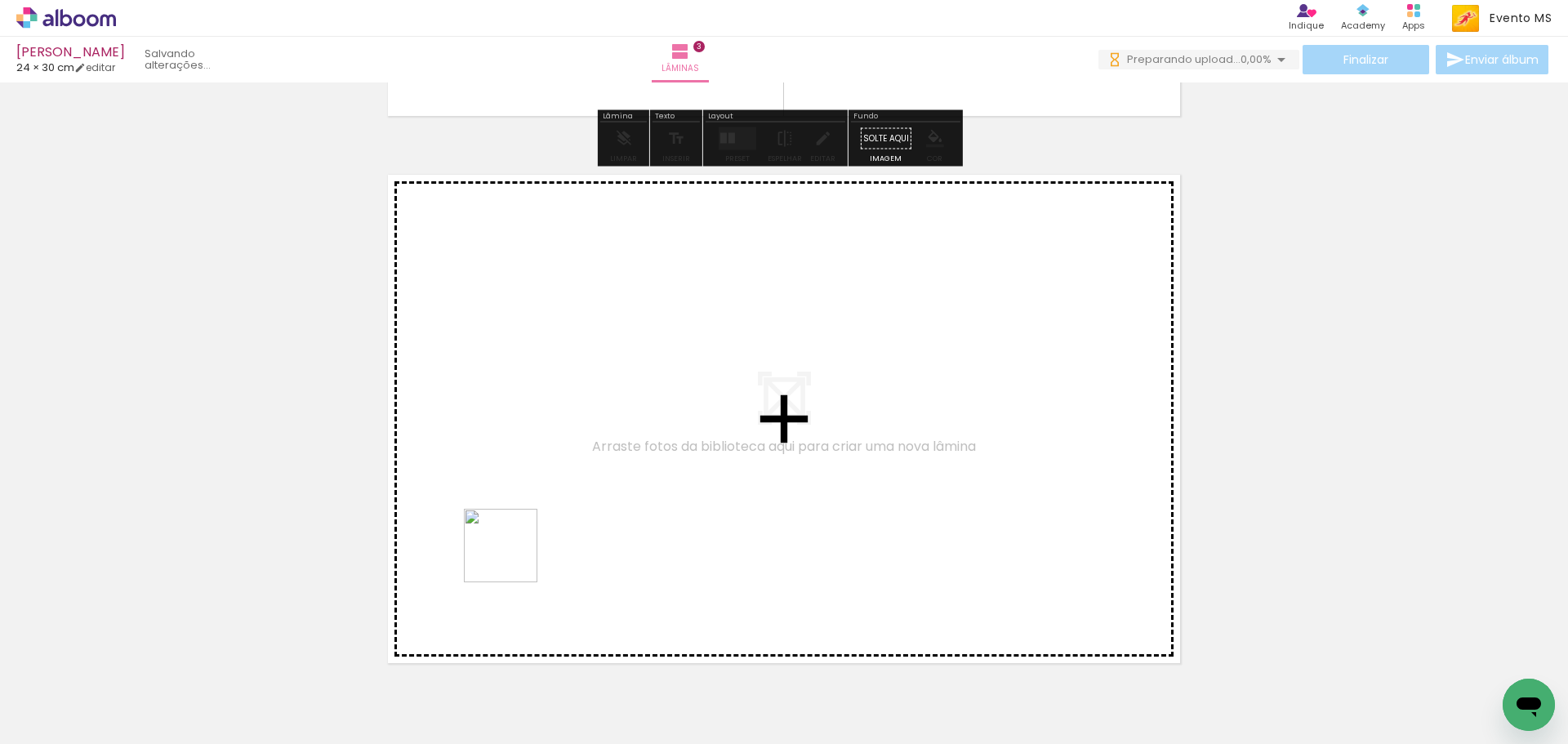
drag, startPoint x: 722, startPoint y: 697, endPoint x: 524, endPoint y: 530, distance: 259.0
click at [524, 530] on quentale-workspace at bounding box center [784, 372] width 1568 height 744
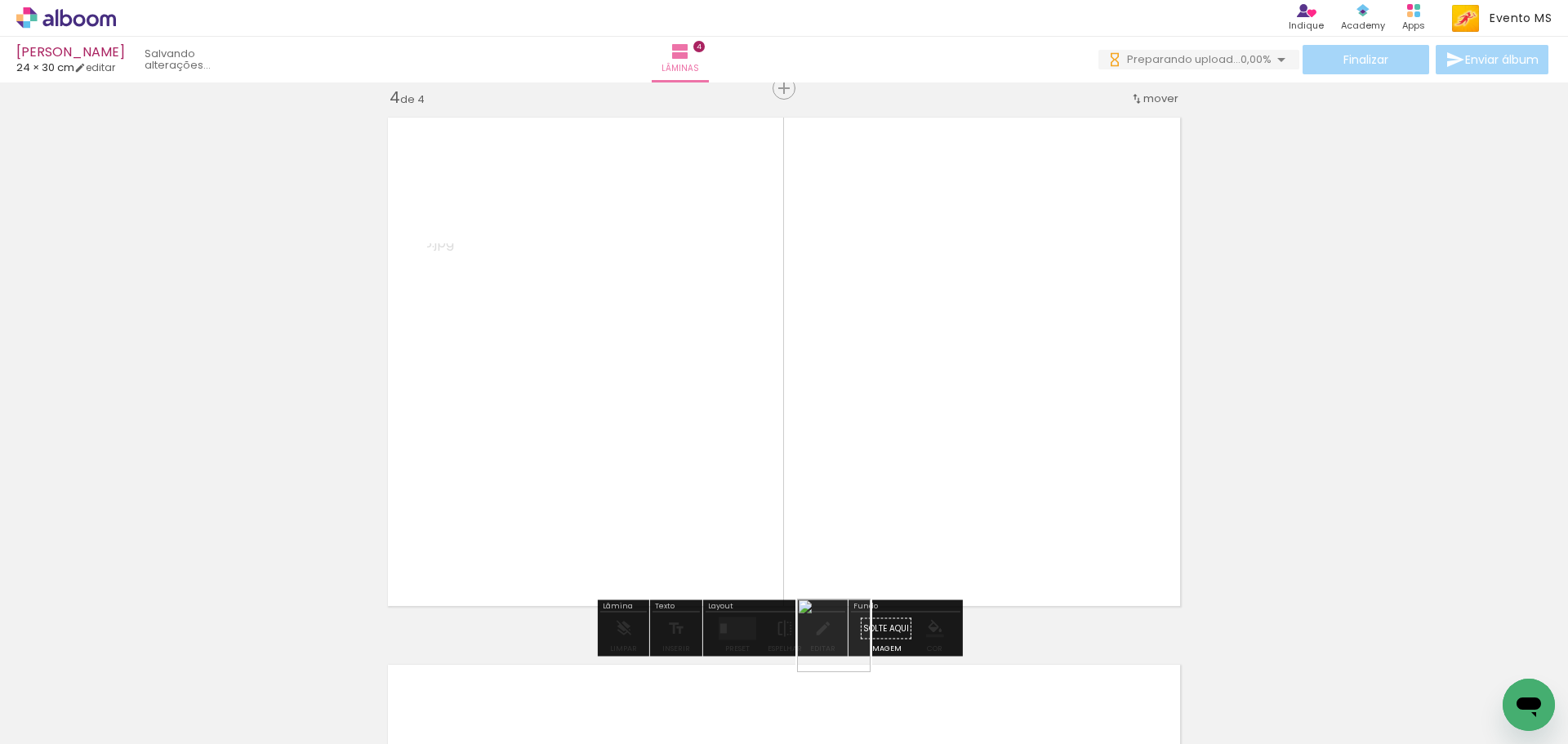
drag, startPoint x: 809, startPoint y: 686, endPoint x: 939, endPoint y: 430, distance: 287.1
click at [958, 383] on quentale-workspace at bounding box center [784, 372] width 1568 height 744
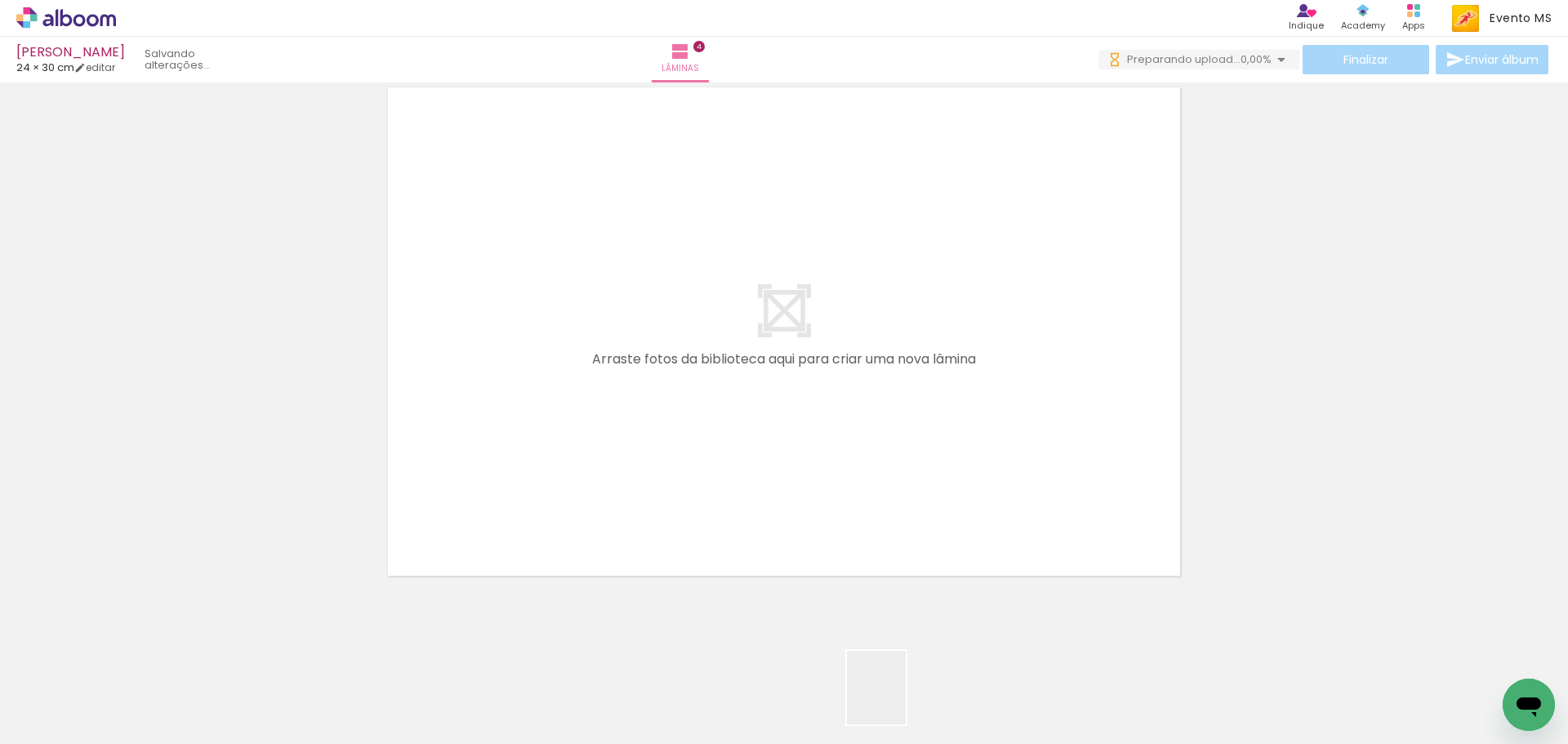
drag, startPoint x: 895, startPoint y: 704, endPoint x: 803, endPoint y: 484, distance: 238.5
click at [663, 435] on quentale-workspace at bounding box center [784, 372] width 1568 height 744
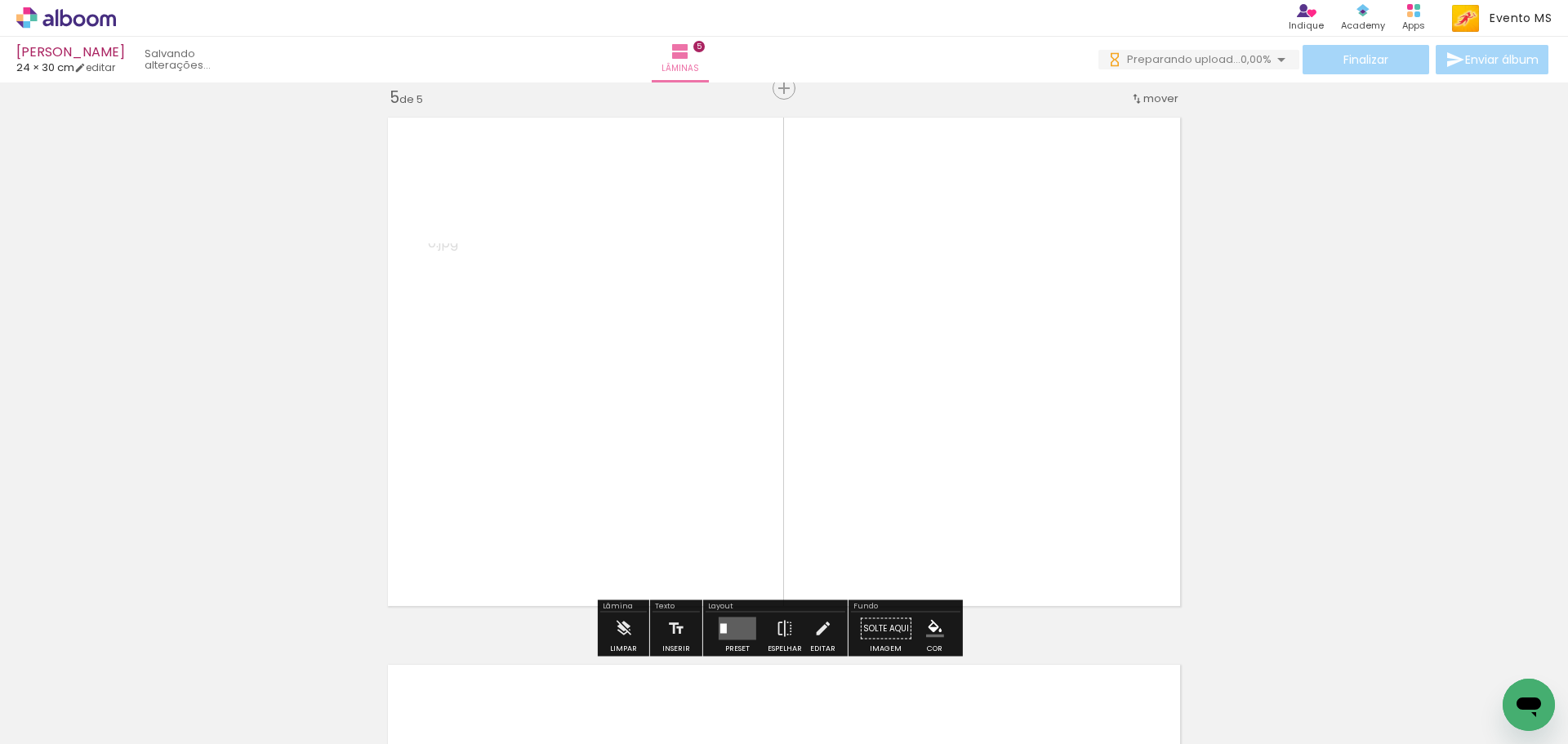
drag, startPoint x: 978, startPoint y: 642, endPoint x: 963, endPoint y: 396, distance: 246.5
click at [971, 398] on quentale-workspace at bounding box center [784, 372] width 1568 height 744
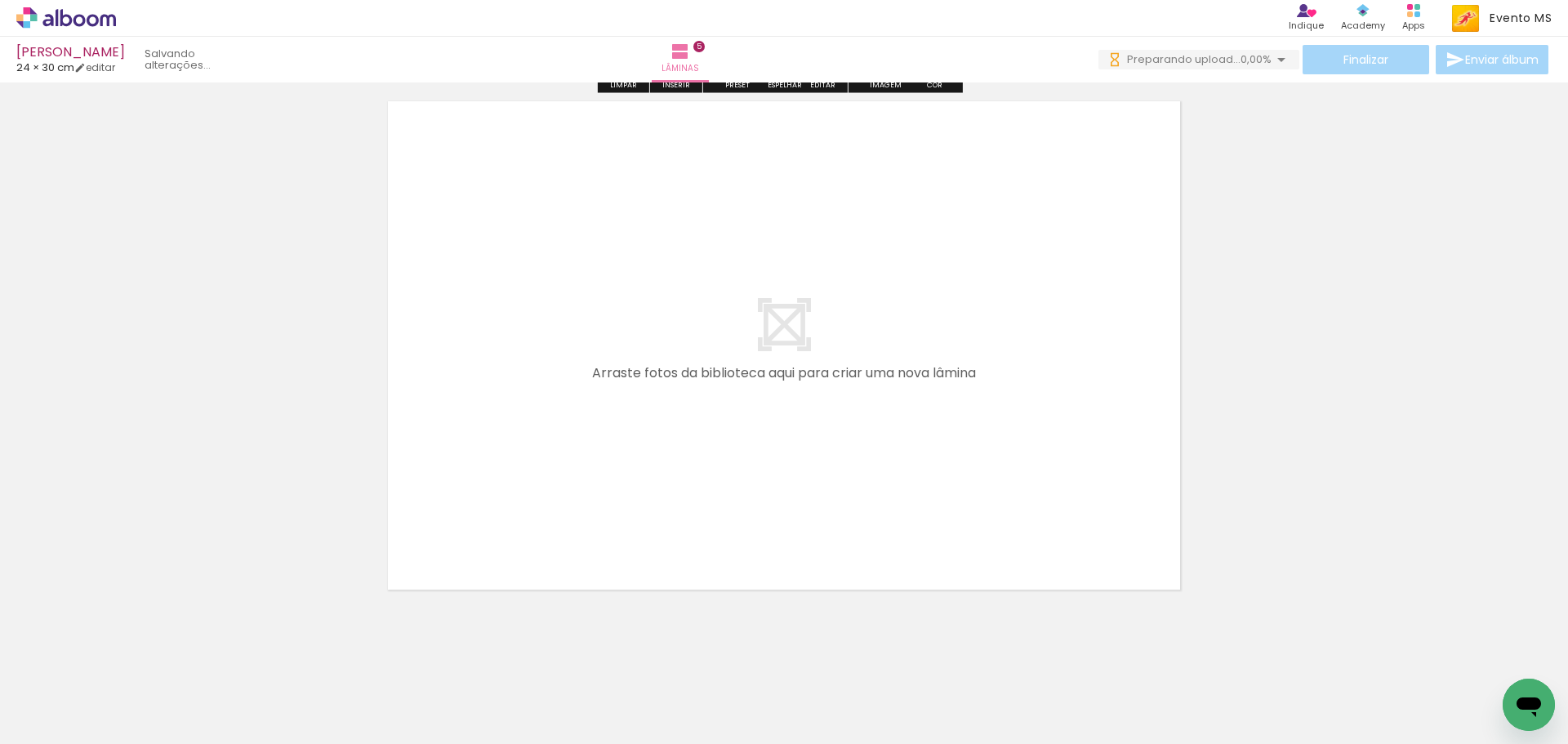
scroll to position [2781, 0]
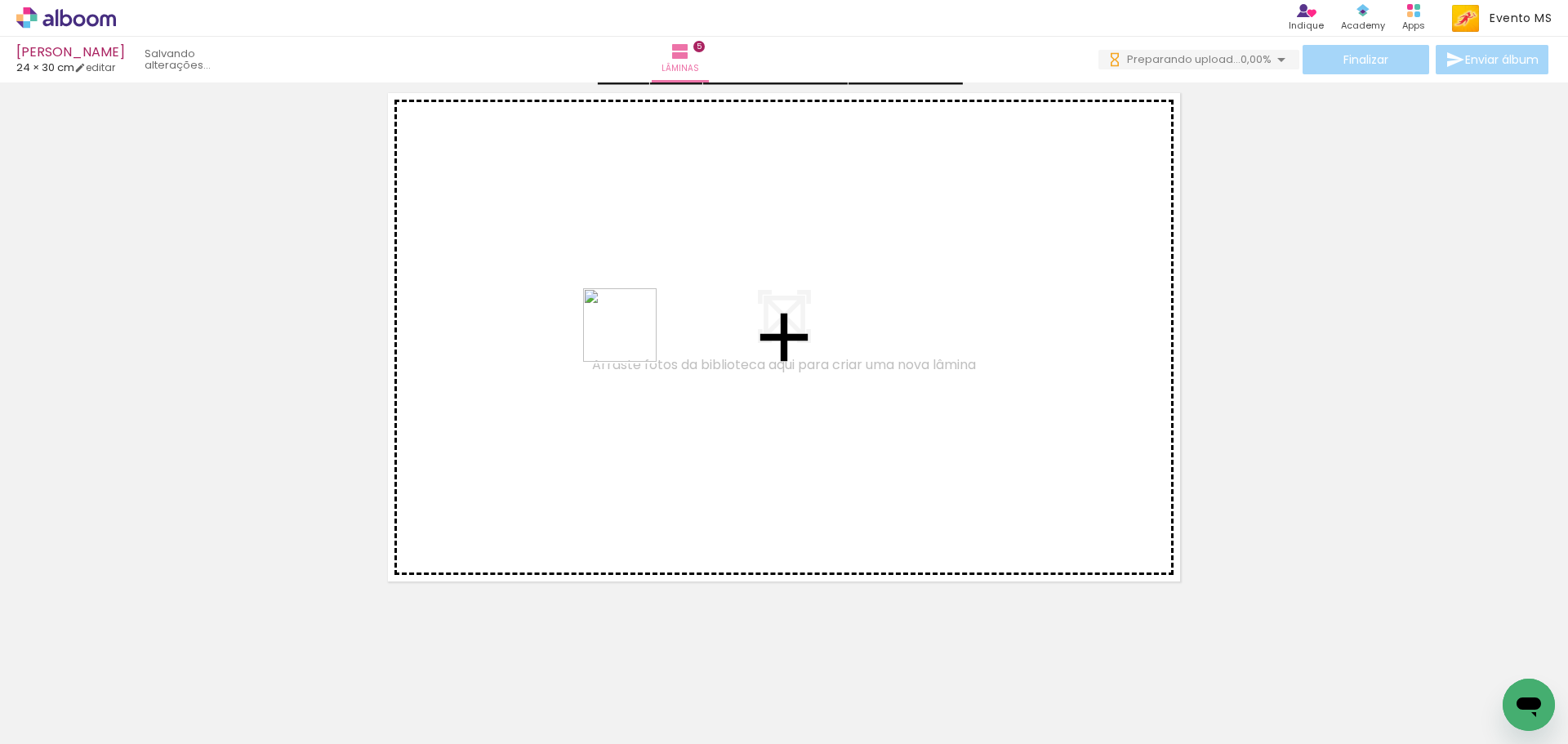
drag, startPoint x: 1072, startPoint y: 704, endPoint x: 629, endPoint y: 335, distance: 576.6
click at [629, 335] on quentale-workspace at bounding box center [784, 372] width 1568 height 744
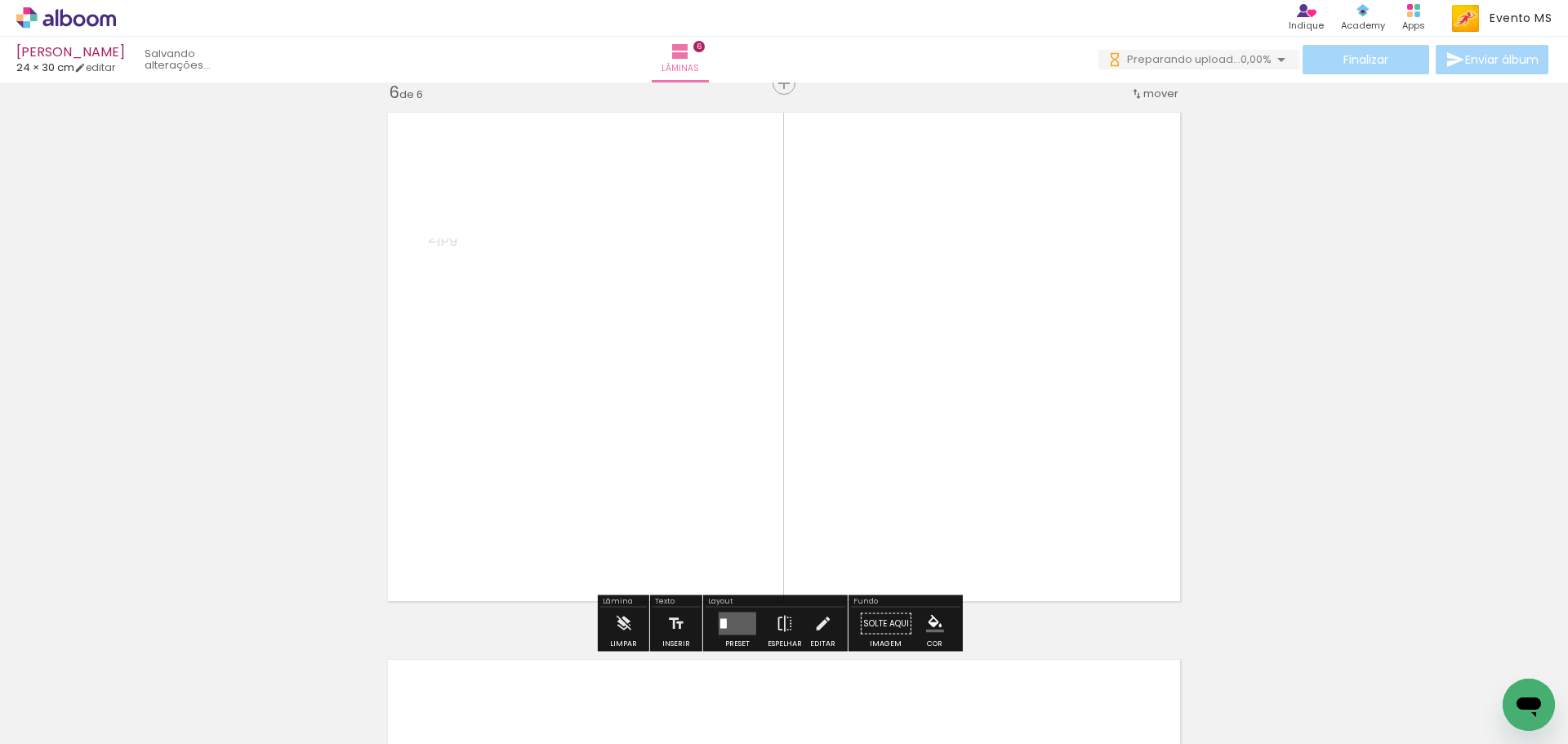
scroll to position [2756, 0]
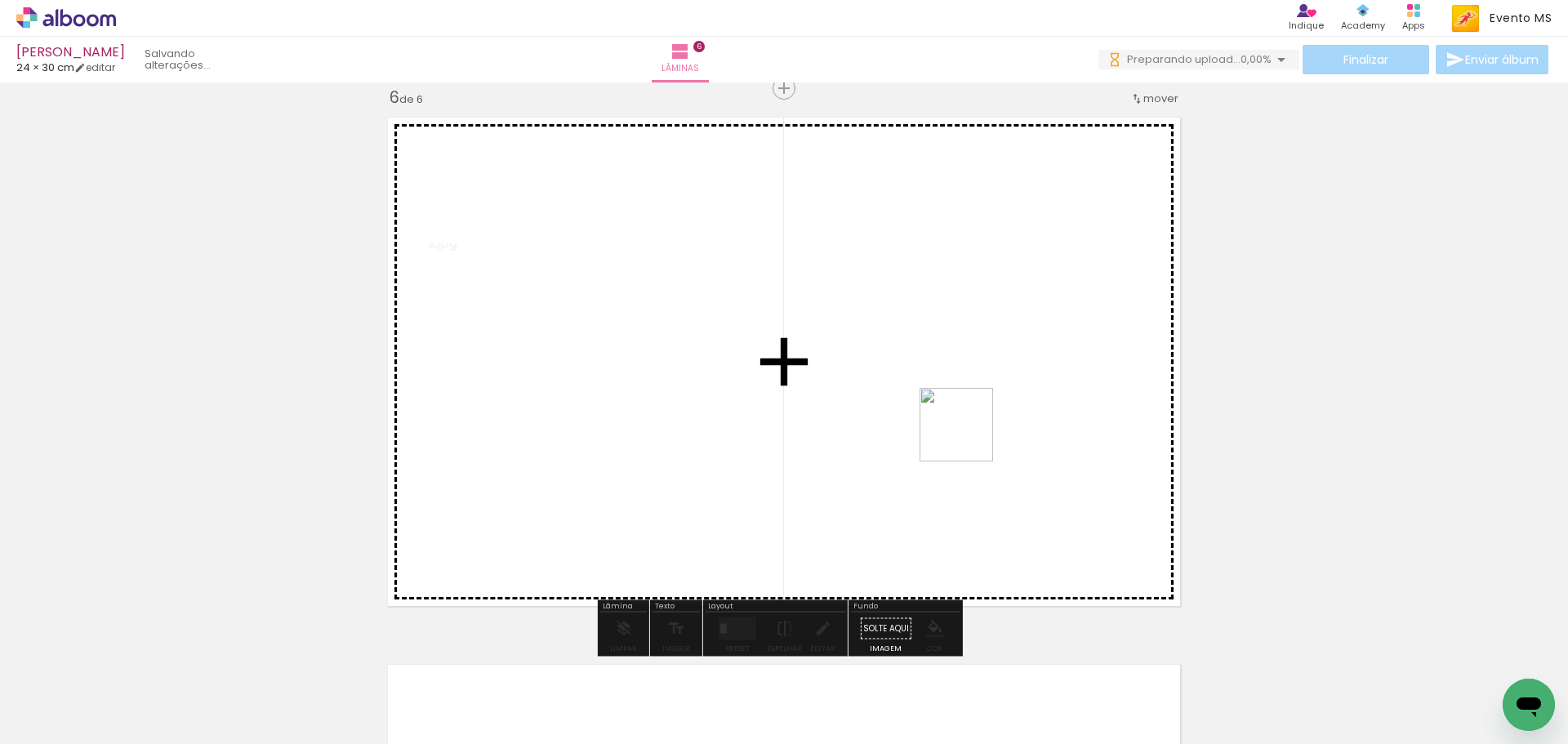
drag, startPoint x: 1182, startPoint y: 703, endPoint x: 878, endPoint y: 328, distance: 482.7
click at [878, 328] on quentale-workspace at bounding box center [784, 372] width 1568 height 744
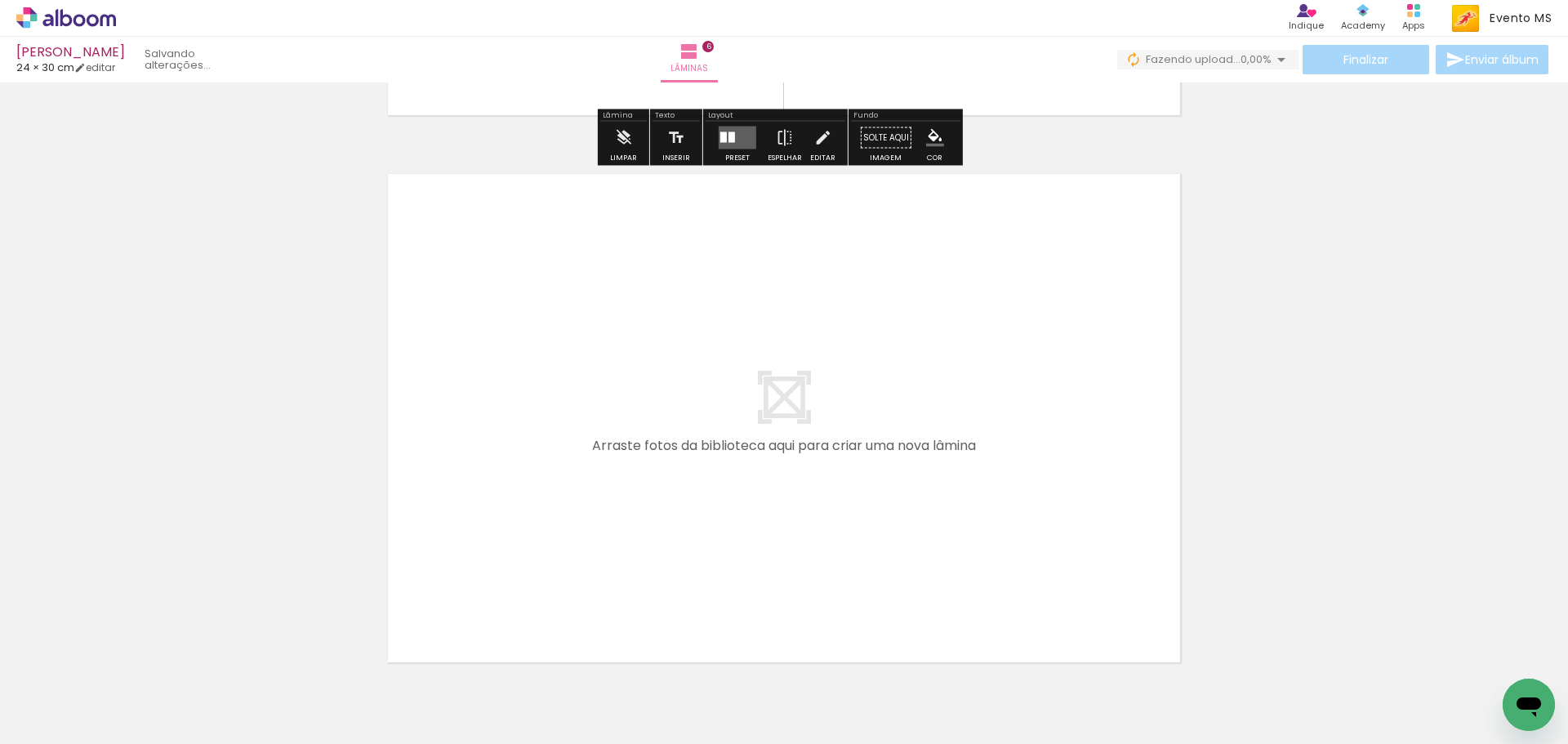
scroll to position [3334, 0]
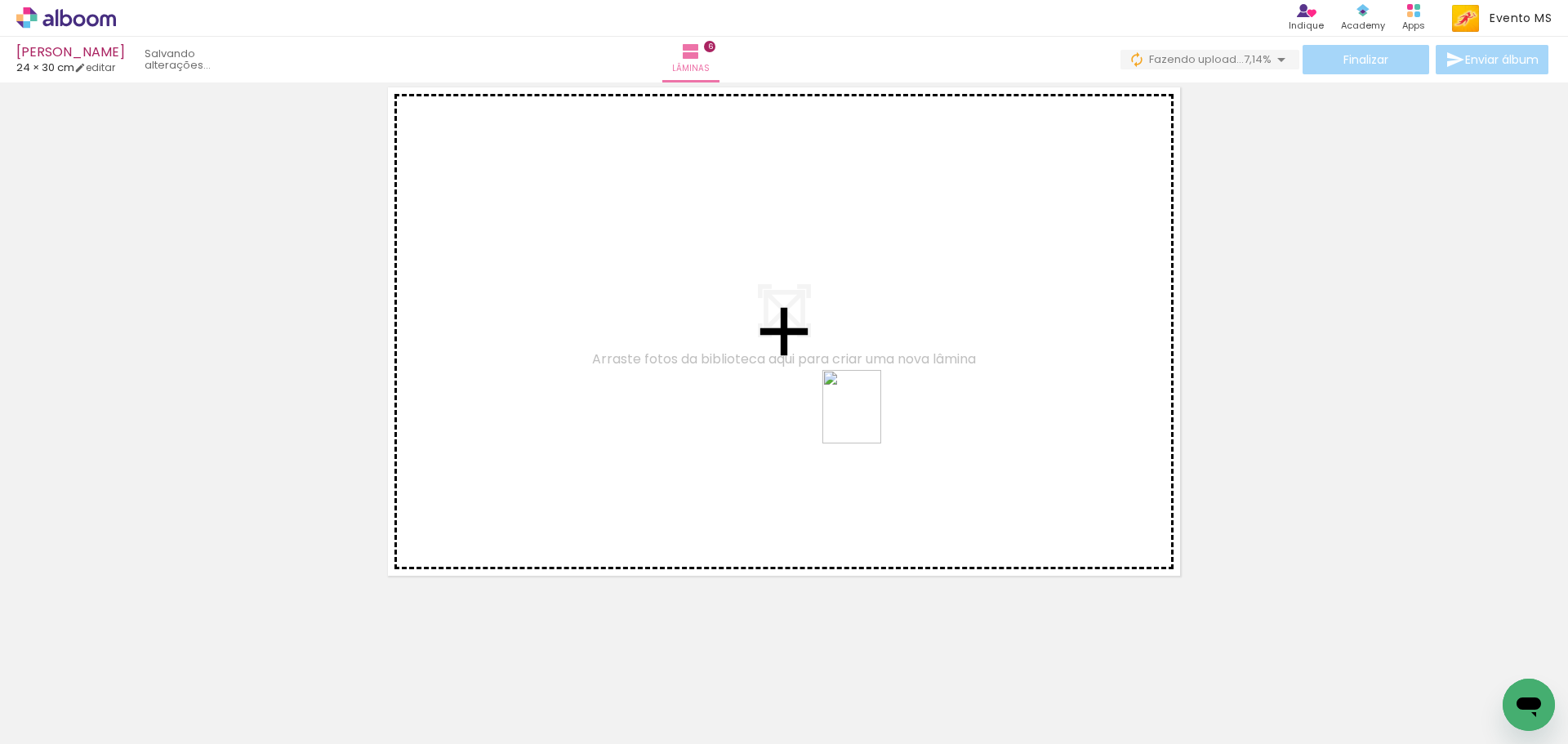
drag, startPoint x: 1243, startPoint y: 682, endPoint x: 885, endPoint y: 427, distance: 439.5
click at [824, 398] on quentale-workspace at bounding box center [784, 372] width 1568 height 744
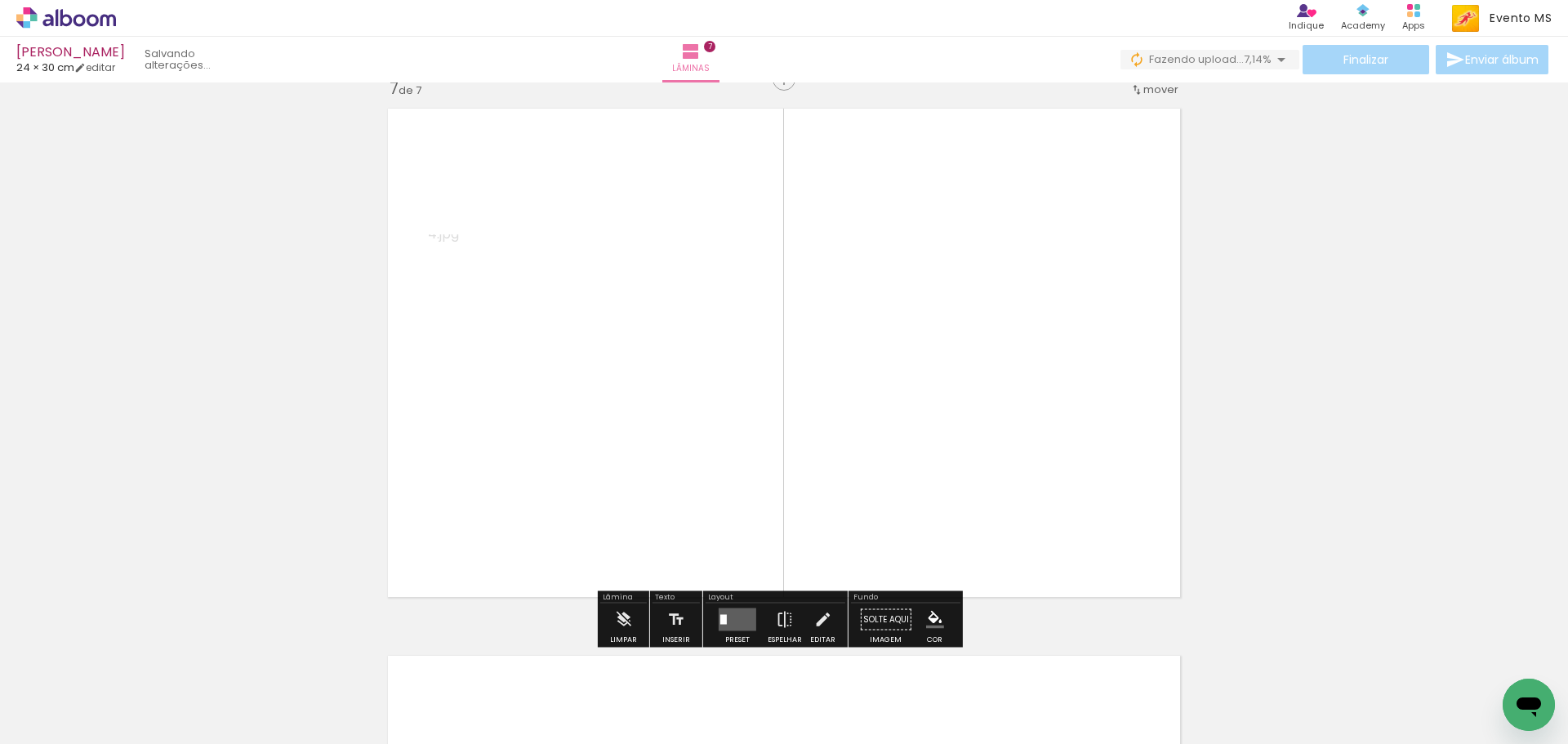
scroll to position [3304, 0]
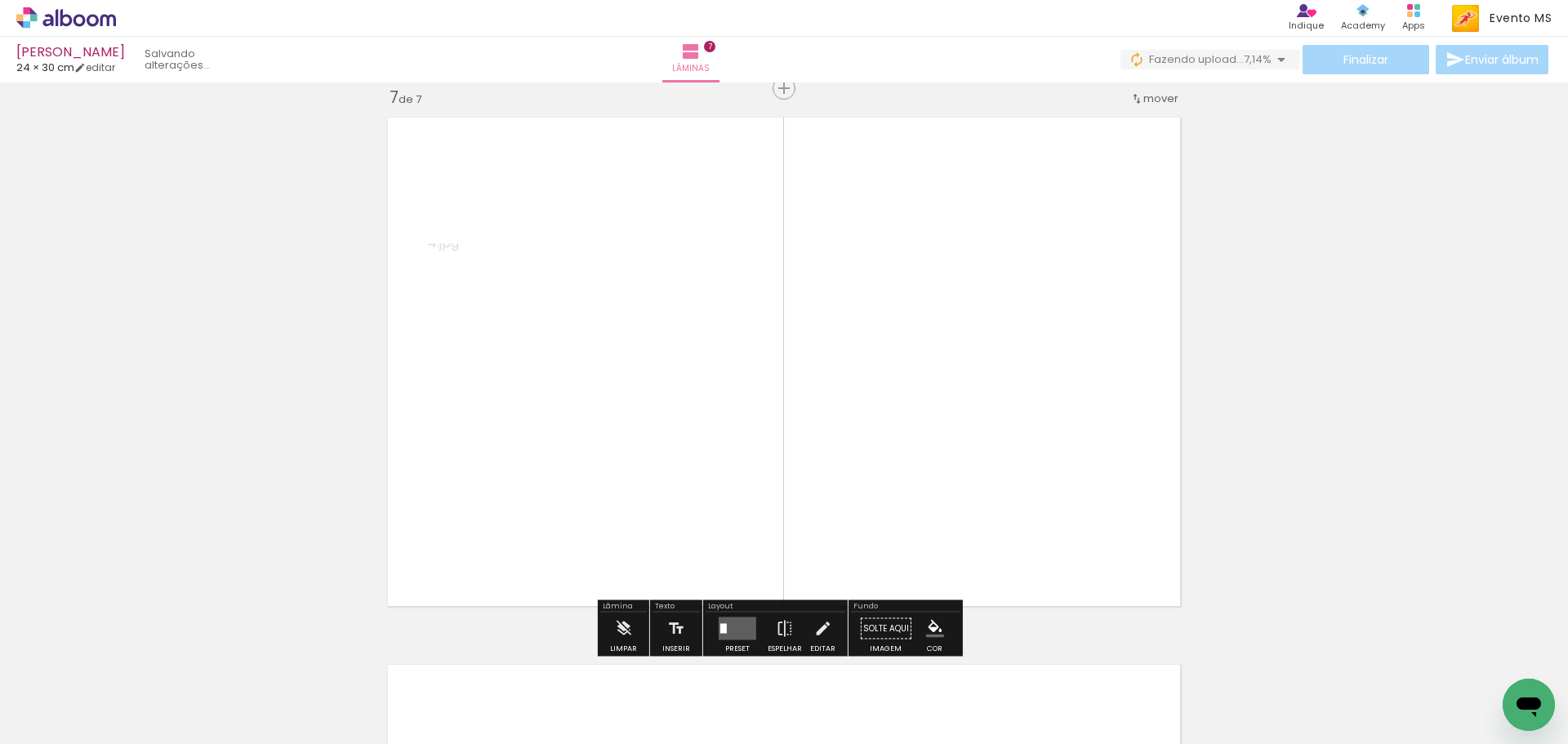
drag, startPoint x: 1348, startPoint y: 687, endPoint x: 1110, endPoint y: 427, distance: 352.5
click at [1117, 426] on quentale-workspace at bounding box center [784, 372] width 1568 height 744
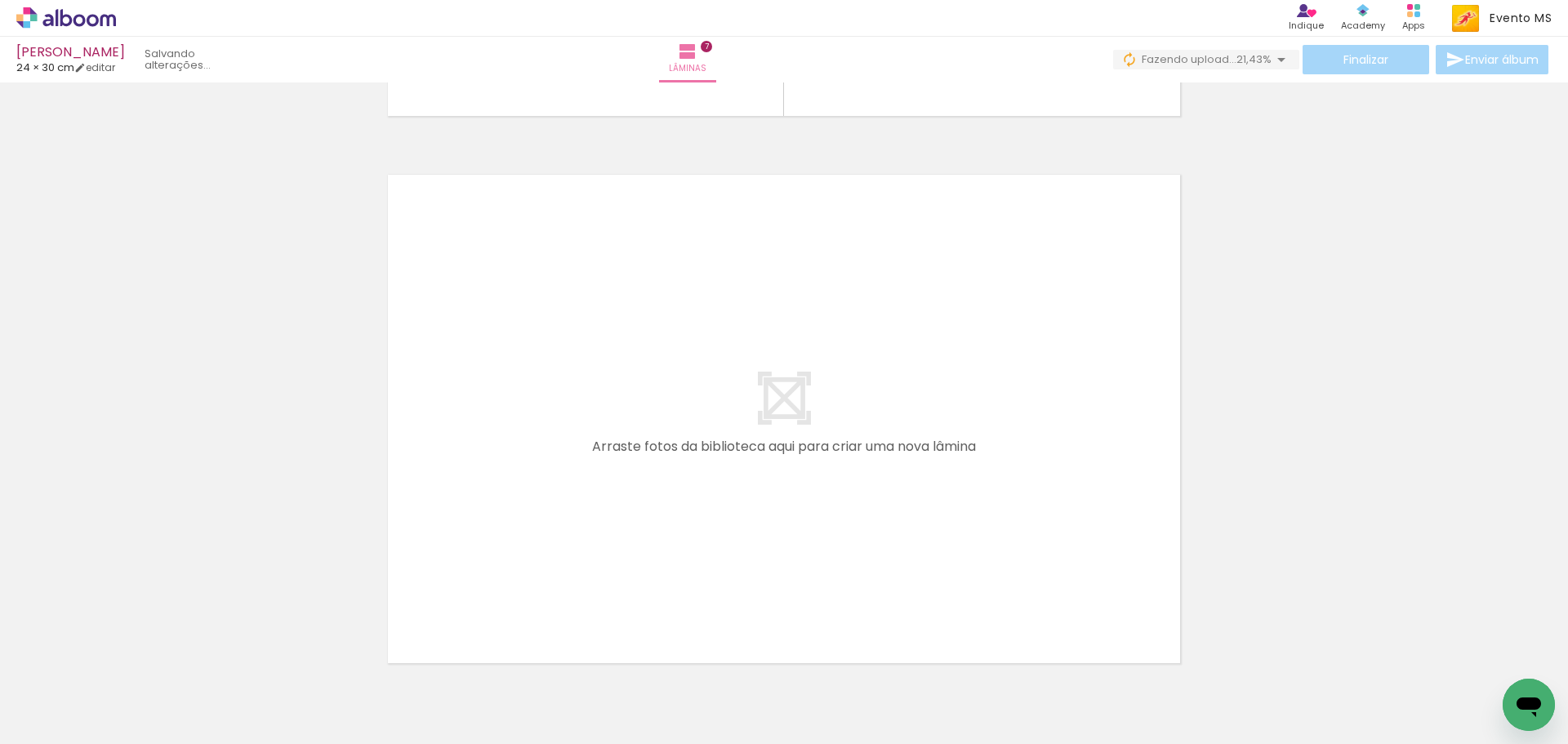
scroll to position [0, 775]
drag, startPoint x: 680, startPoint y: 696, endPoint x: 582, endPoint y: 477, distance: 239.9
click at [582, 477] on quentale-workspace at bounding box center [784, 372] width 1568 height 744
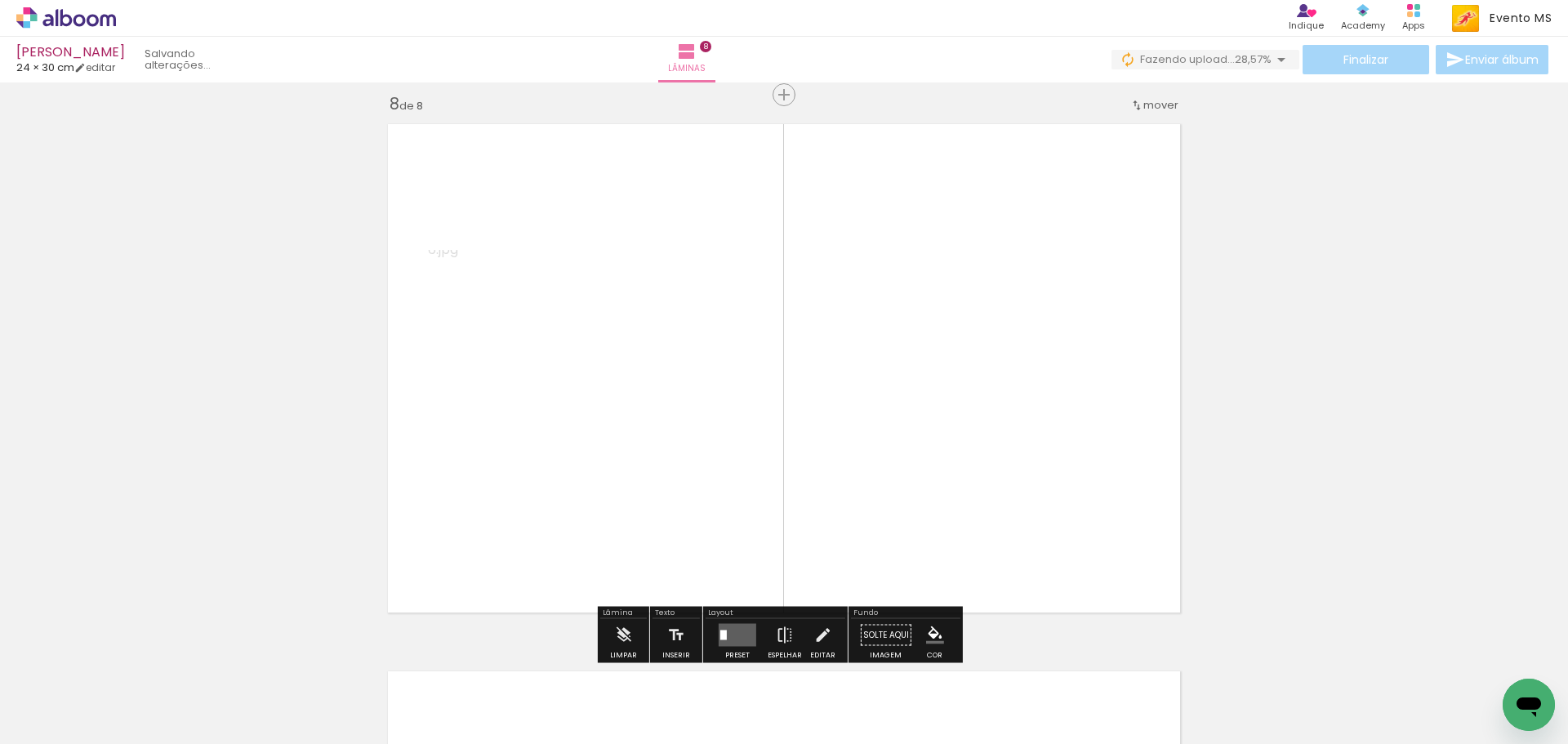
scroll to position [3851, 0]
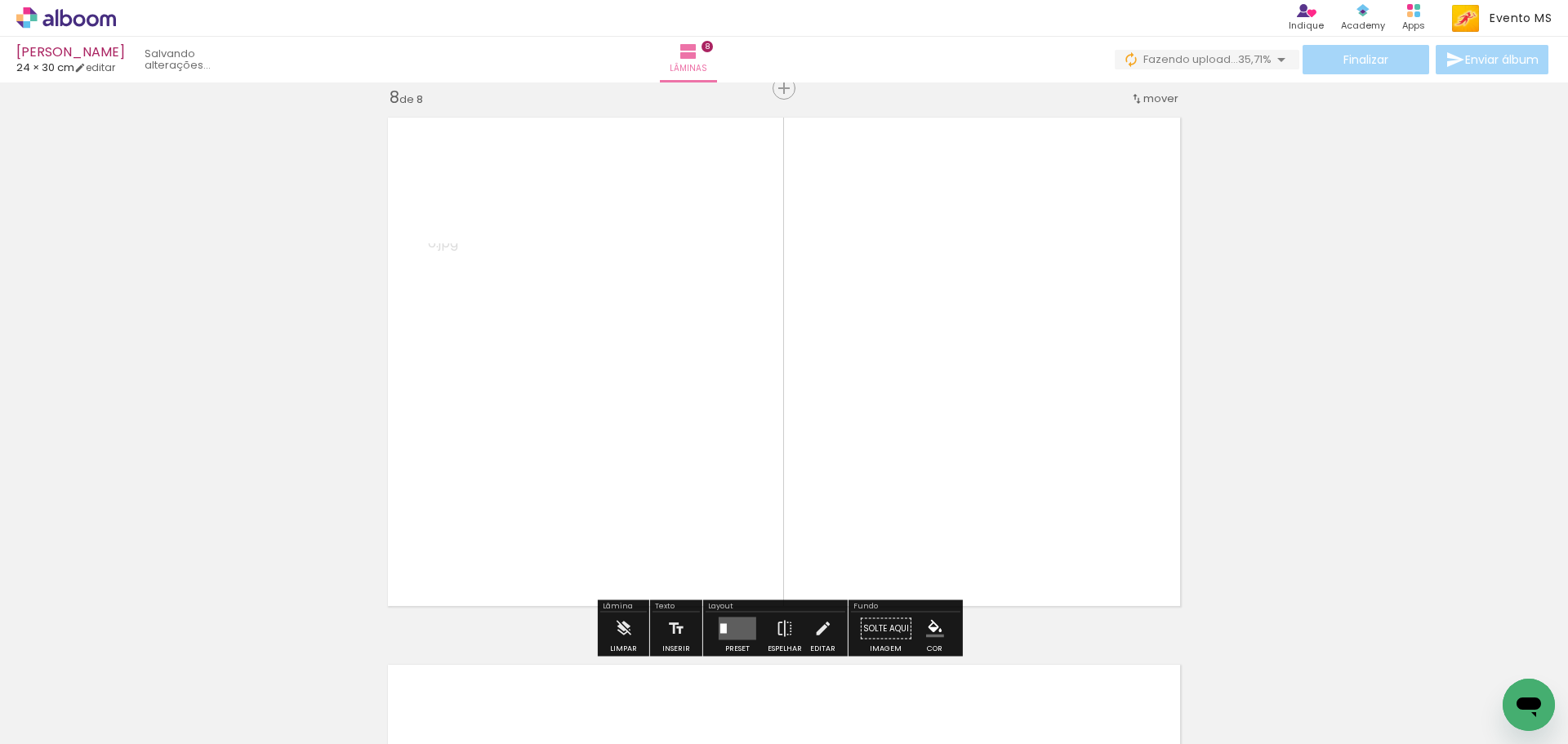
drag, startPoint x: 753, startPoint y: 694, endPoint x: 799, endPoint y: 437, distance: 261.1
click at [791, 452] on quentale-workspace at bounding box center [784, 372] width 1568 height 744
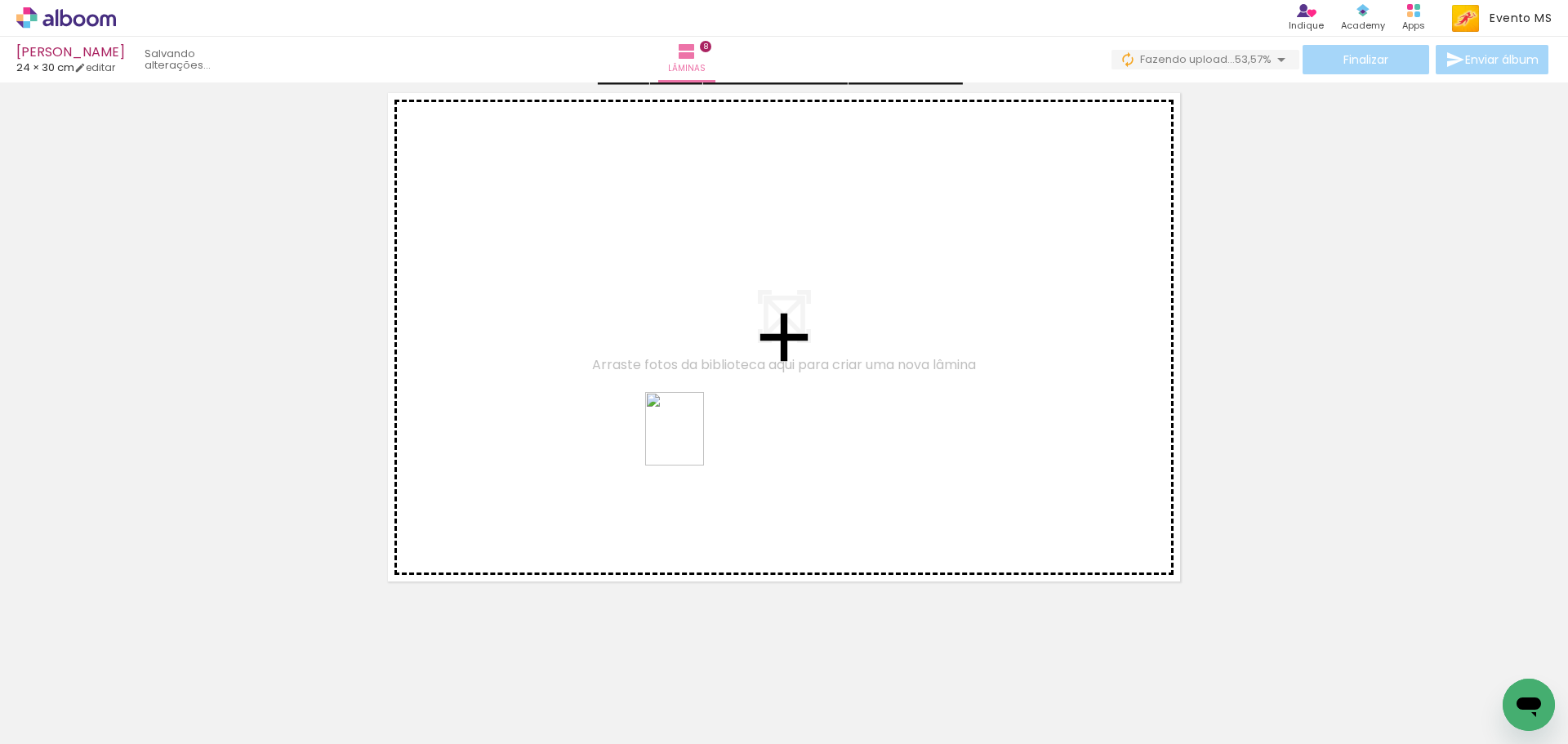
drag, startPoint x: 865, startPoint y: 707, endPoint x: 693, endPoint y: 440, distance: 317.6
click at [693, 440] on quentale-workspace at bounding box center [784, 372] width 1568 height 744
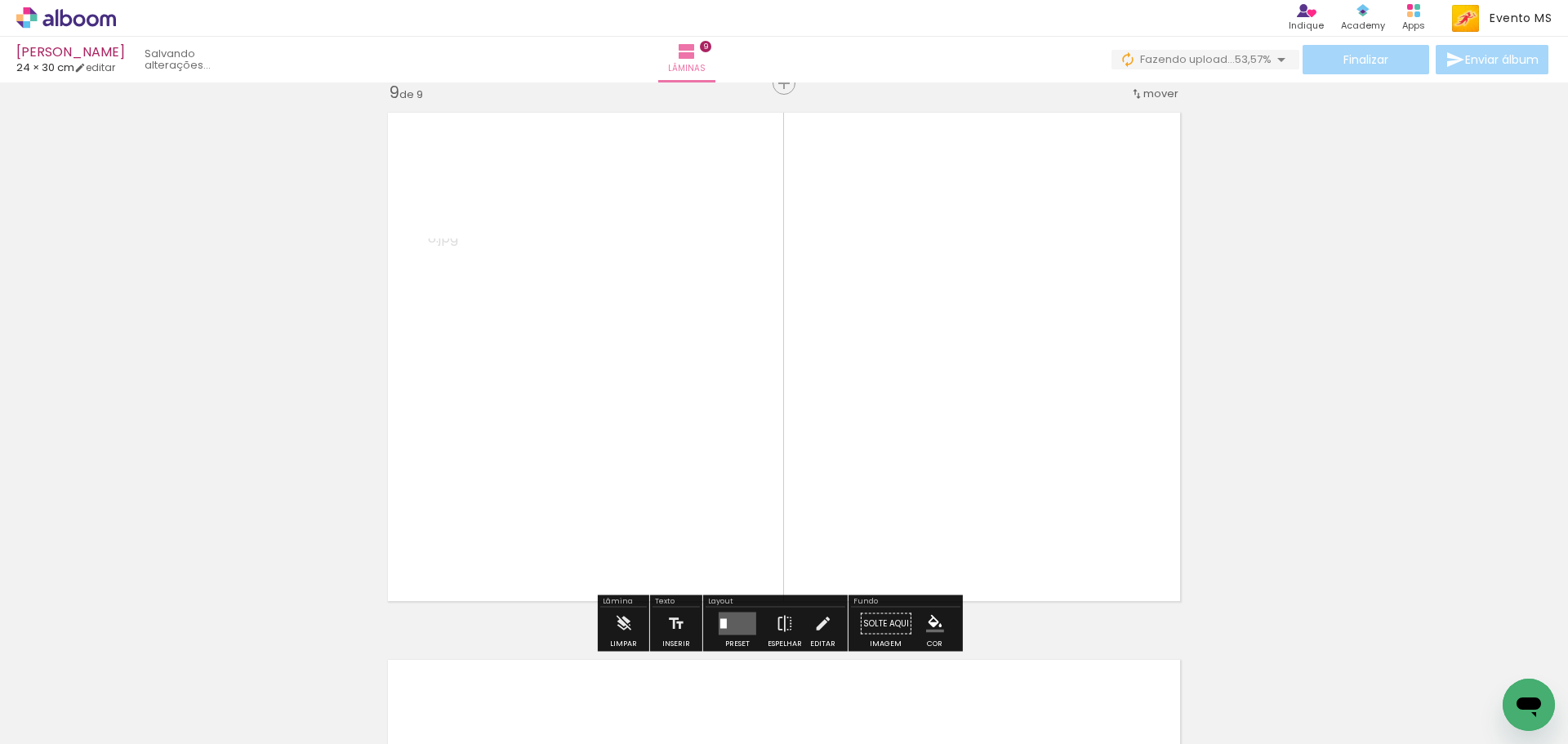
scroll to position [4397, 0]
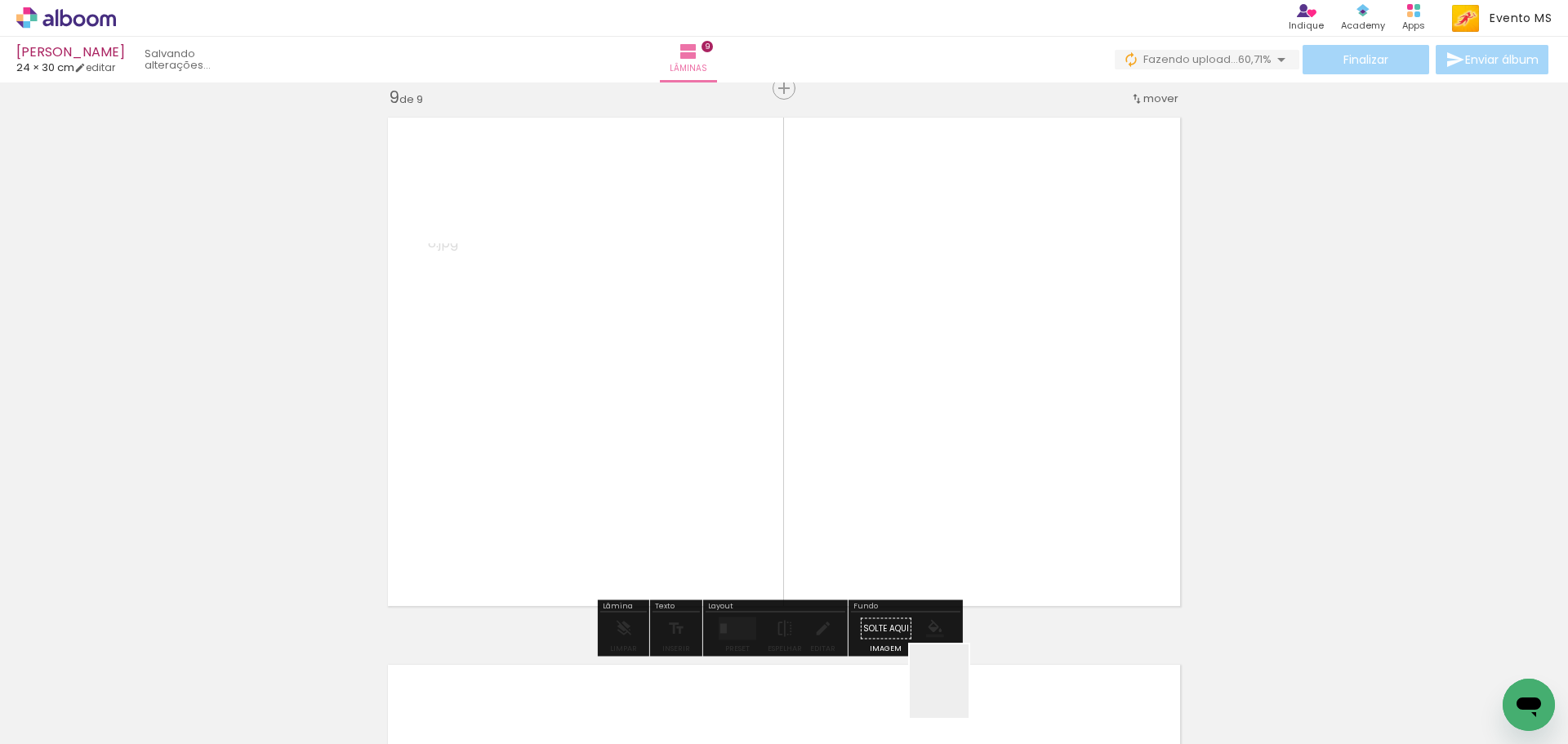
drag, startPoint x: 959, startPoint y: 693, endPoint x: 968, endPoint y: 457, distance: 236.2
click at [970, 463] on quentale-workspace at bounding box center [784, 372] width 1568 height 744
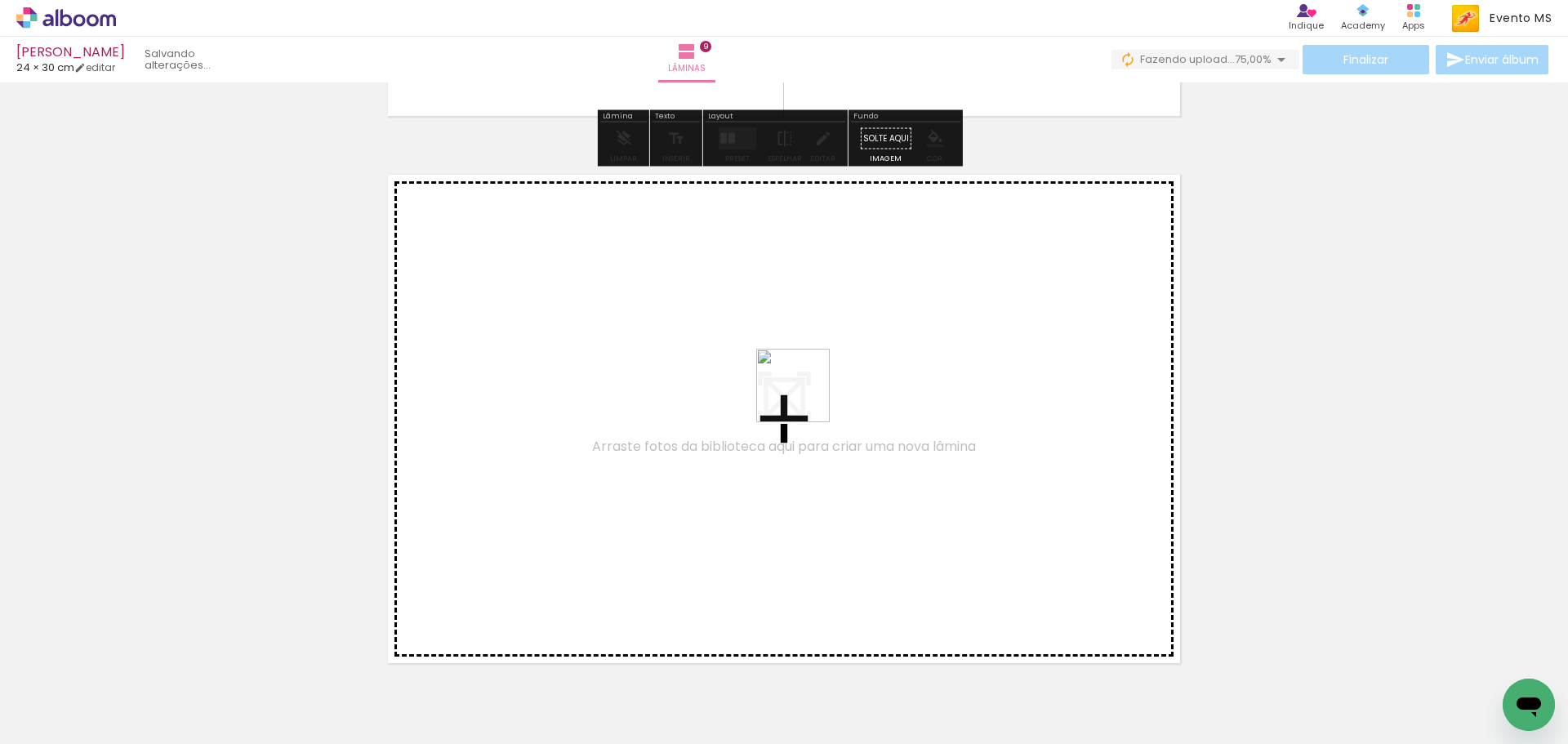
drag, startPoint x: 1030, startPoint y: 695, endPoint x: 1129, endPoint y: 689, distance: 99.2
click at [795, 394] on quentale-workspace at bounding box center [784, 372] width 1568 height 744
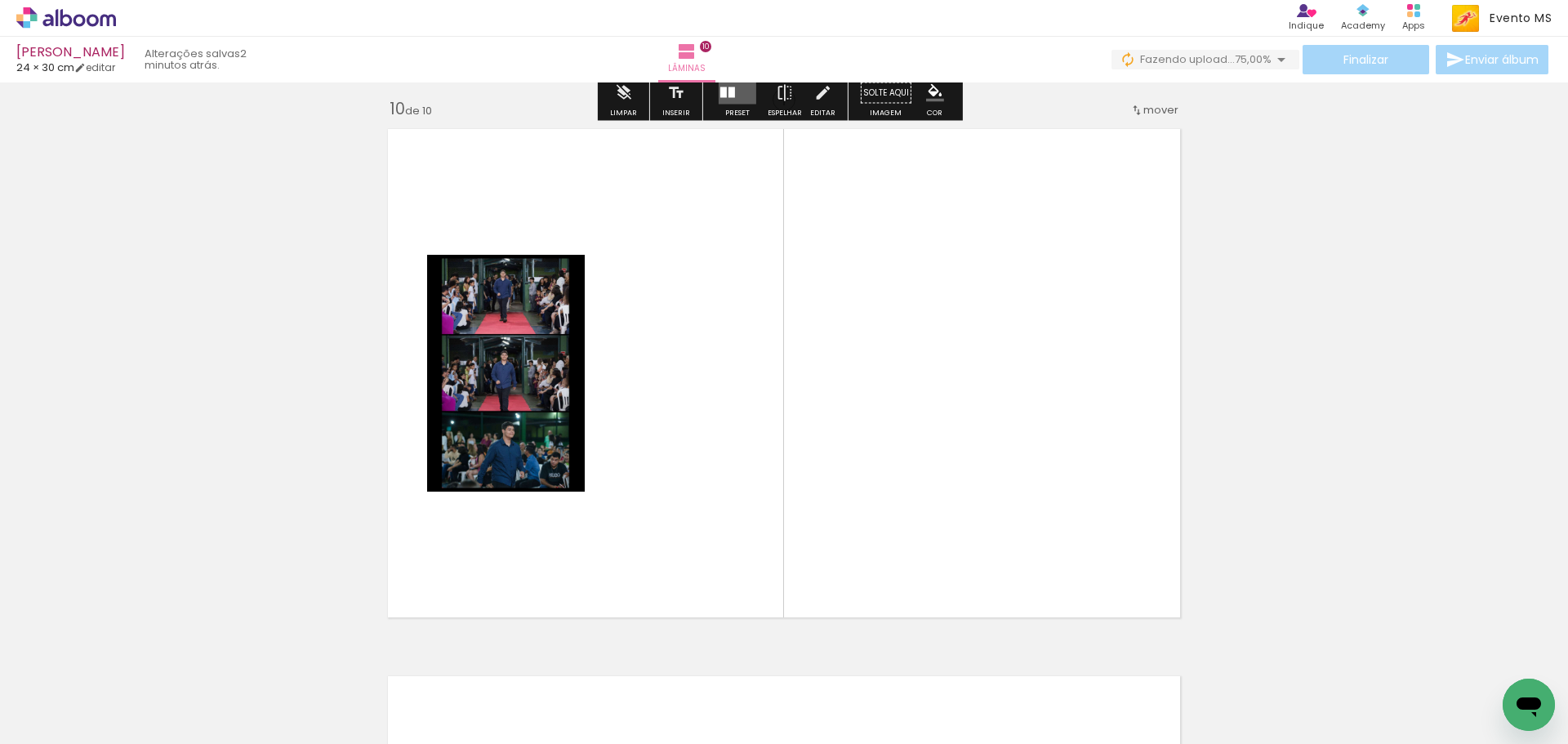
scroll to position [4944, 0]
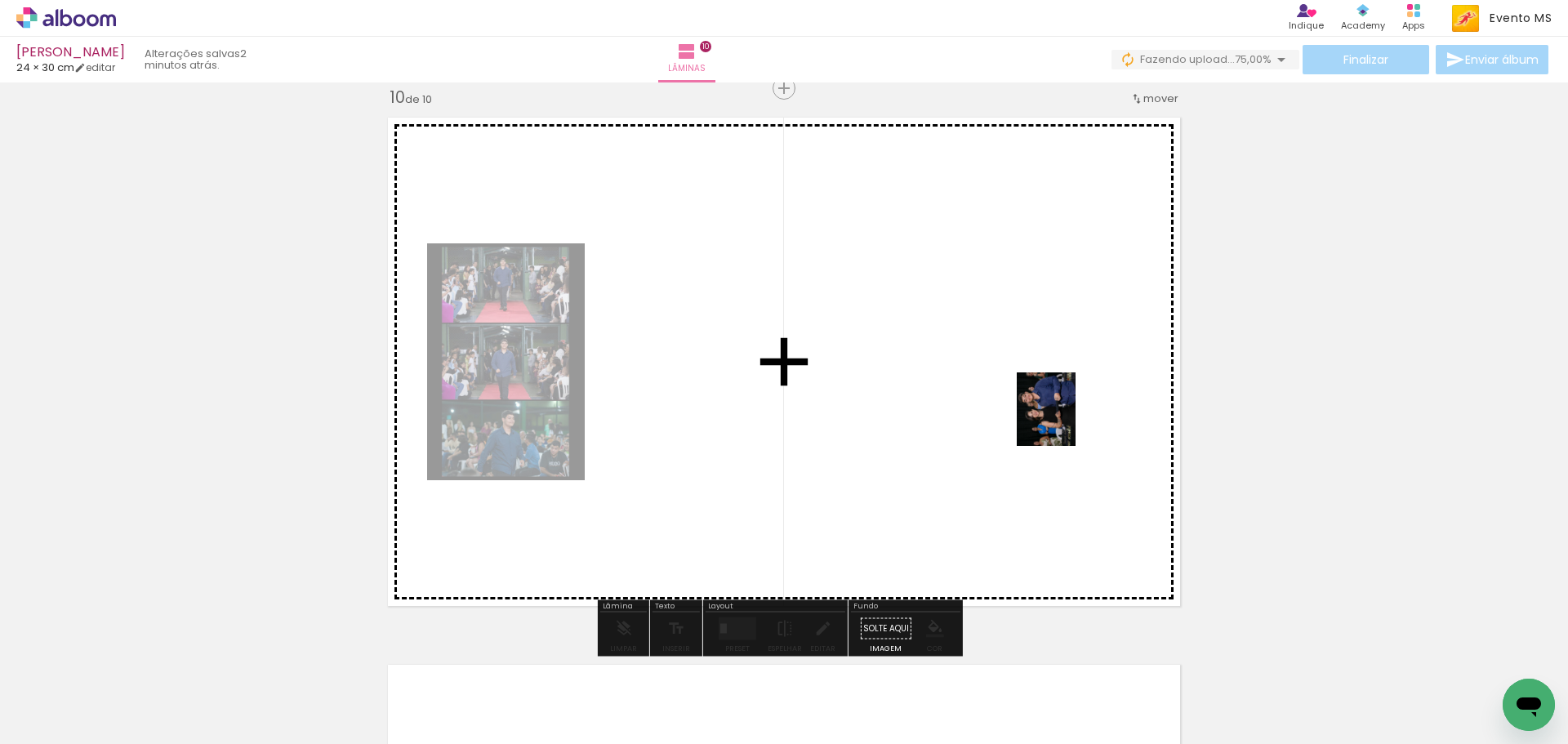
drag, startPoint x: 1125, startPoint y: 682, endPoint x: 1058, endPoint y: 417, distance: 273.3
click at [1065, 415] on quentale-workspace at bounding box center [784, 372] width 1568 height 744
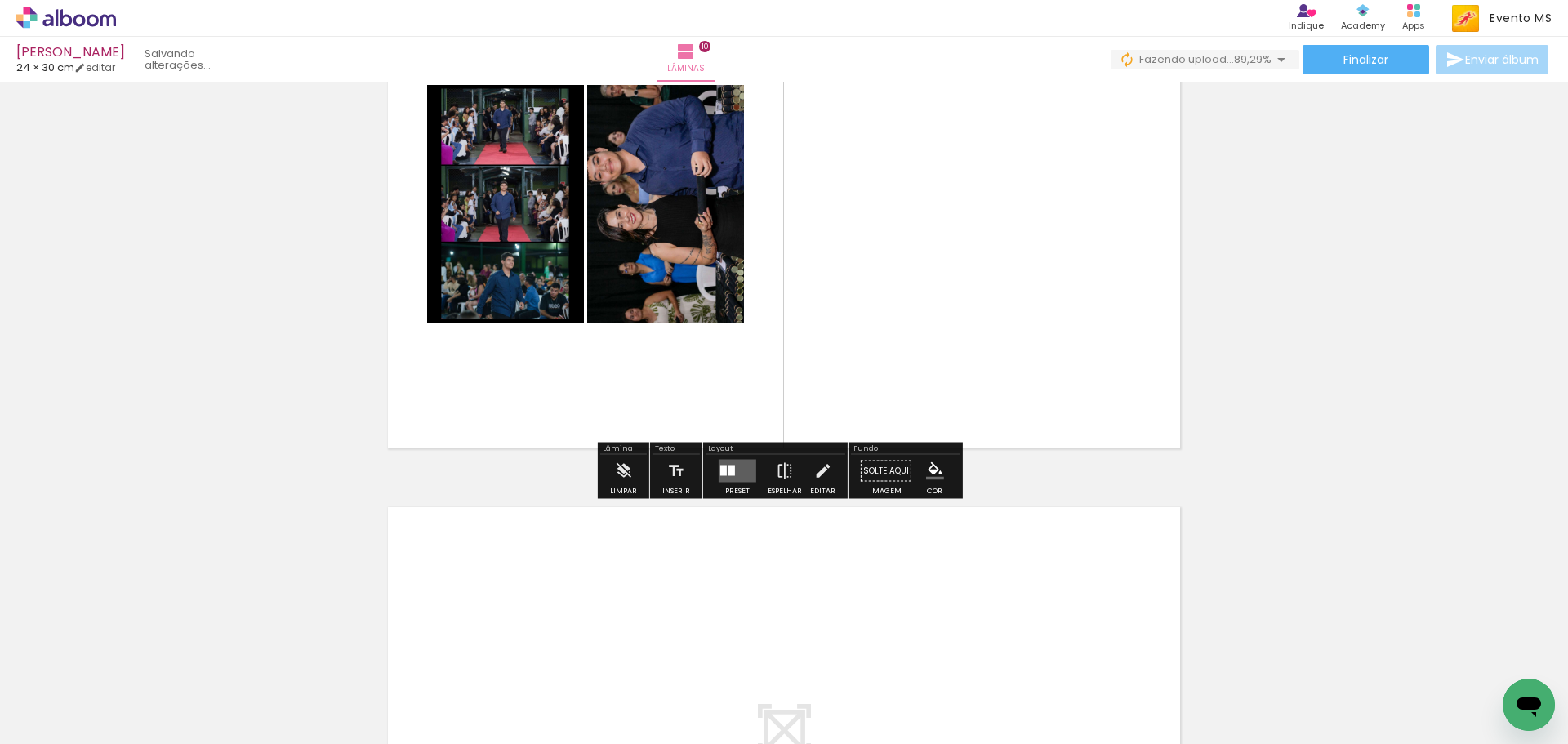
scroll to position [5516, 0]
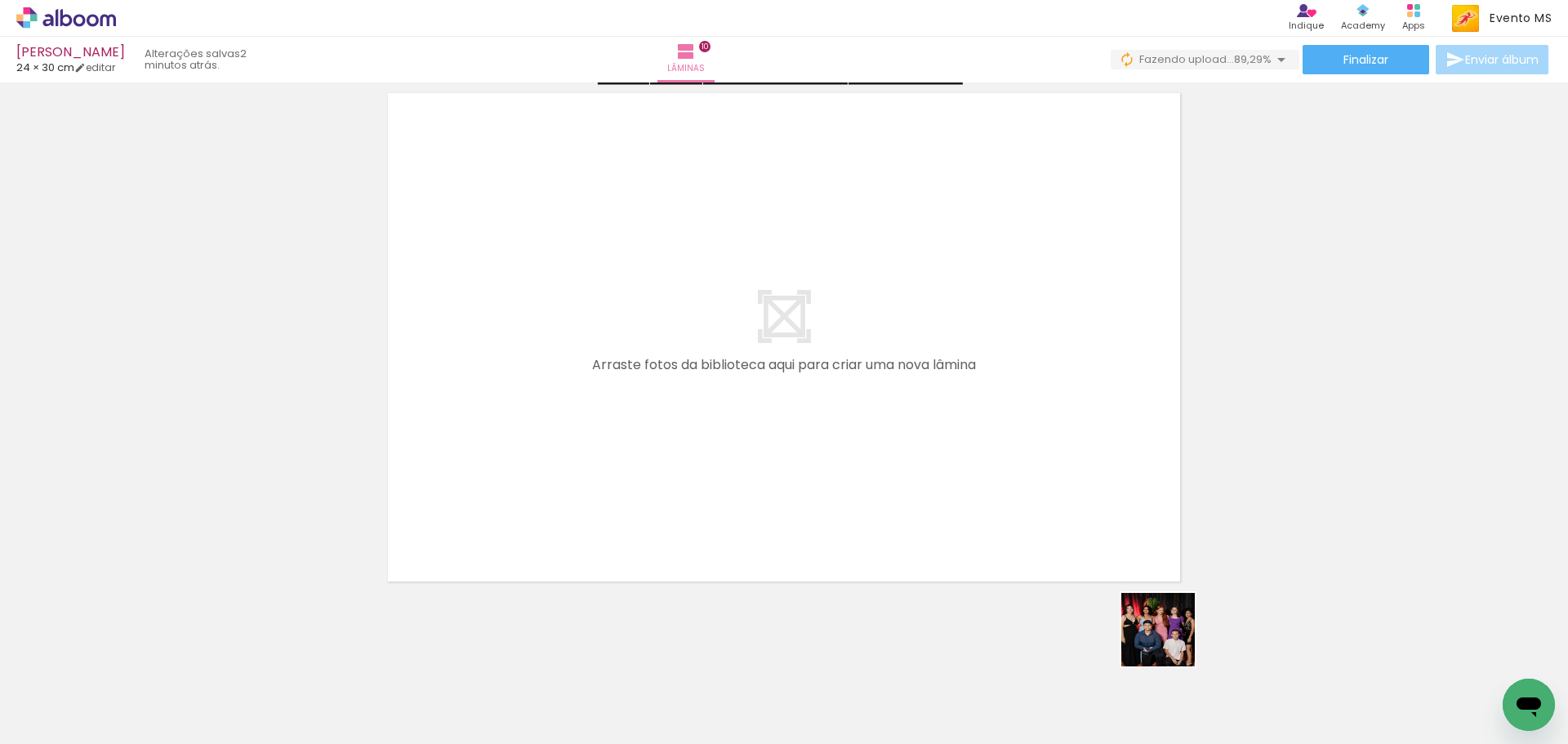
drag, startPoint x: 1230, startPoint y: 692, endPoint x: 751, endPoint y: 409, distance: 556.4
click at [751, 409] on quentale-workspace at bounding box center [784, 372] width 1568 height 744
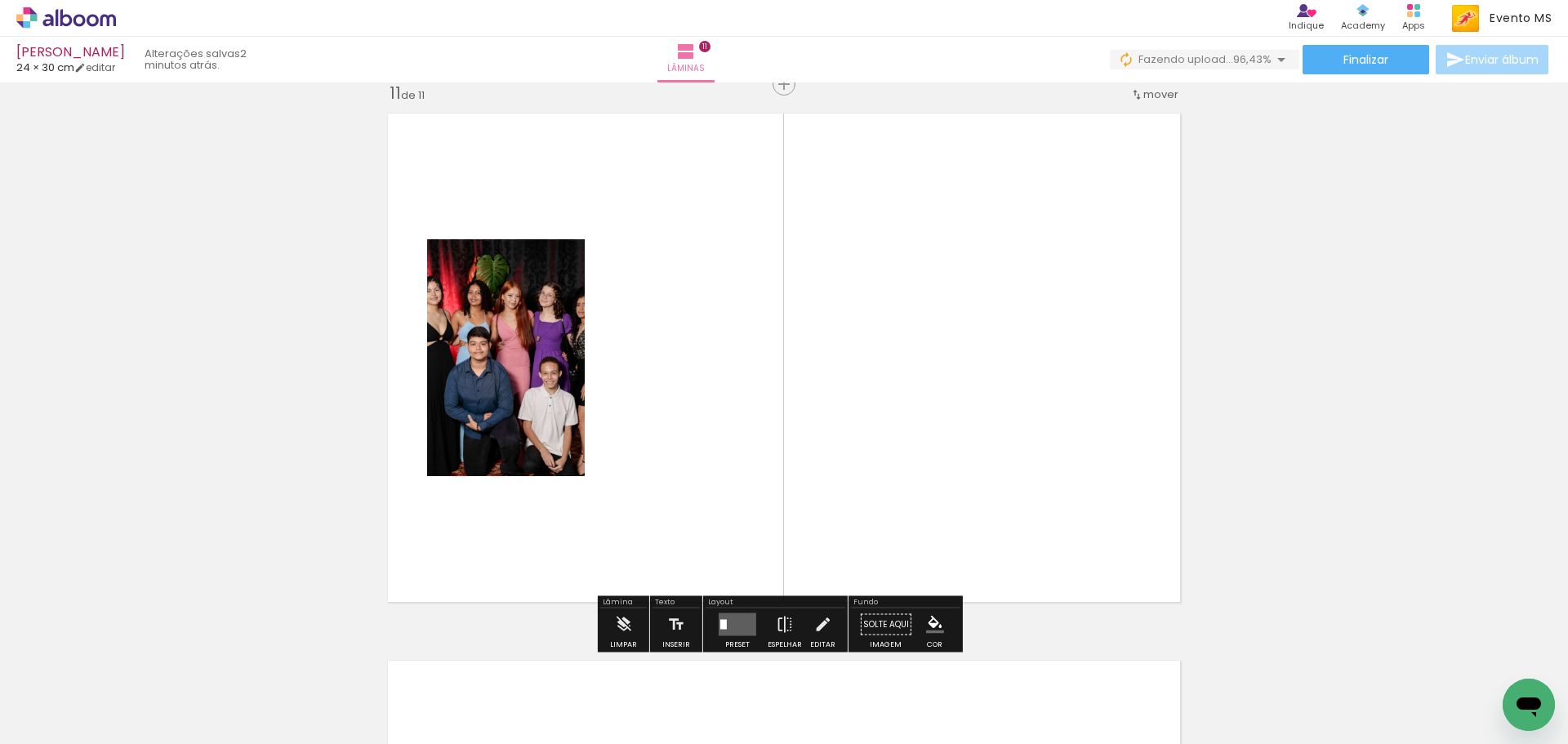
scroll to position [5491, 0]
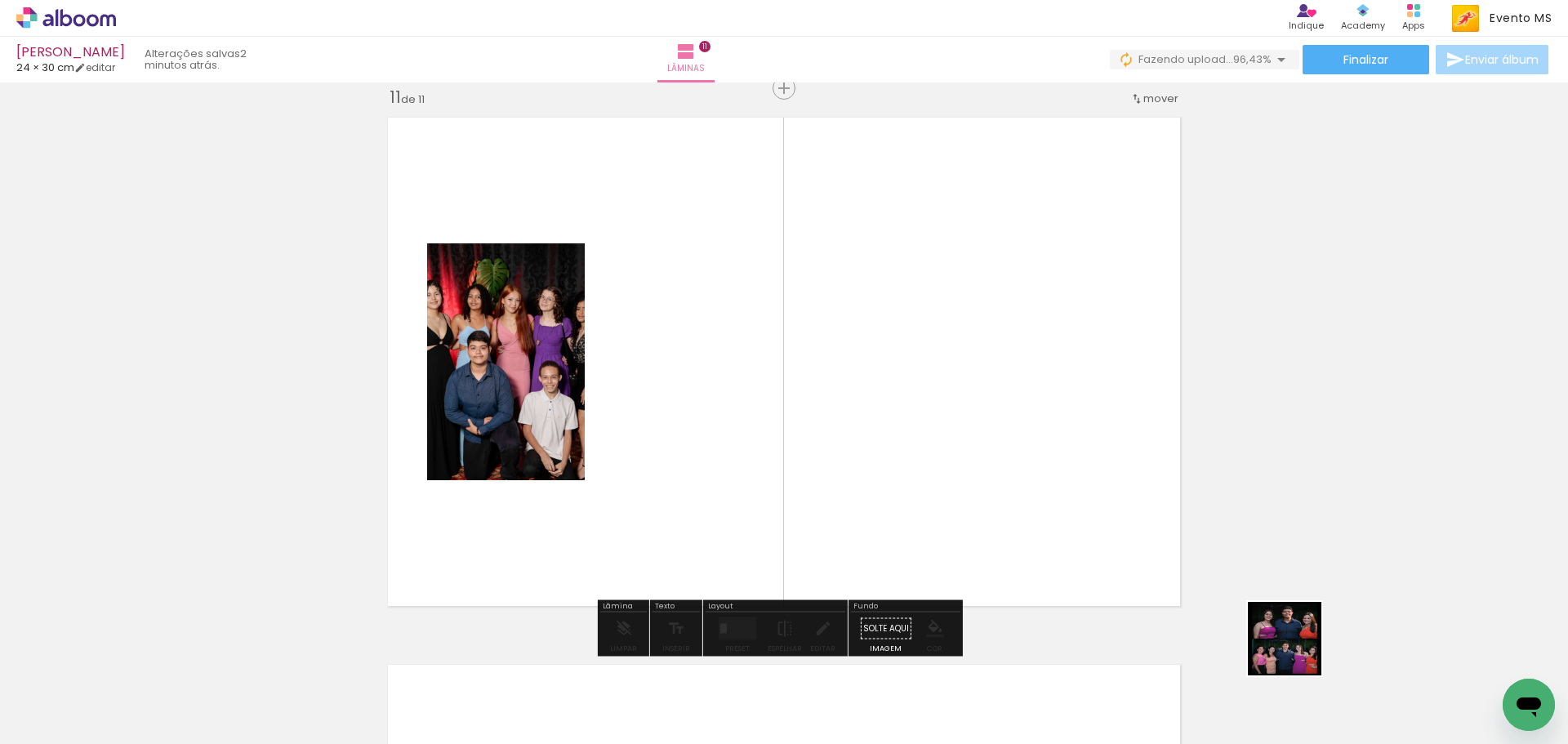
drag, startPoint x: 1311, startPoint y: 666, endPoint x: 1003, endPoint y: 429, distance: 388.6
click at [997, 423] on quentale-workspace at bounding box center [784, 372] width 1568 height 744
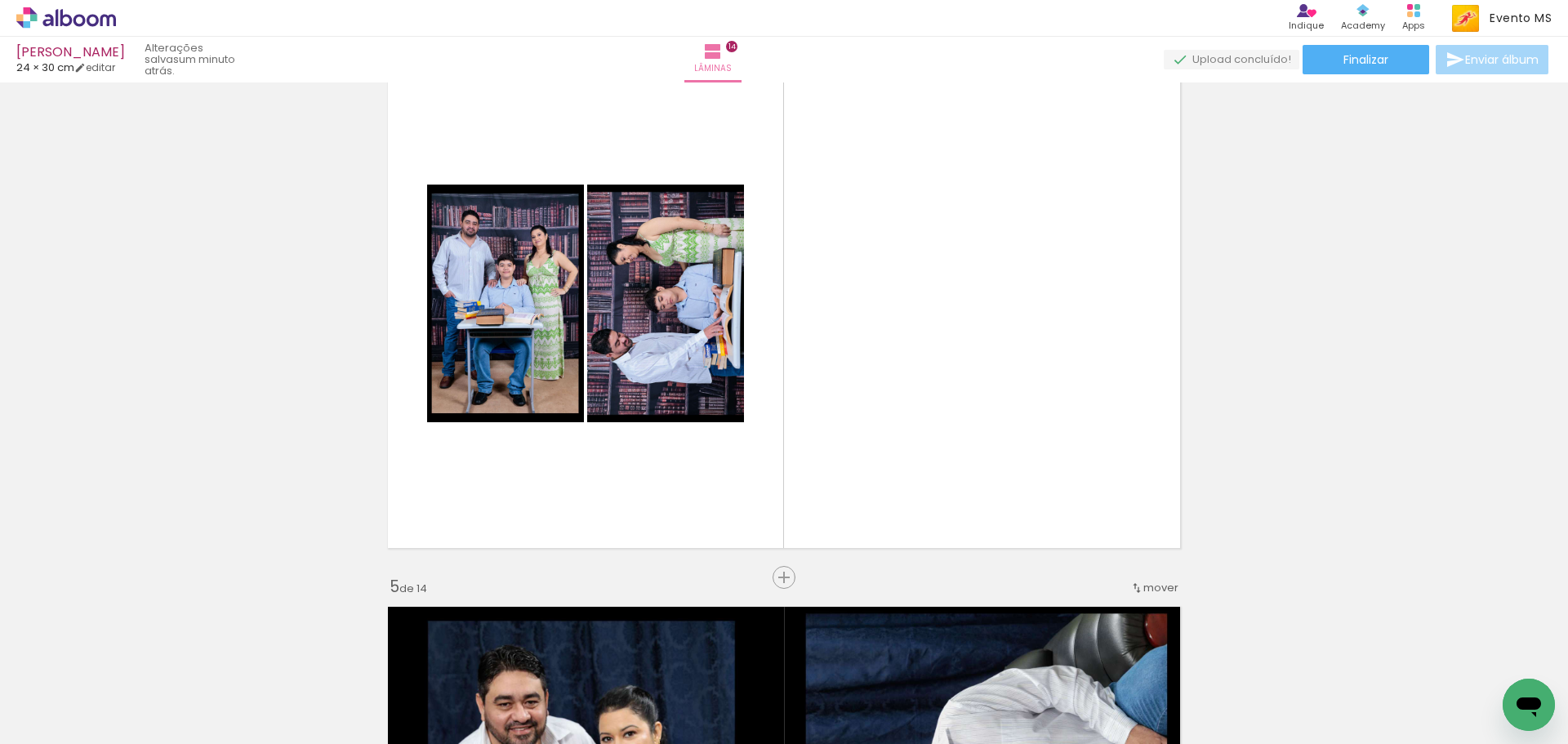
scroll to position [1720, 0]
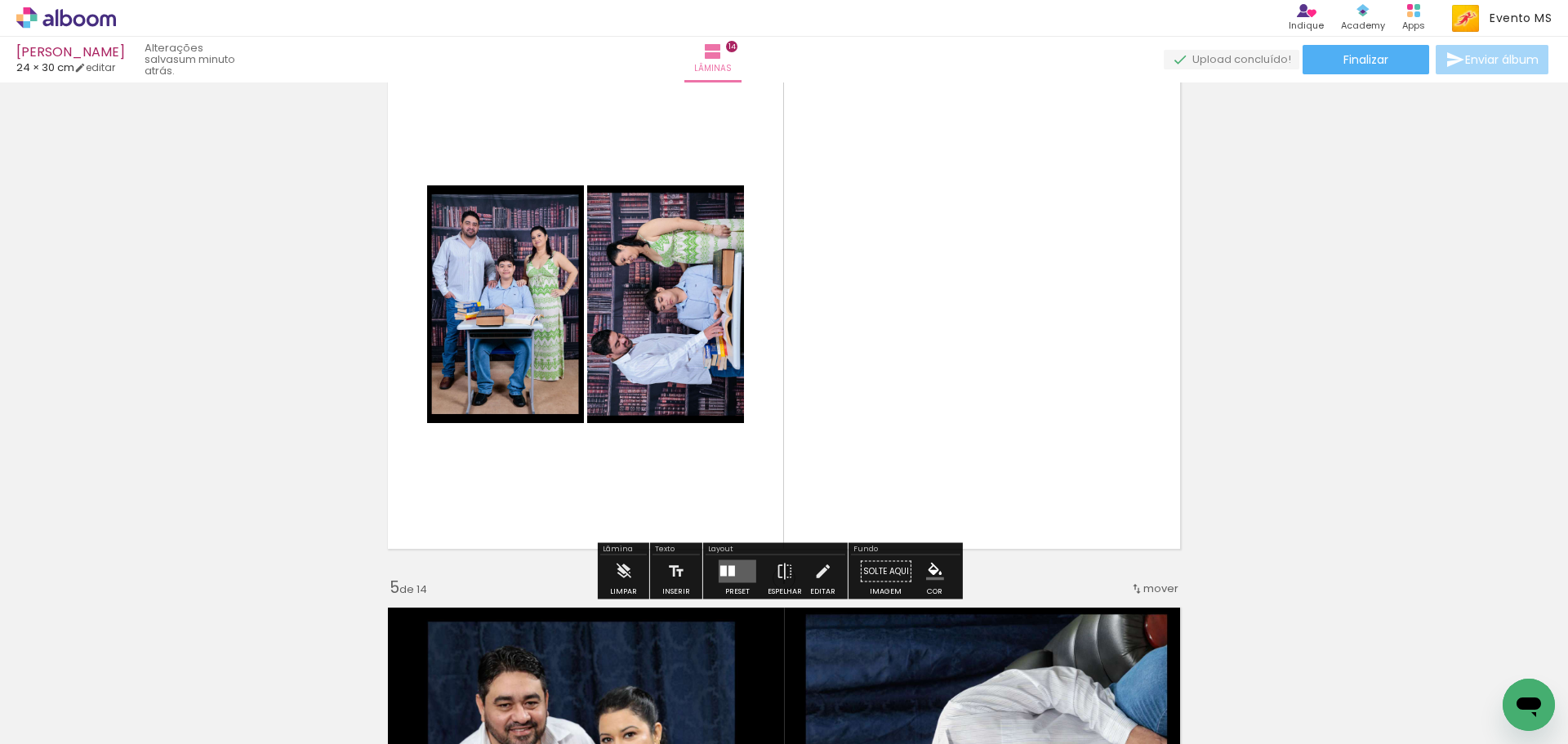
click at [729, 570] on div at bounding box center [731, 571] width 6 height 11
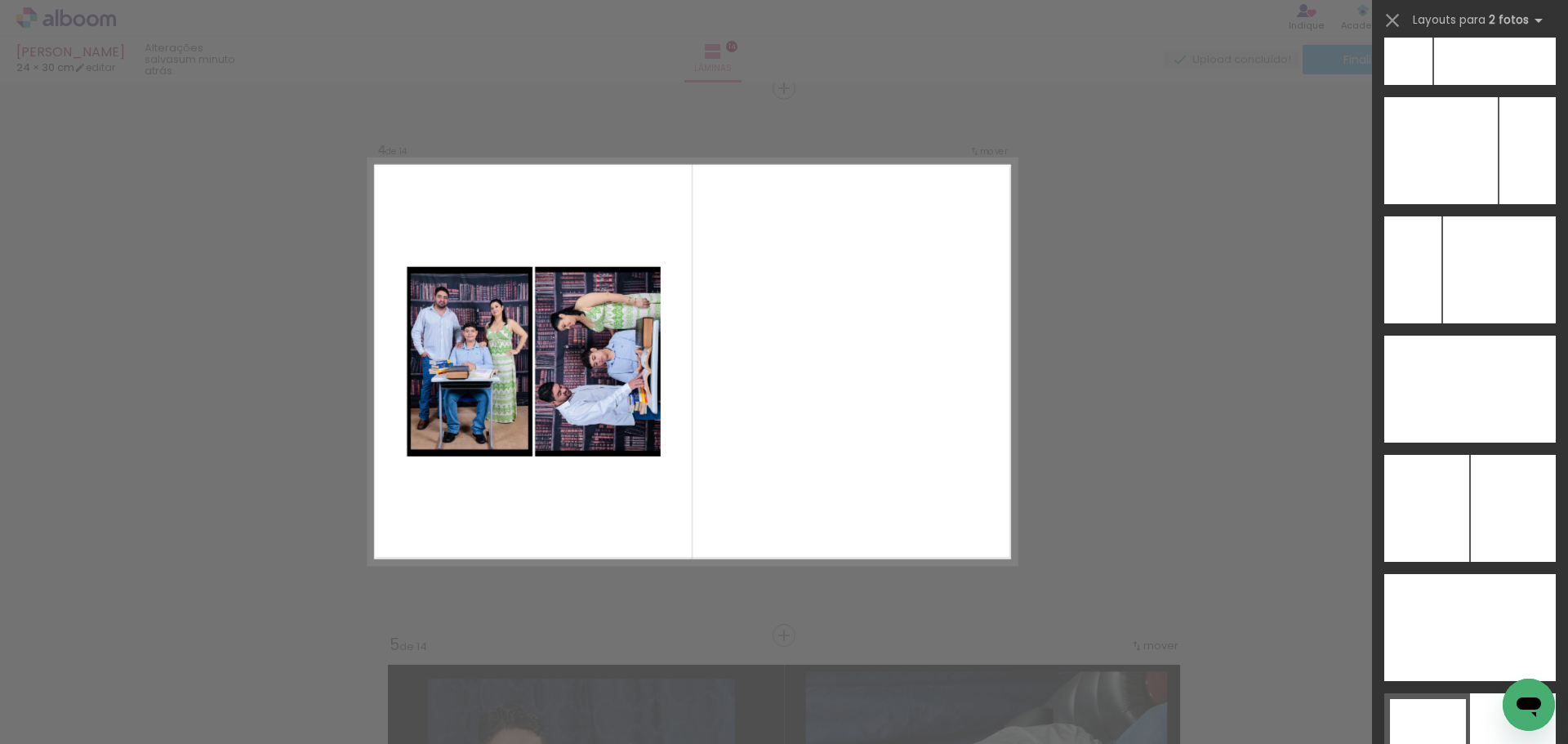
scroll to position [8841, 0]
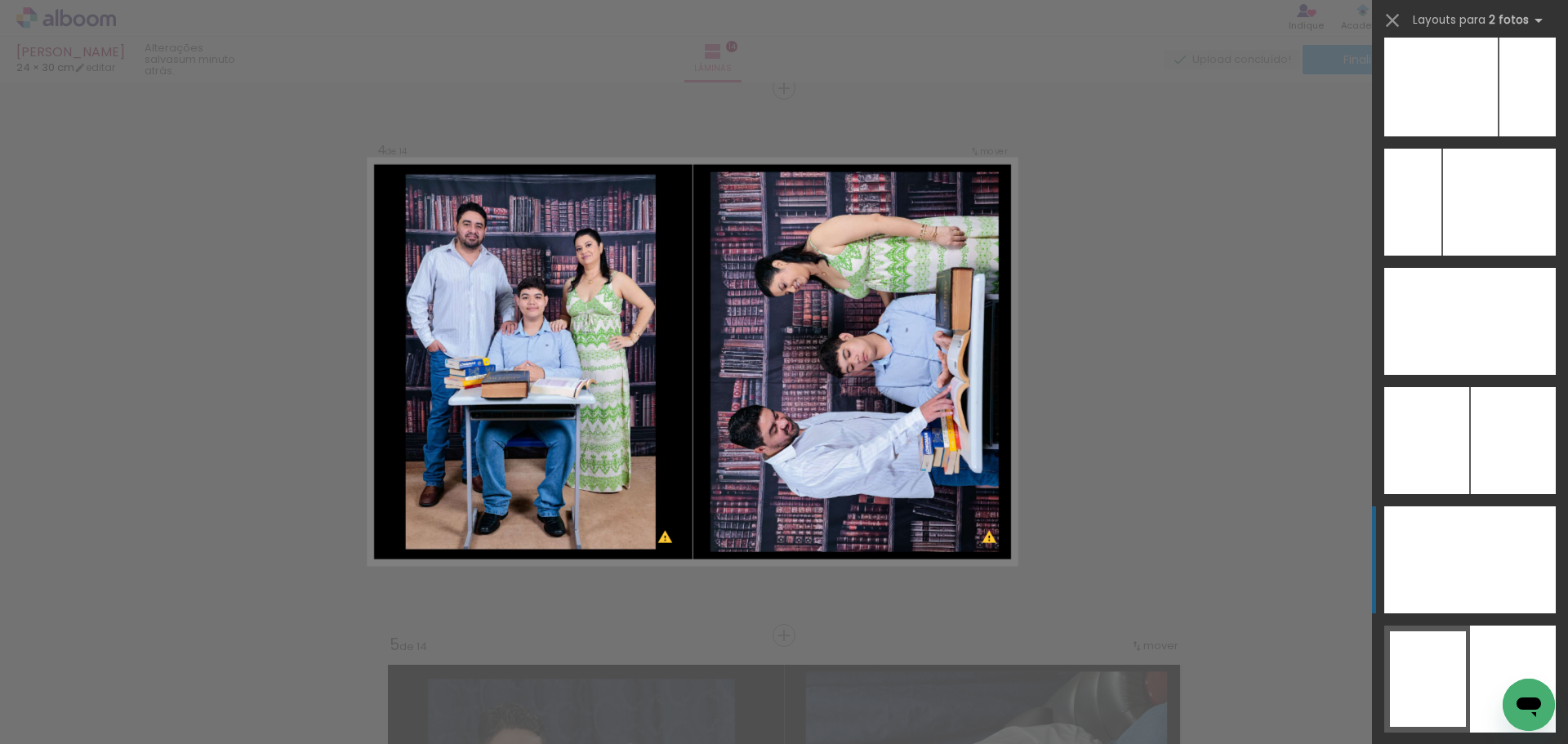
click at [1468, 256] on div at bounding box center [1499, 202] width 112 height 107
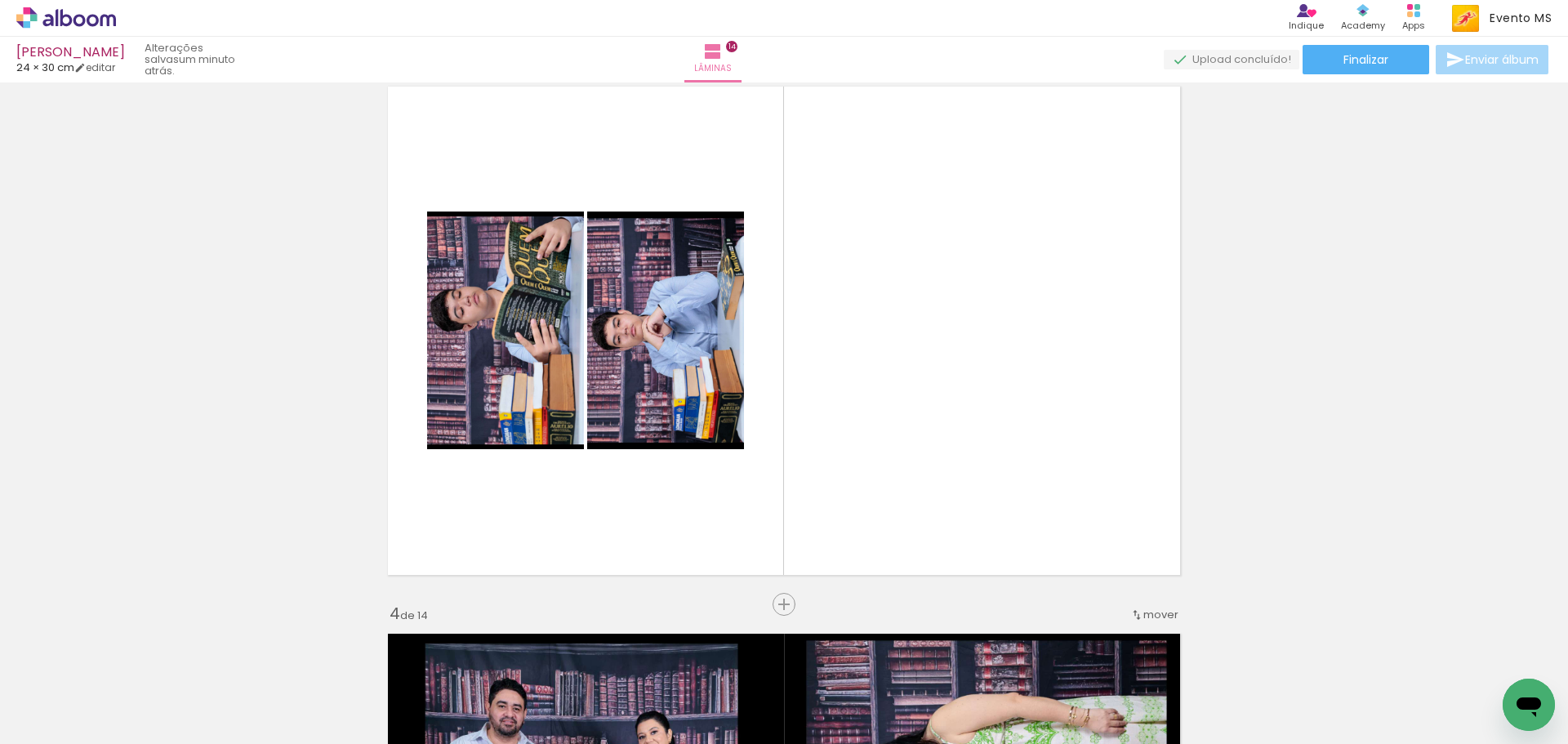
scroll to position [1172, 0]
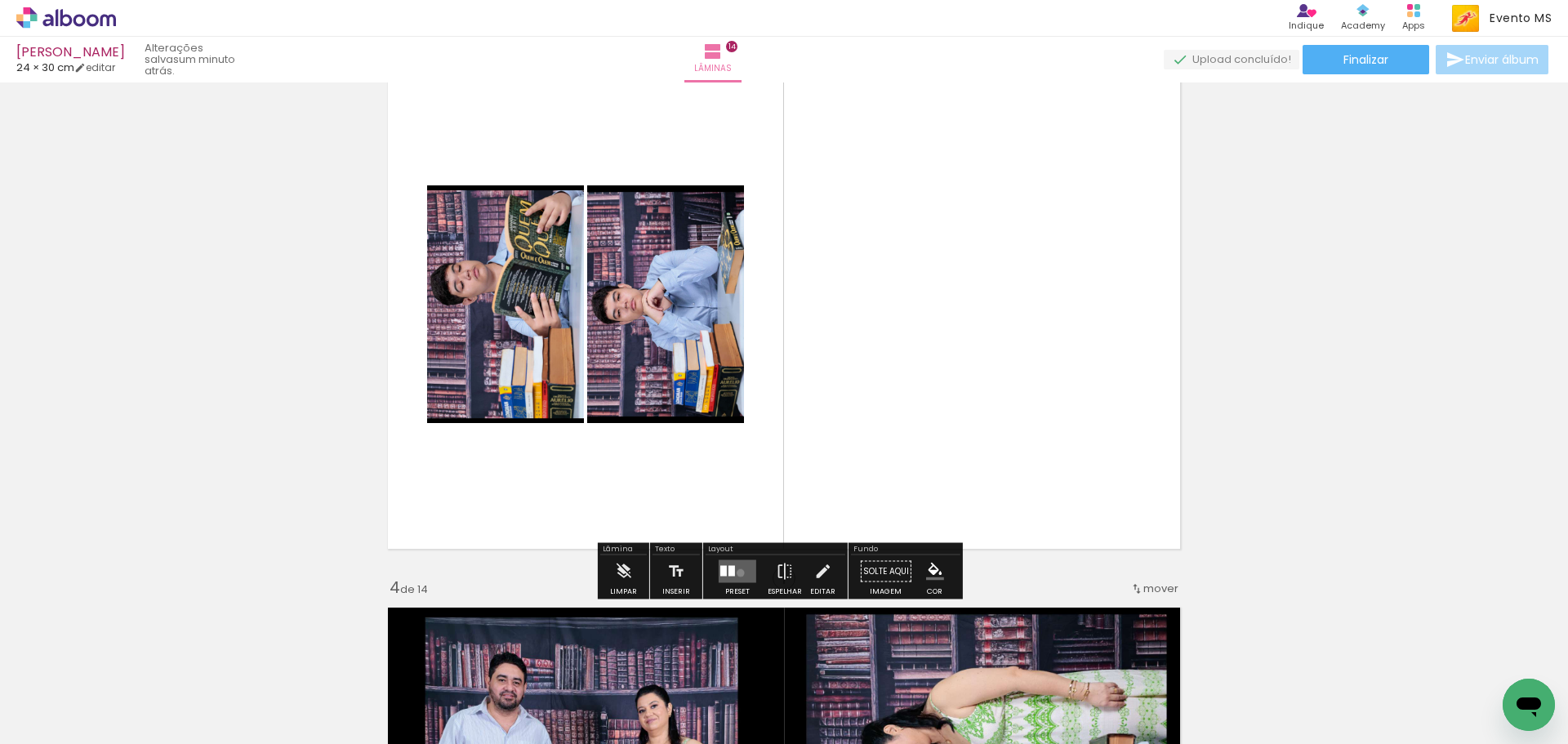
click at [737, 572] on quentale-layouter at bounding box center [737, 571] width 37 height 23
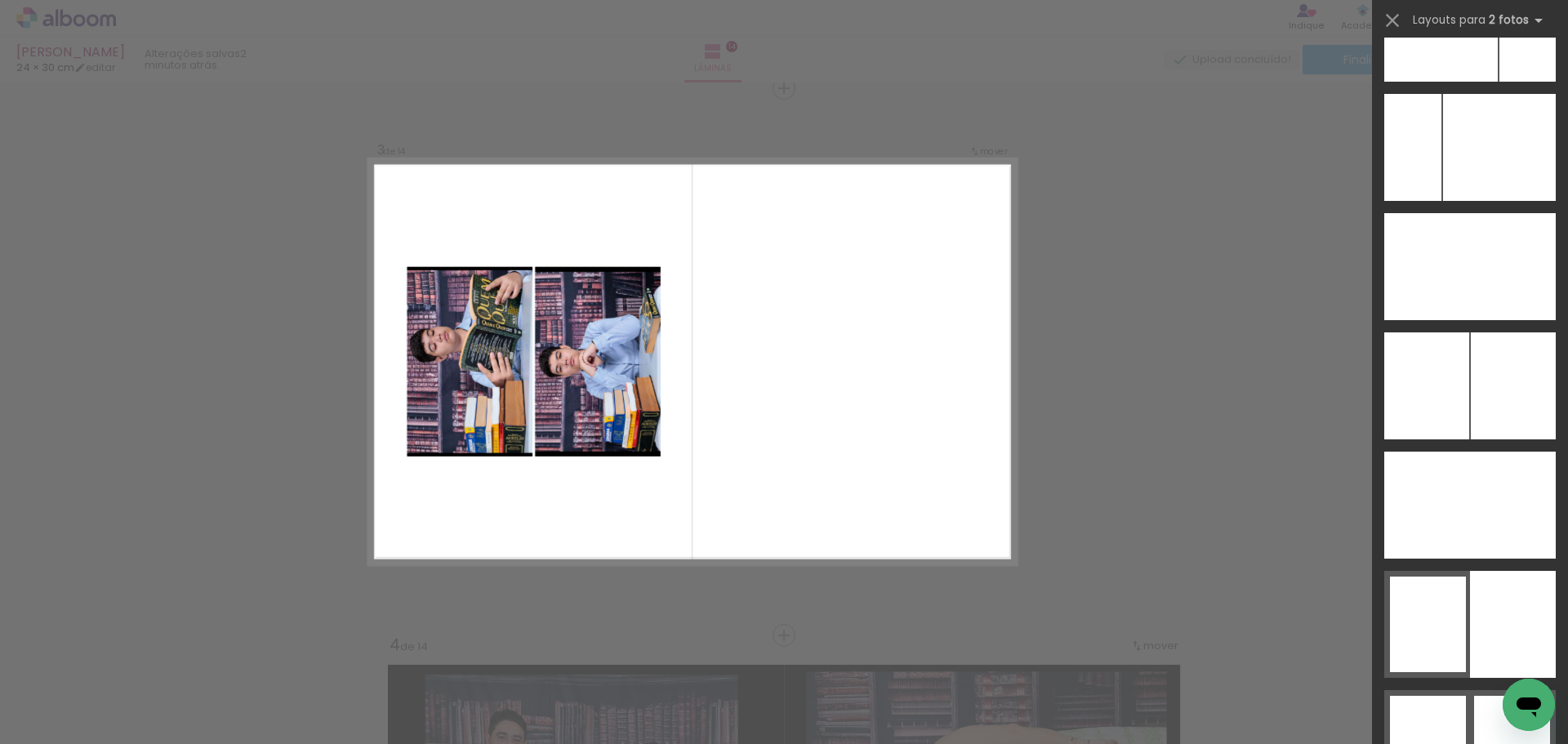
scroll to position [8745, 0]
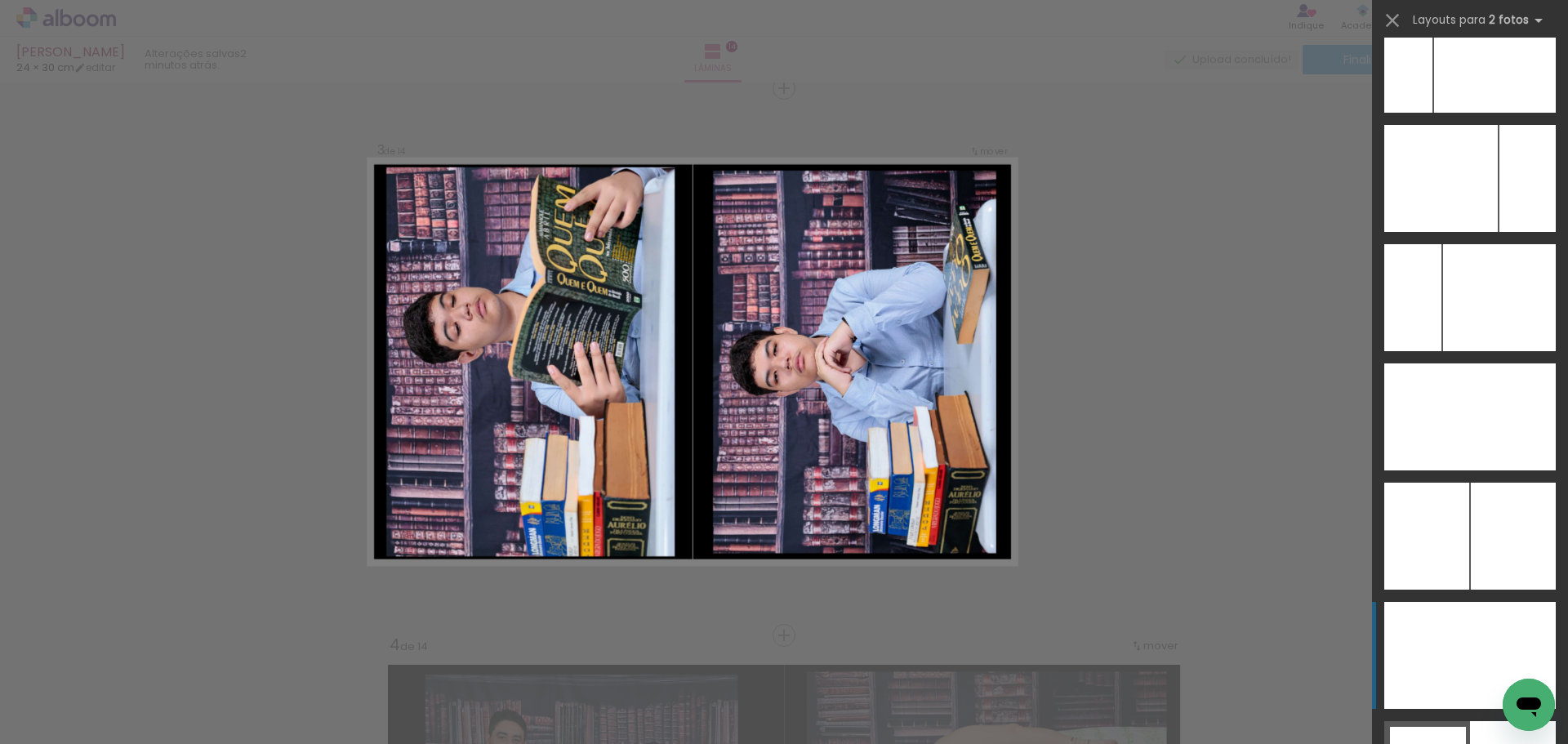
click at [1487, 470] on div at bounding box center [1499, 416] width 114 height 107
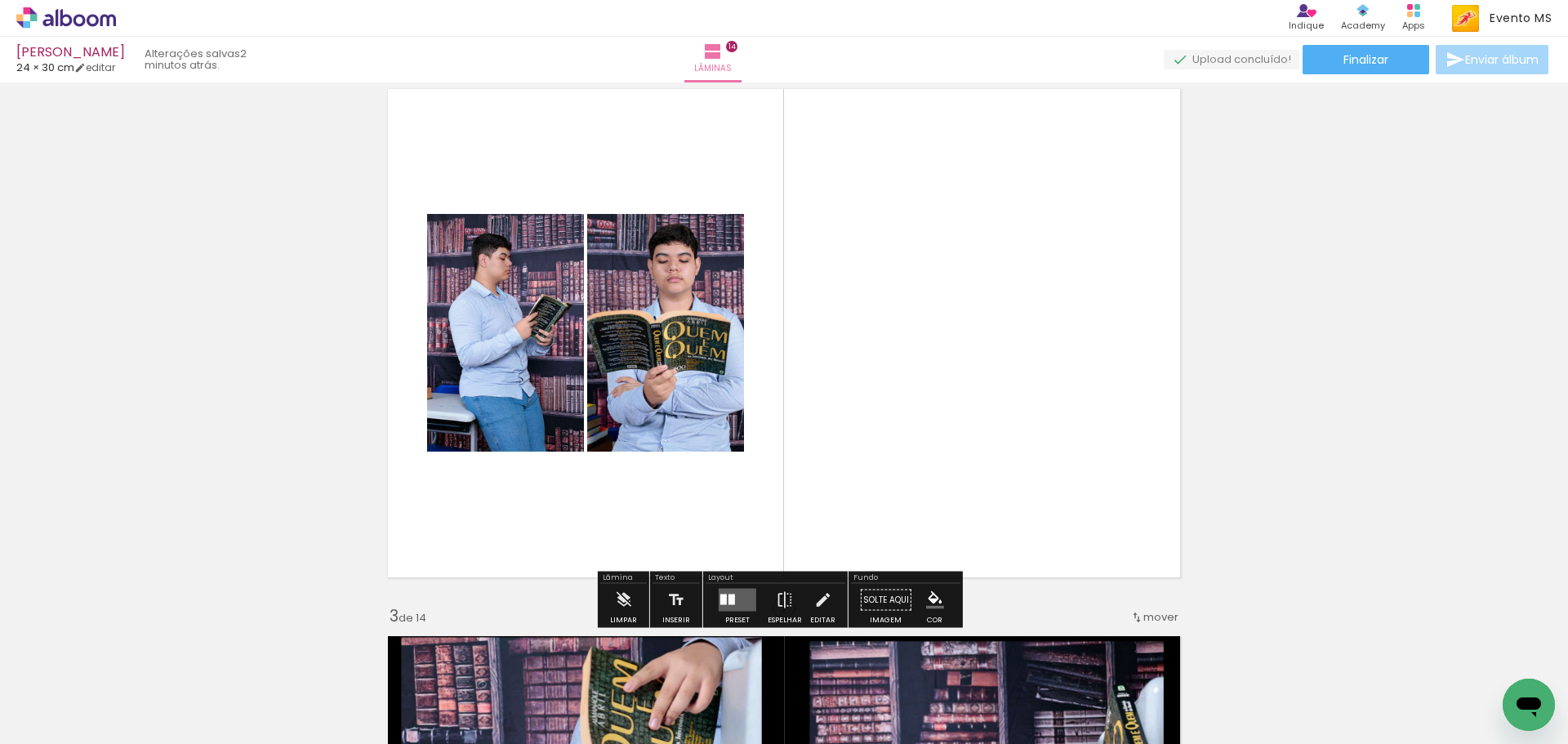
scroll to position [625, 0]
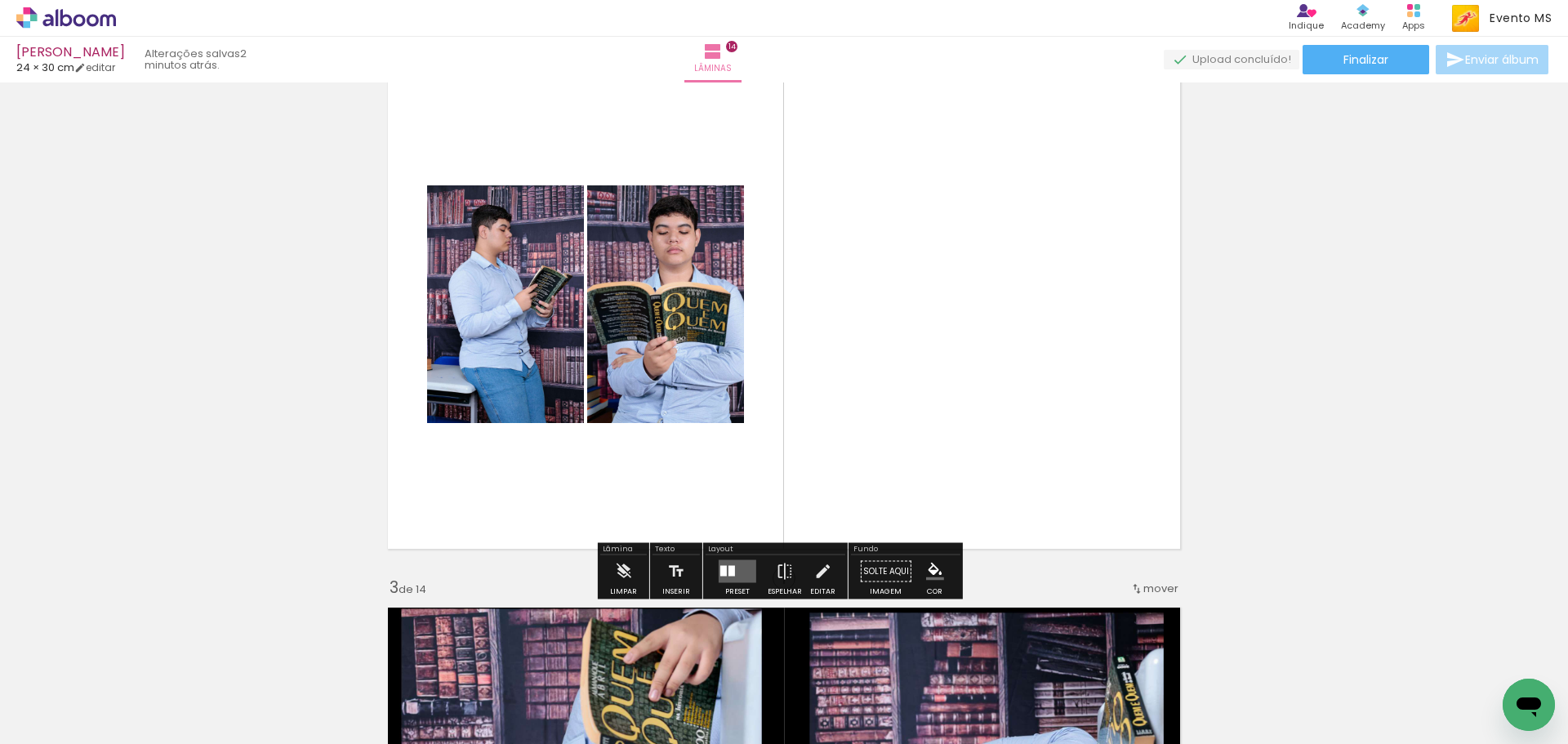
click at [733, 569] on quentale-layouter at bounding box center [737, 571] width 37 height 23
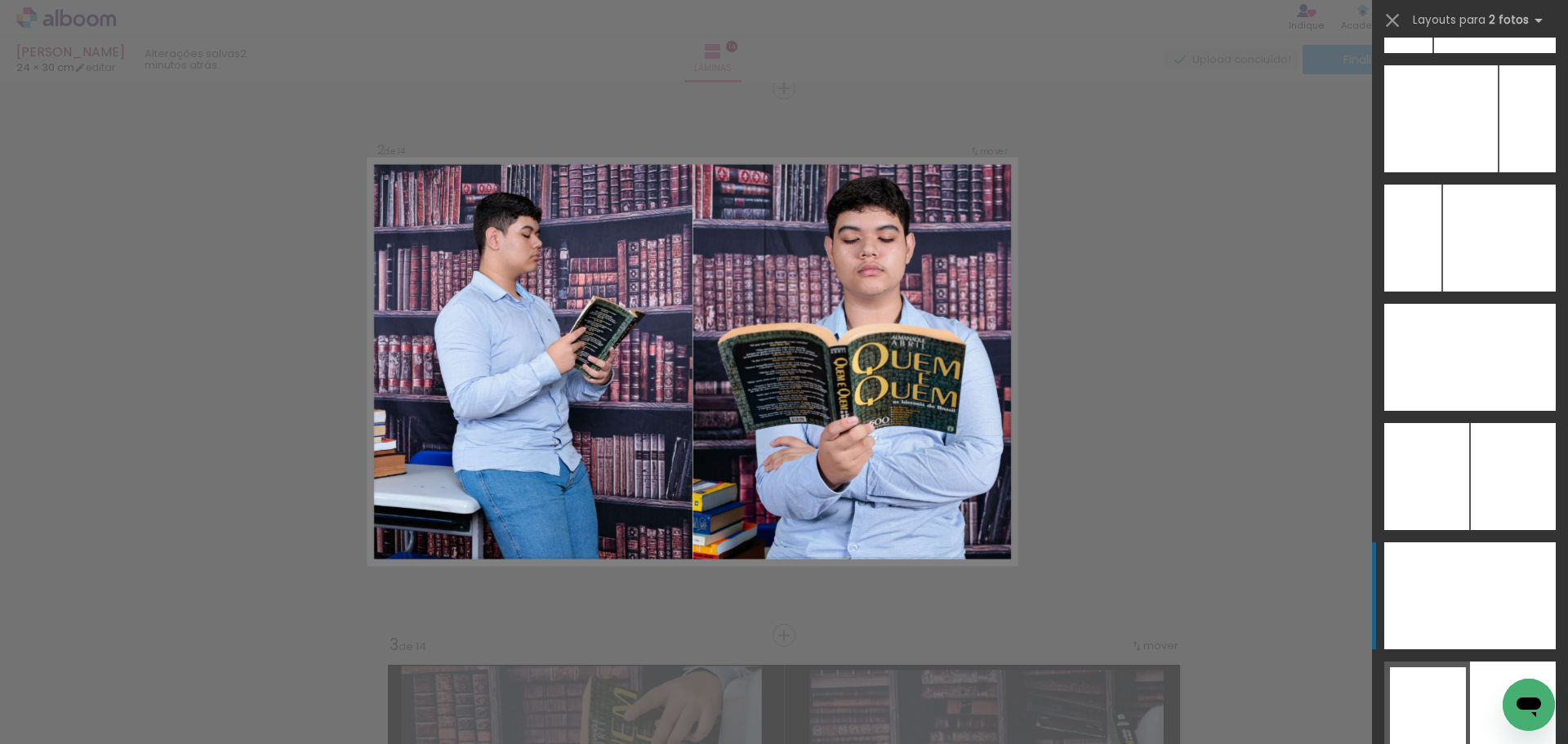
scroll to position [8828, 0]
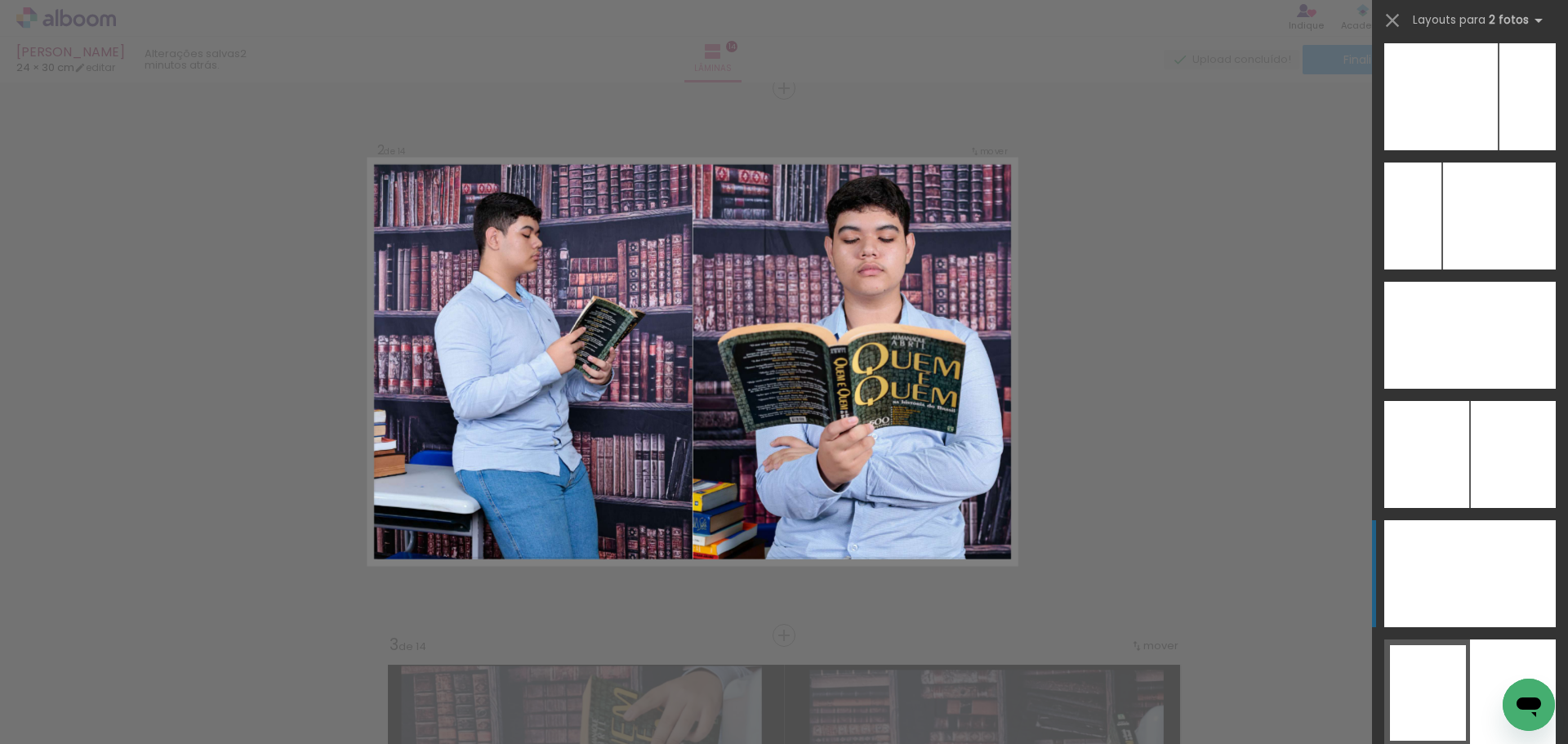
click at [1471, 508] on div at bounding box center [1513, 454] width 85 height 107
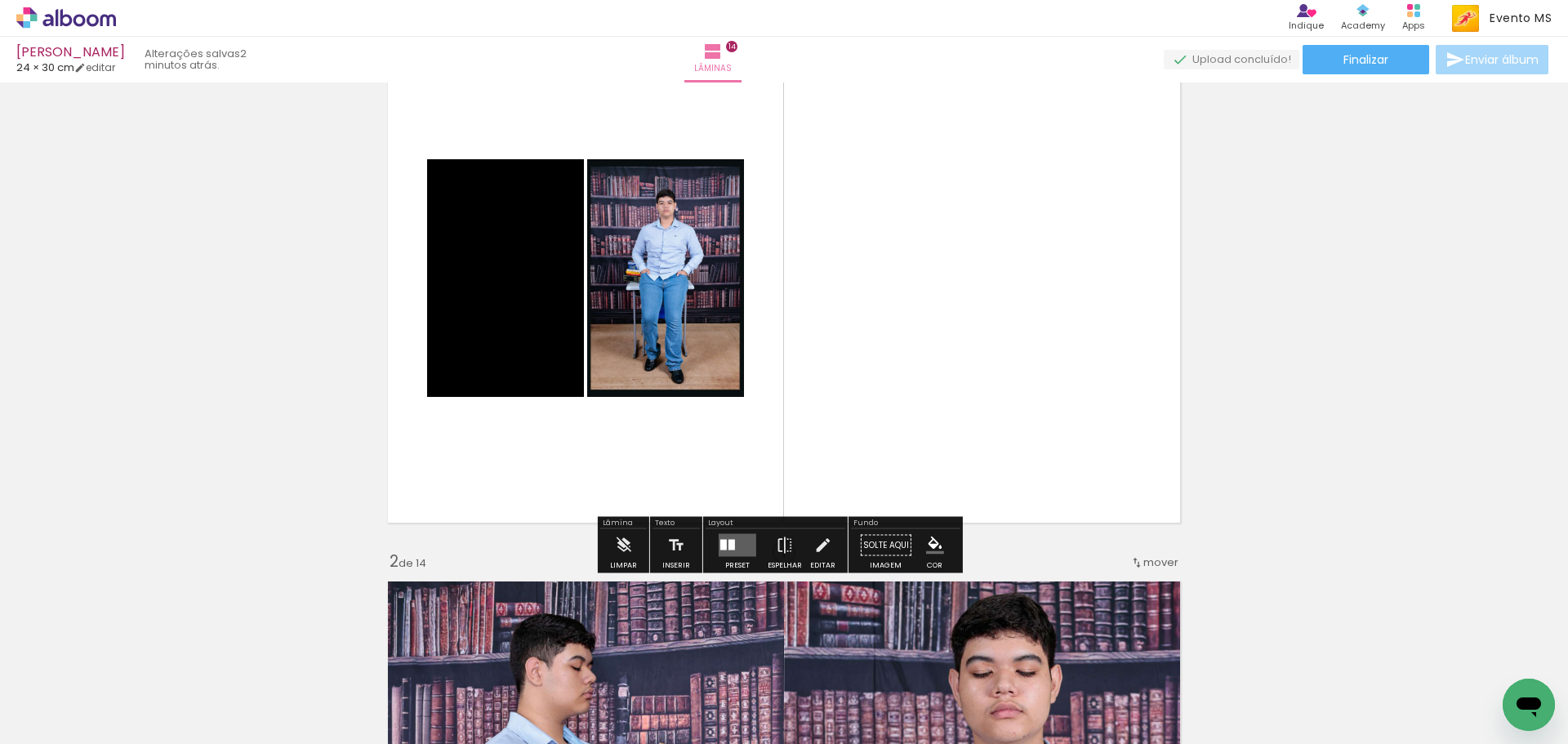
scroll to position [79, 0]
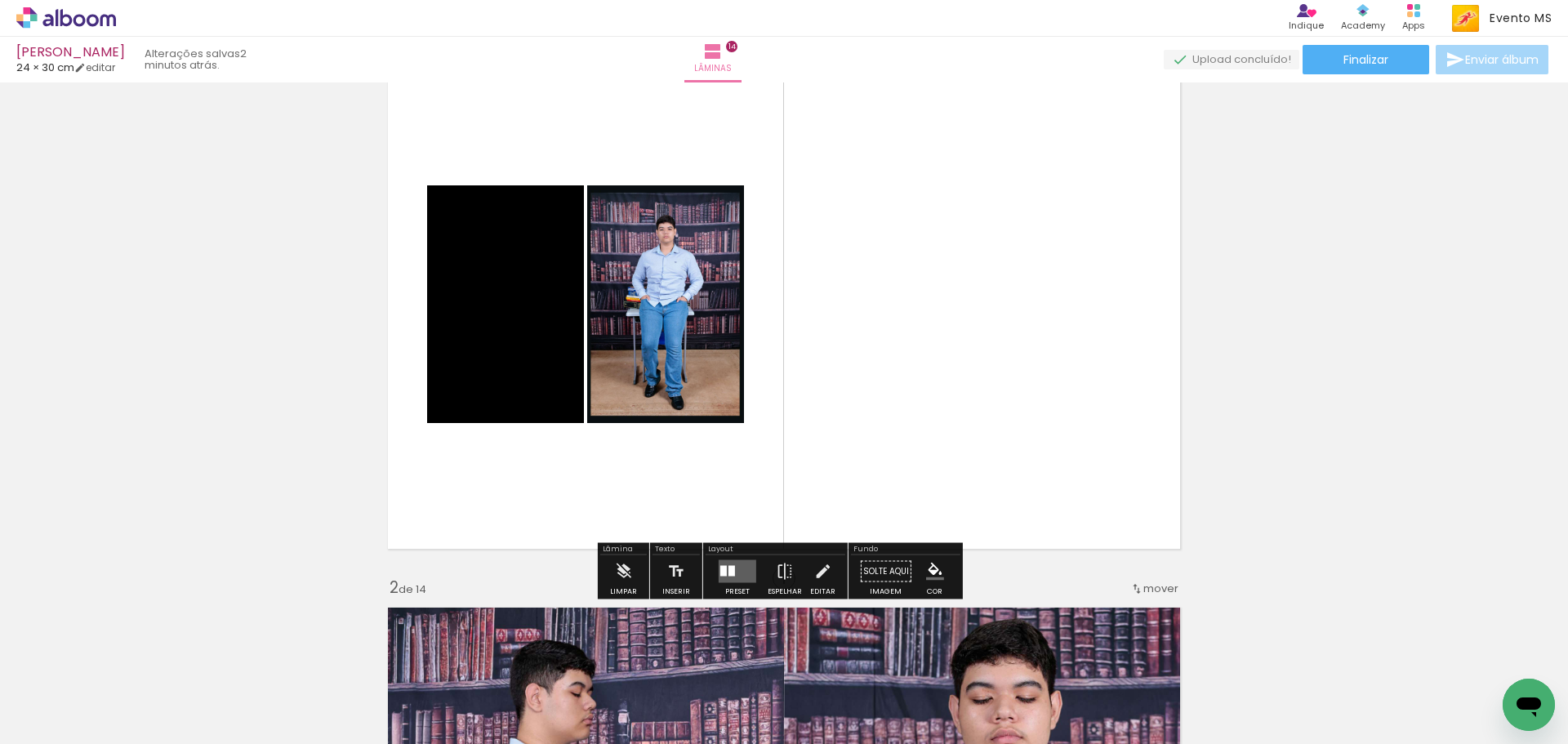
click at [729, 579] on quentale-layouter at bounding box center [737, 571] width 37 height 23
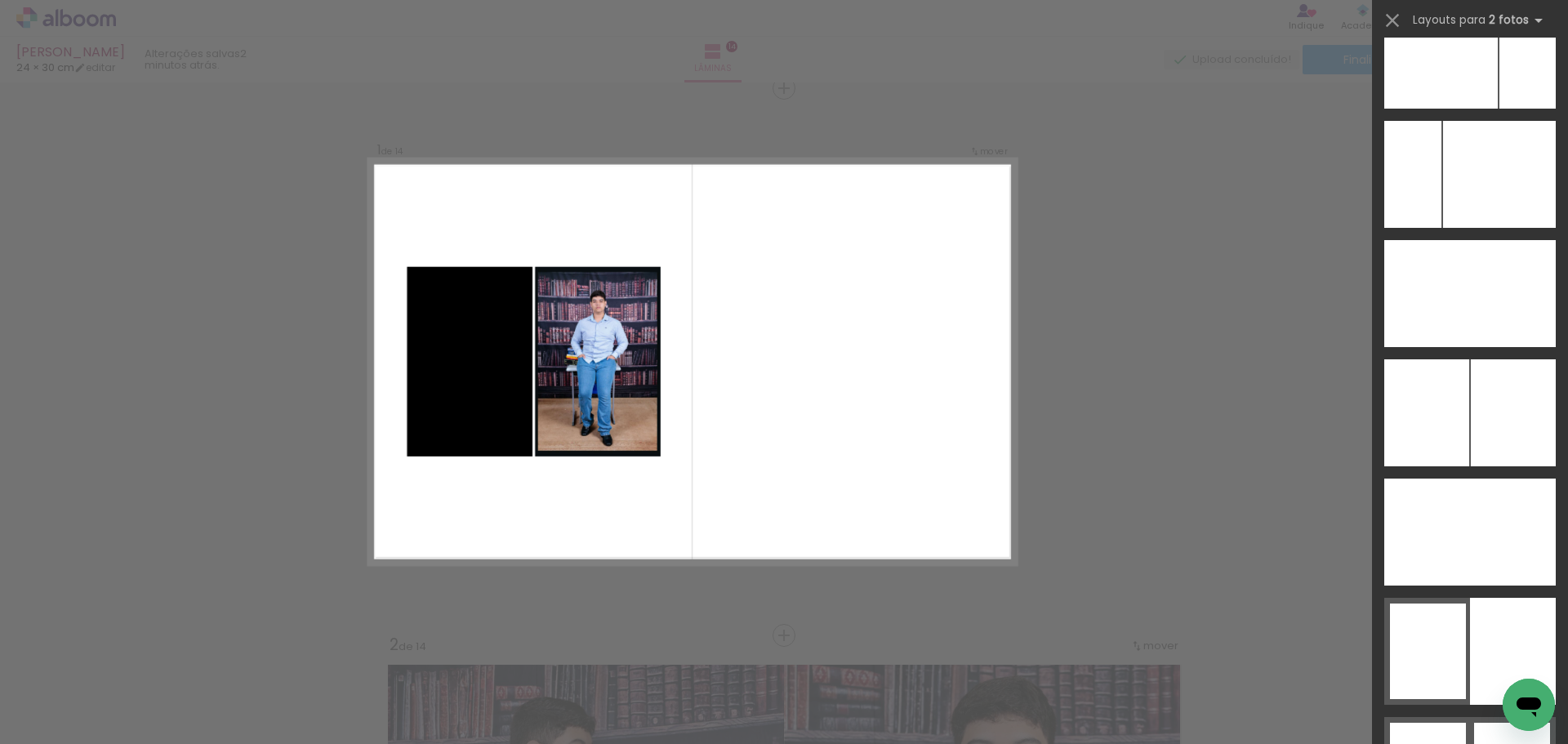
scroll to position [8951, 0]
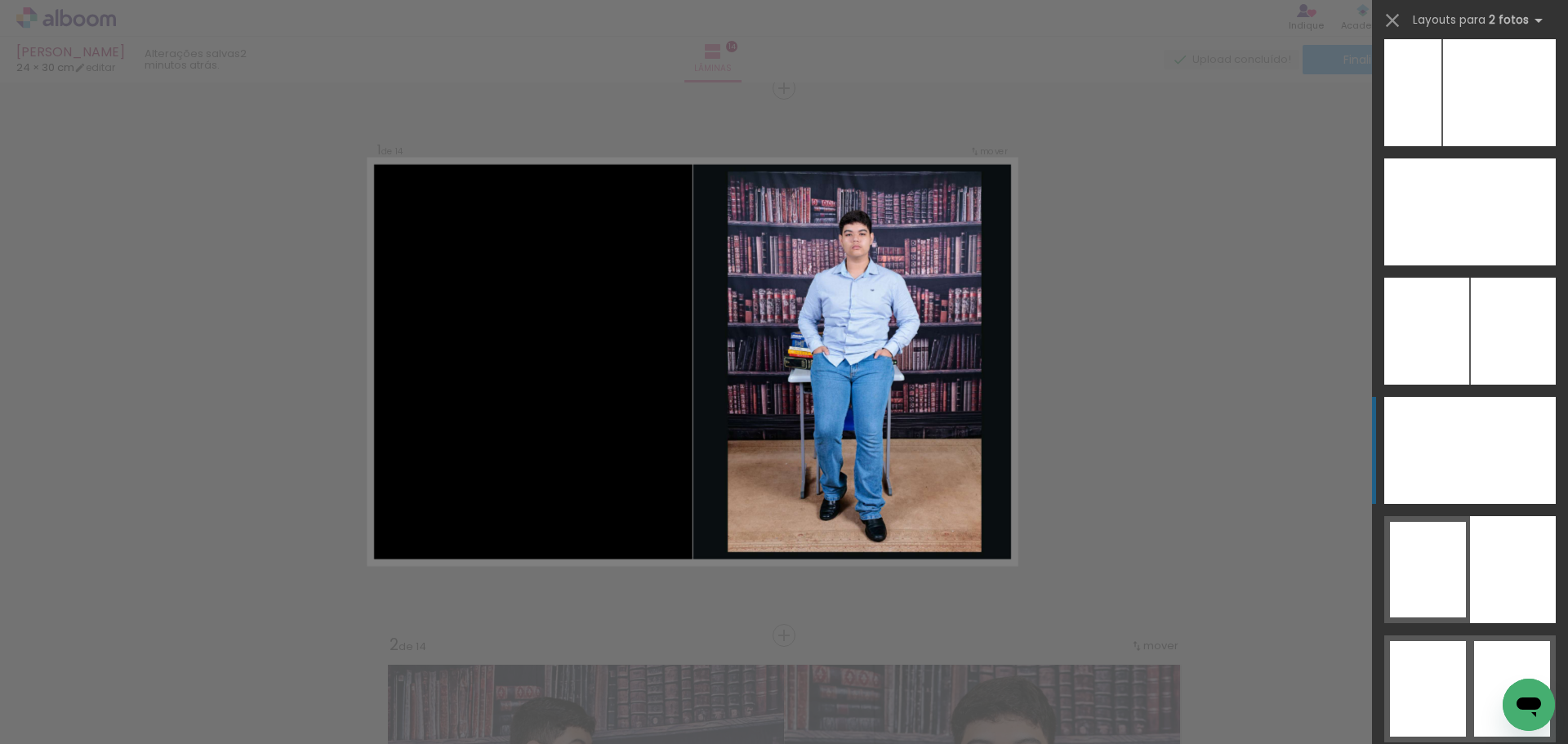
click at [1491, 467] on div at bounding box center [1513, 450] width 86 height 107
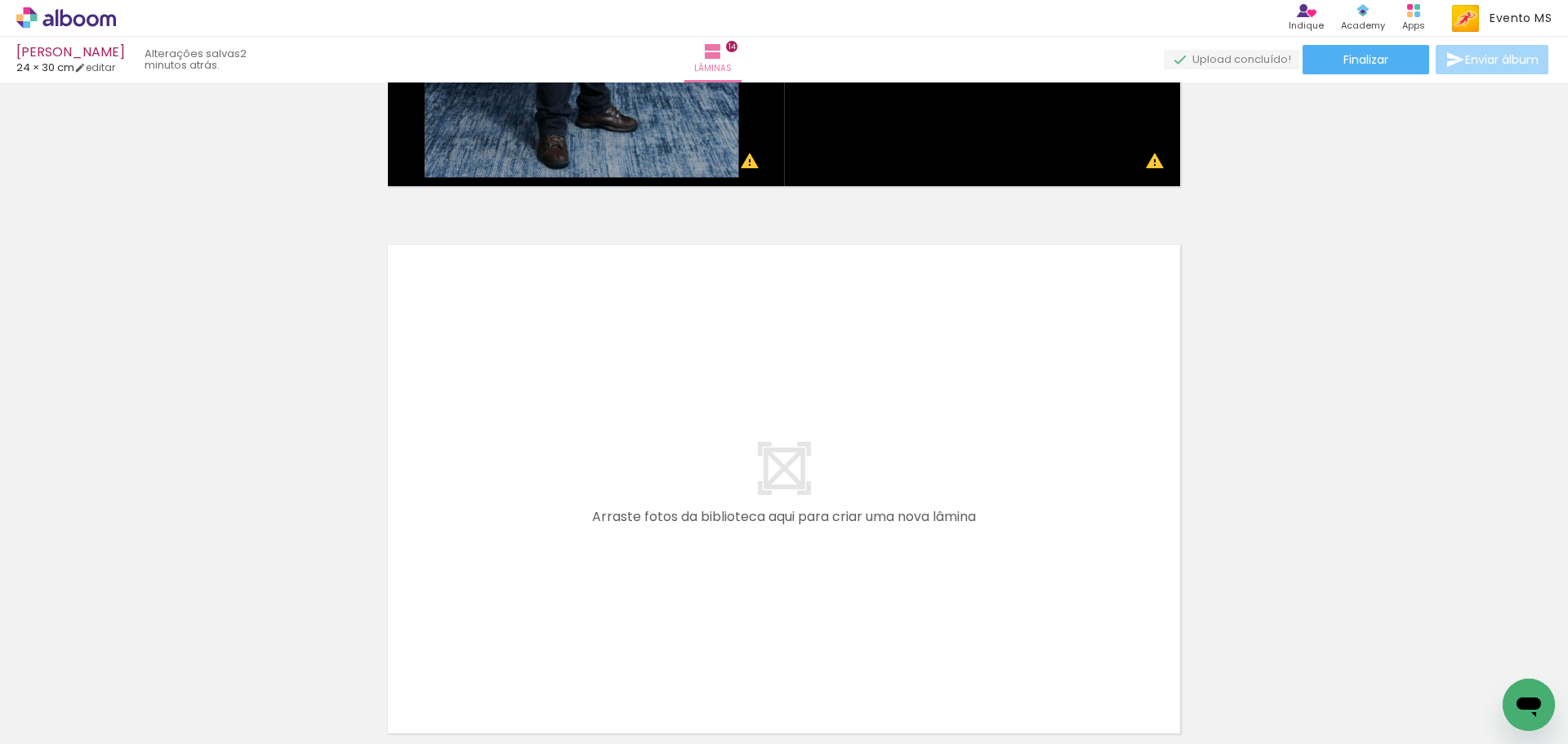
scroll to position [7709, 0]
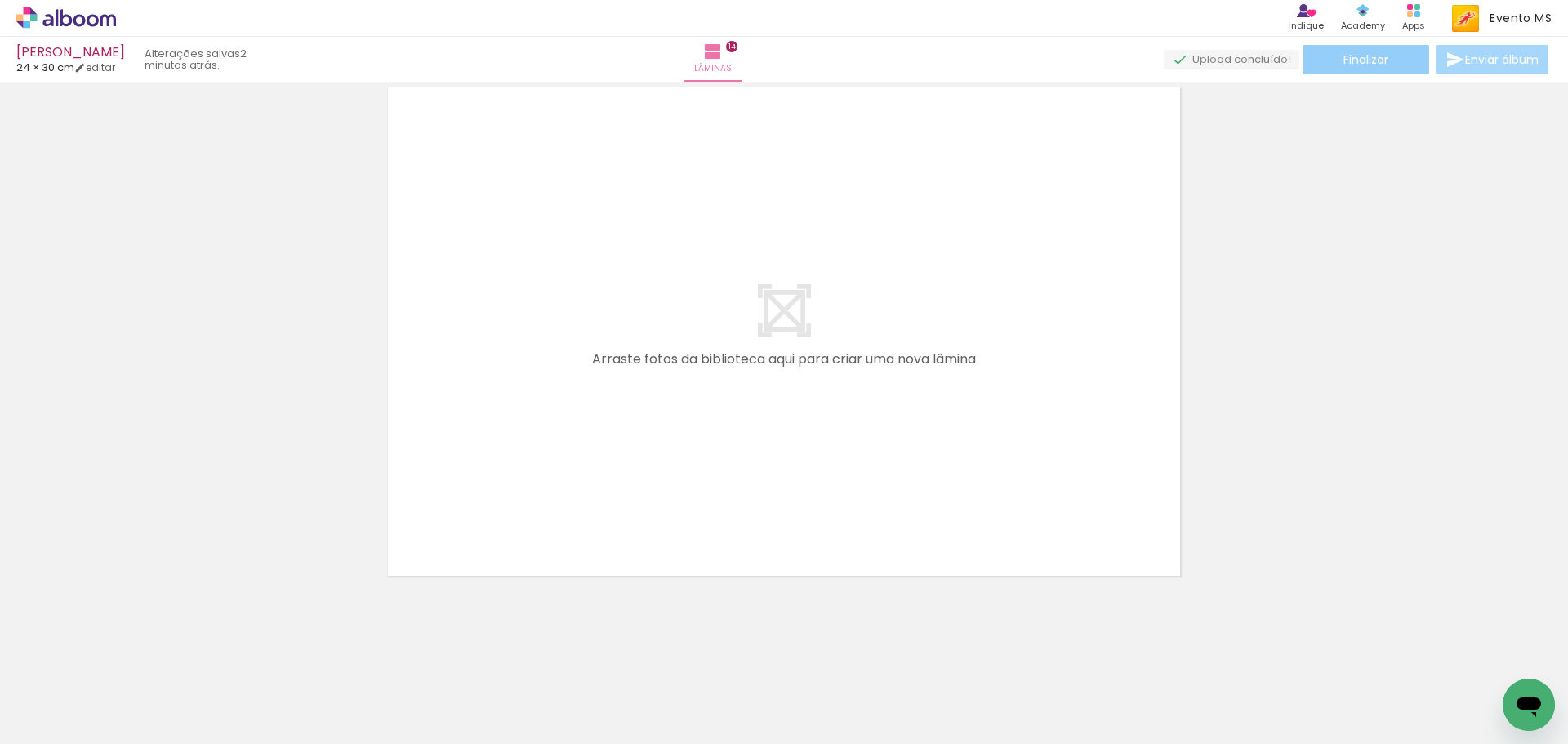
click at [1393, 70] on paper-button "Finalizar" at bounding box center [1366, 59] width 127 height 29
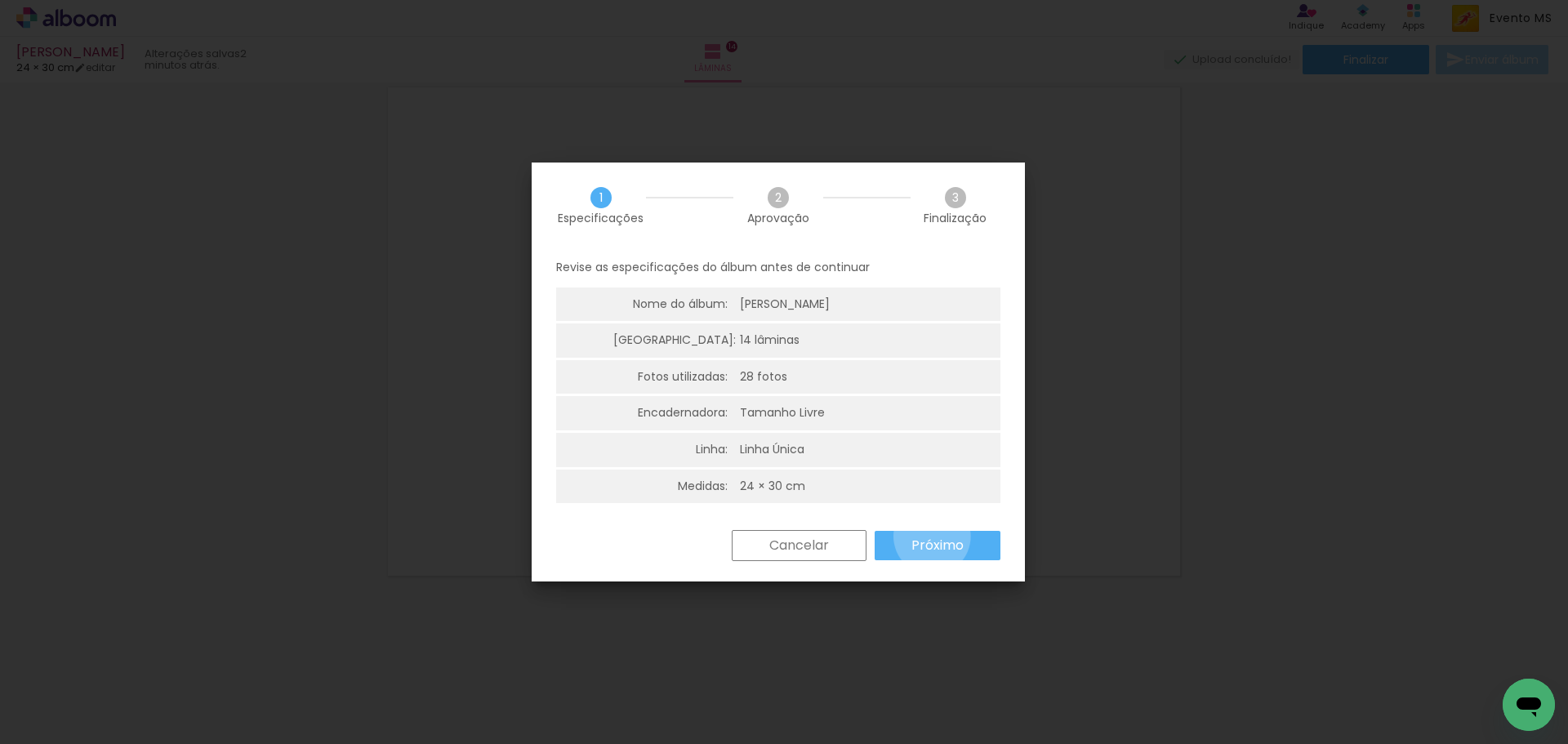
click at [0, 0] on slot "Próximo" at bounding box center [0, 0] width 0 height 0
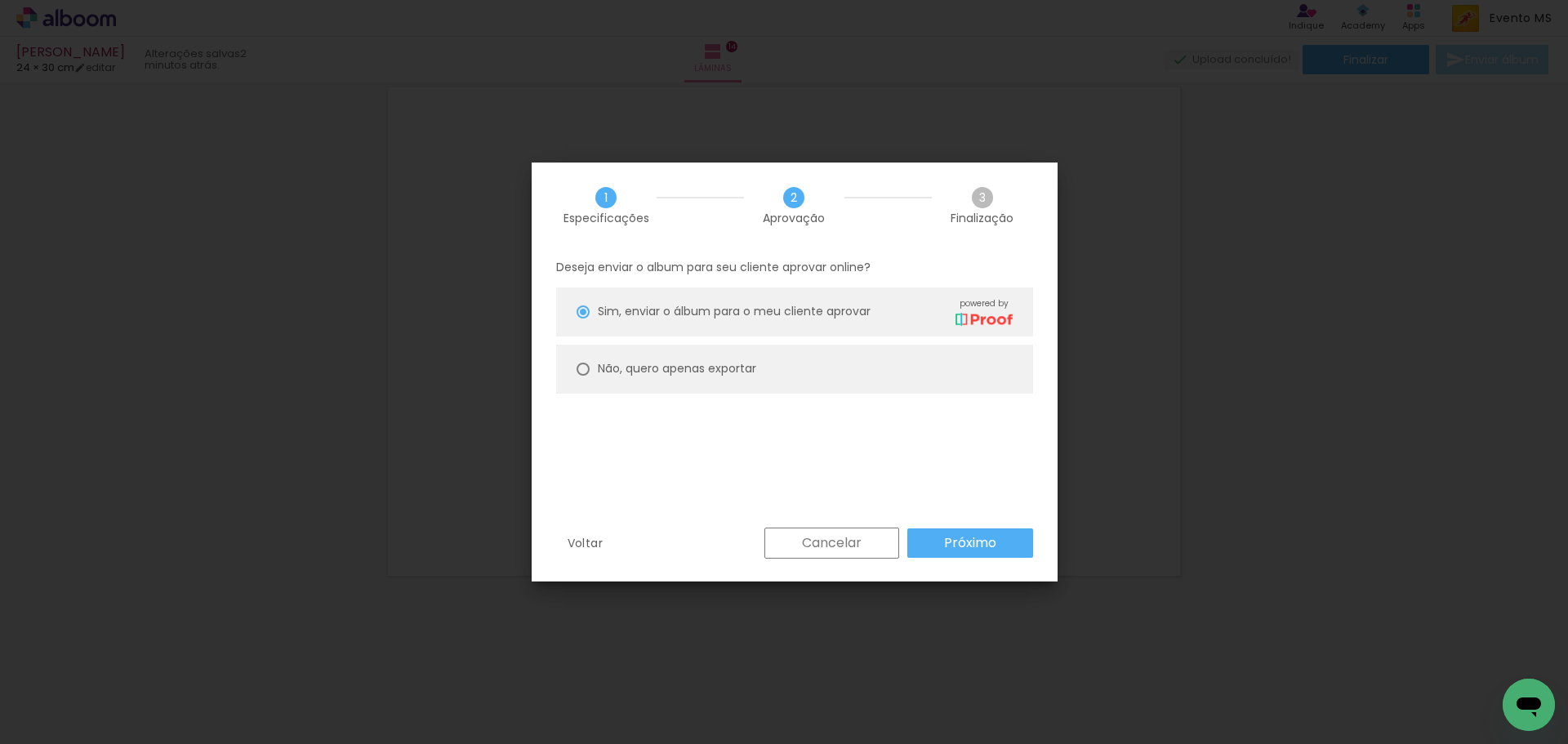
click at [996, 537] on paper-button "Próximo" at bounding box center [971, 543] width 126 height 29
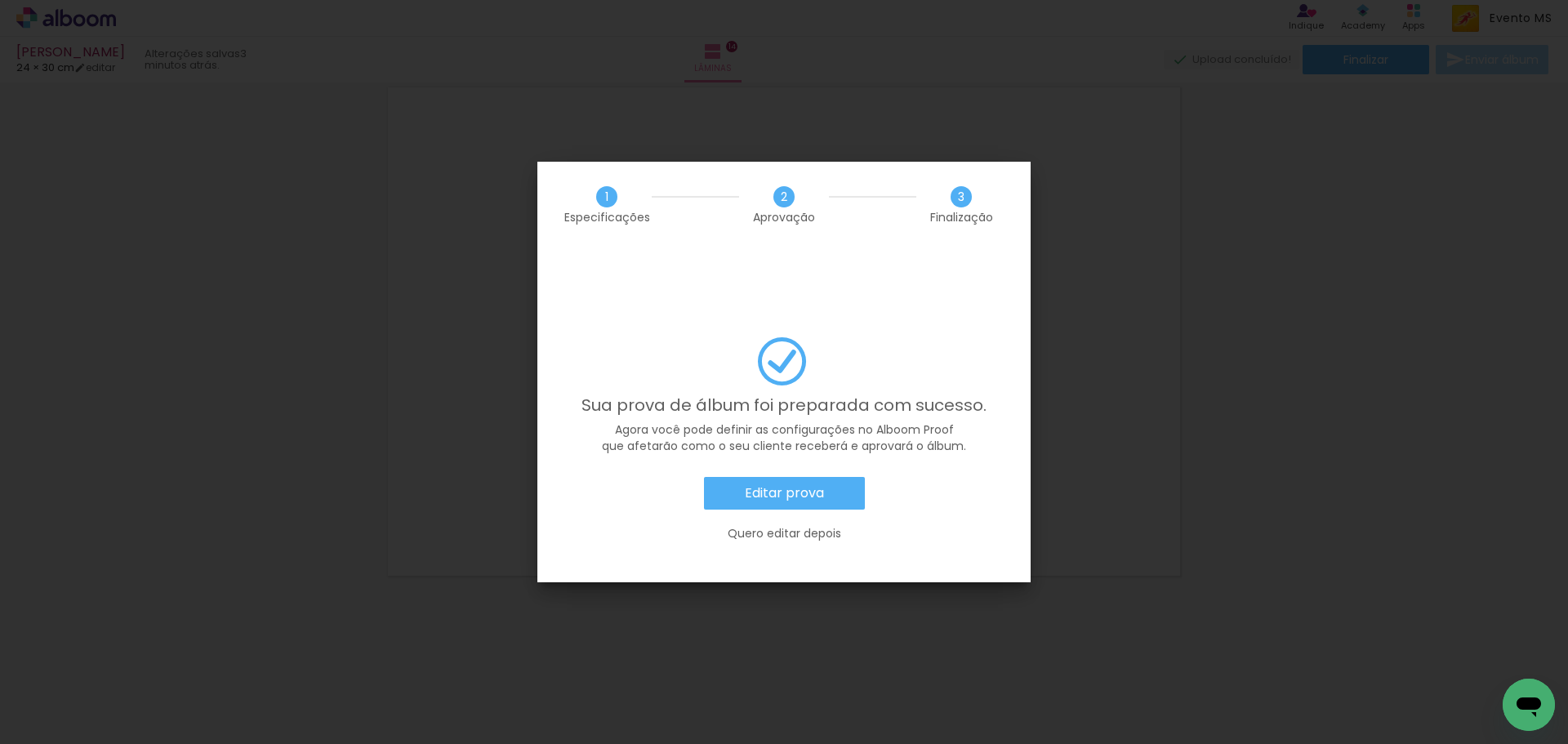
scroll to position [0, 1132]
click at [0, 0] on slot "Editar prova" at bounding box center [0, 0] width 0 height 0
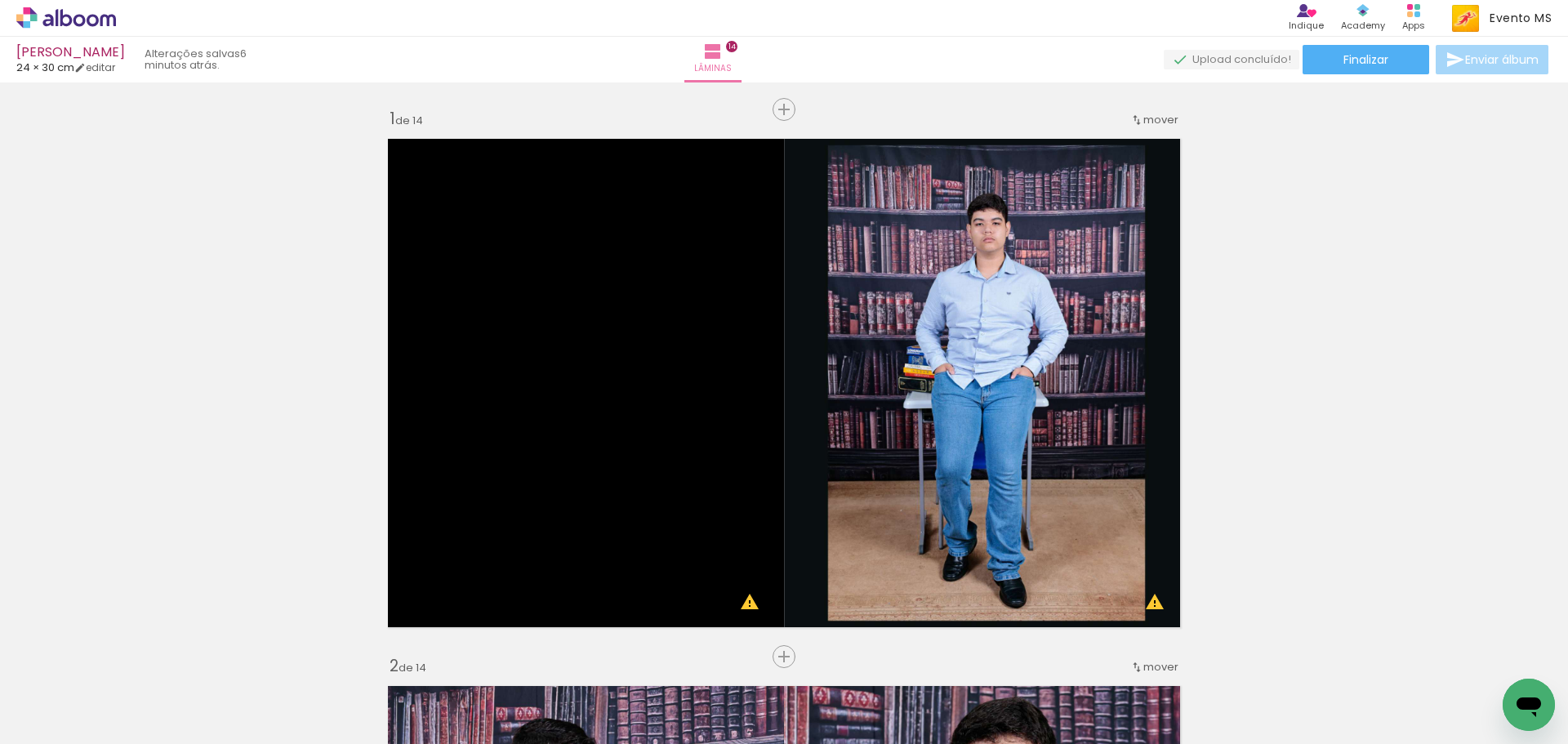
scroll to position [0, 1132]
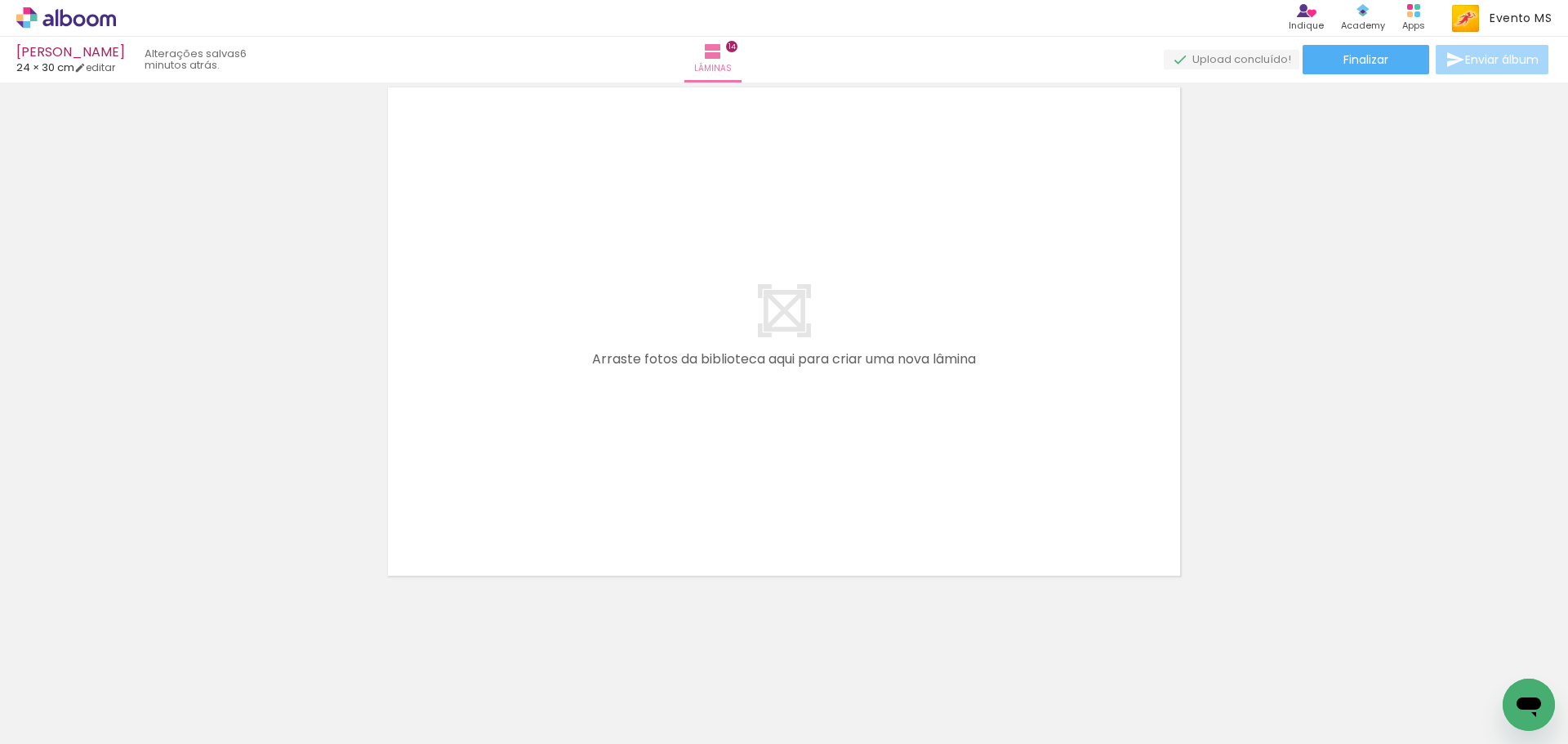
scroll to position [0, 1132]
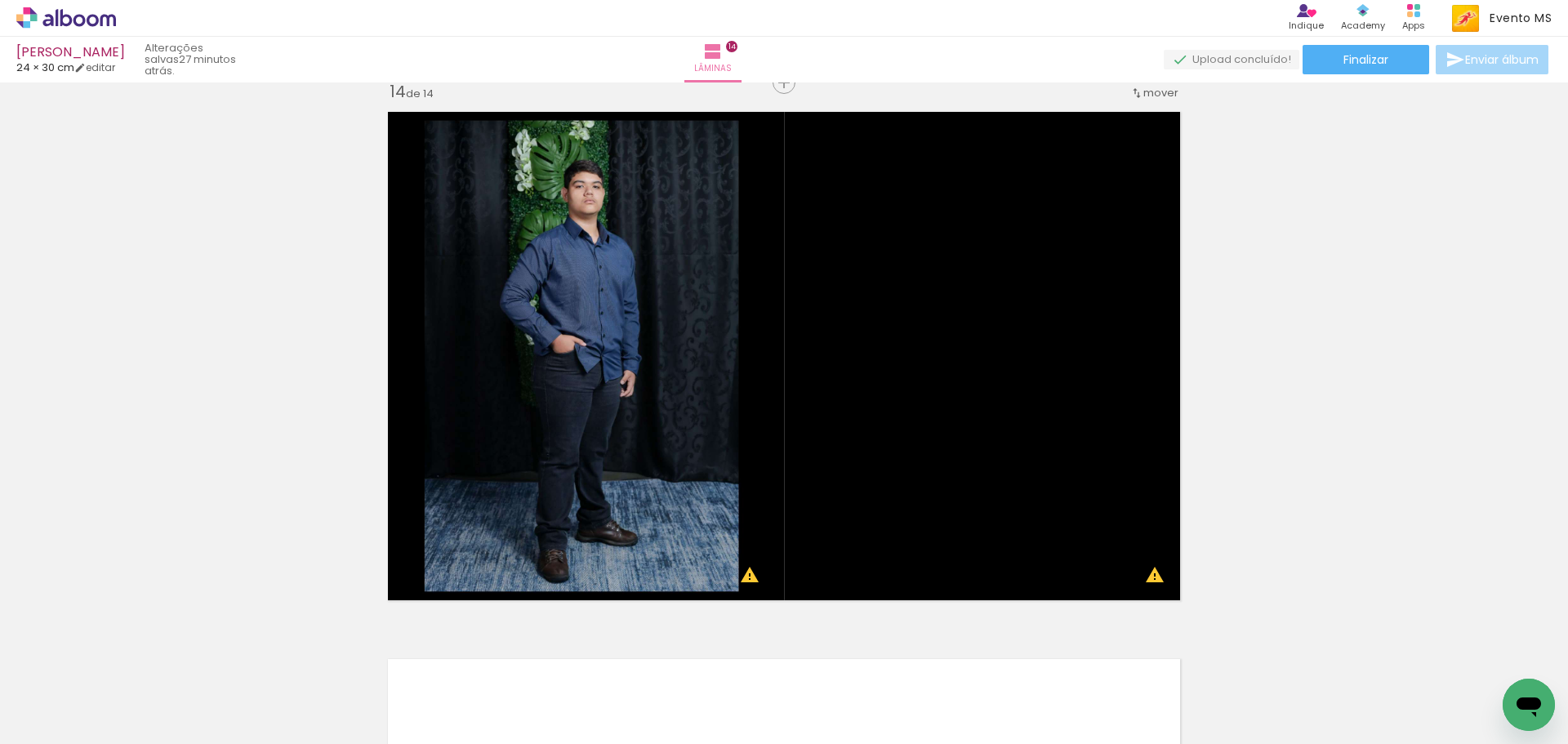
scroll to position [0, 1132]
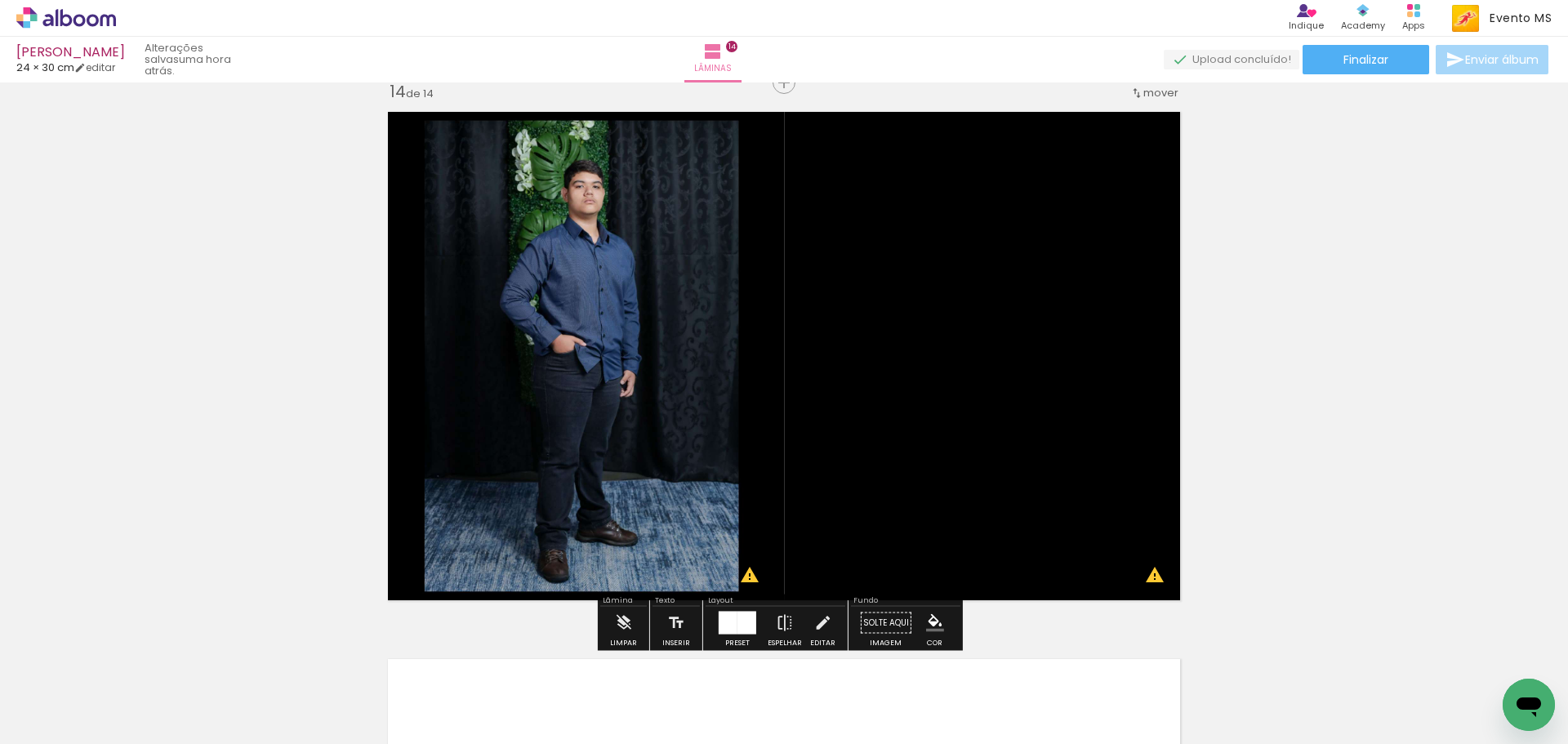
scroll to position [0, 1132]
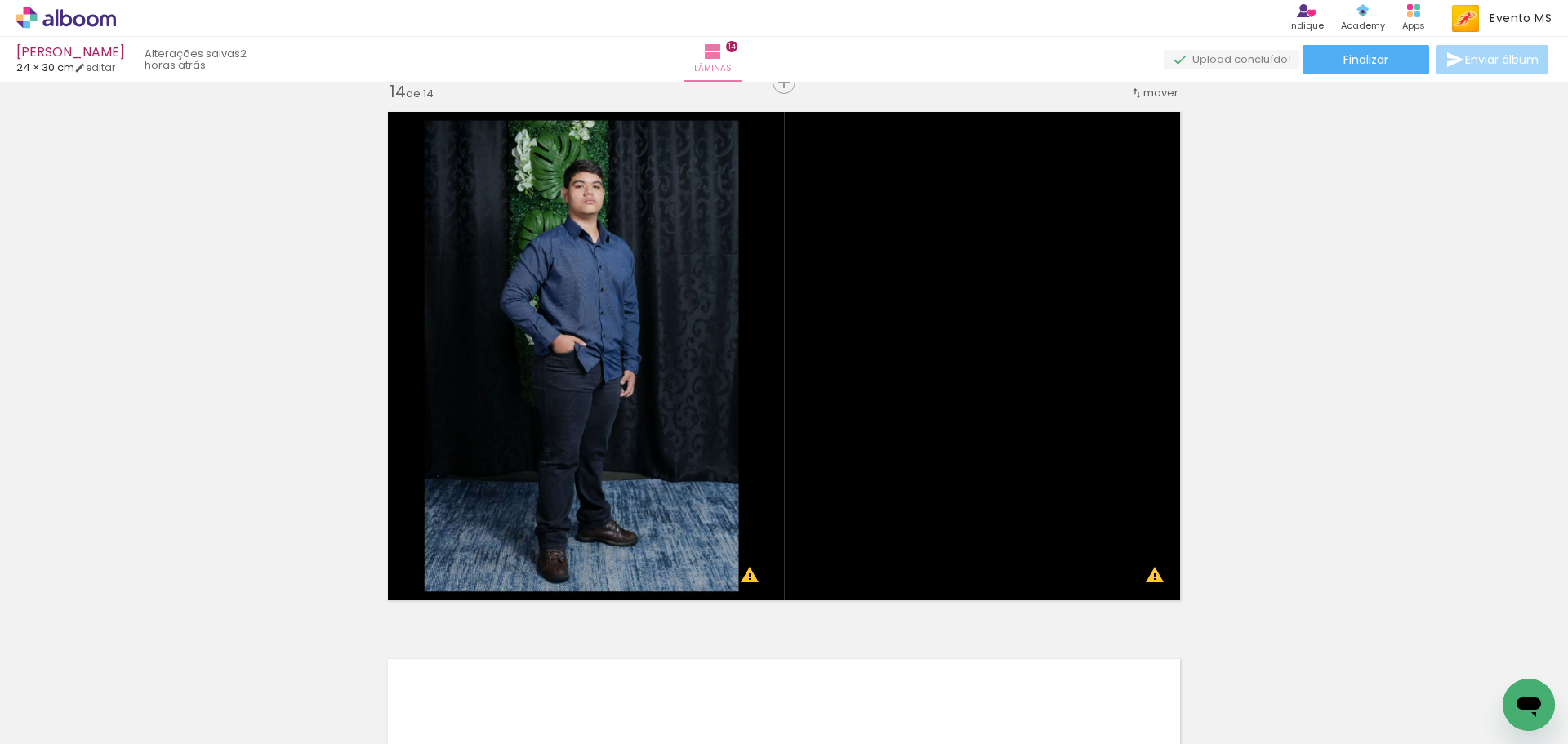
scroll to position [0, 1132]
